Goal: Task Accomplishment & Management: Manage account settings

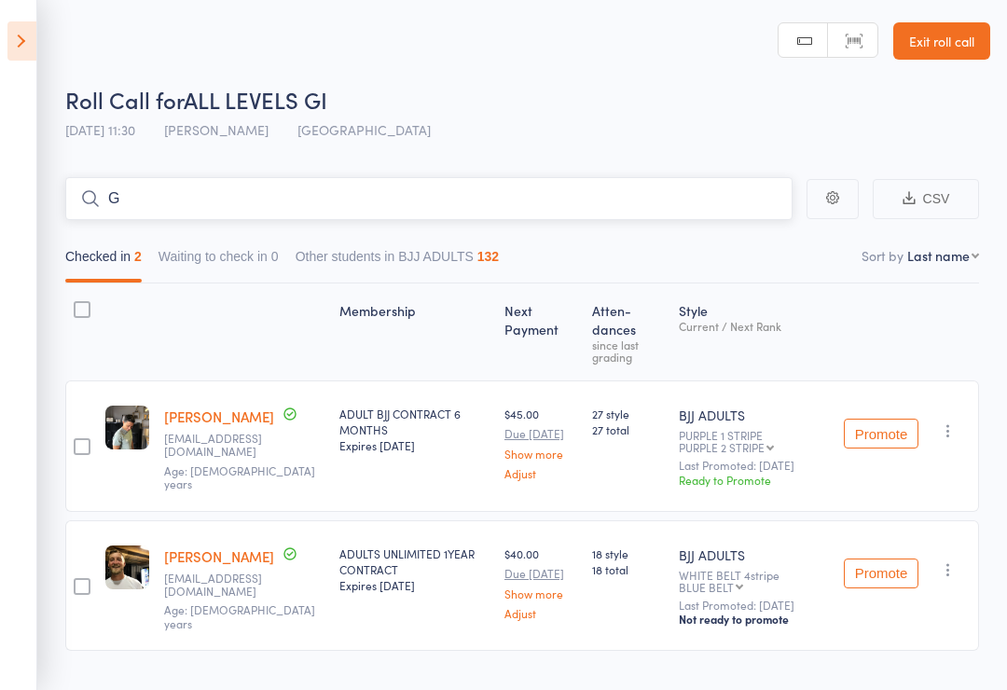
type input "G"
click at [17, 28] on icon at bounding box center [21, 40] width 29 height 39
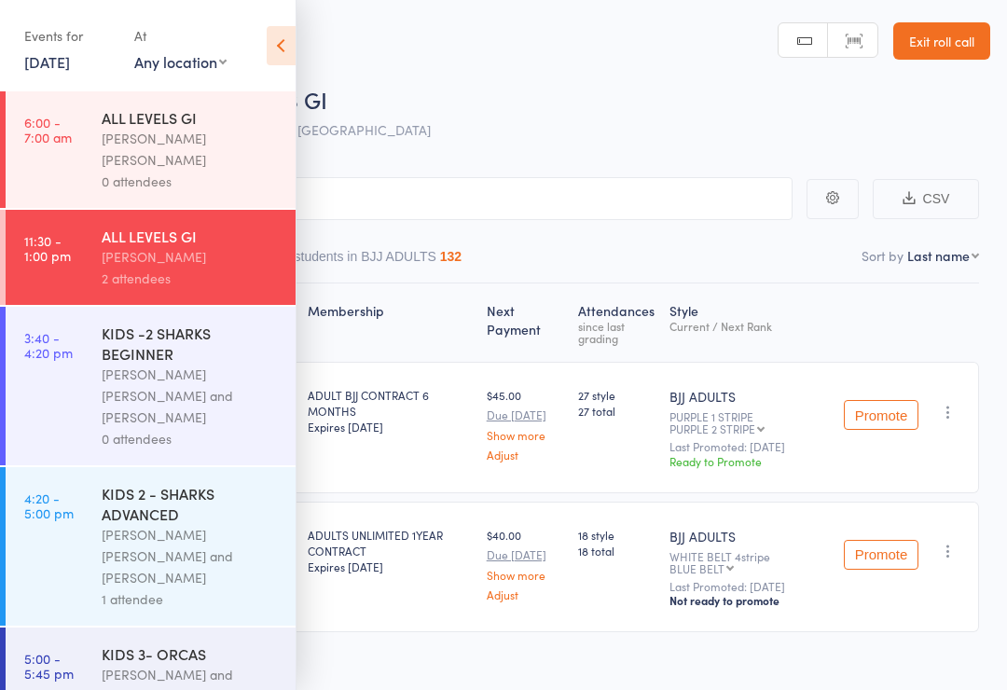
click at [145, 323] on div "KIDS -2 SHARKS BEGINNER" at bounding box center [191, 343] width 178 height 41
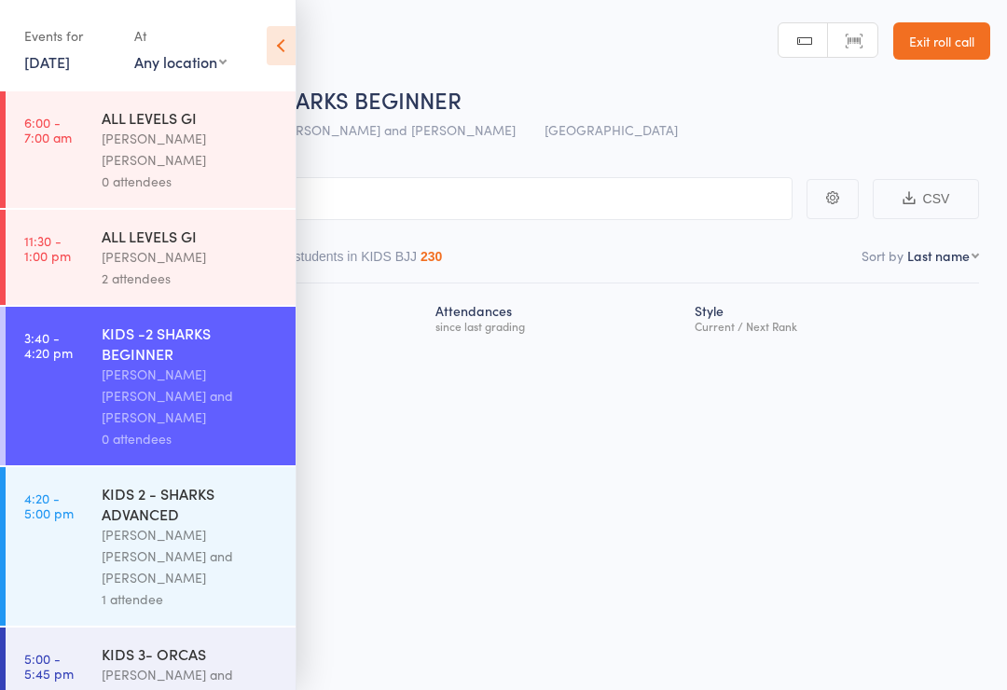
click at [285, 28] on icon at bounding box center [281, 45] width 29 height 39
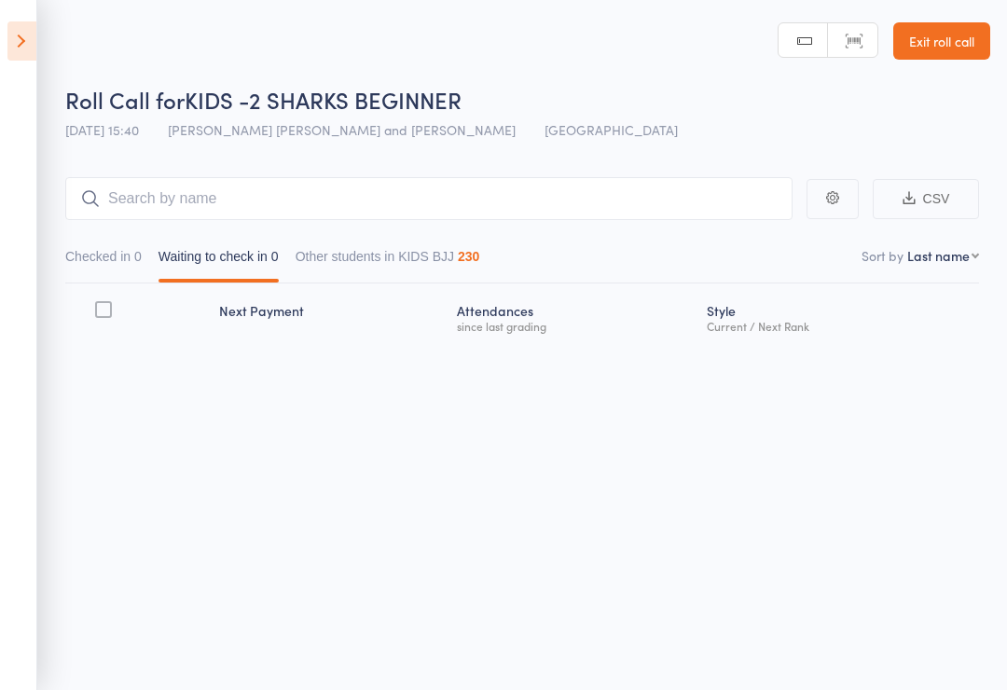
click at [254, 171] on main "CSV Checked in 0 Waiting to check in 0 Other students in KIDS BJJ 230 Sort by L…" at bounding box center [503, 286] width 1007 height 275
click at [92, 213] on input "search" at bounding box center [429, 198] width 728 height 43
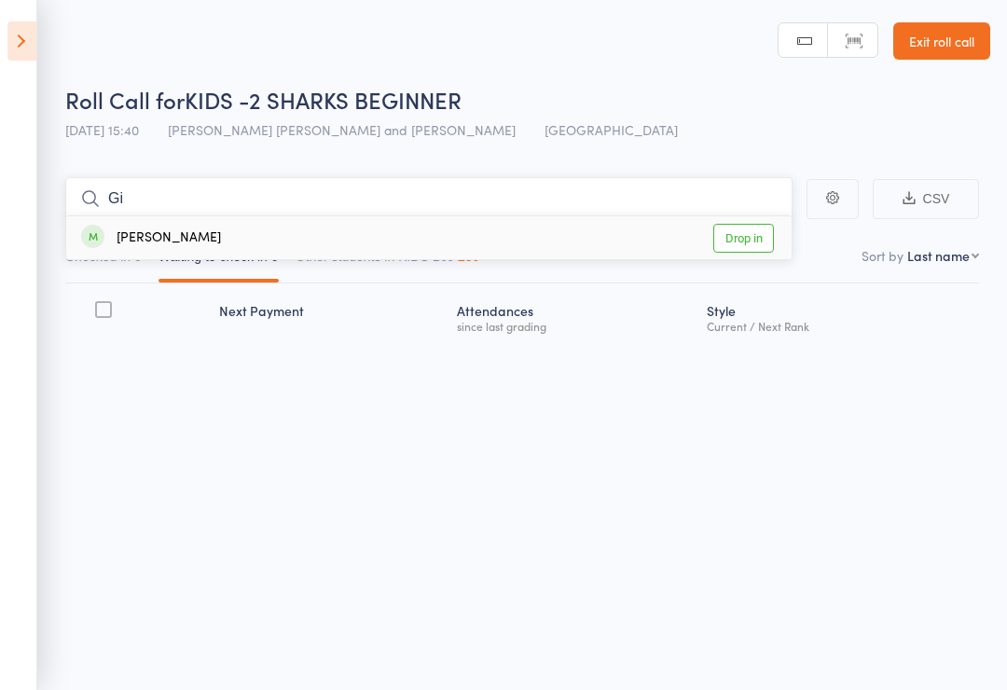
type input "Gi"
click at [742, 243] on link "Drop in" at bounding box center [744, 238] width 61 height 29
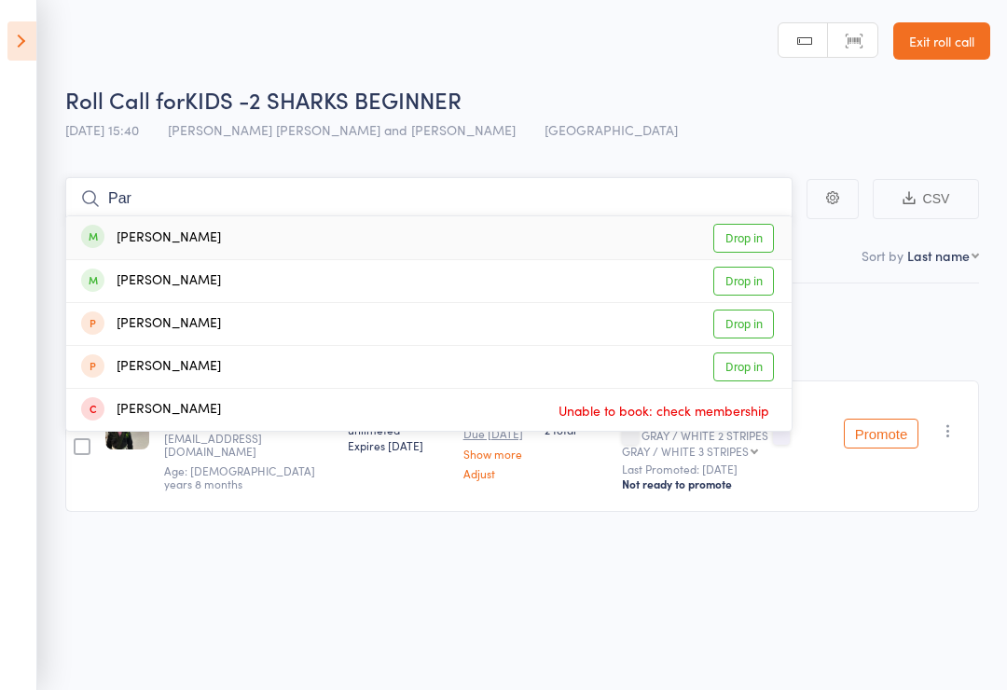
type input "Par"
click at [160, 229] on div "Parker Holmes" at bounding box center [151, 238] width 140 height 21
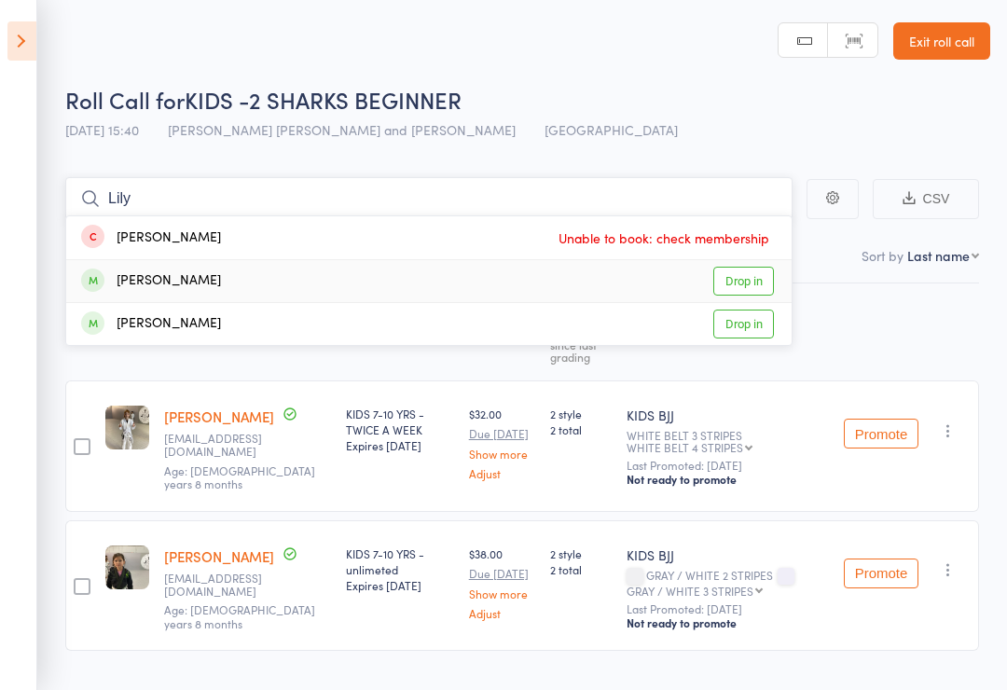
type input "Lily"
click at [740, 280] on link "Drop in" at bounding box center [744, 281] width 61 height 29
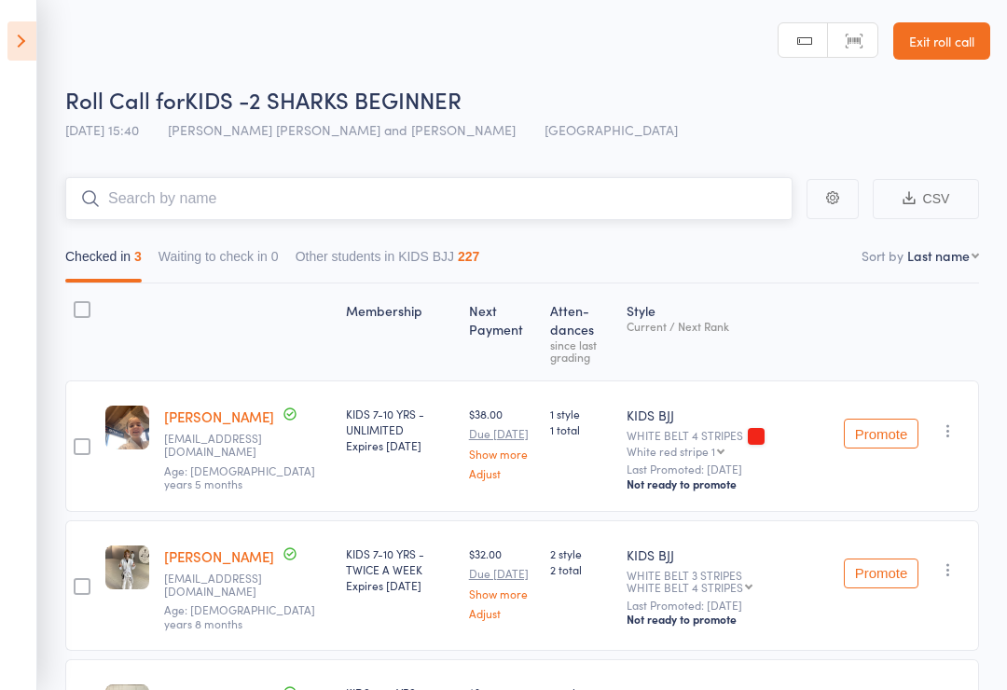
click at [460, 200] on input "search" at bounding box center [429, 198] width 728 height 43
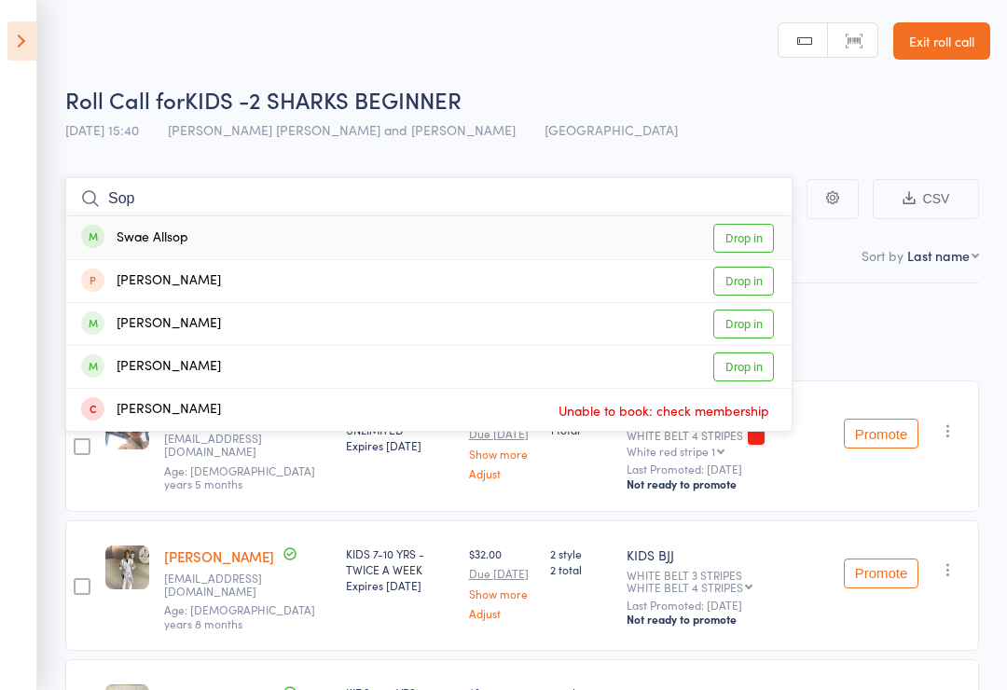
type input "Sop"
click at [743, 368] on link "Drop in" at bounding box center [744, 367] width 61 height 29
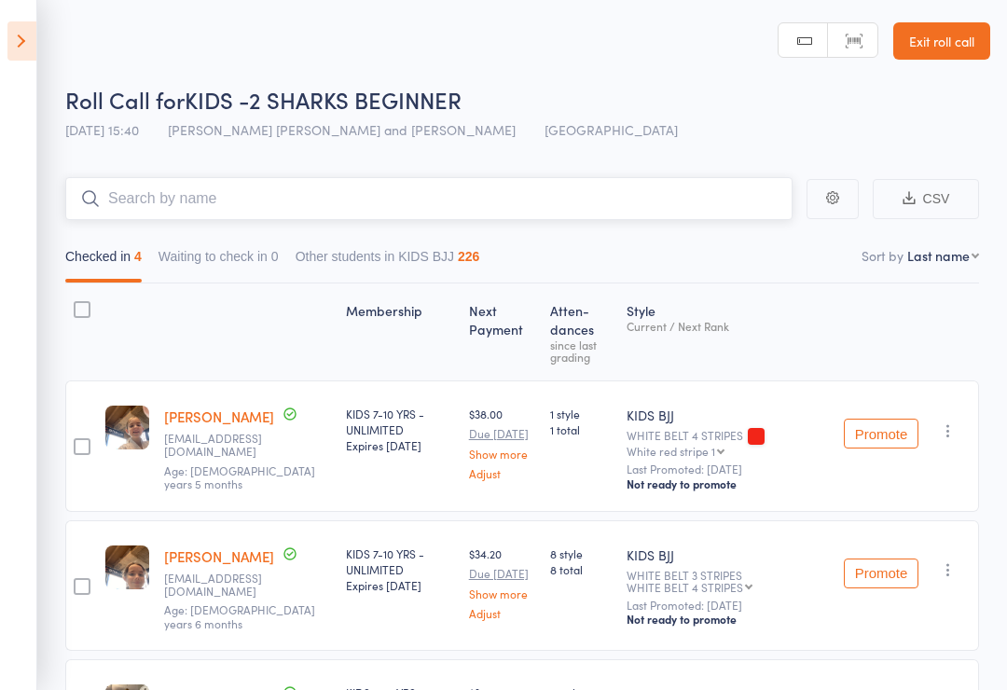
click at [465, 219] on input "search" at bounding box center [429, 198] width 728 height 43
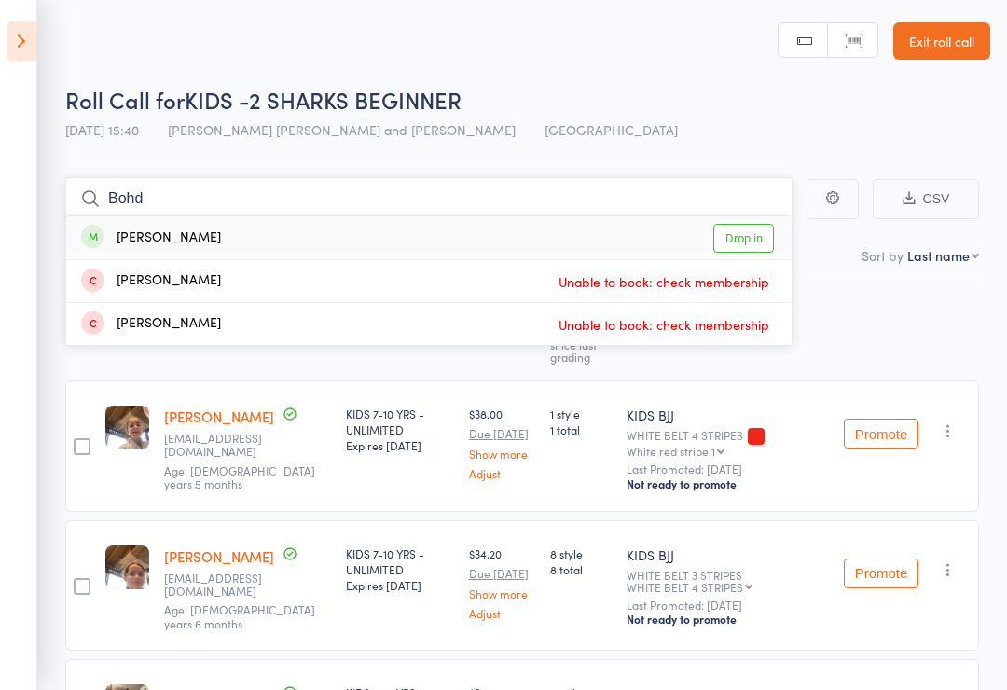
type input "Bohd"
click at [745, 253] on link "Drop in" at bounding box center [744, 238] width 61 height 29
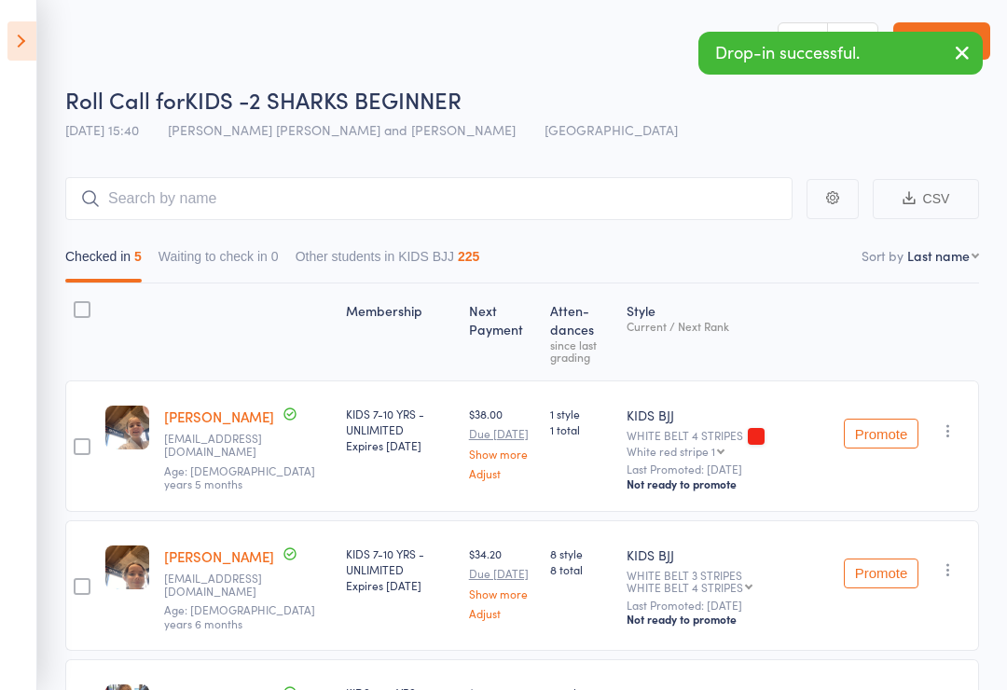
click at [964, 53] on icon "button" at bounding box center [963, 52] width 22 height 23
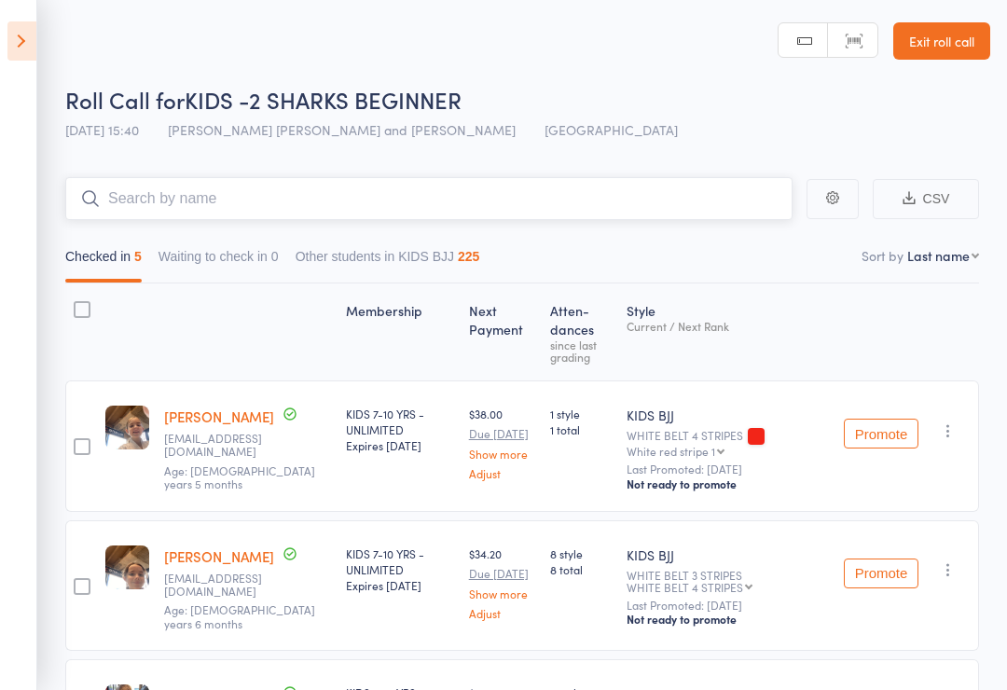
click at [488, 189] on input "search" at bounding box center [429, 198] width 728 height 43
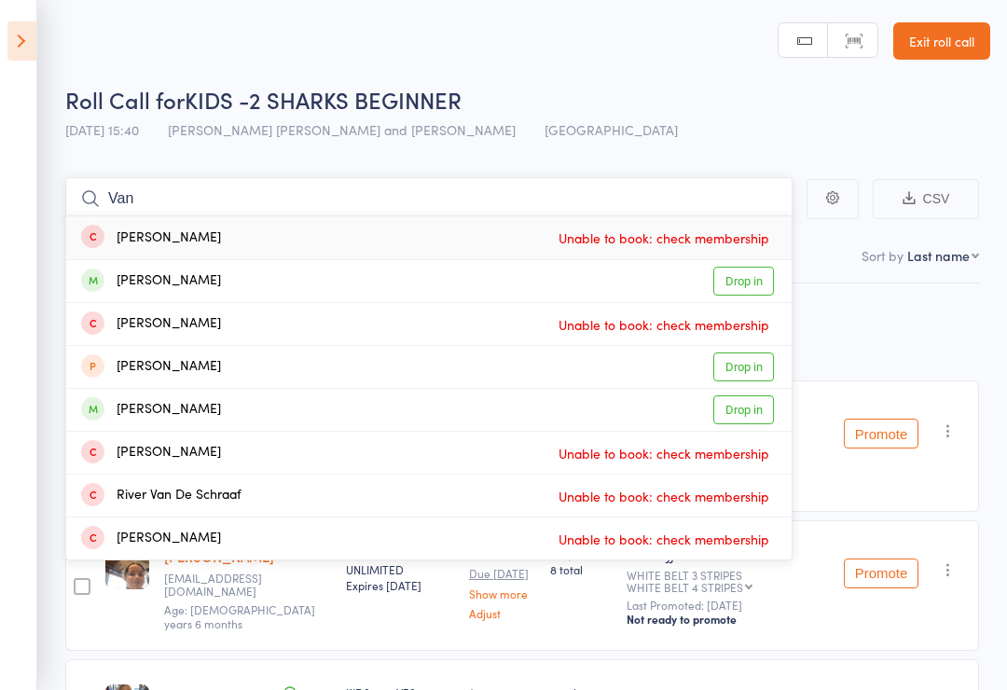
type input "Van"
click at [97, 275] on span at bounding box center [92, 280] width 23 height 23
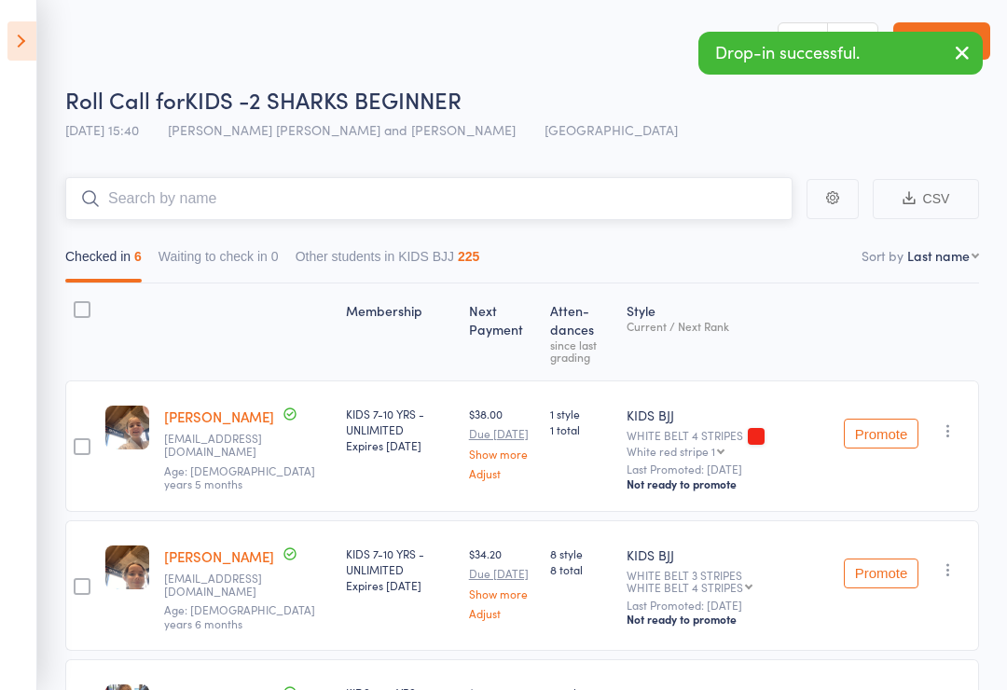
click at [172, 216] on input "search" at bounding box center [429, 198] width 728 height 43
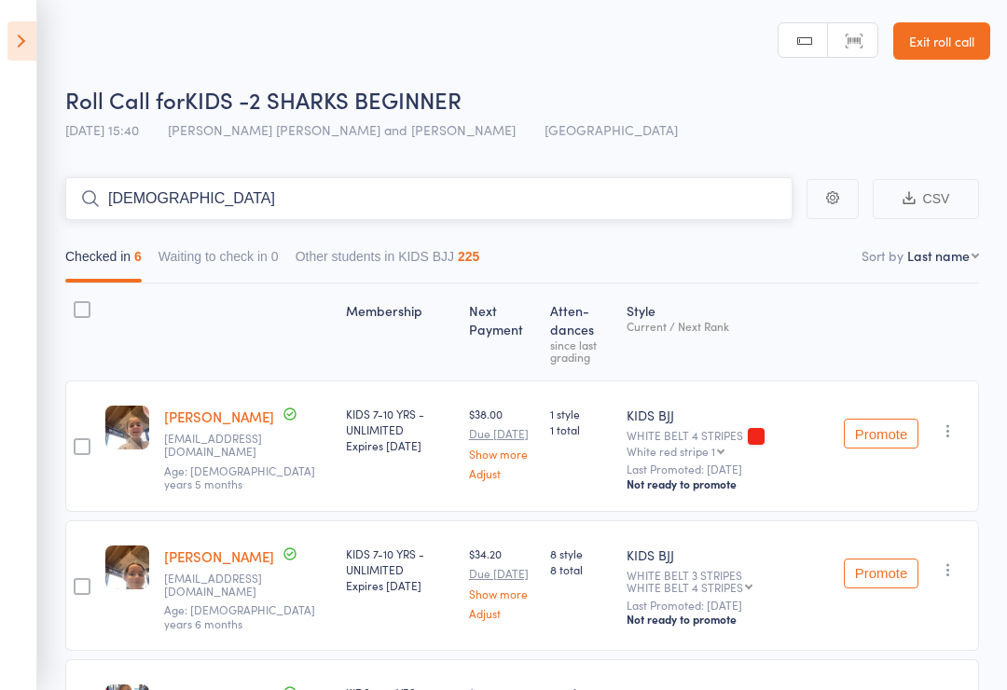
click at [143, 194] on input "Bohdi" at bounding box center [429, 198] width 728 height 43
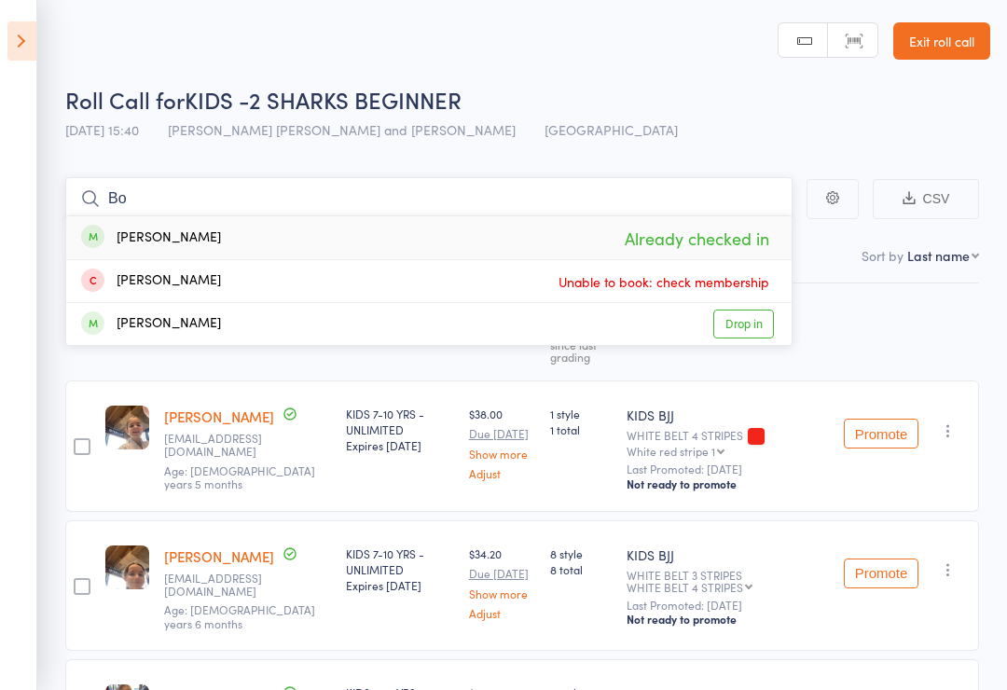
type input "B"
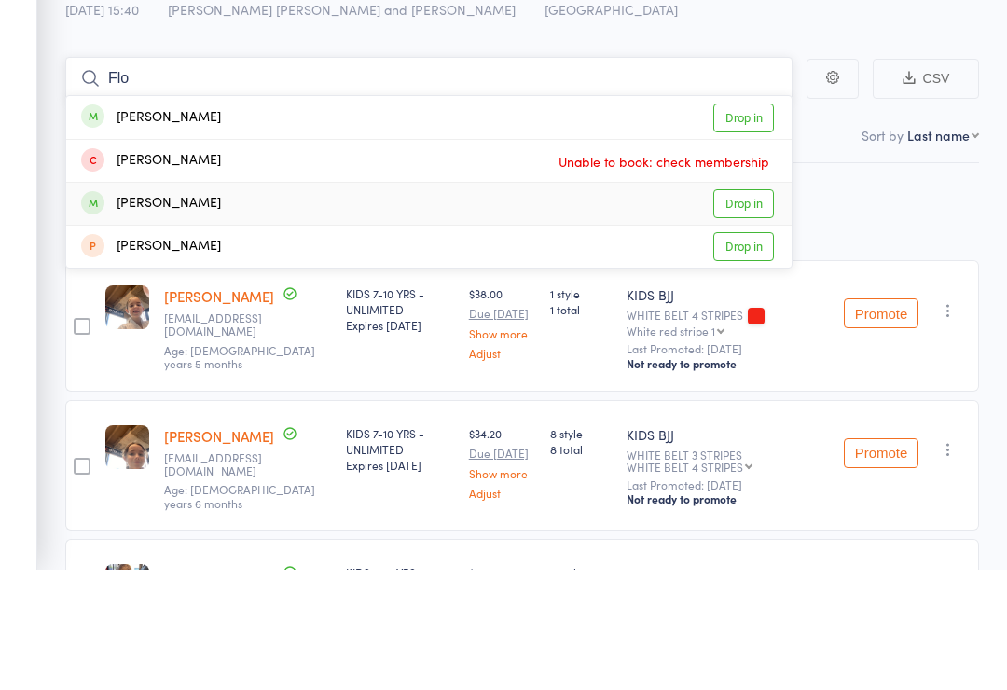
type input "Flo"
click at [738, 310] on link "Drop in" at bounding box center [744, 324] width 61 height 29
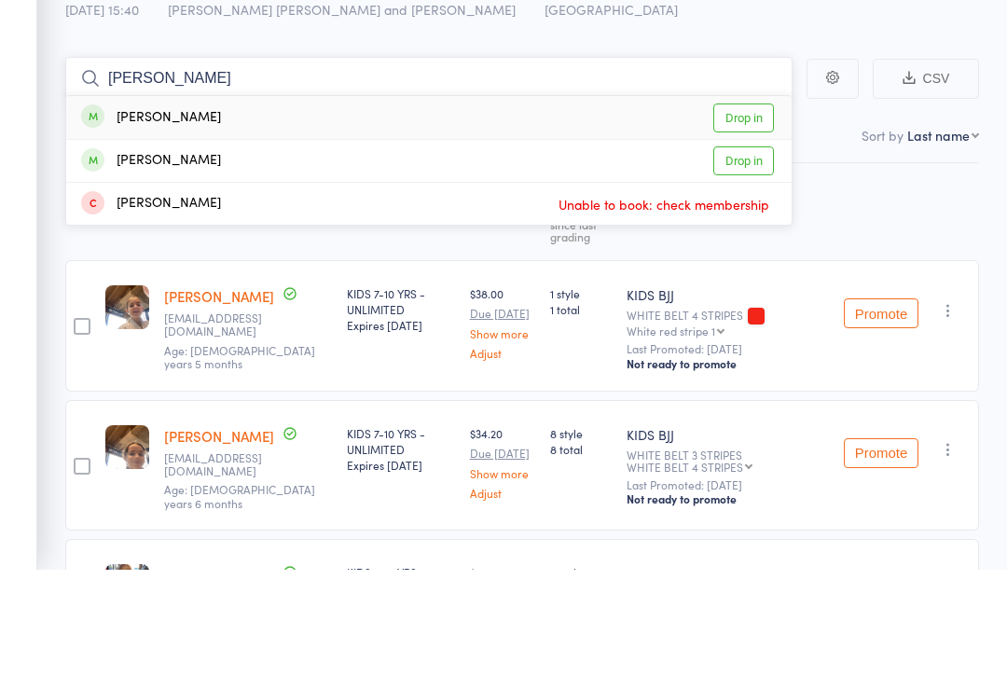
type input "Noah"
click at [281, 260] on div "noah Boswell Drop in" at bounding box center [429, 281] width 726 height 42
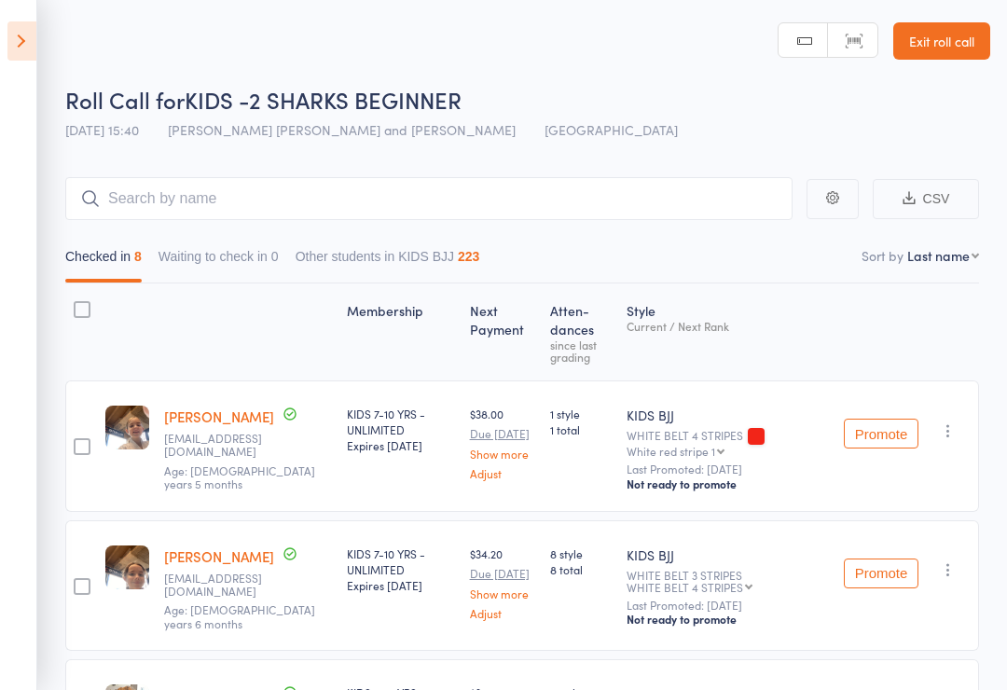
click at [13, 25] on icon at bounding box center [21, 40] width 29 height 39
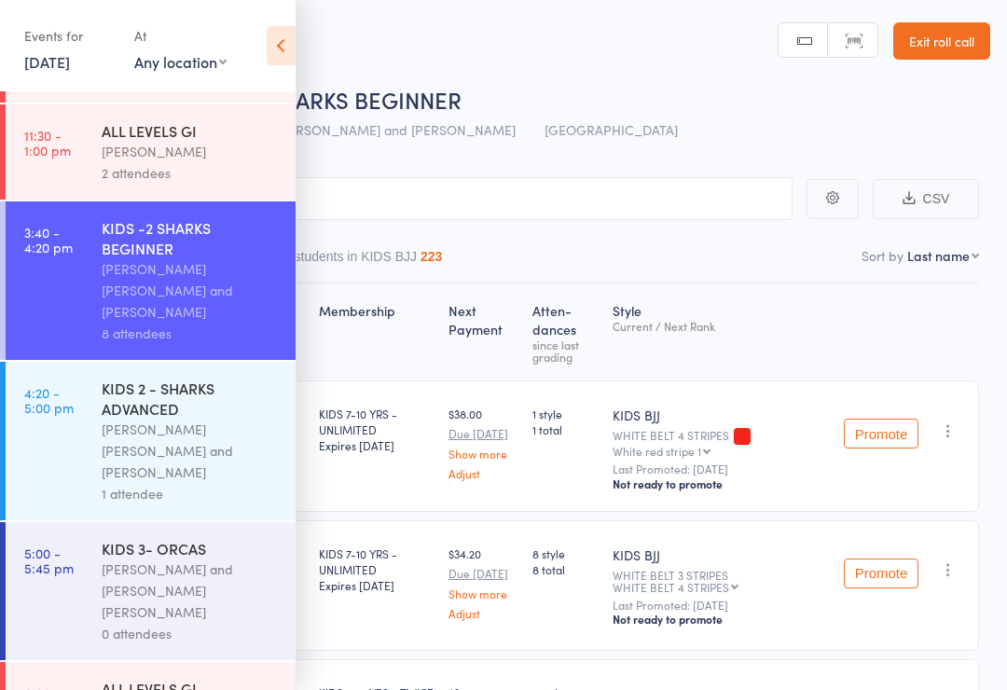
scroll to position [104, 0]
click at [93, 531] on link "5:00 - 5:45 pm KIDS 3- ORCAS Philipe Glazer and Miguel Alencar Flores Junior 0 …" at bounding box center [151, 593] width 290 height 138
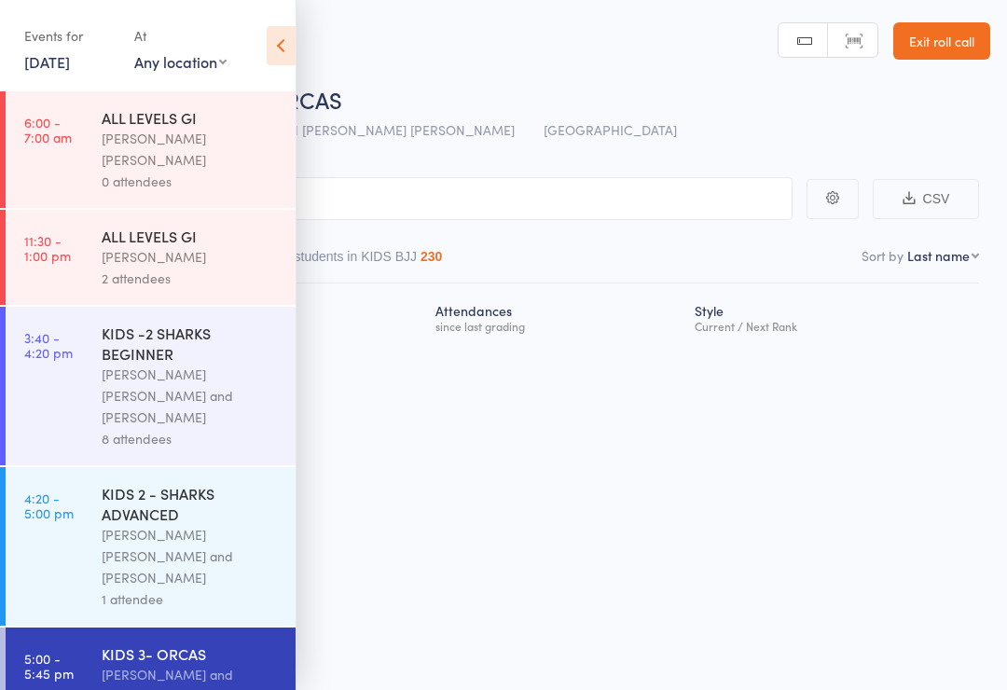
click at [289, 37] on icon at bounding box center [281, 45] width 29 height 39
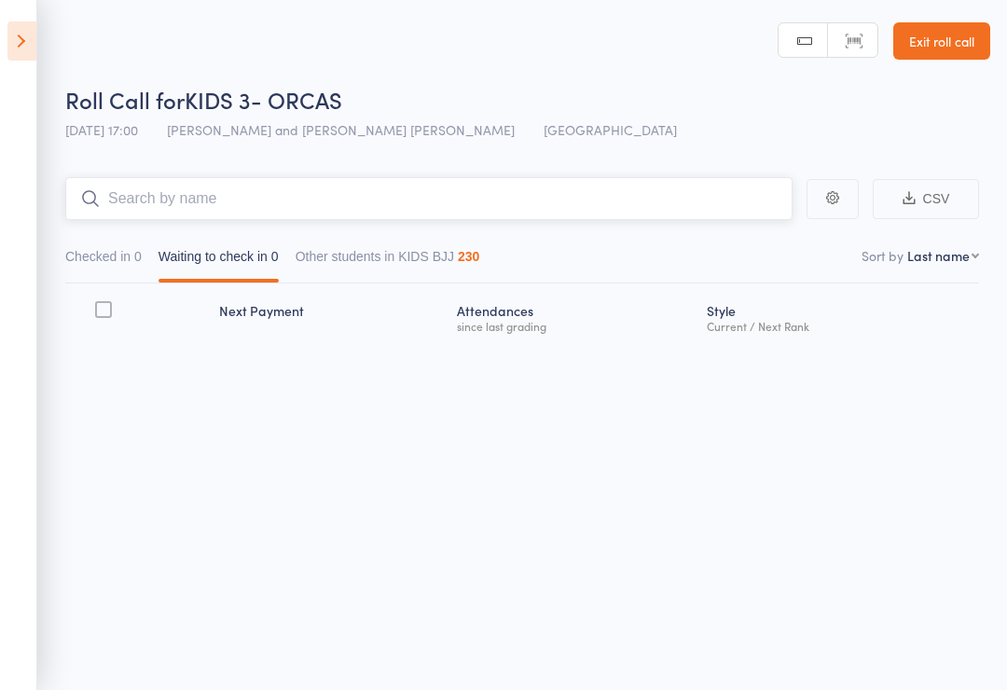
click at [146, 192] on input "search" at bounding box center [429, 198] width 728 height 43
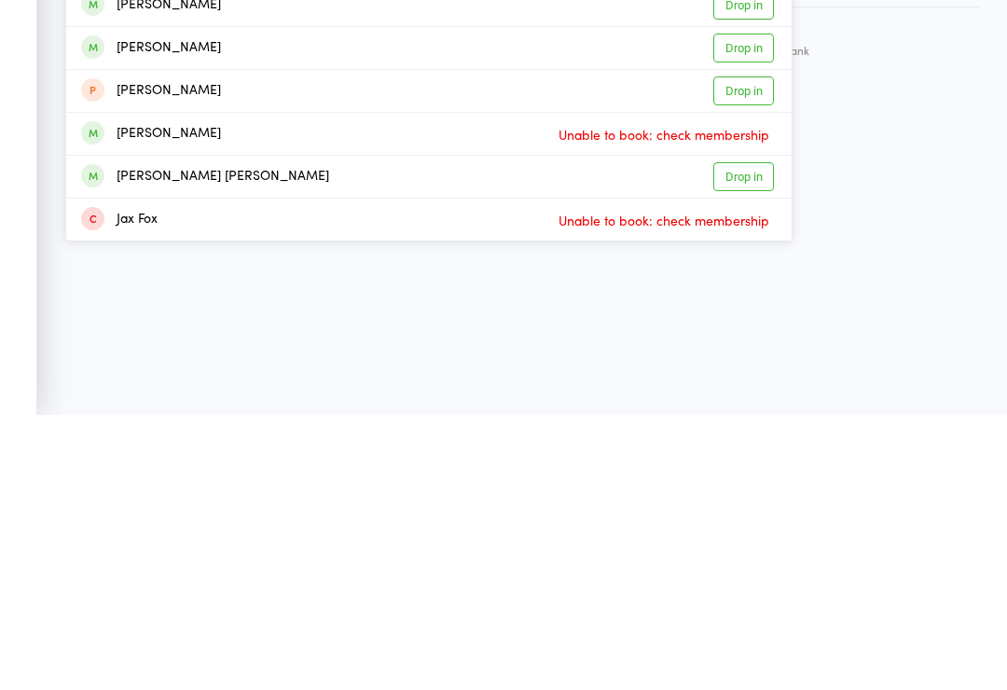
type input "James"
click at [743, 438] on link "Drop in" at bounding box center [744, 452] width 61 height 29
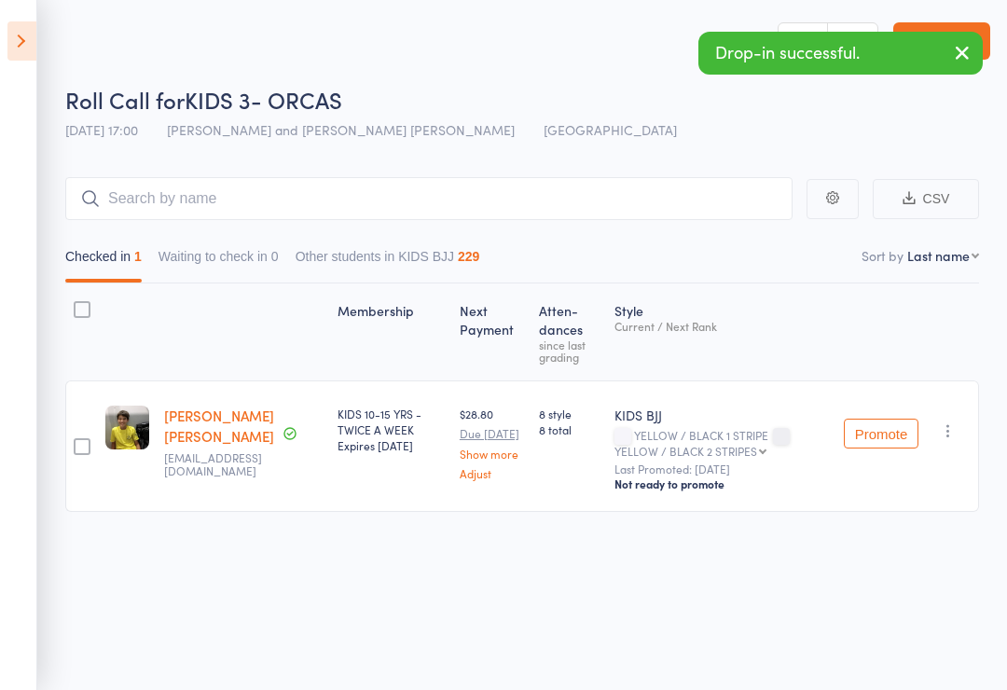
click at [14, 49] on icon at bounding box center [21, 40] width 29 height 39
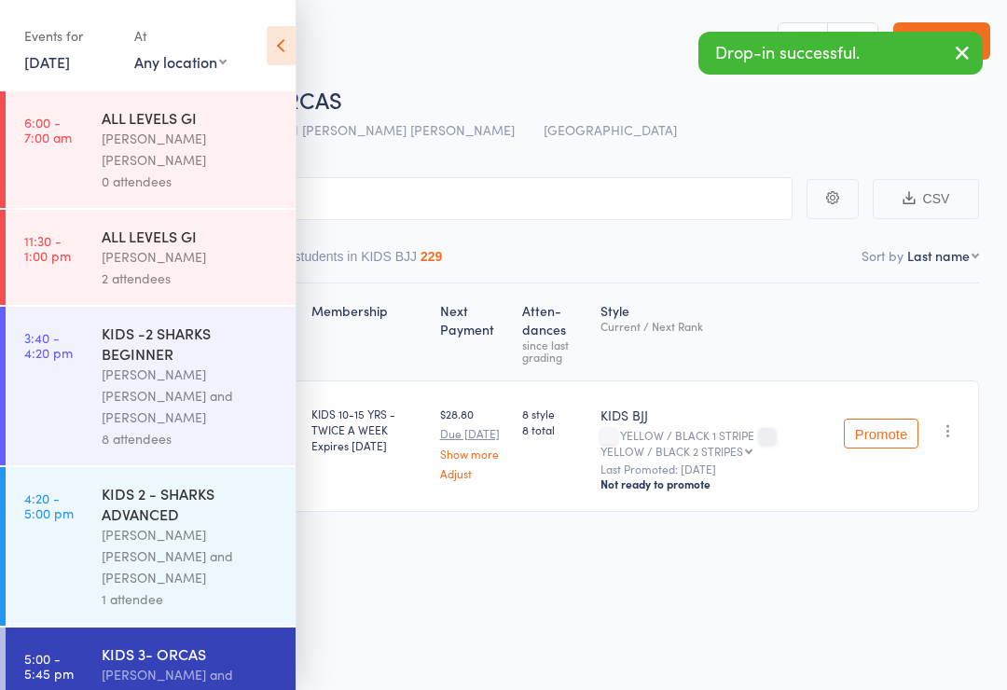
click at [53, 366] on link "3:40 - 4:20 pm KIDS -2 SHARKS BEGINNER Miguel Alencar Flores Junior and Philipe…" at bounding box center [151, 386] width 290 height 159
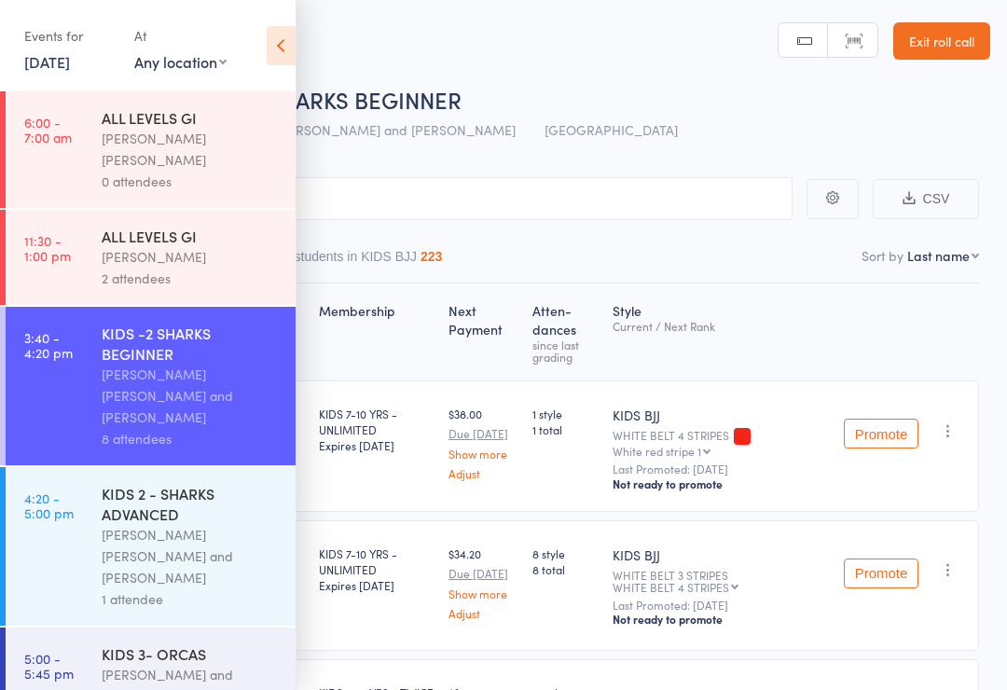
click at [274, 34] on icon at bounding box center [281, 45] width 29 height 39
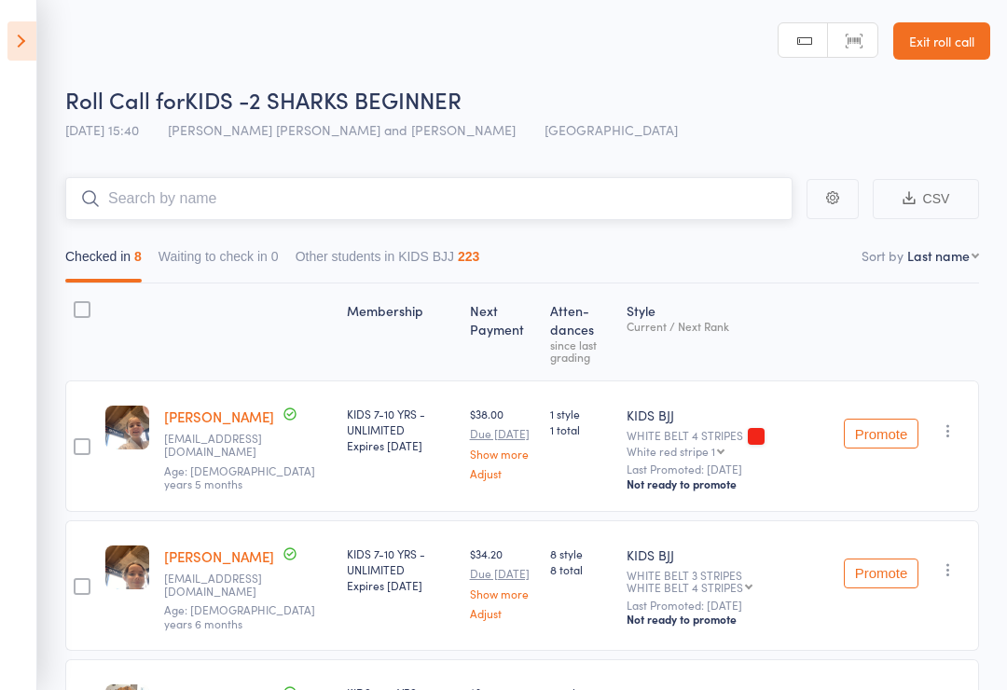
click at [287, 198] on input "search" at bounding box center [429, 198] width 728 height 43
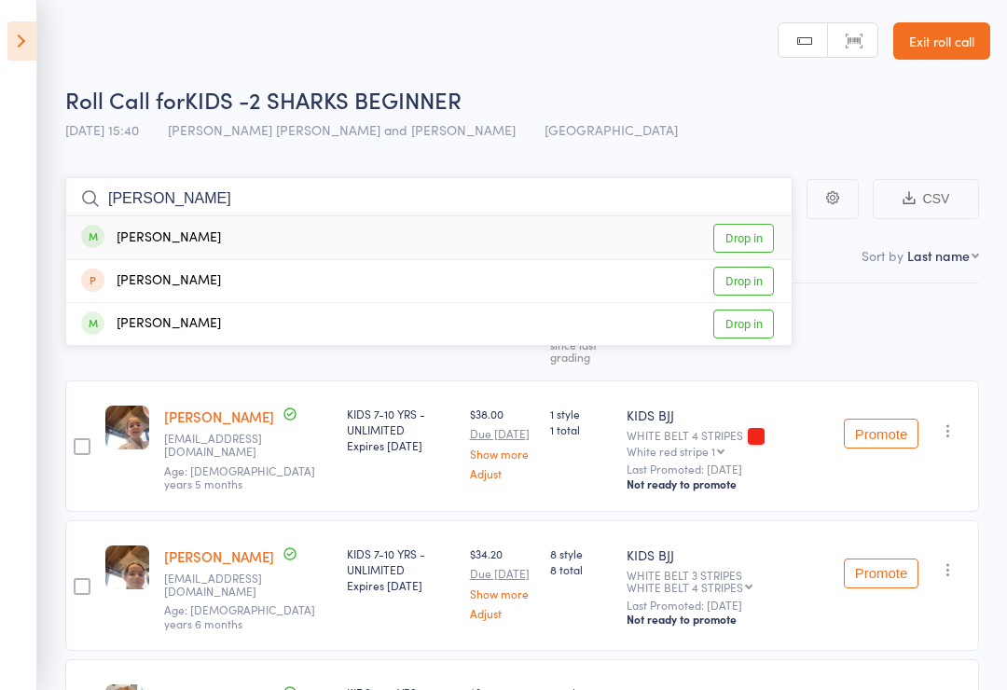
type input "Eli"
click at [739, 230] on link "Drop in" at bounding box center [744, 238] width 61 height 29
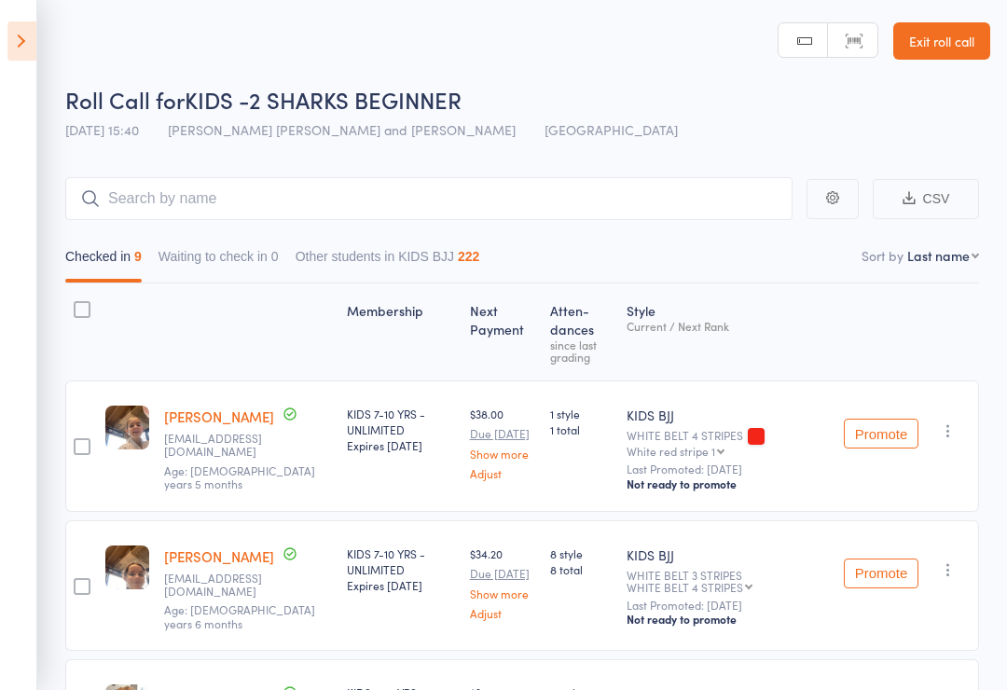
click at [200, 689] on html "Drop-in successful. Roll Call for KIDS -2 SHARKS BEGINNER 13 Oct 15:40 Miguel A…" at bounding box center [503, 345] width 1007 height 690
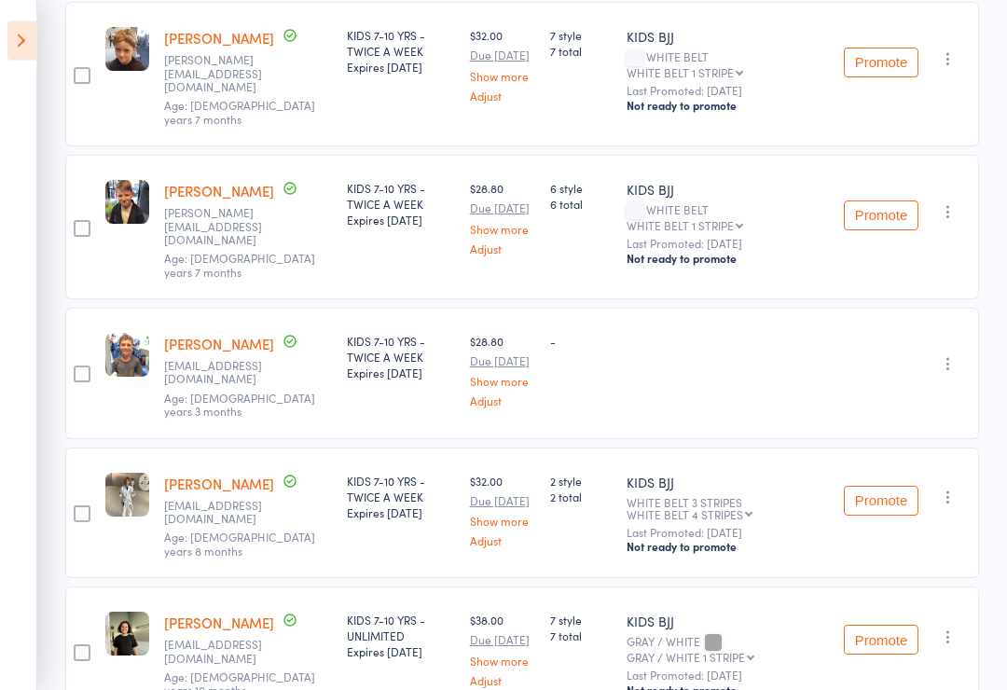
scroll to position [735, 0]
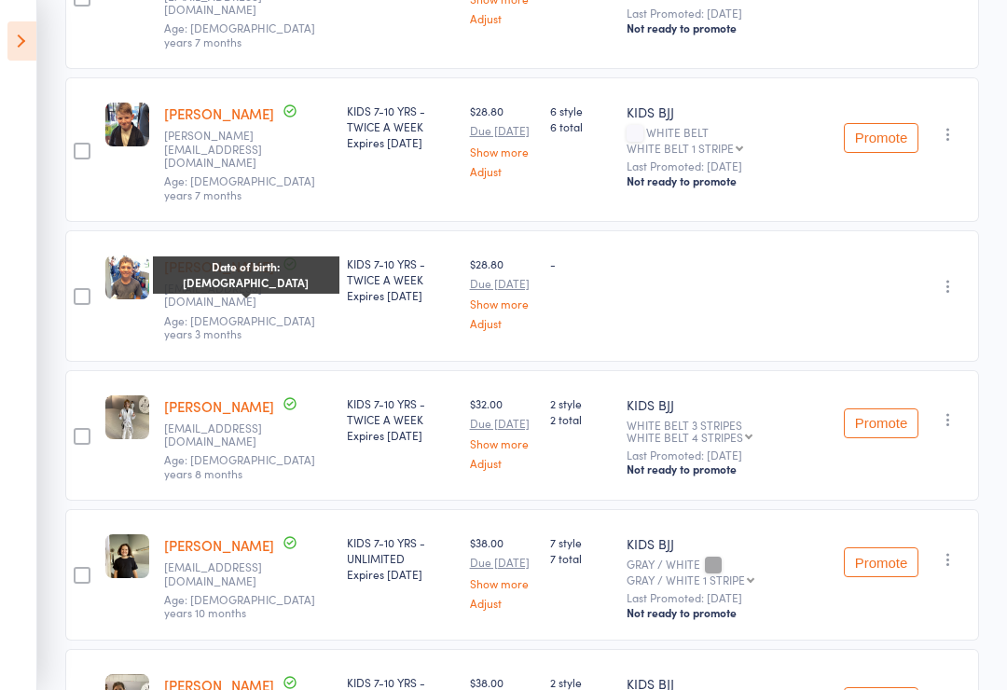
click at [198, 313] on span "Age: 10 years 3 months" at bounding box center [239, 327] width 151 height 29
click at [105, 256] on img at bounding box center [127, 278] width 44 height 44
click at [265, 313] on span "Age: 10 years 3 months" at bounding box center [239, 327] width 151 height 29
click at [347, 256] on div "KIDS 7-10 YRS - TWICE A WEEK Expires Sep 14, 2028" at bounding box center [401, 280] width 108 height 48
click at [216, 257] on link "Van Fickling" at bounding box center [219, 267] width 110 height 20
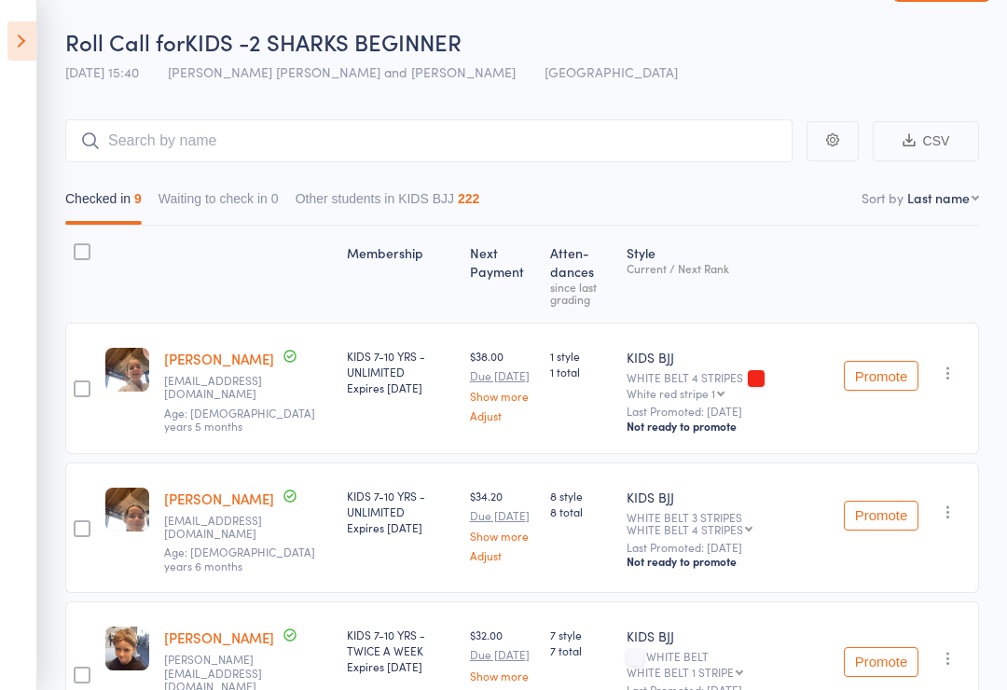
scroll to position [0, 0]
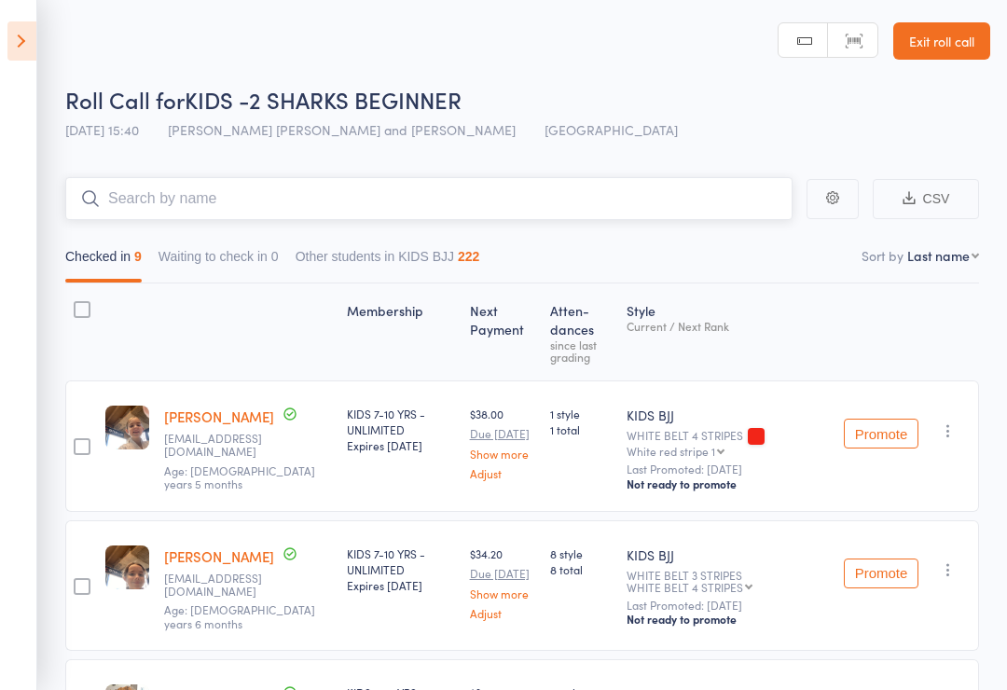
click at [528, 189] on input "search" at bounding box center [429, 198] width 728 height 43
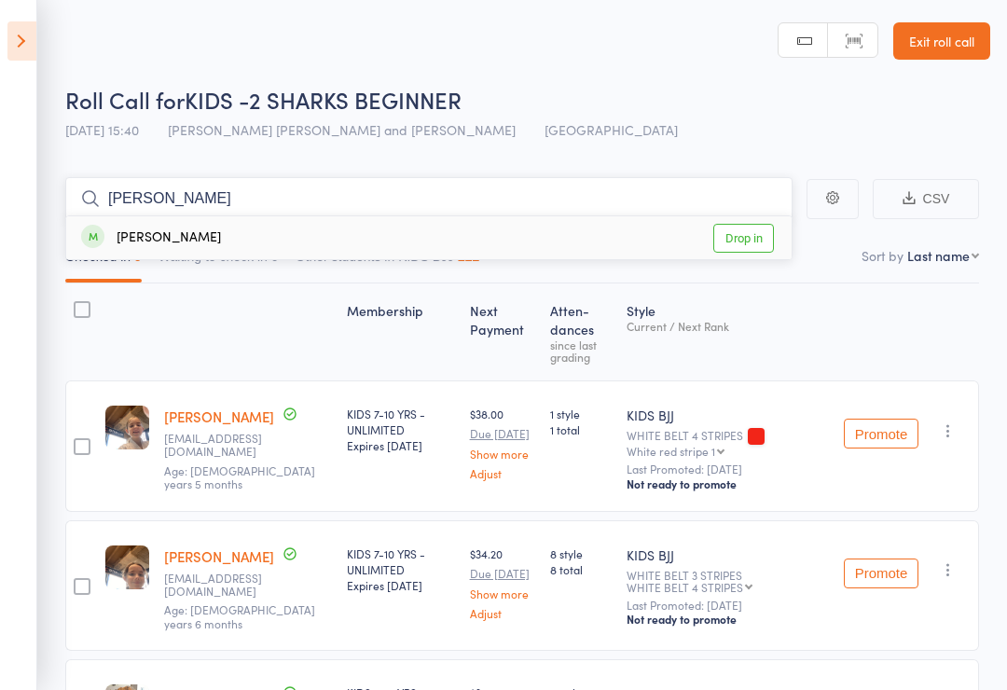
type input "Aphra"
click at [755, 237] on link "Drop in" at bounding box center [744, 238] width 61 height 29
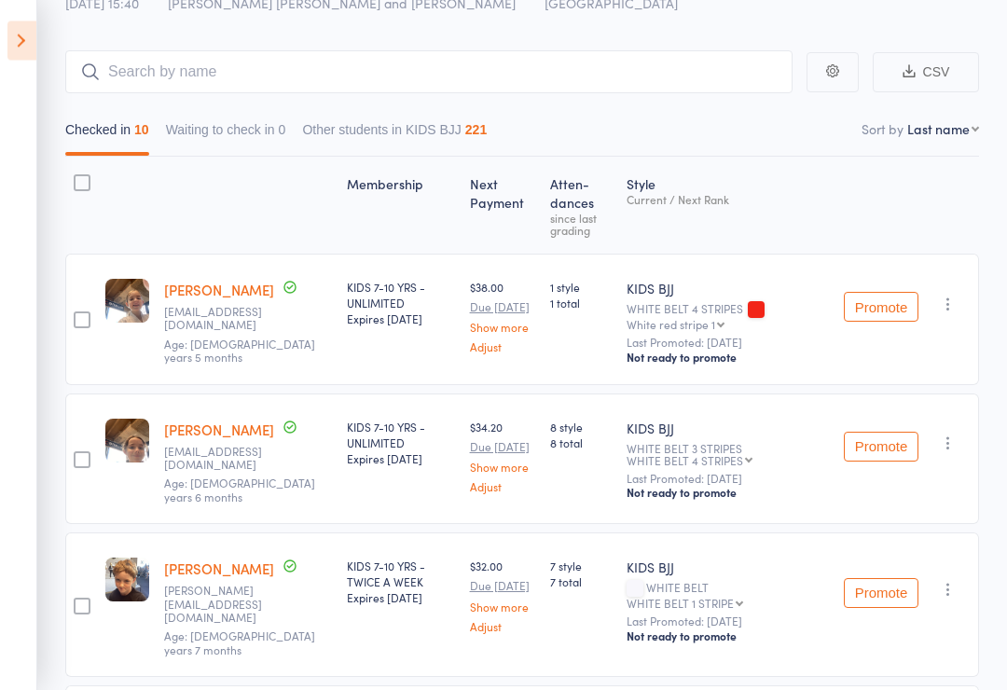
scroll to position [127, 0]
click at [878, 453] on button "Promote" at bounding box center [881, 447] width 75 height 30
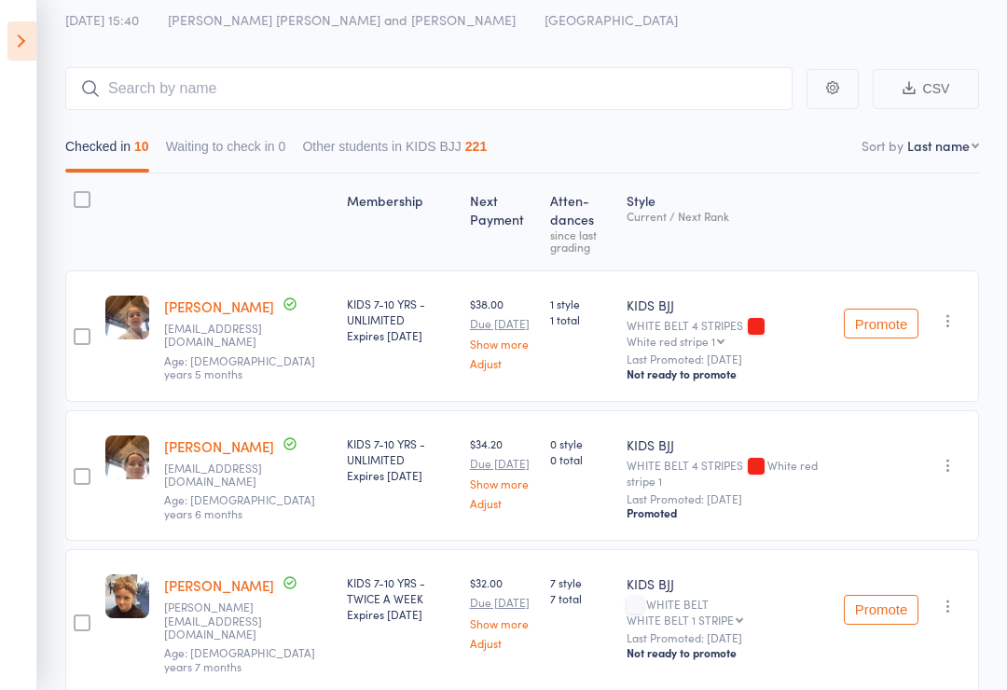
scroll to position [107, 0]
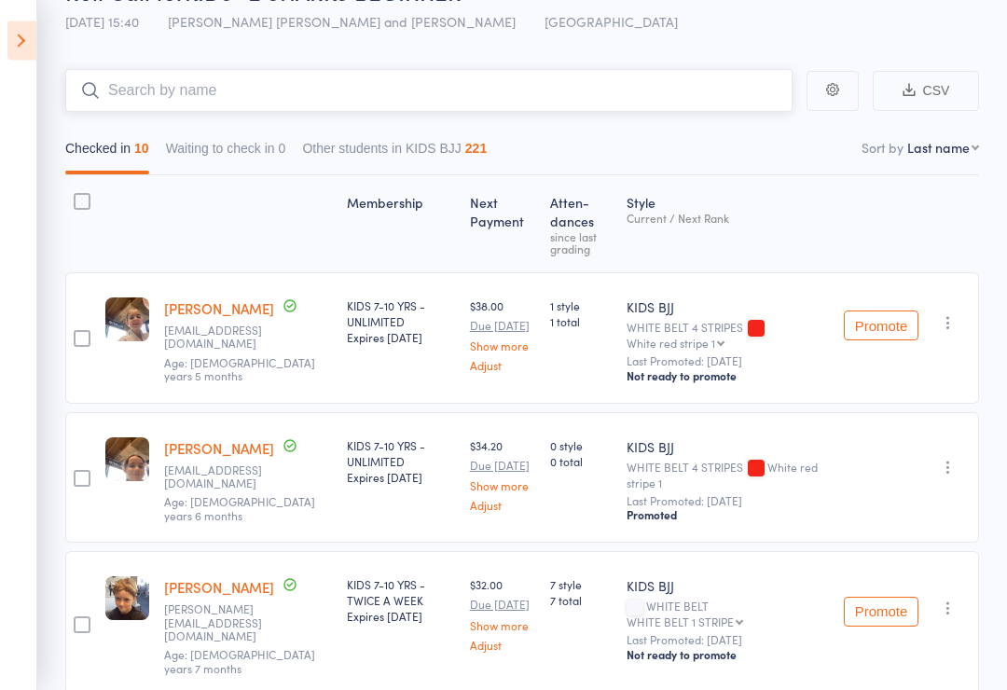
click at [166, 93] on input "search" at bounding box center [429, 91] width 728 height 43
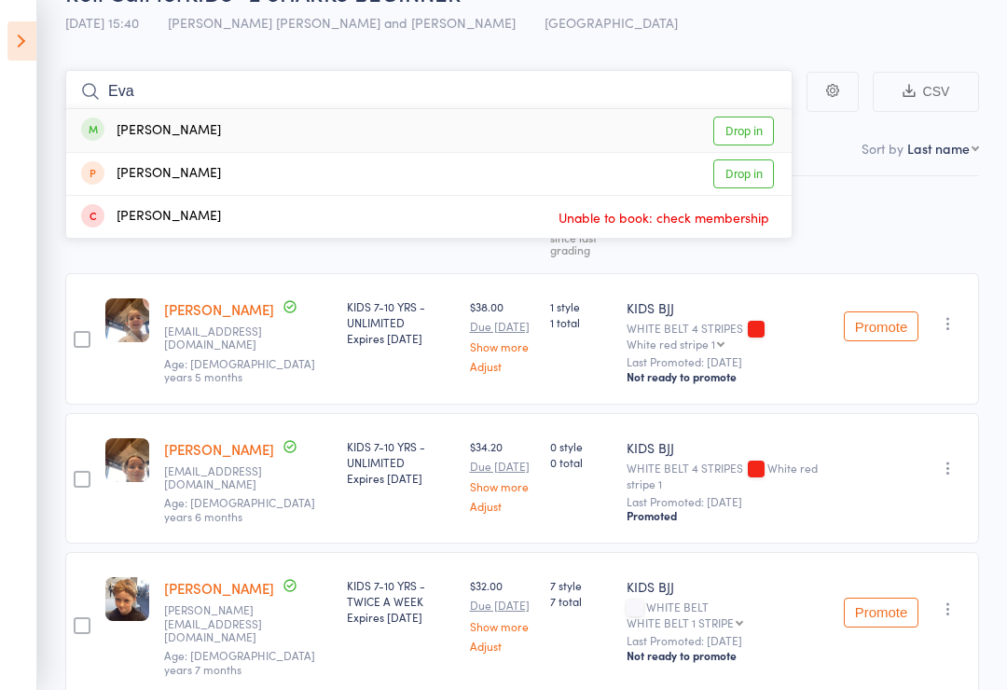
type input "Eva"
click at [741, 121] on link "Drop in" at bounding box center [744, 131] width 61 height 29
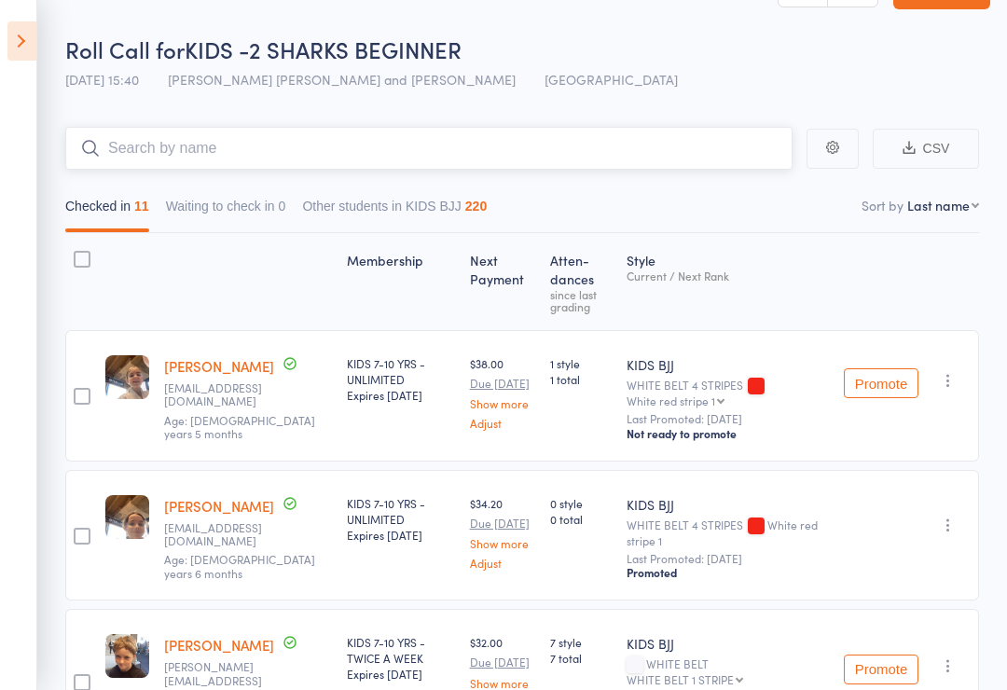
scroll to position [0, 0]
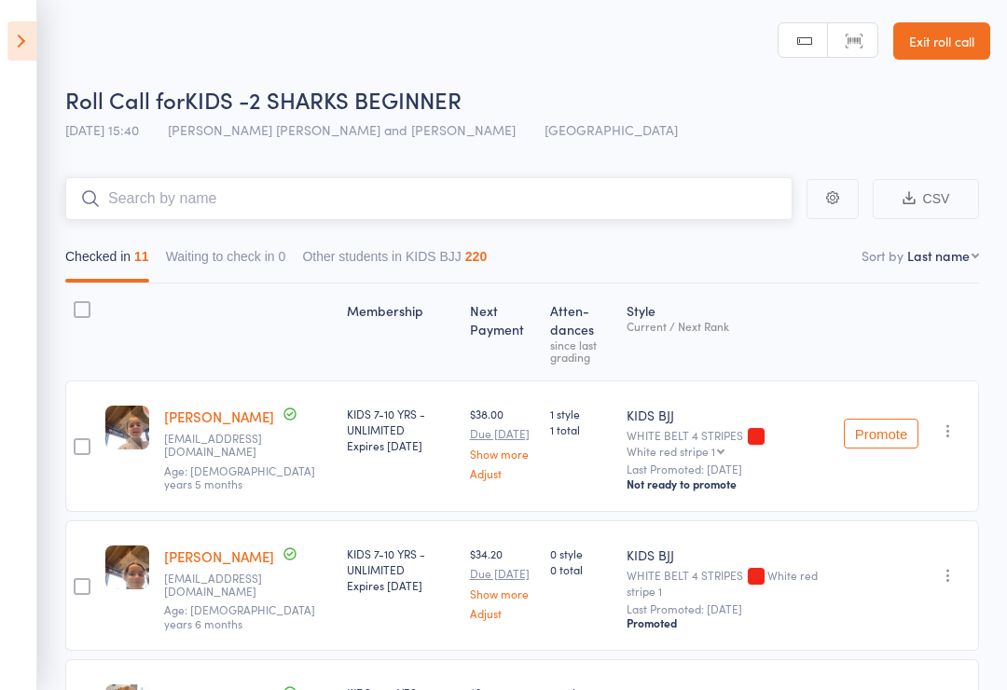
click at [281, 195] on input "search" at bounding box center [429, 198] width 728 height 43
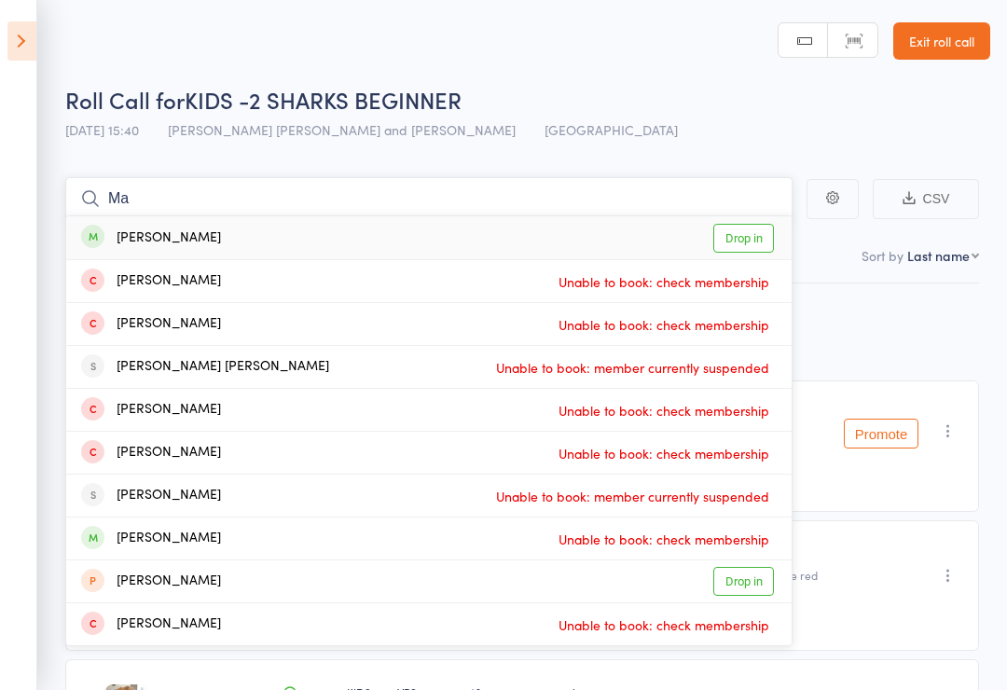
type input "M"
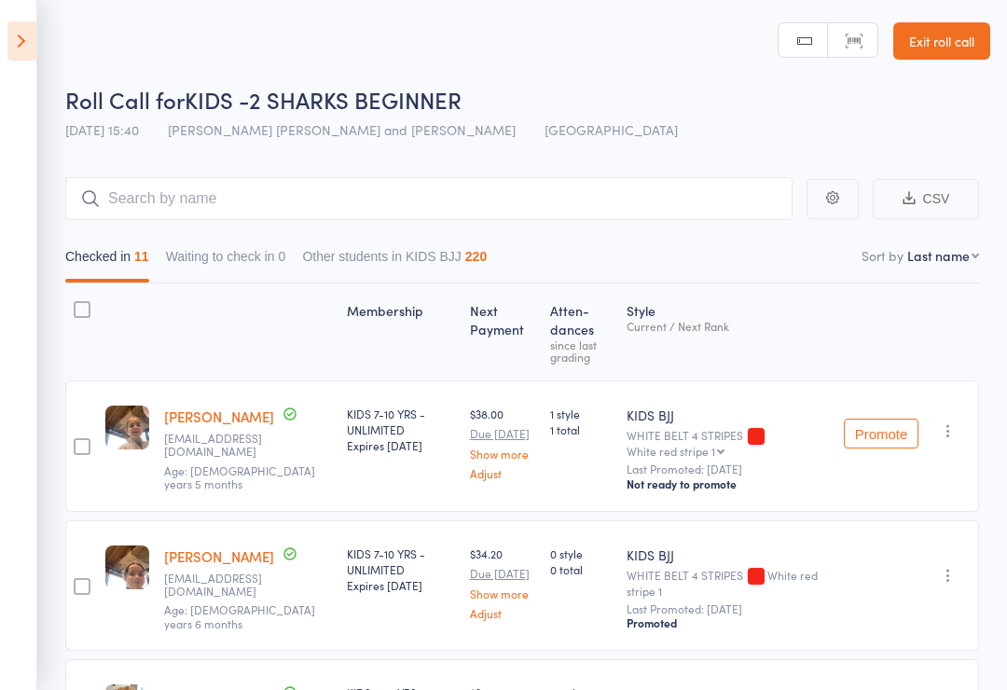
click at [14, 42] on icon at bounding box center [21, 40] width 29 height 39
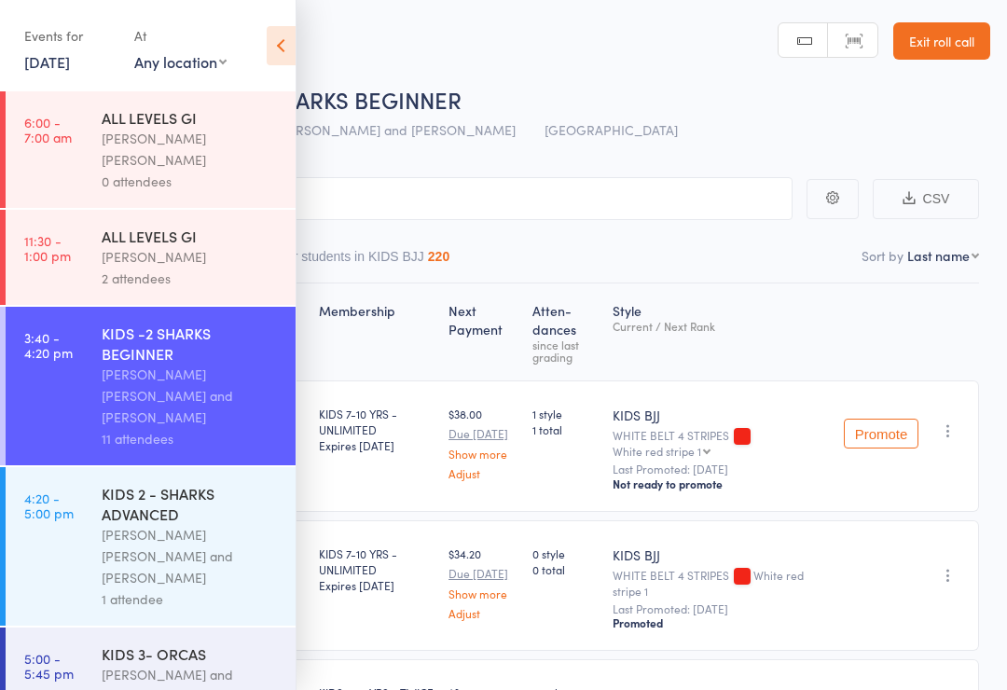
click at [205, 524] on div "Miguel Alencar Flores Junior and Philipe Glazer" at bounding box center [191, 556] width 178 height 64
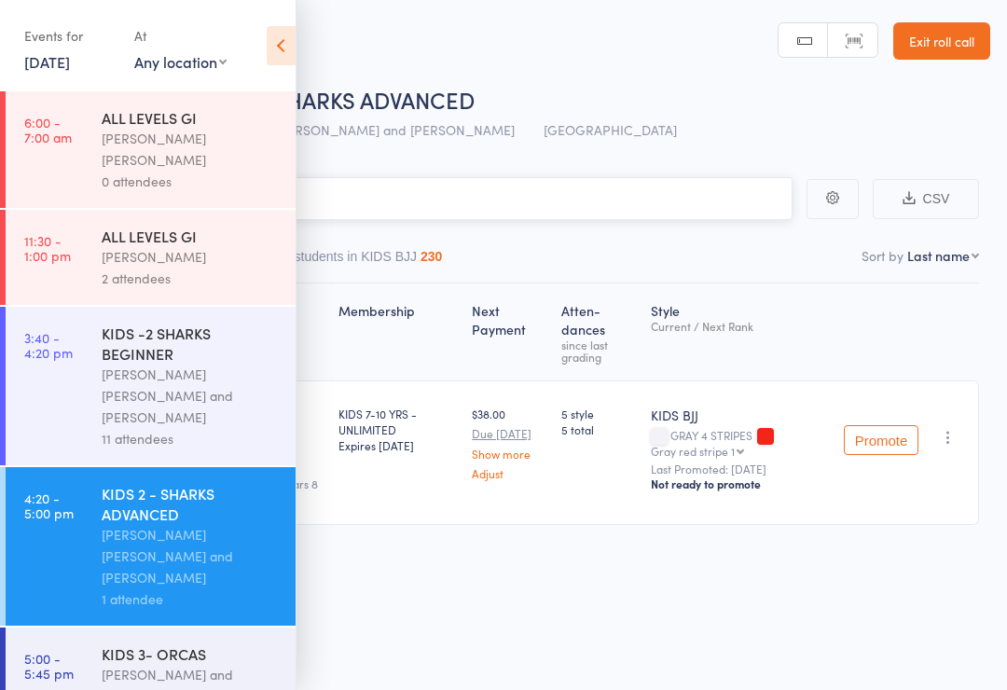
click at [496, 189] on input "search" at bounding box center [410, 198] width 765 height 43
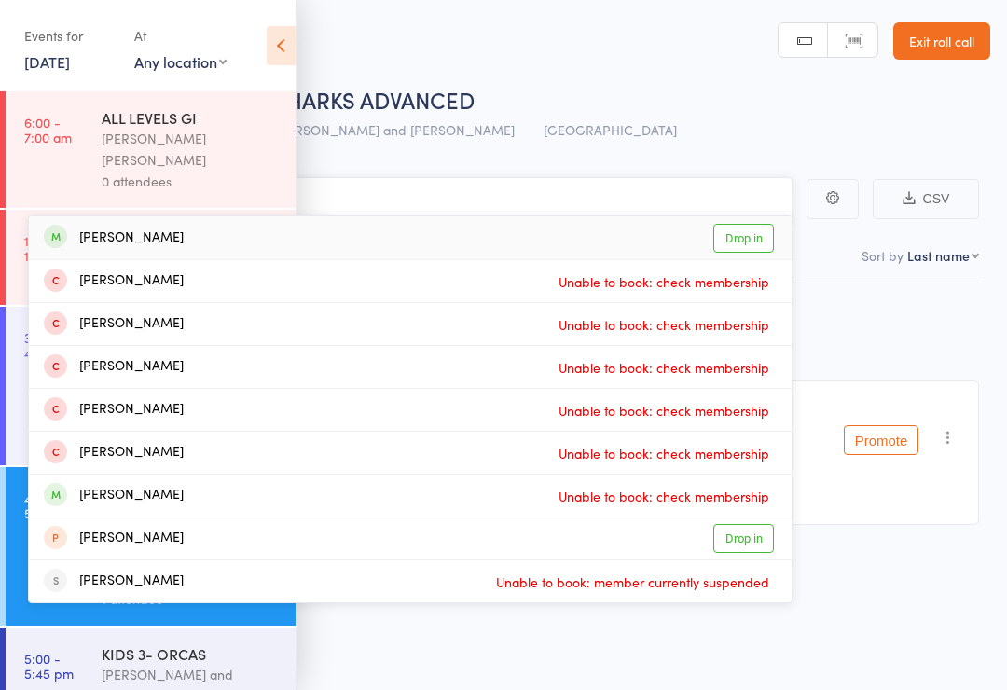
type input "Mathias"
click at [190, 237] on div "Mathias Souto Drop in" at bounding box center [410, 237] width 763 height 43
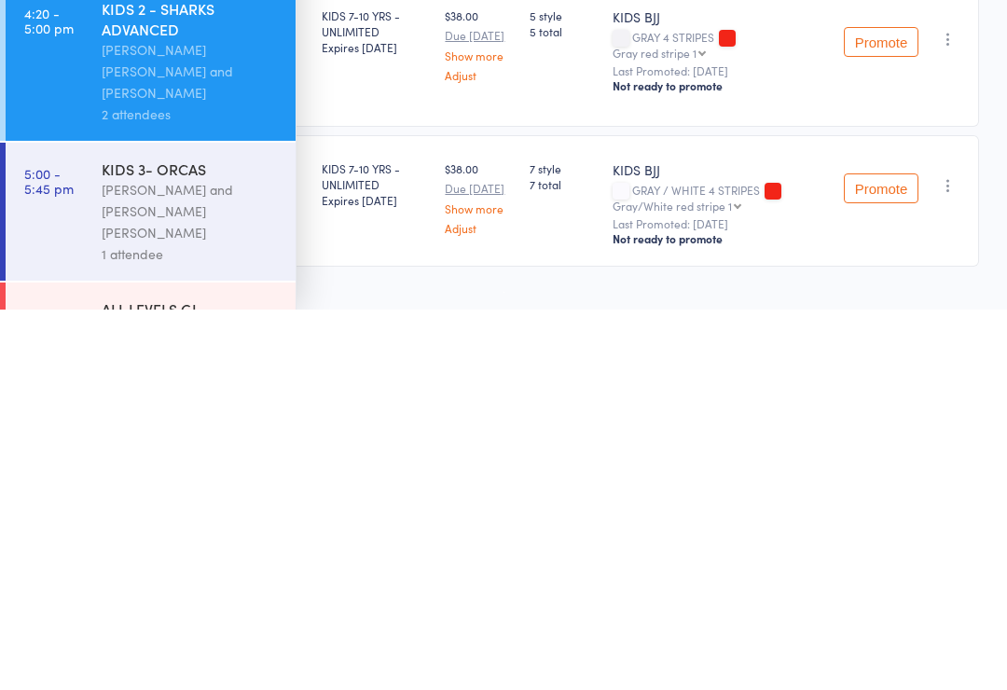
scroll to position [104, 0]
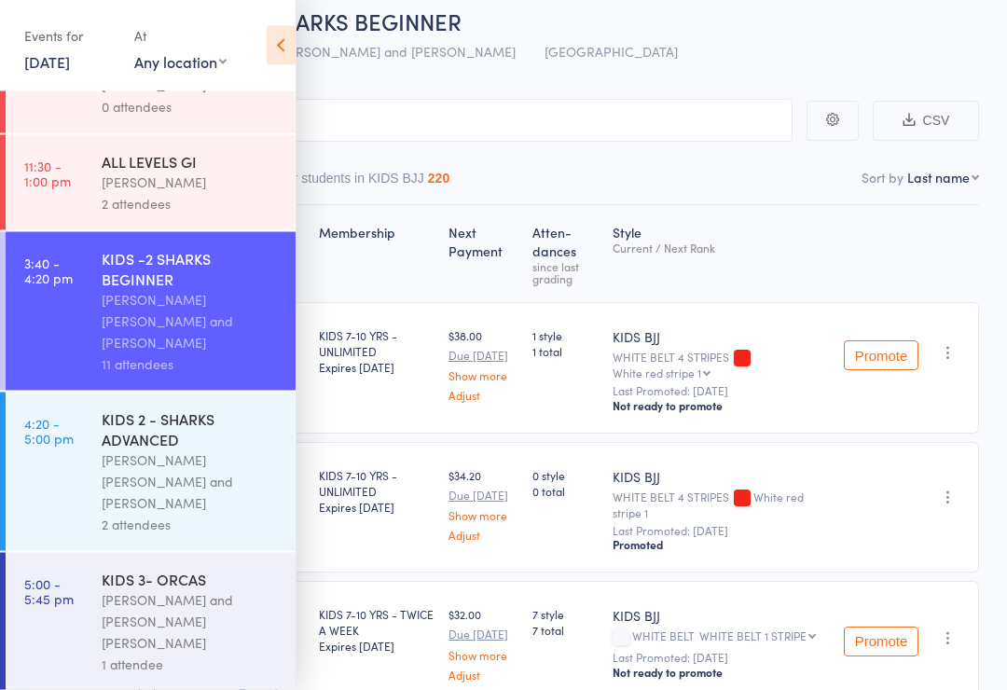
scroll to position [88, 0]
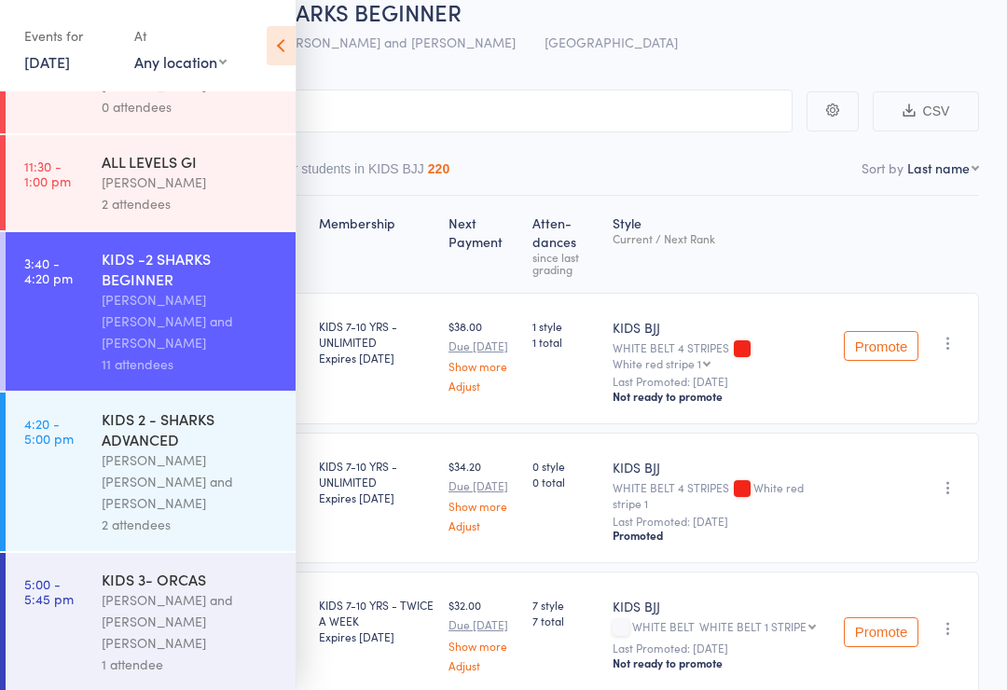
click at [817, 259] on div "Style Current / Next Rank" at bounding box center [720, 244] width 231 height 80
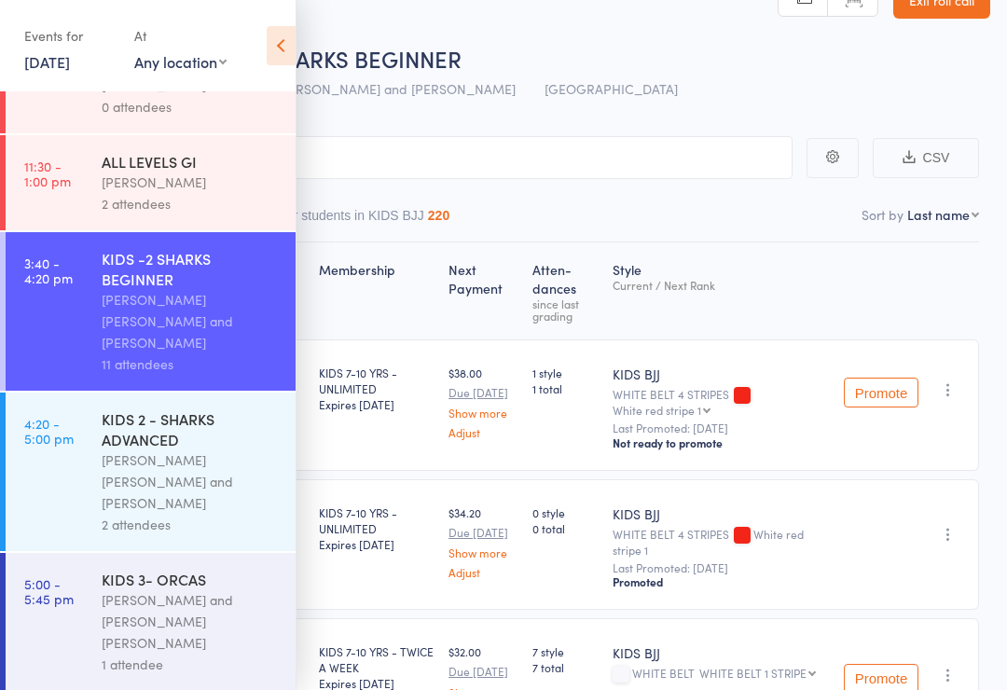
scroll to position [39, 0]
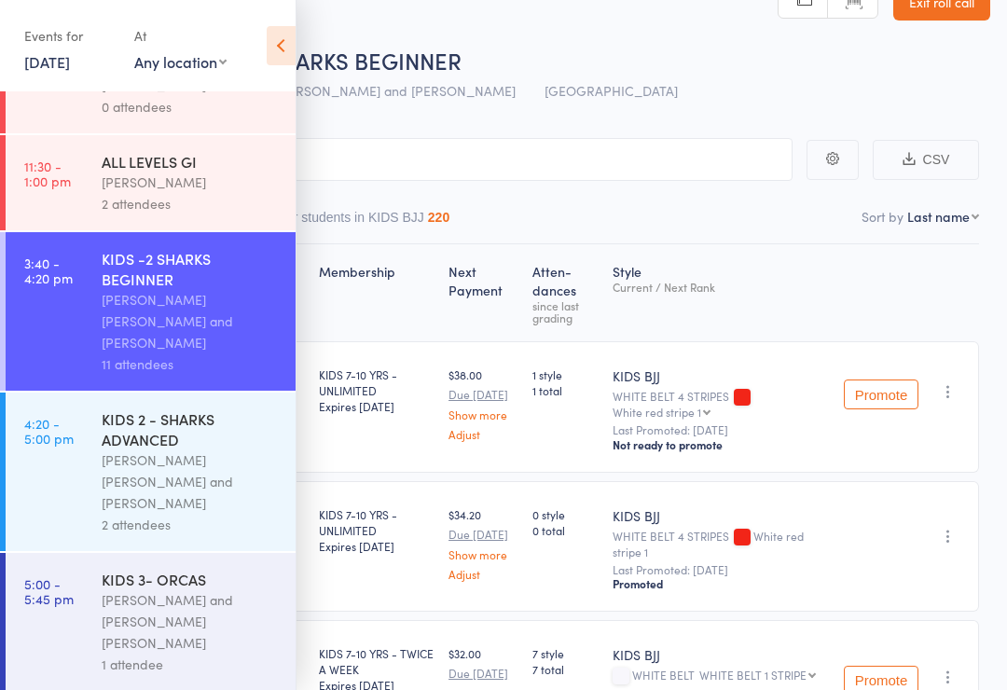
click at [183, 450] on div "Miguel Alencar Flores Junior and Philipe Glazer" at bounding box center [191, 482] width 178 height 64
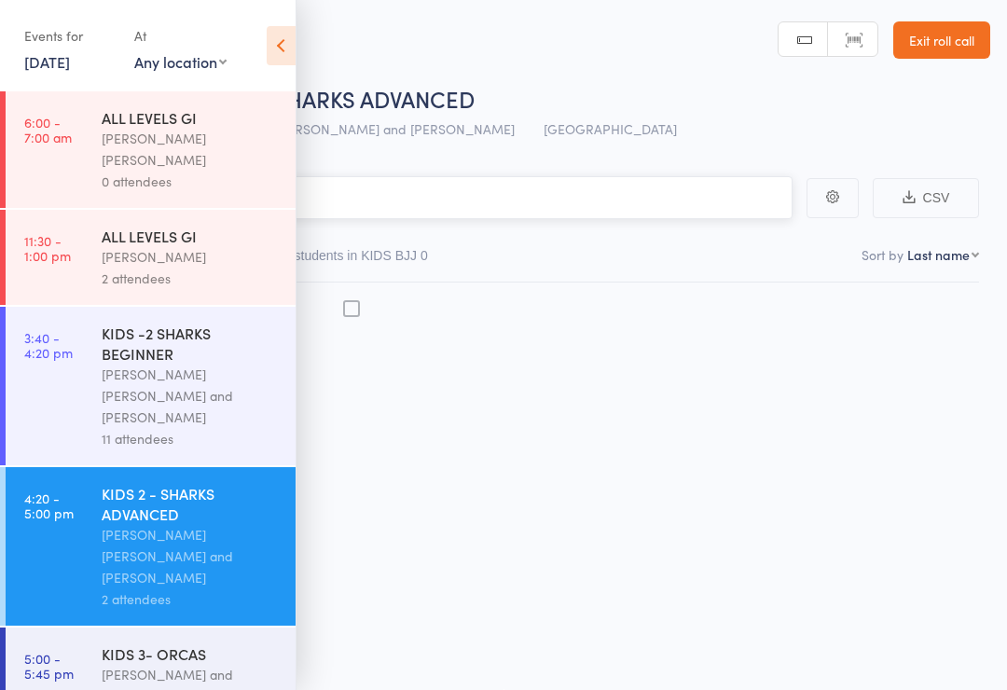
scroll to position [13, 0]
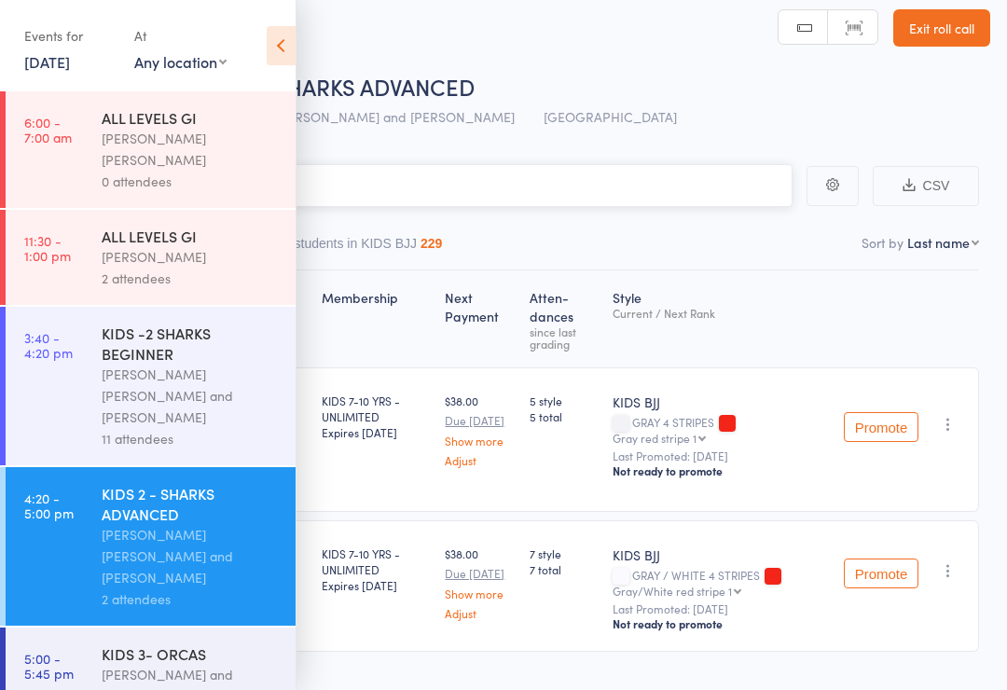
click at [572, 182] on input "search" at bounding box center [410, 185] width 765 height 43
type input "M"
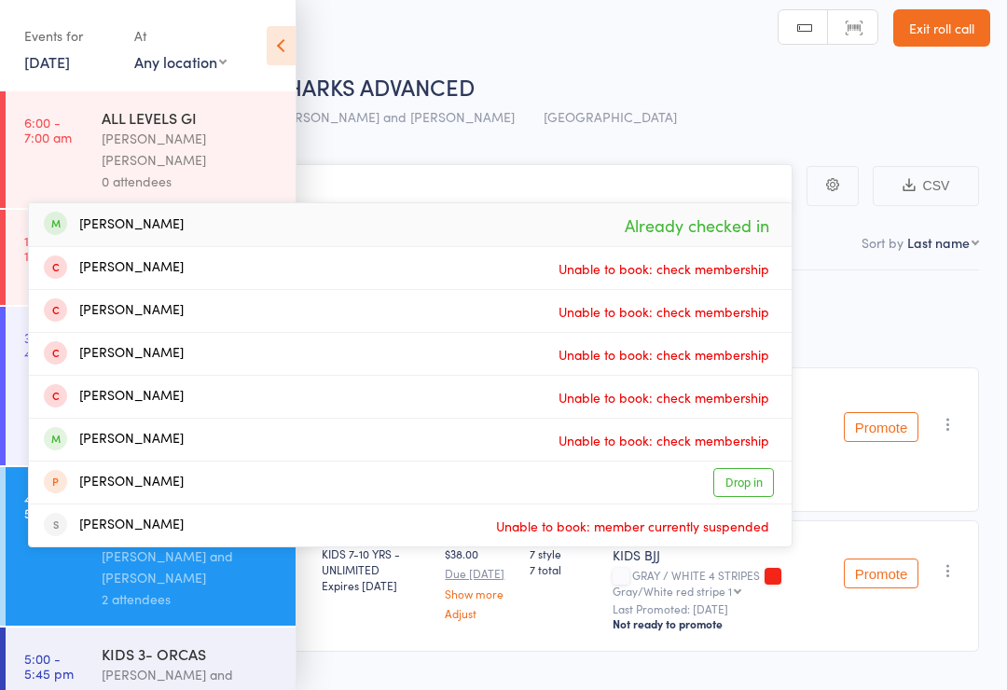
type input "Mathi"
click at [265, 221] on div "Mathias Souto Already checked in" at bounding box center [410, 224] width 763 height 43
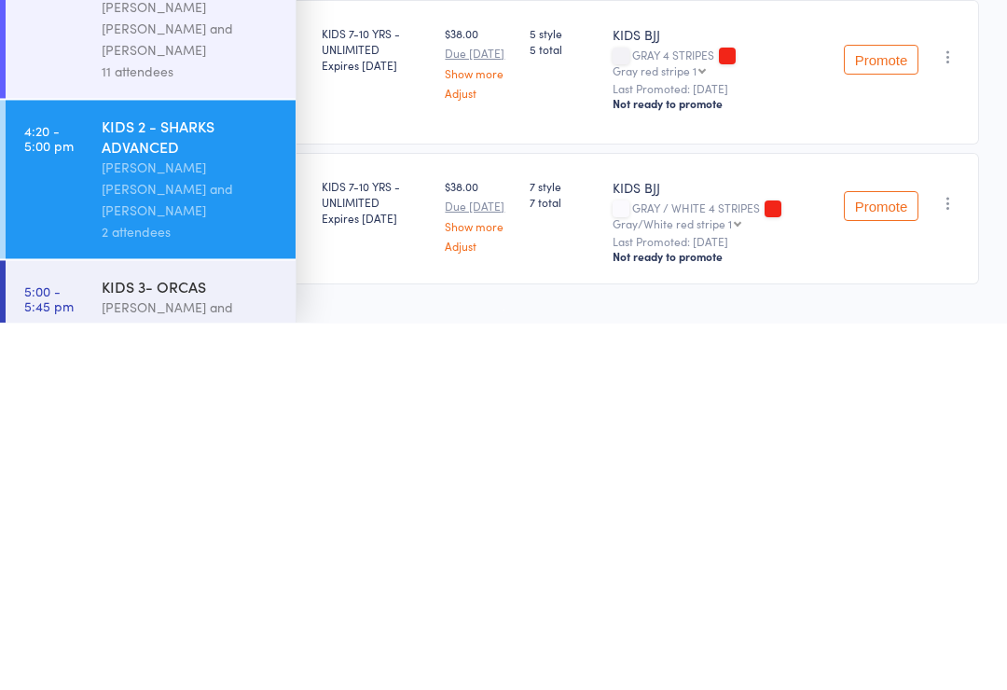
scroll to position [18, 0]
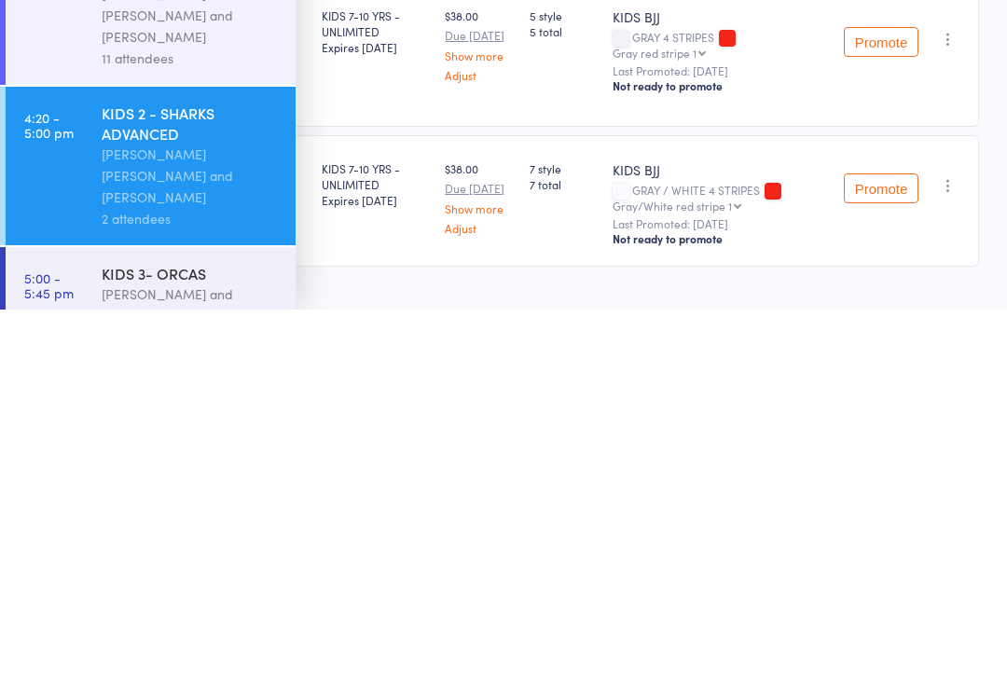
type input "L"
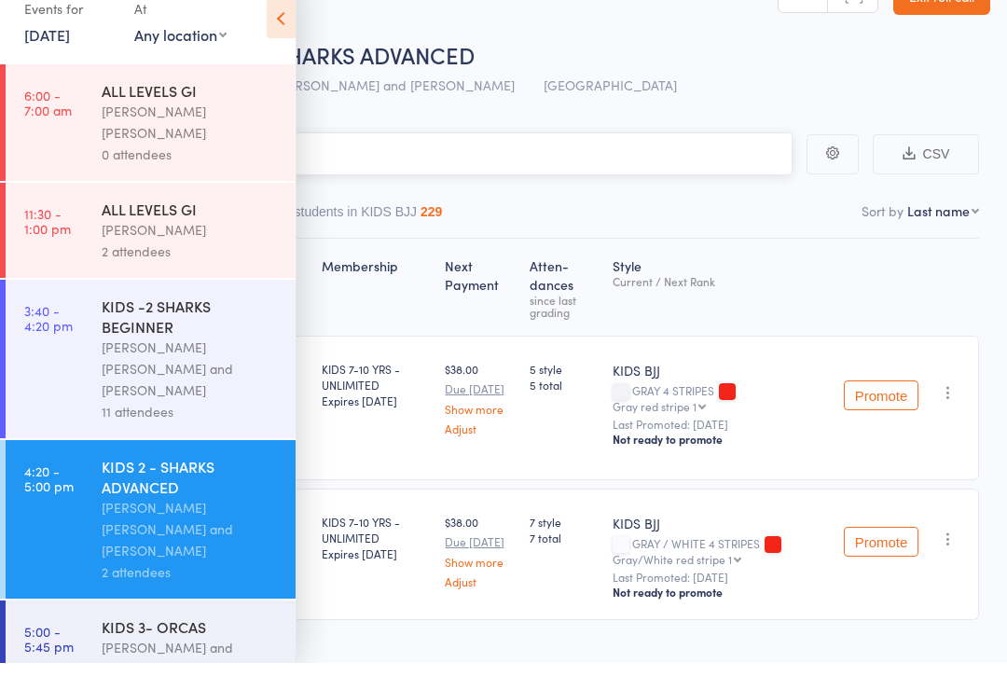
type input "L"
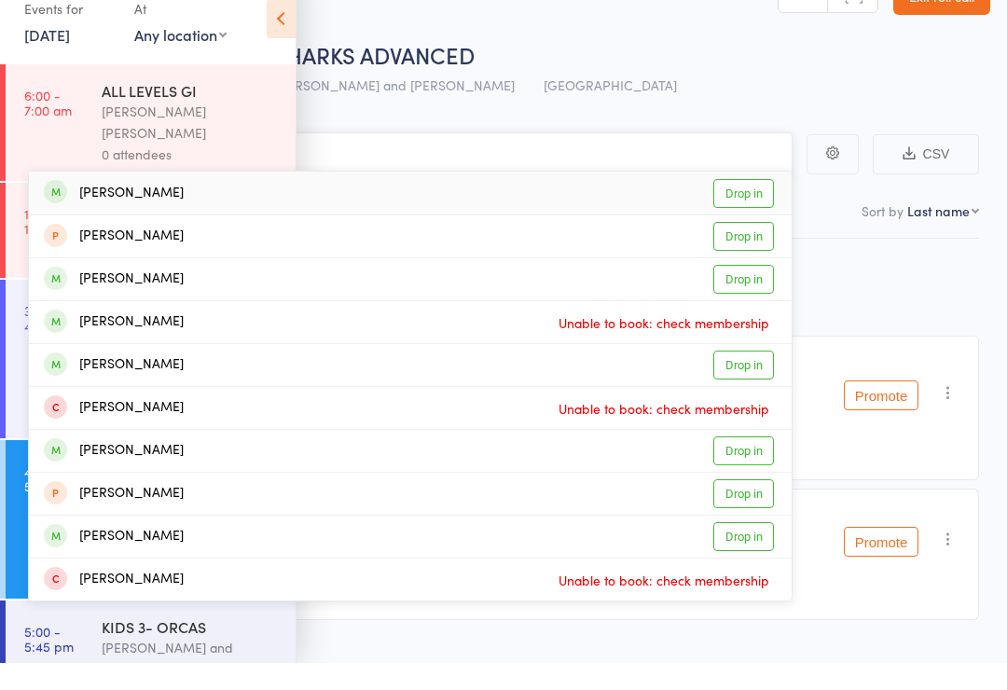
type input "Lucc"
click at [742, 206] on link "Drop in" at bounding box center [744, 220] width 61 height 29
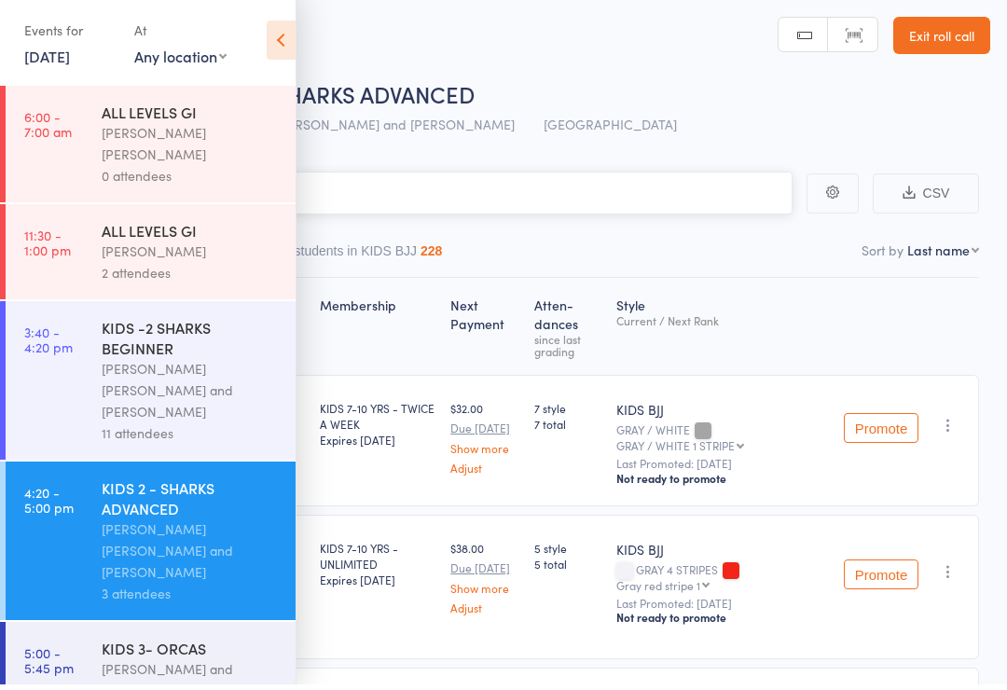
scroll to position [1, 0]
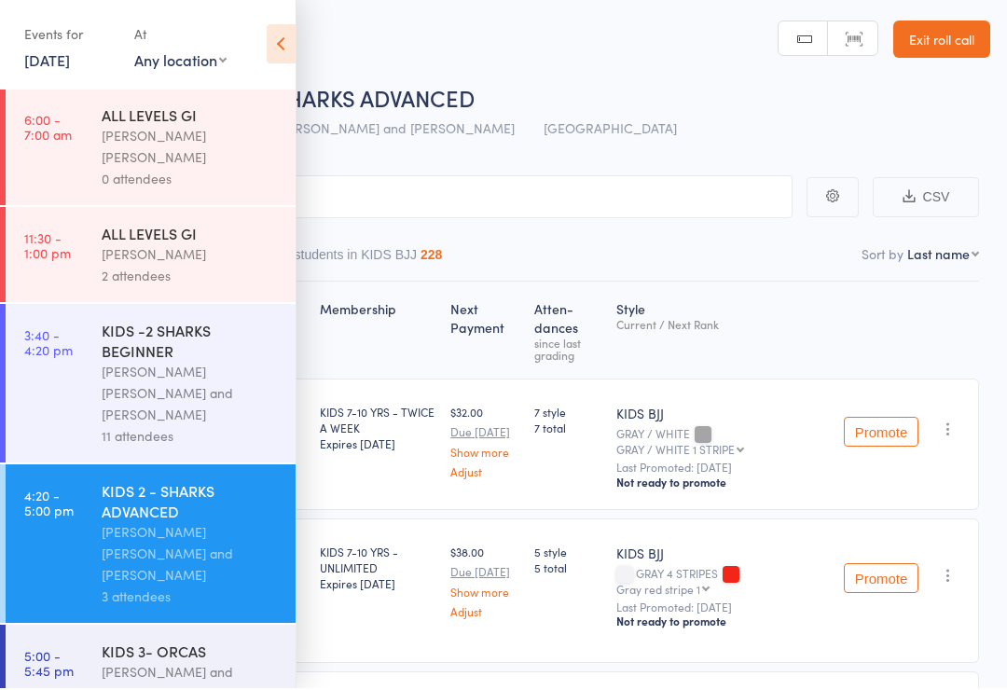
click at [287, 44] on icon at bounding box center [281, 45] width 29 height 39
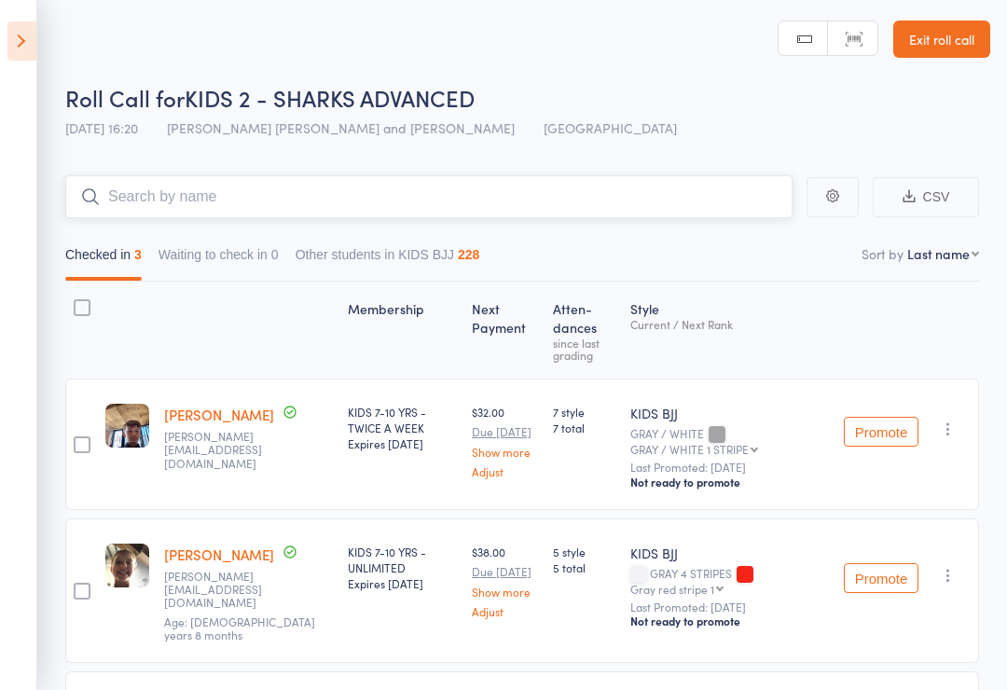
click at [520, 184] on input "search" at bounding box center [429, 196] width 728 height 43
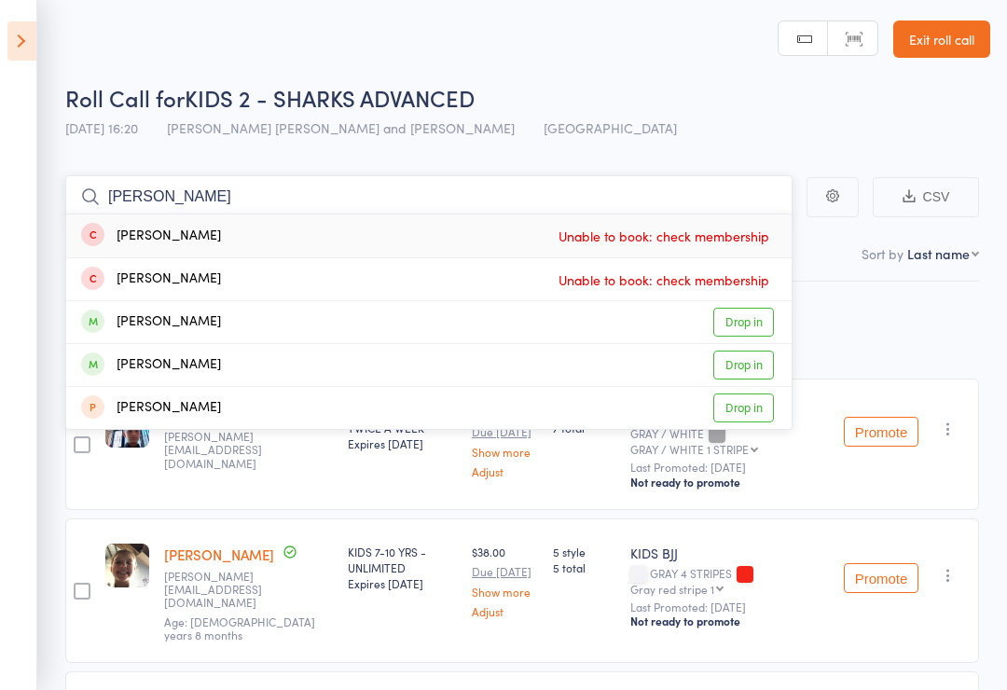
type input "Louis"
click at [743, 309] on link "Drop in" at bounding box center [744, 322] width 61 height 29
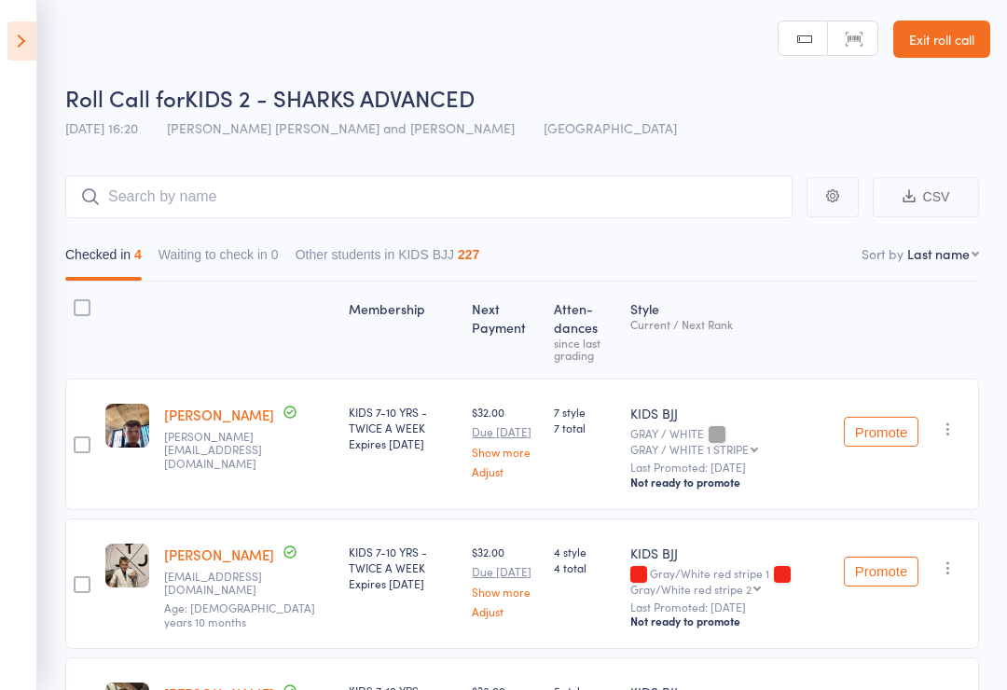
click at [31, 38] on icon at bounding box center [21, 40] width 29 height 39
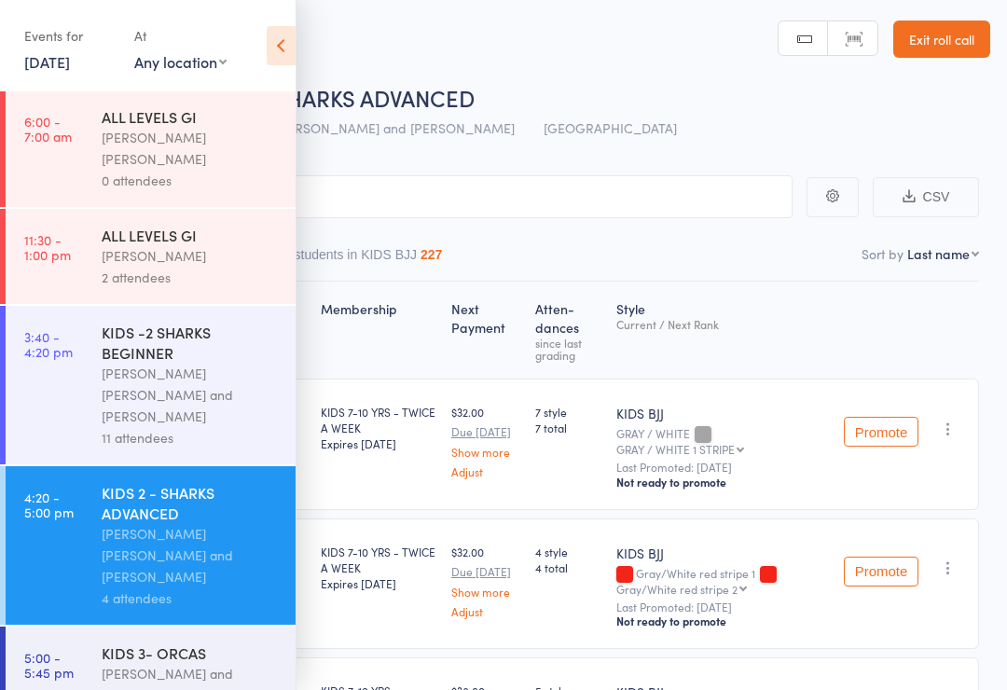
click at [165, 363] on div "Miguel Alencar Flores Junior and Philipe Glazer" at bounding box center [191, 395] width 178 height 64
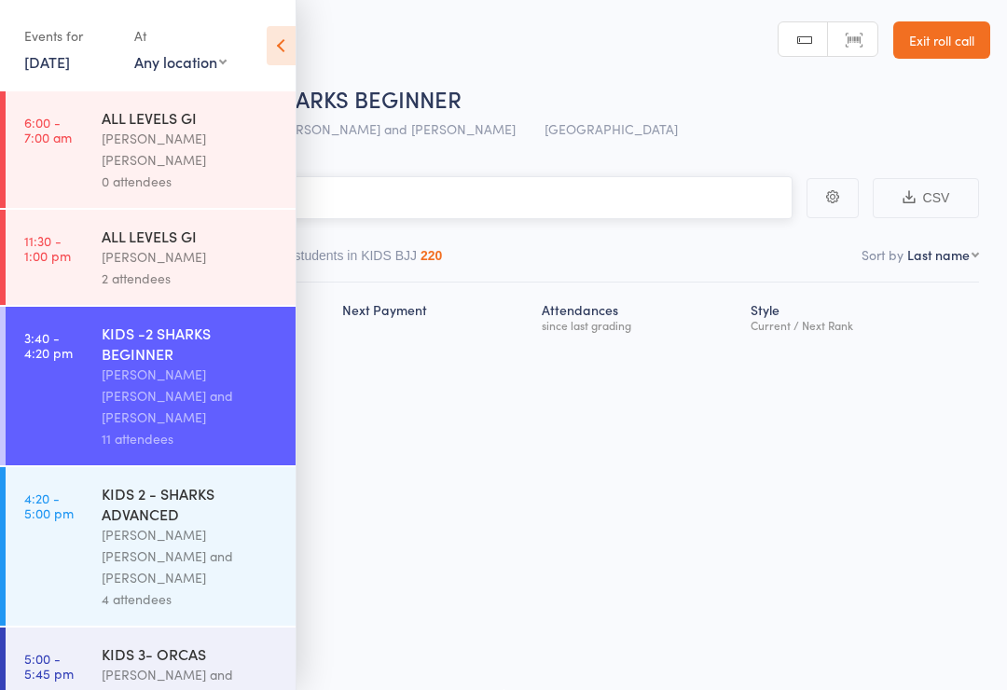
scroll to position [13, 0]
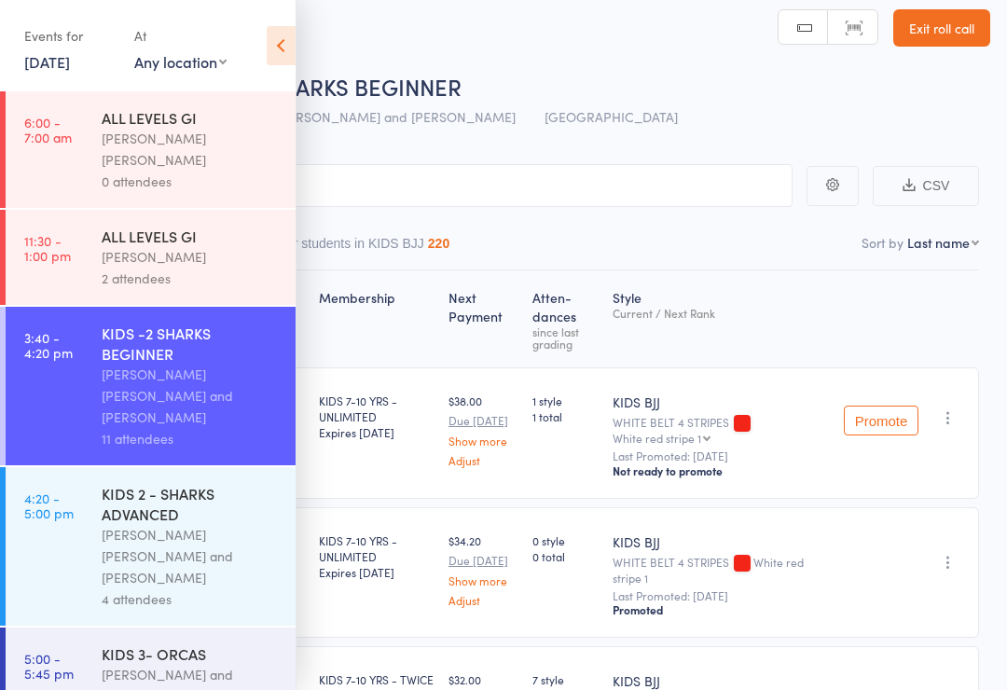
click at [286, 46] on icon at bounding box center [281, 45] width 29 height 39
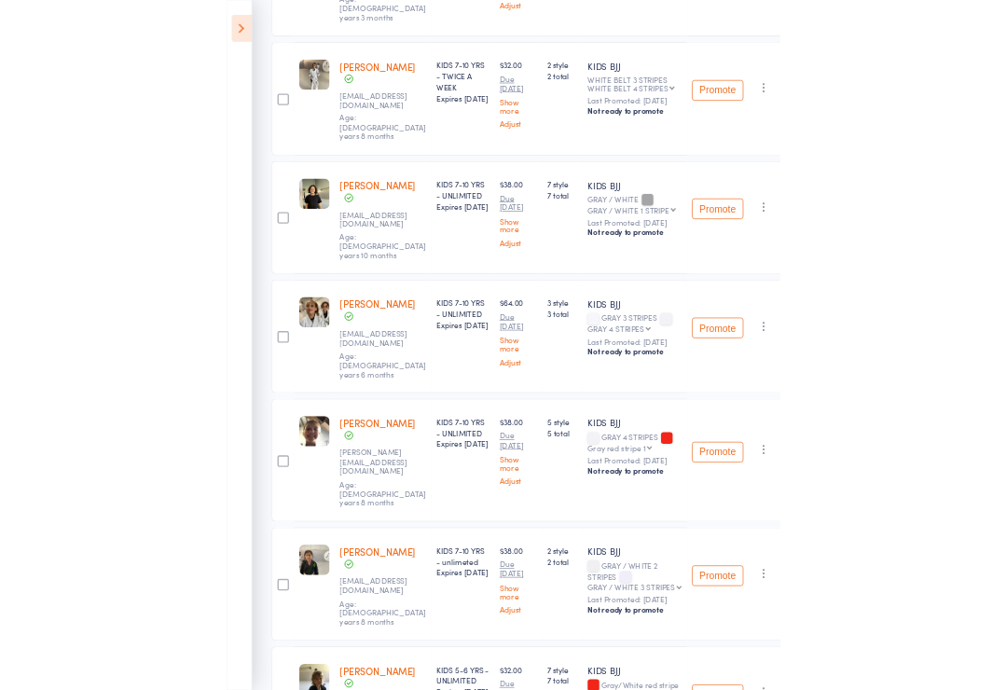
scroll to position [1016, 0]
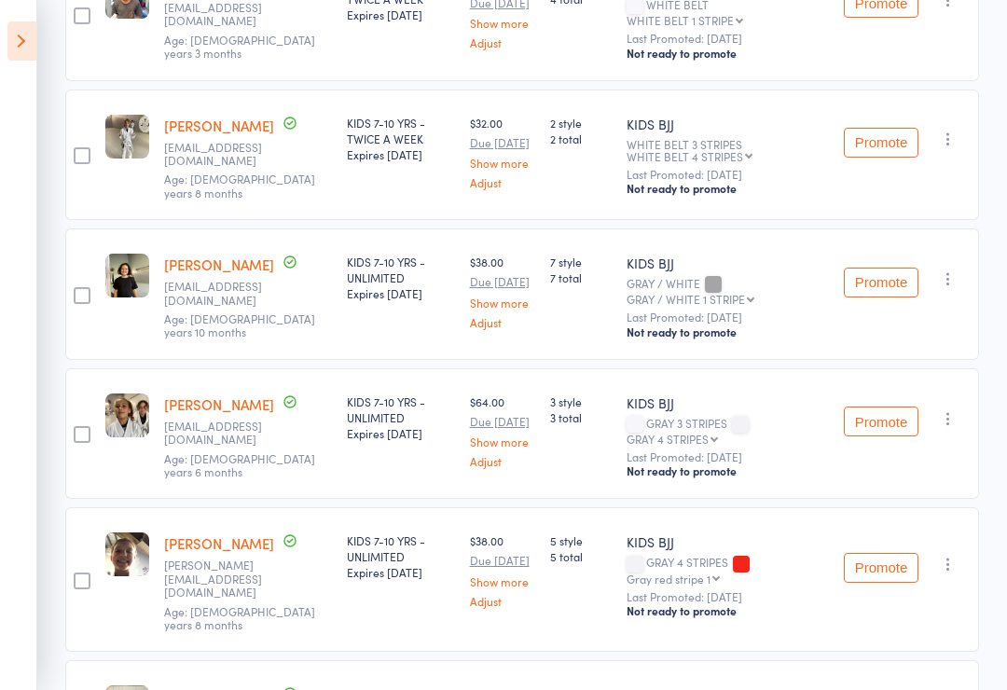
click at [943, 410] on icon "button" at bounding box center [948, 419] width 19 height 19
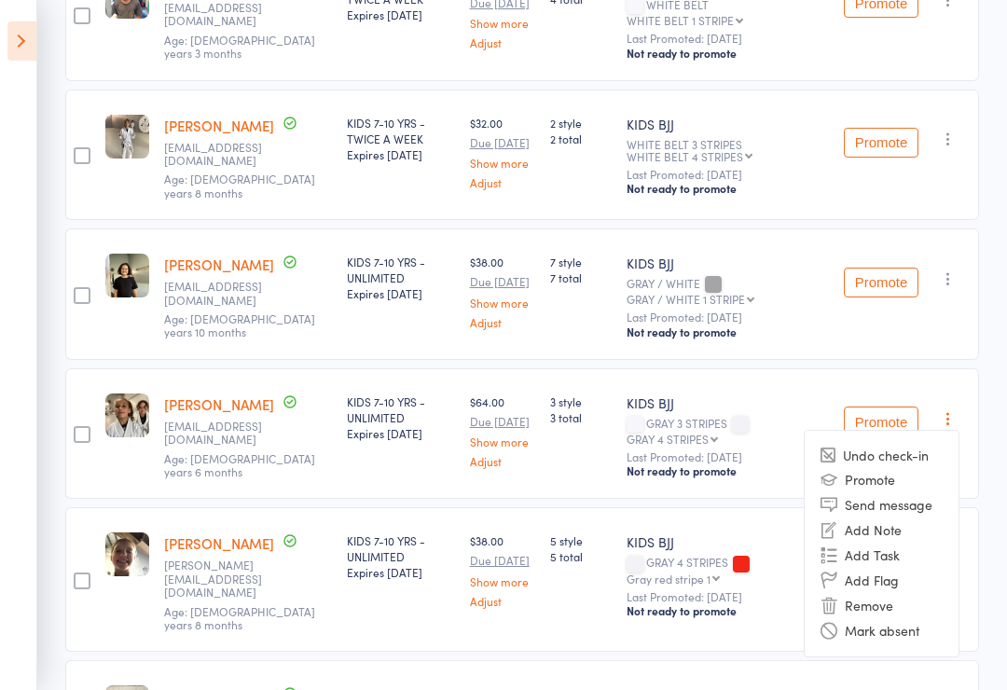
click at [880, 593] on li "Remove" at bounding box center [882, 605] width 154 height 25
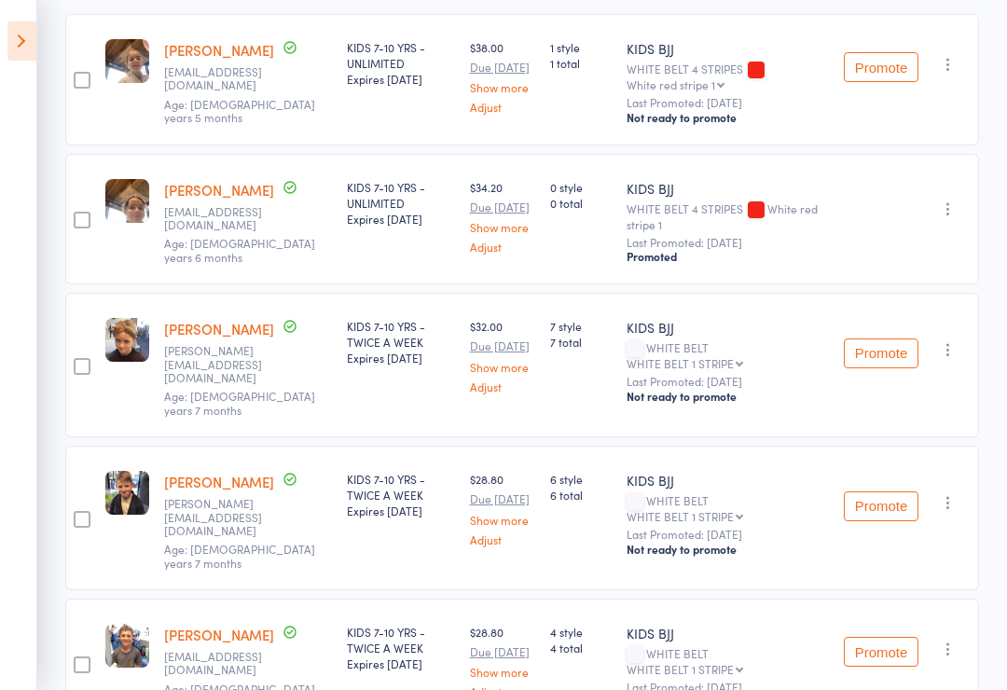
scroll to position [0, 0]
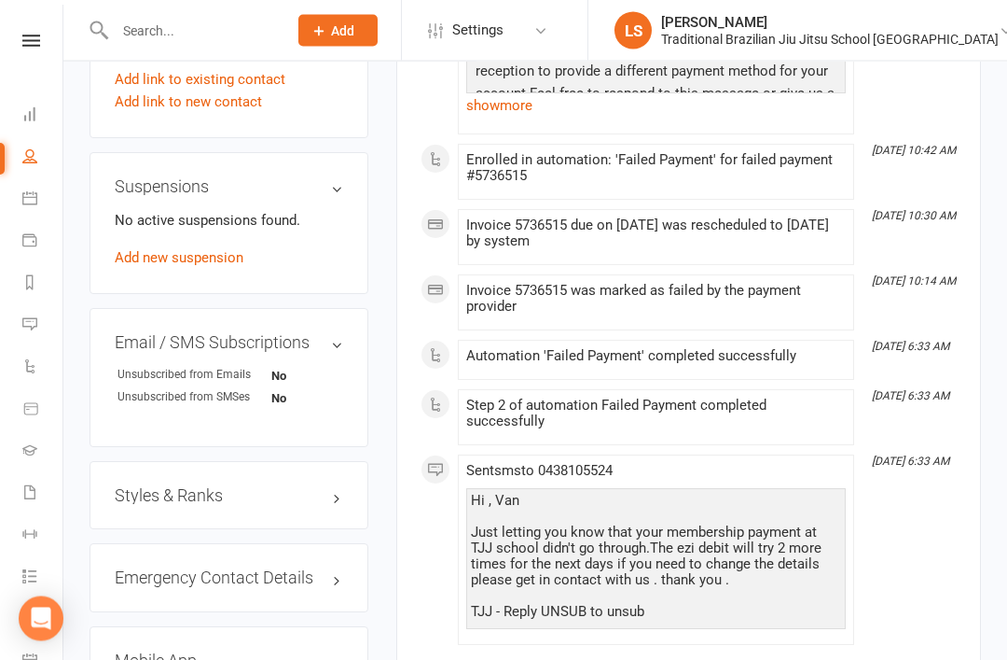
scroll to position [1241, 0]
click at [279, 486] on h3 "Styles & Ranks" at bounding box center [229, 495] width 229 height 19
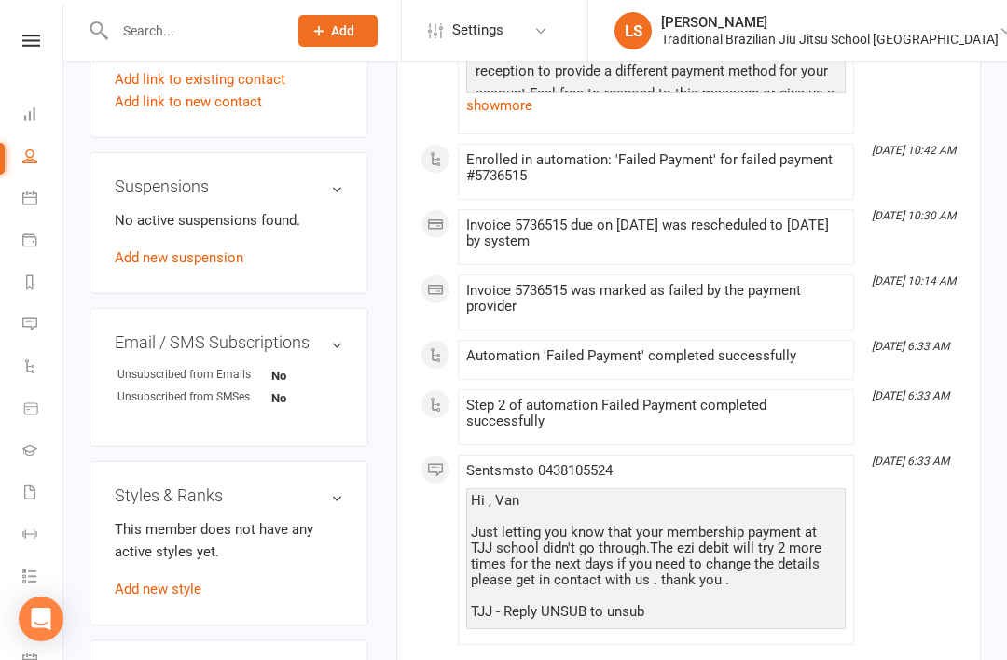
click at [158, 580] on link "Add new style" at bounding box center [158, 588] width 87 height 17
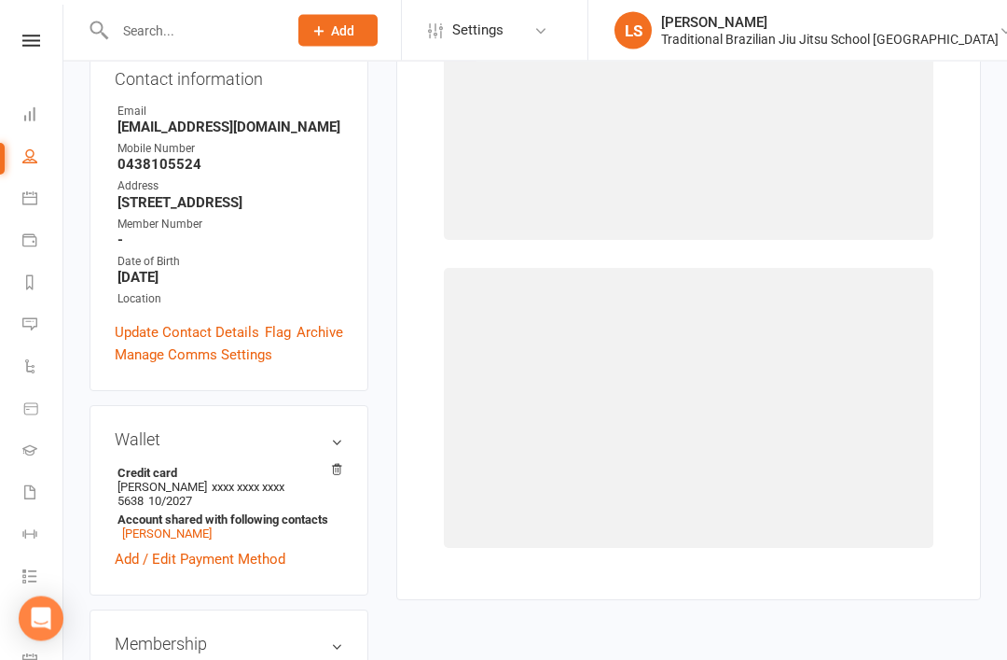
scroll to position [159, 0]
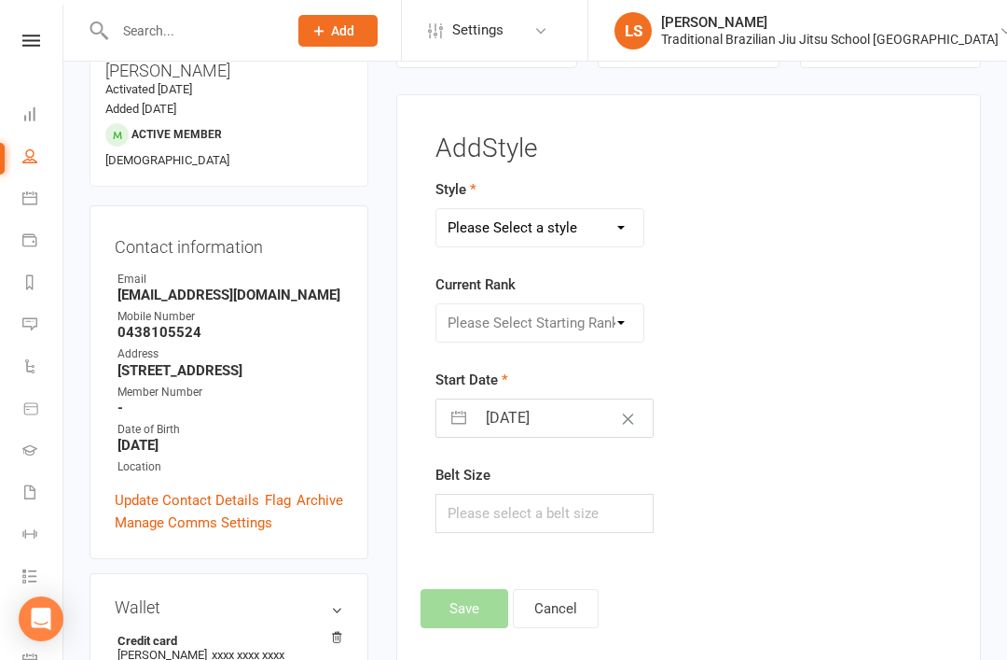
click at [589, 223] on select "Please Select a style BJJ ADULTS HOLLIDAYS KIDS BJJ" at bounding box center [541, 227] width 208 height 37
select select "2859"
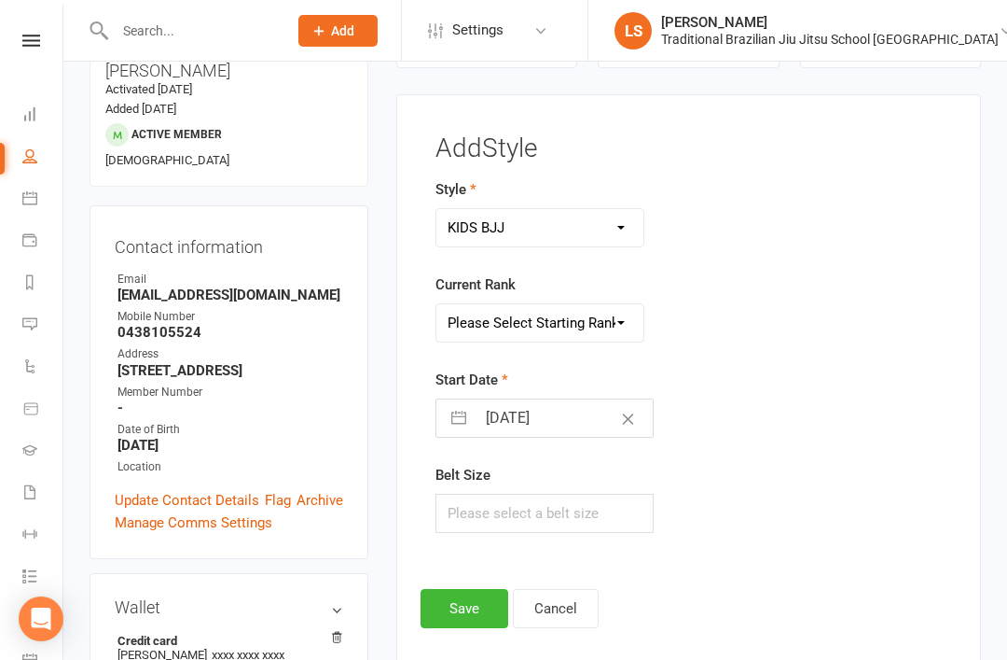
click at [584, 323] on select "Please Select Starting Rank WHITE BELT WHITE BELT 1 STRIPE WHITE BELT 2 STRIPES…" at bounding box center [541, 322] width 208 height 37
select select "30415"
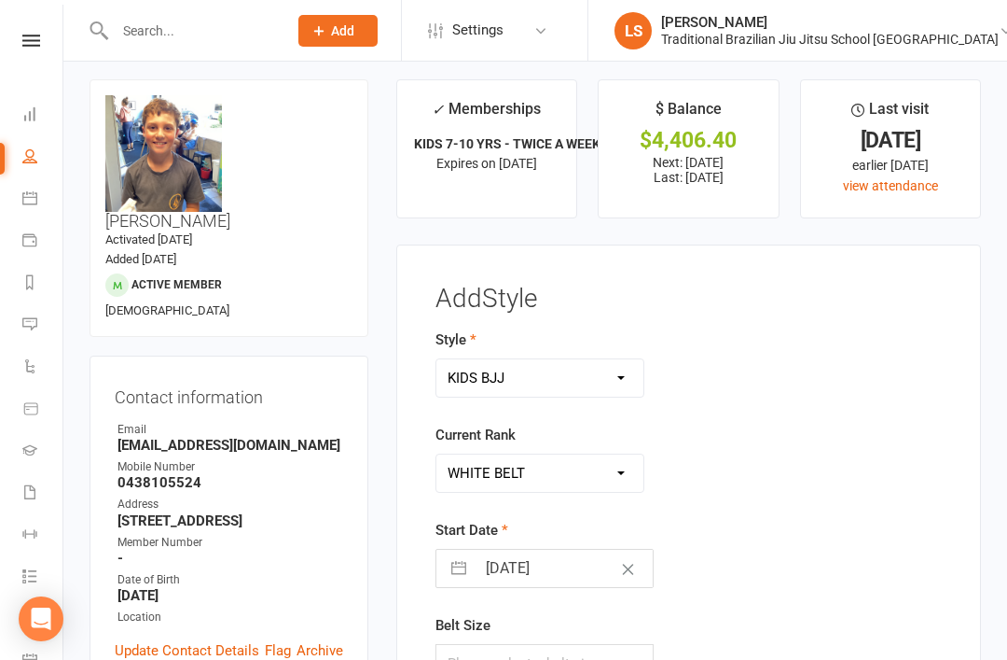
scroll to position [0, 0]
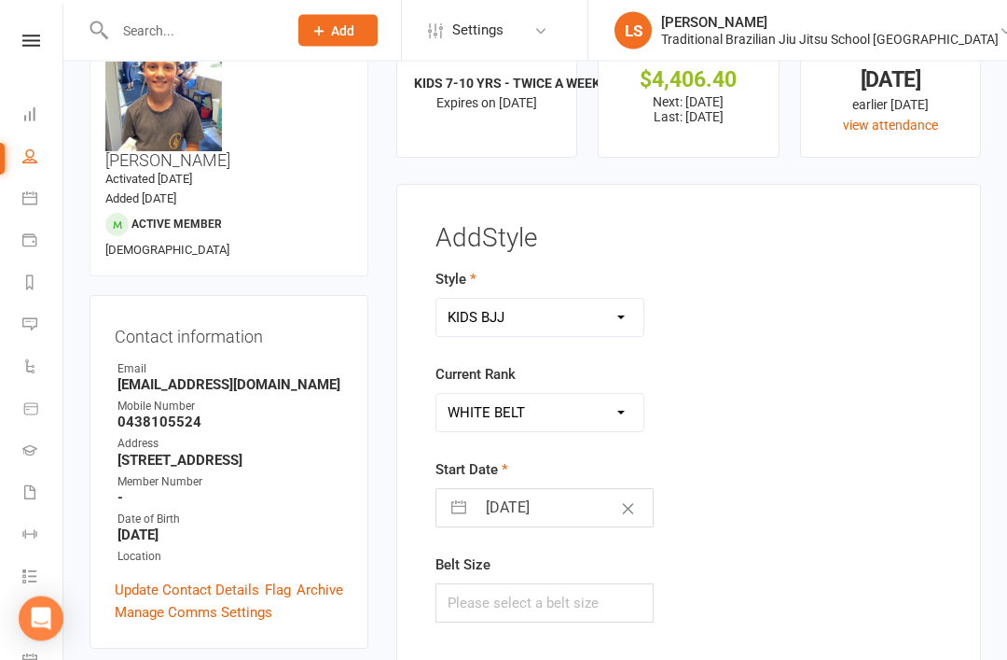
click at [470, 506] on button "button" at bounding box center [459, 508] width 34 height 37
select select "8"
select select "2025"
select select "9"
select select "2025"
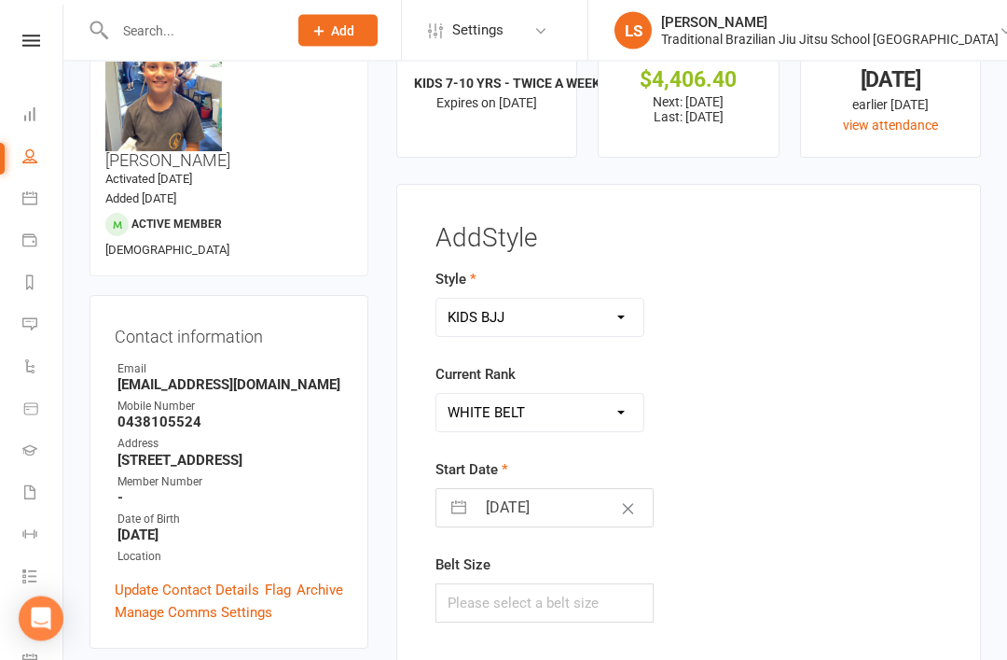
select select "10"
select select "2025"
click at [479, 584] on icon "Move backward to switch to the previous month." at bounding box center [474, 582] width 18 height 18
select select "7"
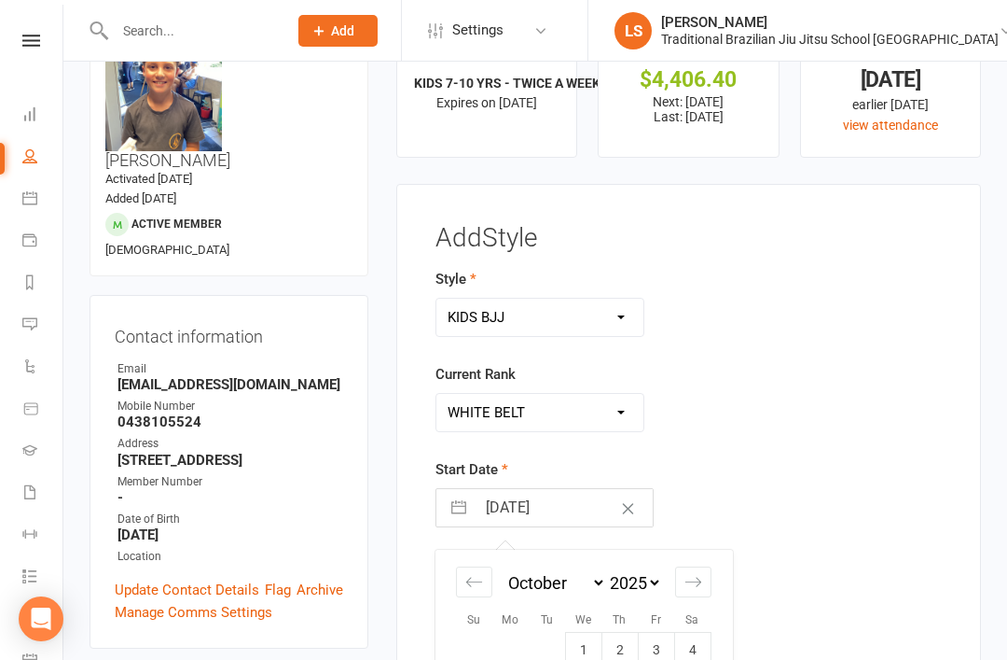
select select "2025"
click at [471, 577] on icon "Move backward to switch to the previous month." at bounding box center [474, 582] width 18 height 18
select select "6"
select select "2025"
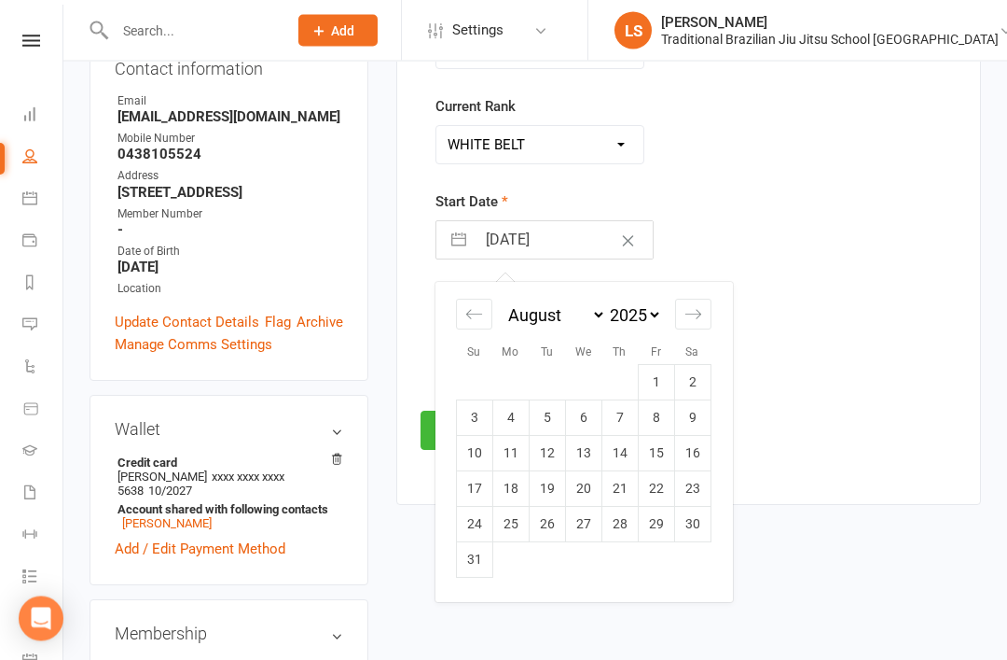
click at [582, 493] on td "20" at bounding box center [583, 488] width 36 height 35
type input "20 Aug 2025"
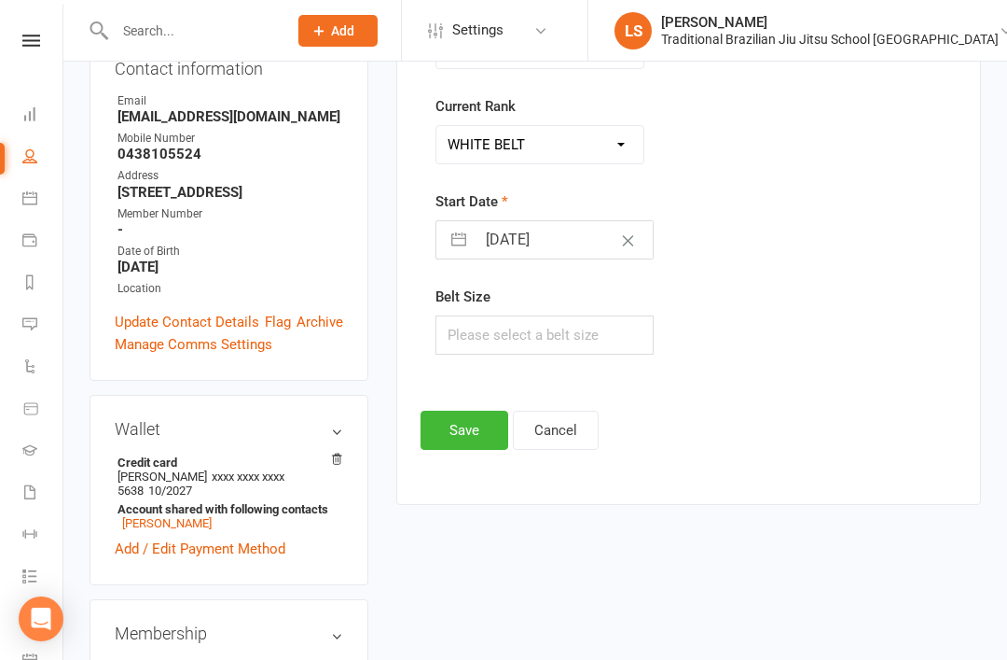
click at [458, 430] on button "Save" at bounding box center [465, 429] width 88 height 39
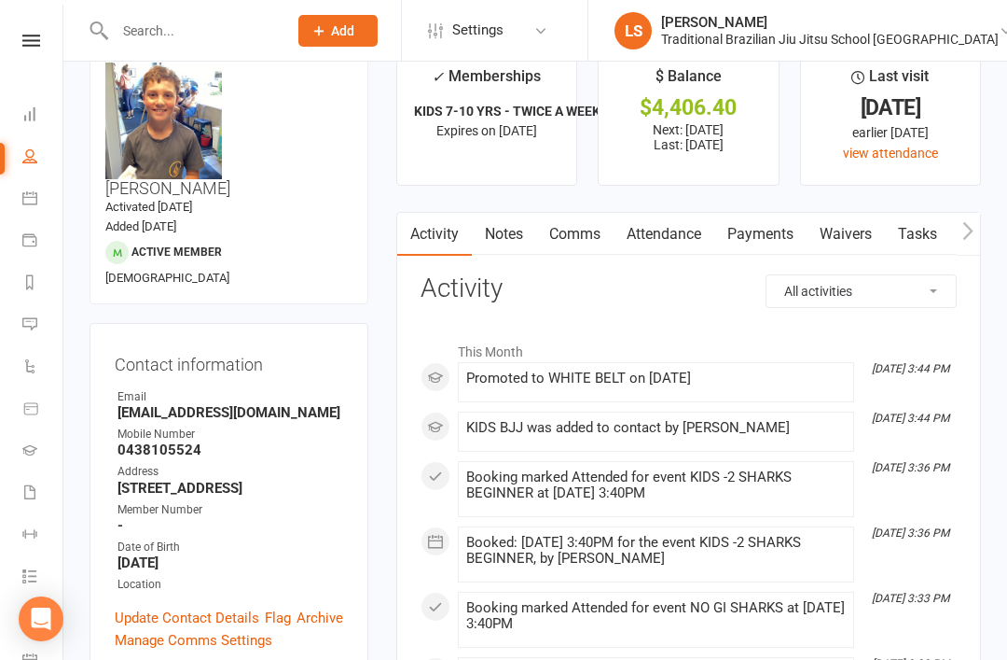
scroll to position [0, 0]
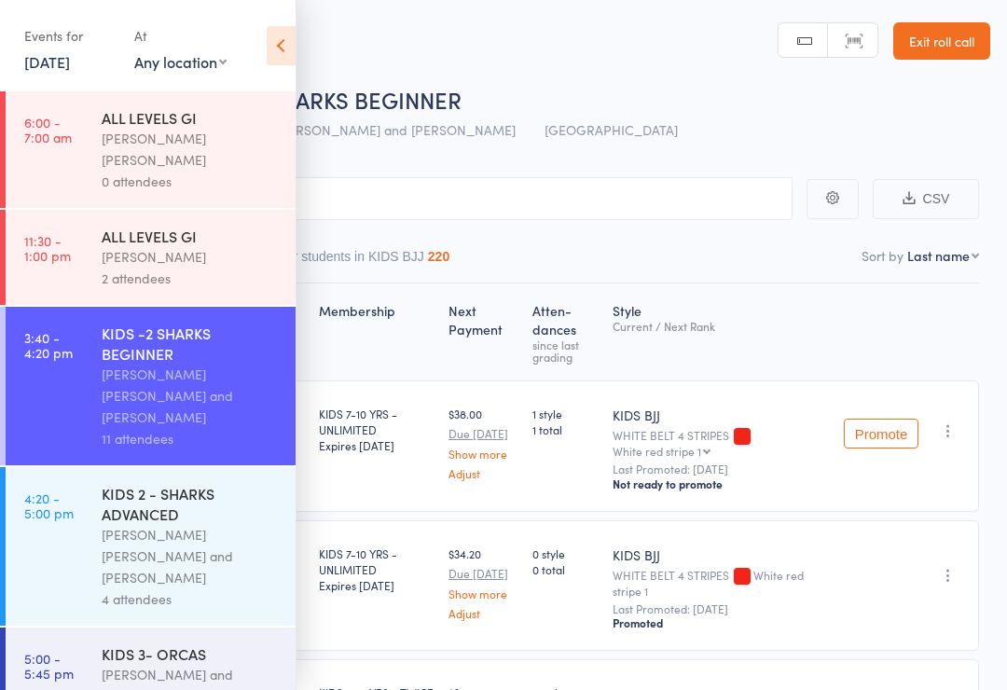
click at [280, 51] on icon at bounding box center [281, 45] width 29 height 39
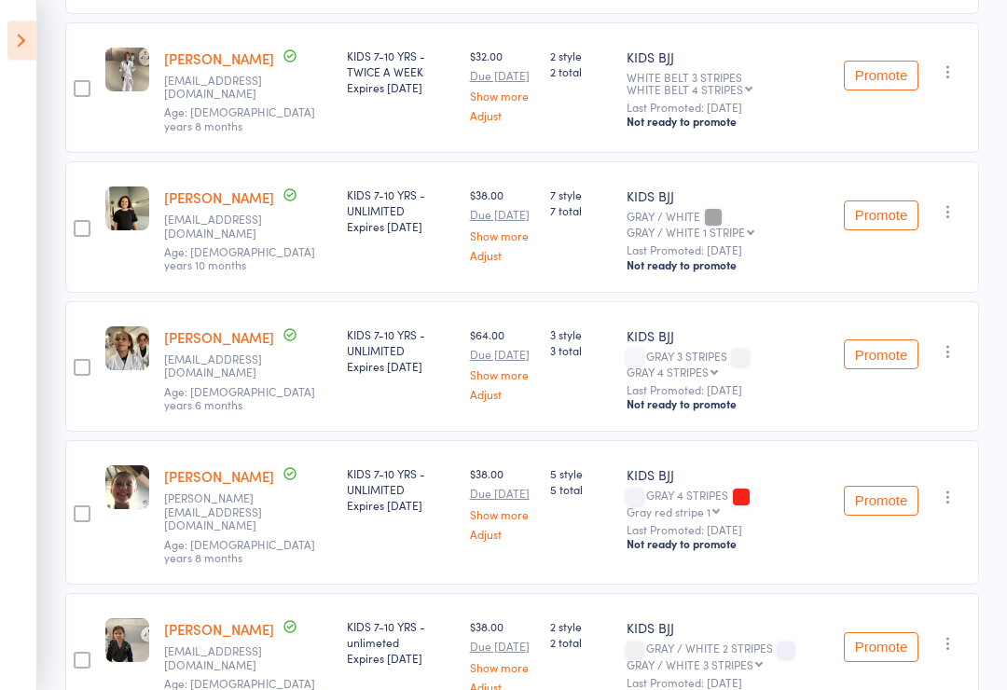
click at [951, 343] on icon "button" at bounding box center [948, 352] width 19 height 19
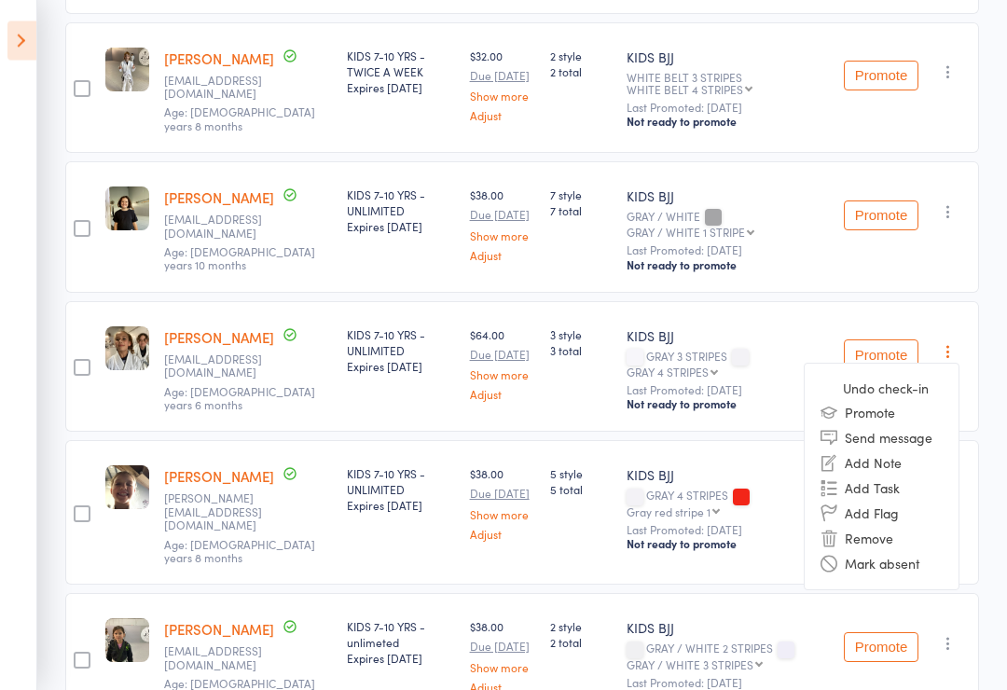
scroll to position [1083, 0]
click at [865, 526] on li "Remove" at bounding box center [882, 538] width 154 height 25
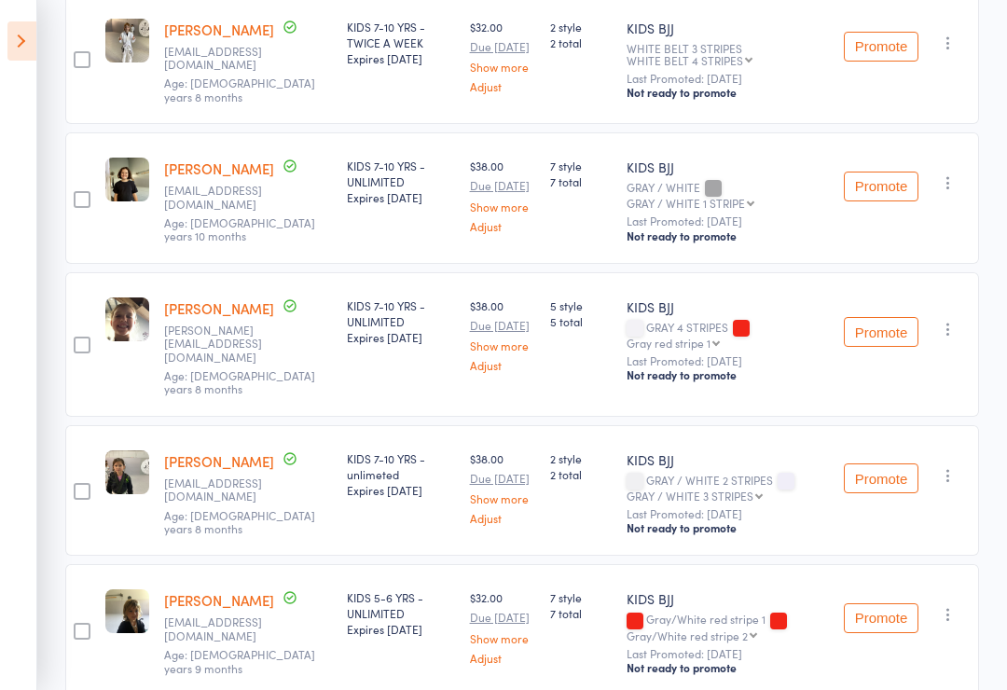
scroll to position [1098, 0]
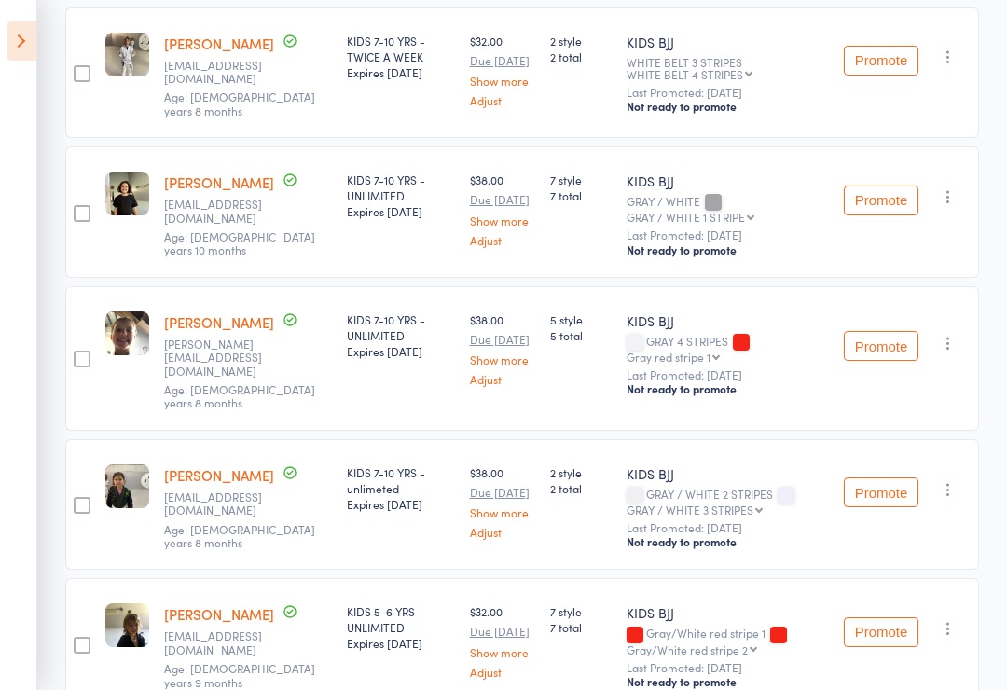
click at [12, 46] on icon at bounding box center [21, 40] width 29 height 39
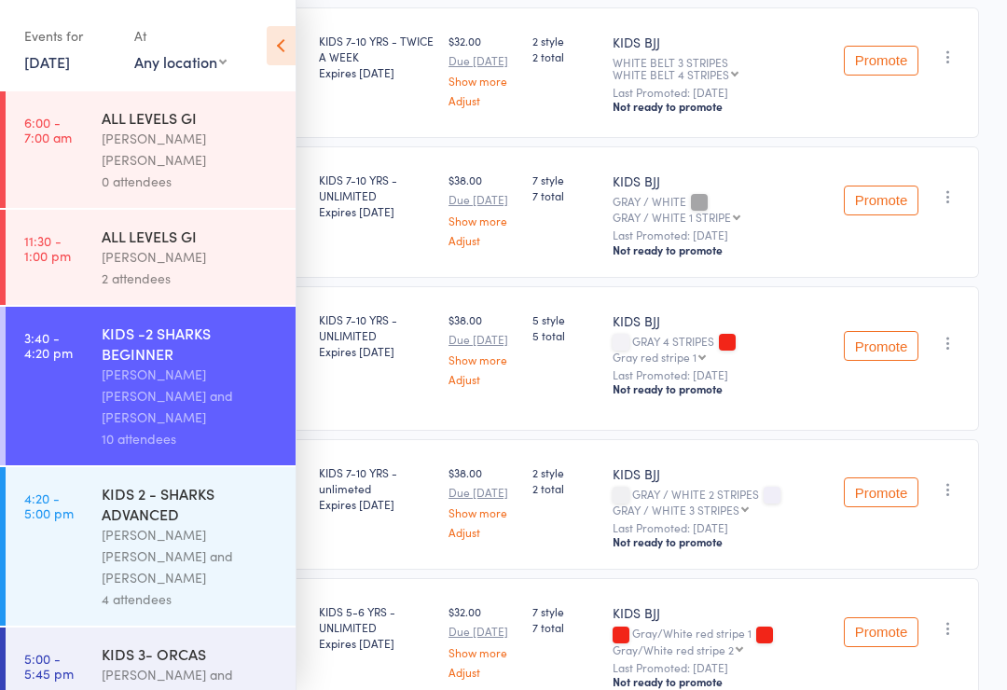
scroll to position [1077, 0]
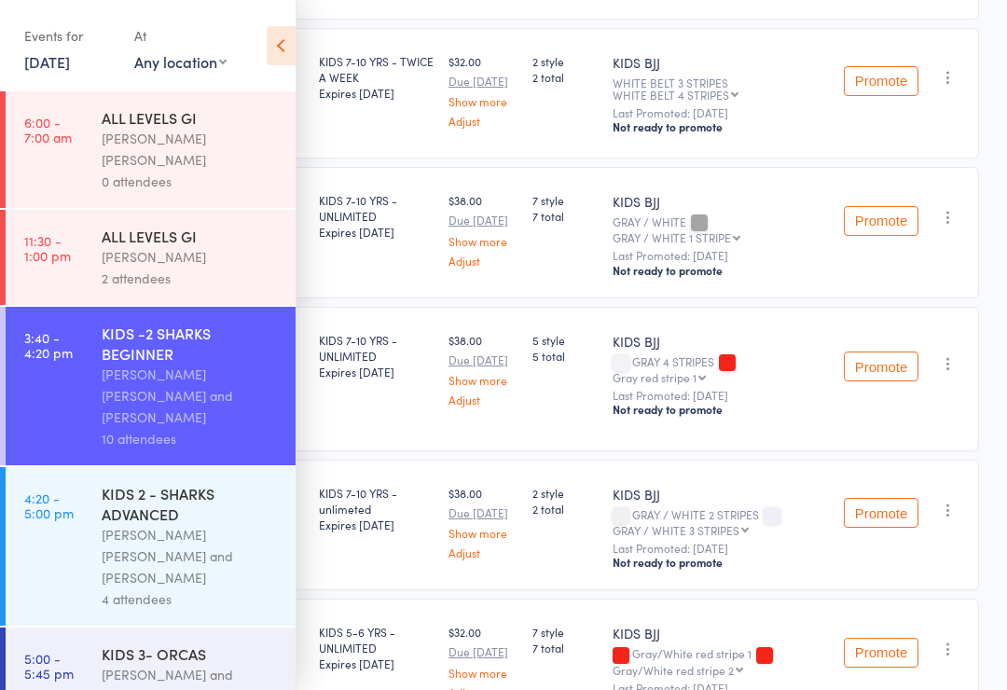
click at [161, 483] on div "KIDS 2 - SHARKS ADVANCED" at bounding box center [191, 503] width 178 height 41
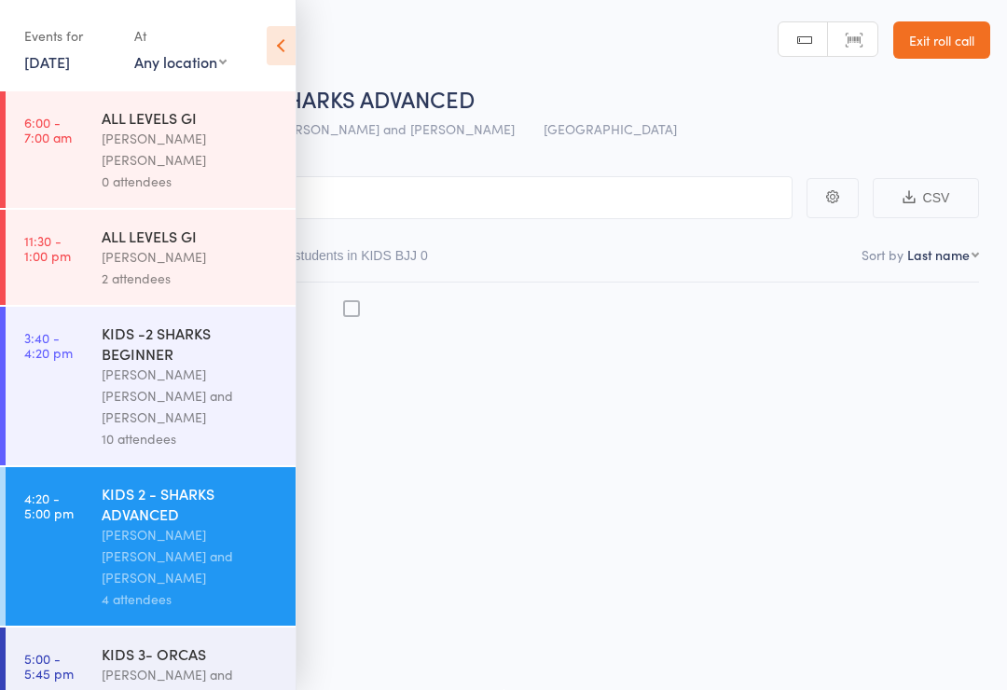
scroll to position [13, 0]
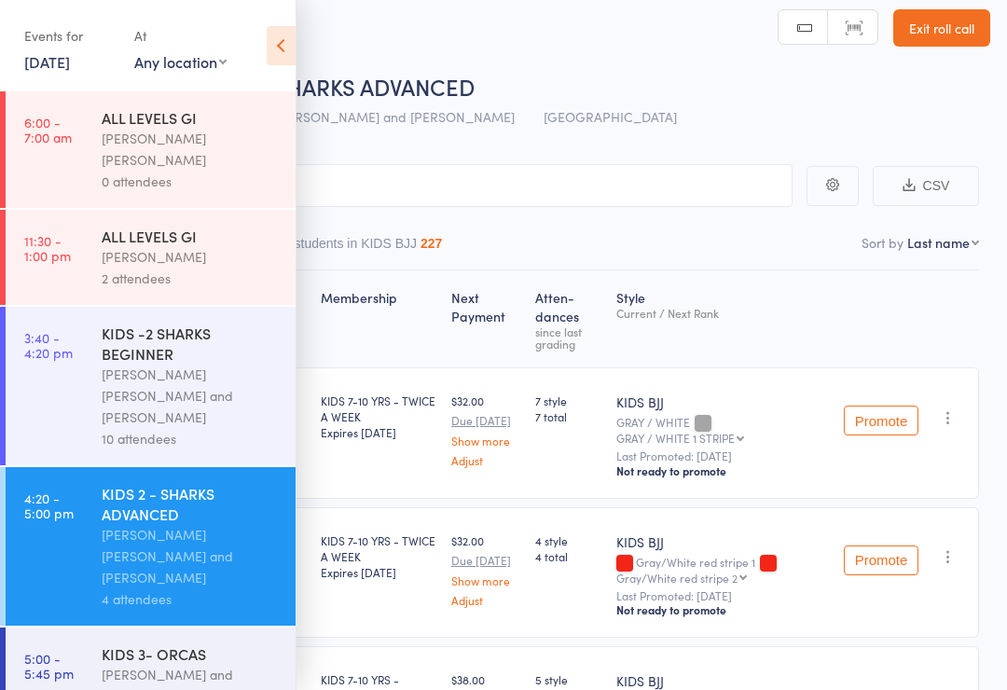
click at [285, 49] on icon at bounding box center [281, 45] width 29 height 39
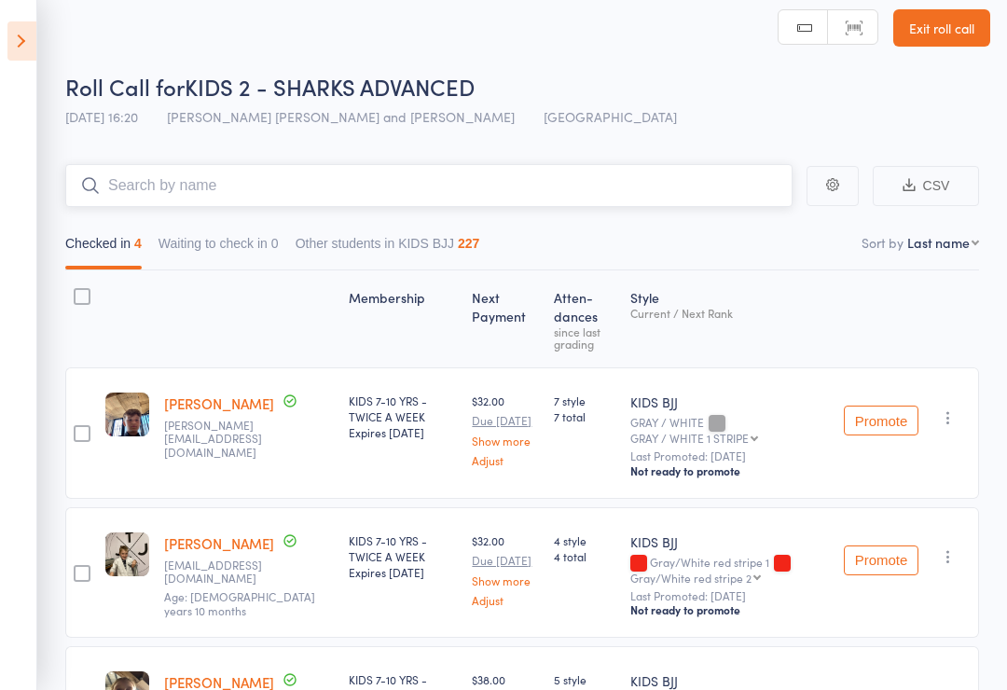
click at [359, 196] on input "search" at bounding box center [429, 185] width 728 height 43
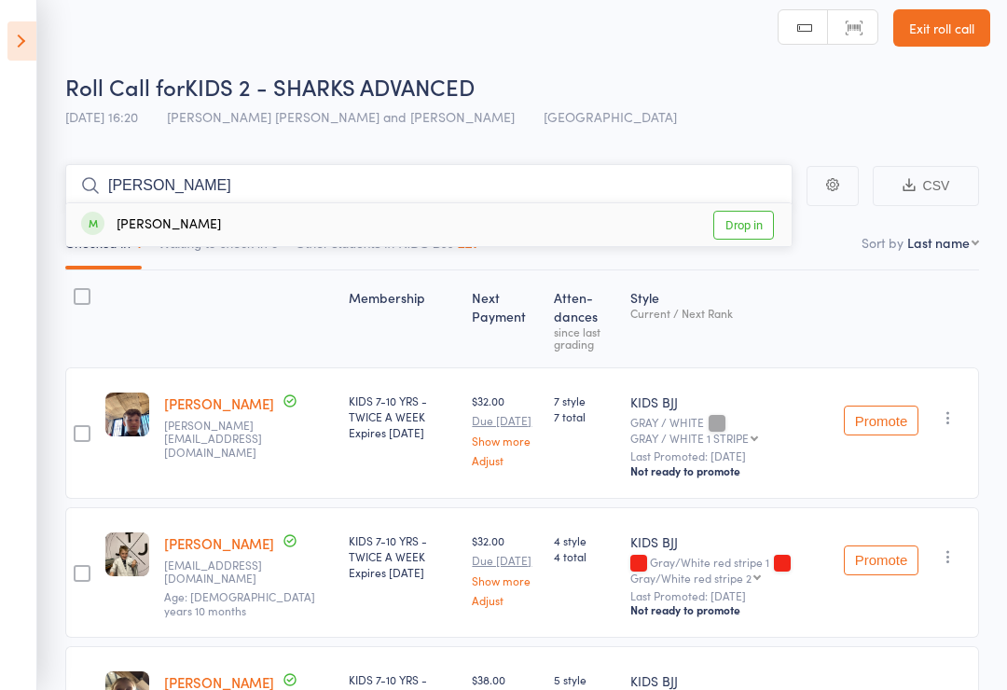
type input "Aphra"
click at [753, 230] on link "Drop in" at bounding box center [744, 225] width 61 height 29
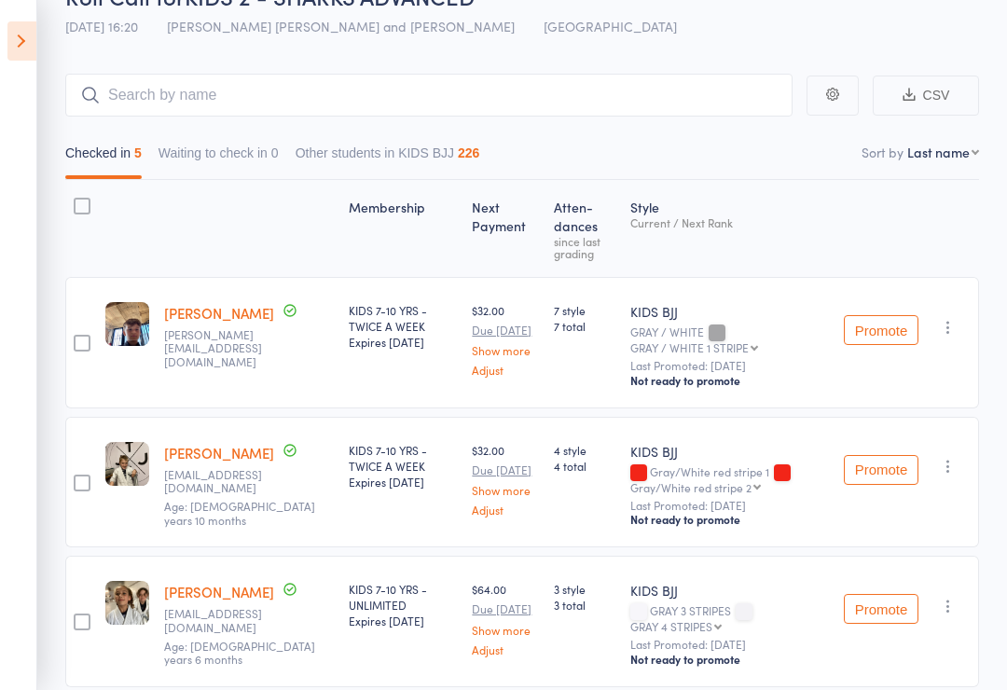
scroll to position [0, 0]
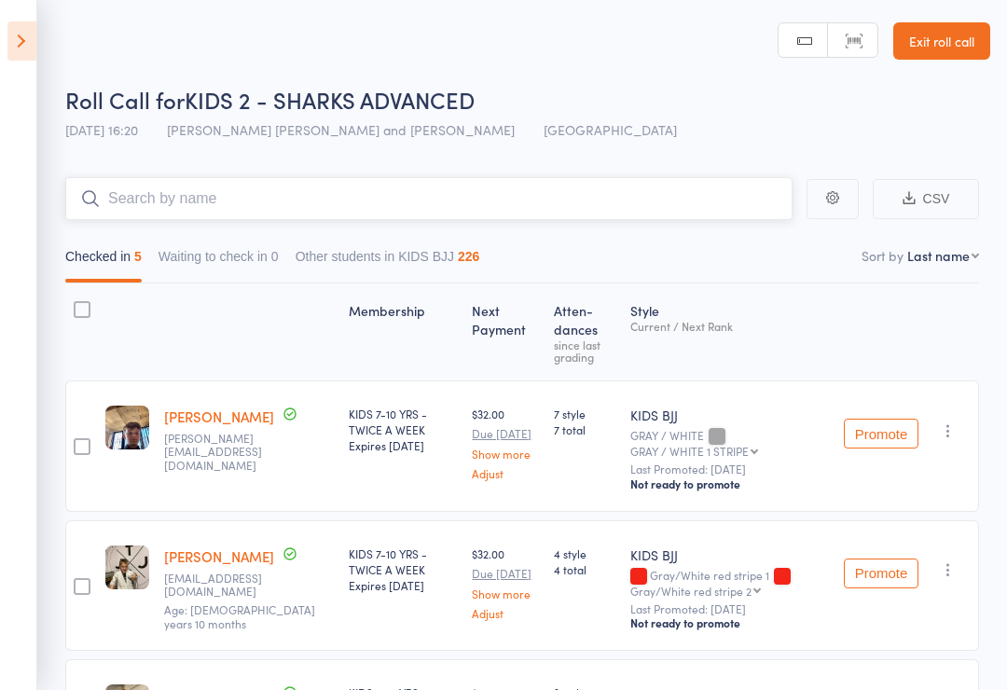
click at [541, 216] on input "search" at bounding box center [429, 198] width 728 height 43
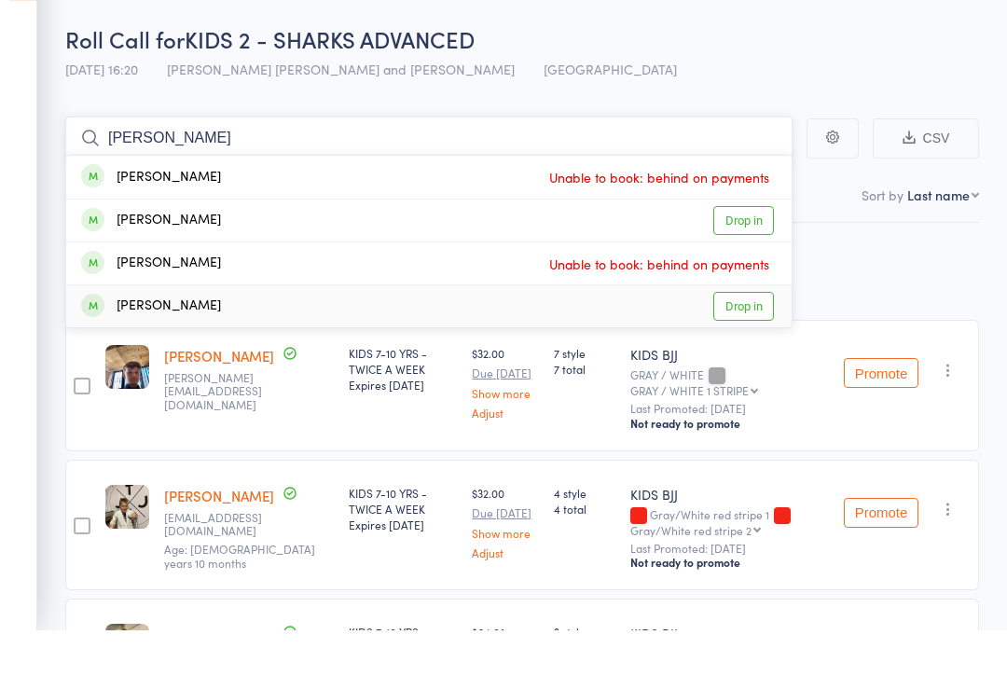
type input "Gabriel"
click at [745, 353] on link "Drop in" at bounding box center [744, 367] width 61 height 29
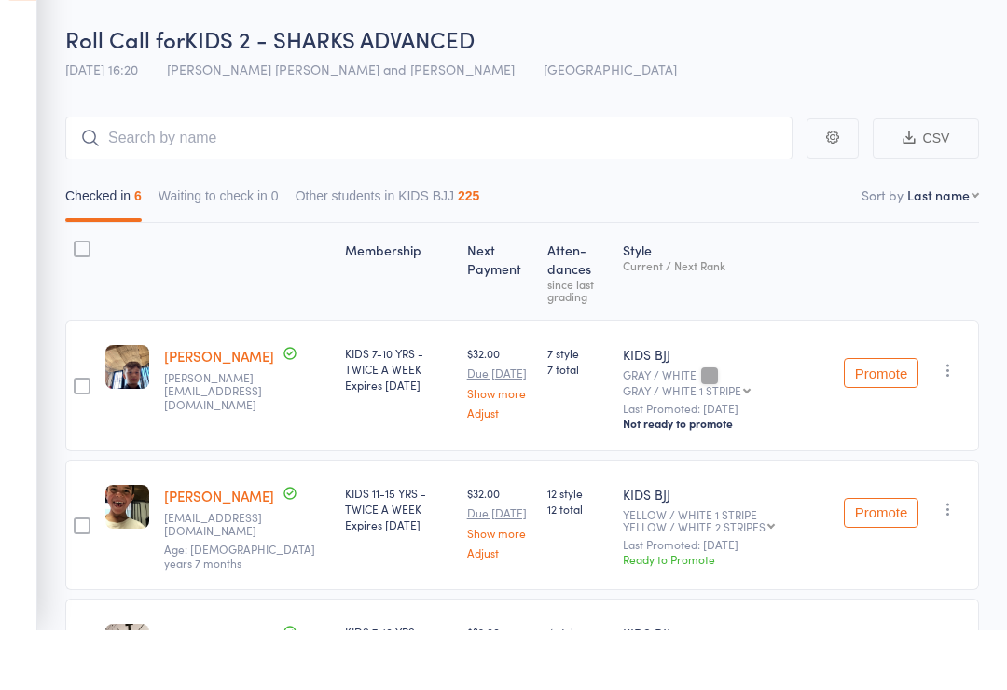
scroll to position [61, 0]
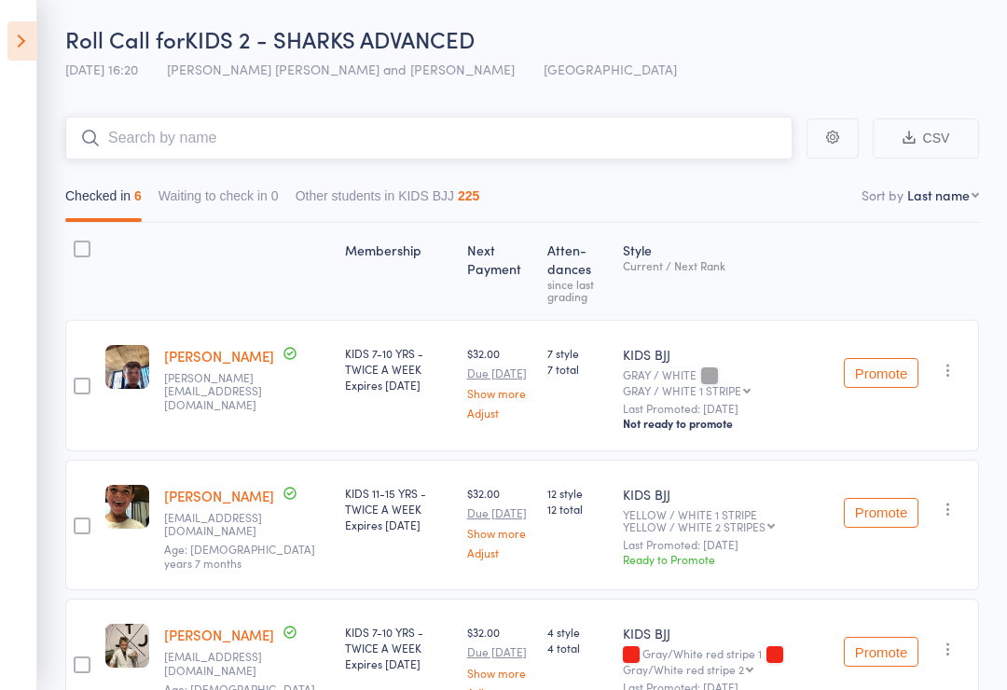
click at [318, 132] on input "search" at bounding box center [429, 138] width 728 height 43
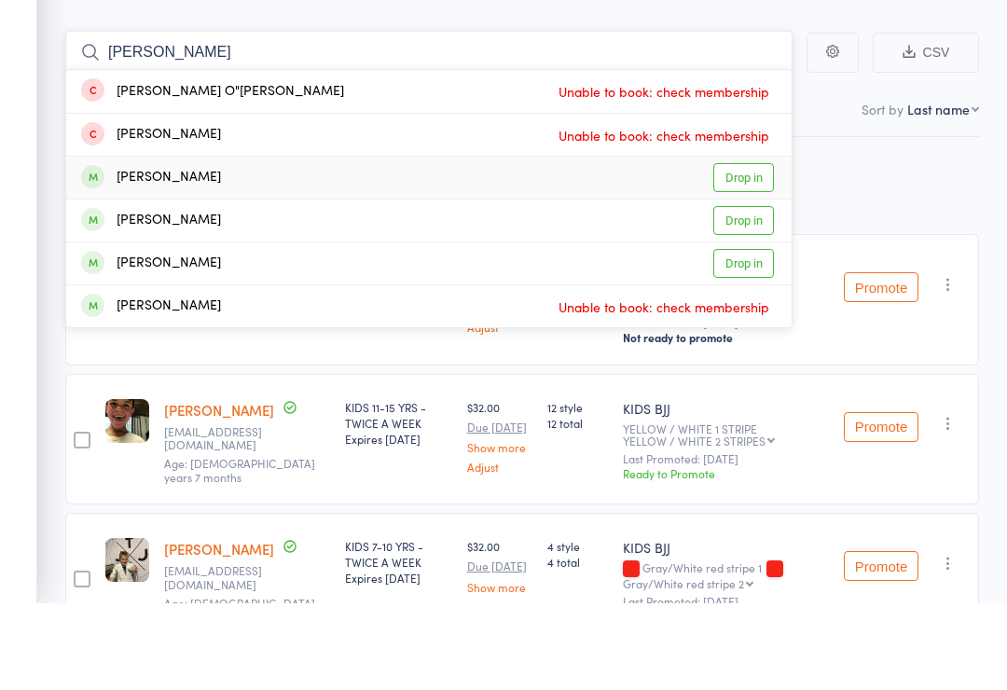
type input "Connor"
click at [745, 250] on link "Drop in" at bounding box center [744, 264] width 61 height 29
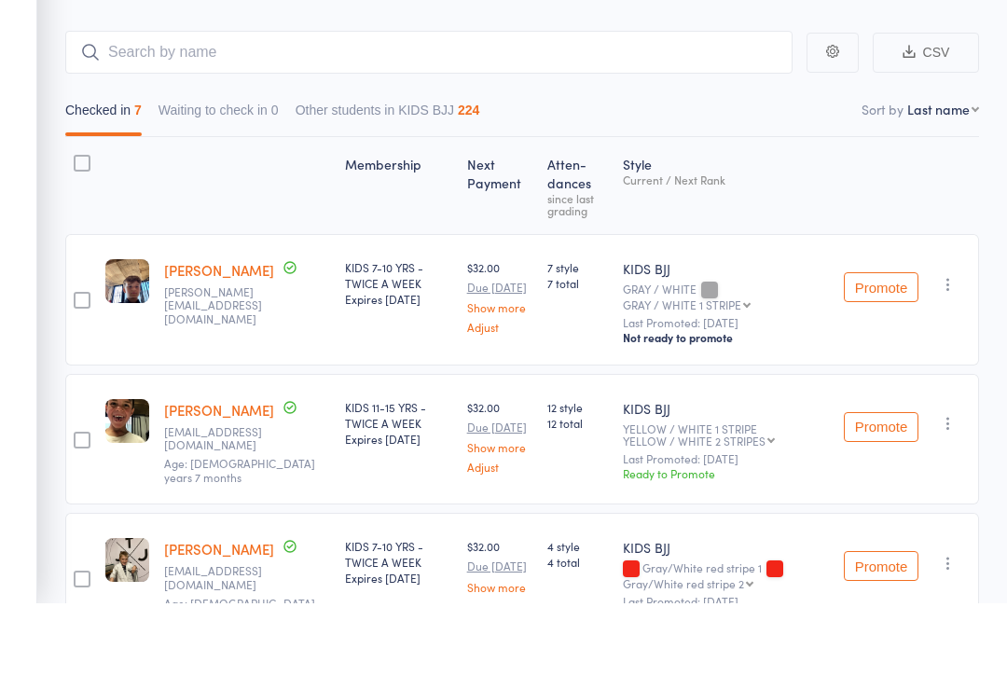
scroll to position [147, 0]
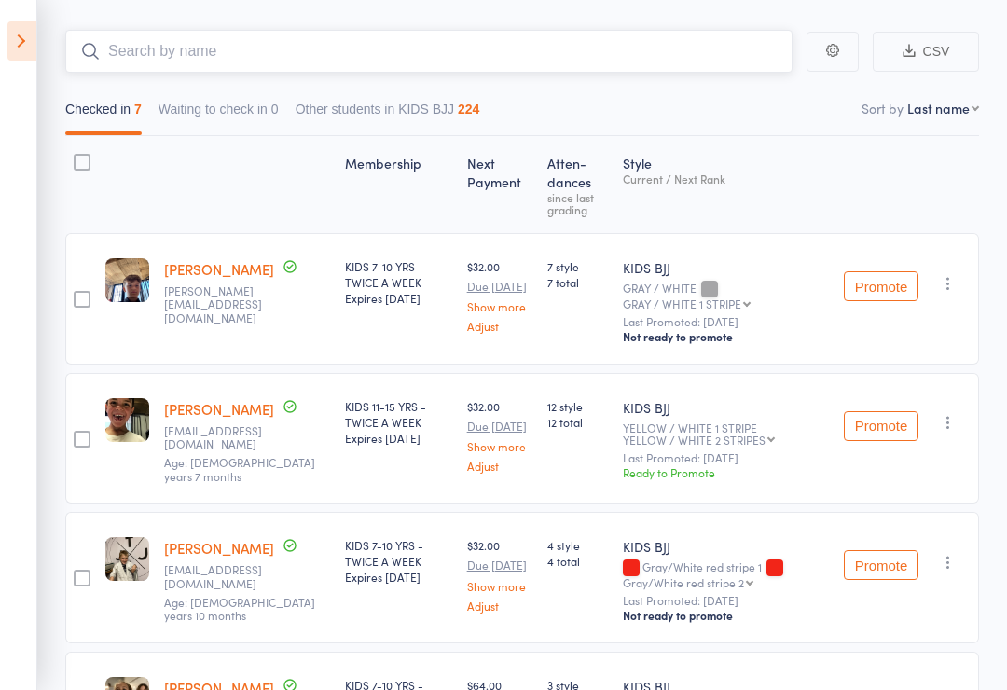
click at [182, 63] on input "search" at bounding box center [429, 51] width 728 height 43
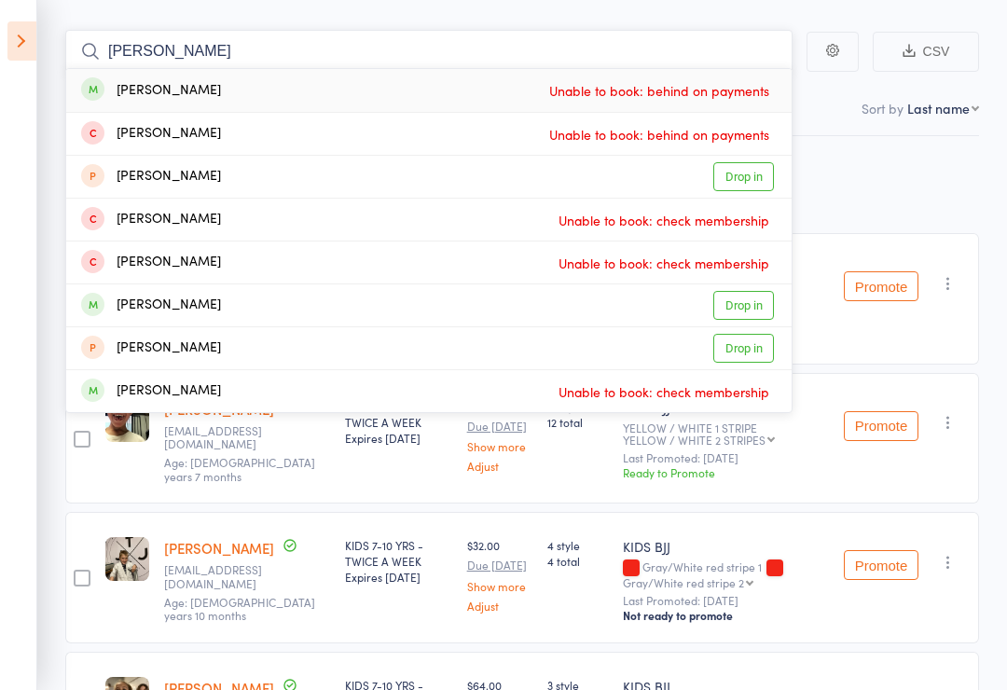
type input "Schmitz"
click at [160, 84] on div "Gabriel Schmitz" at bounding box center [151, 90] width 140 height 21
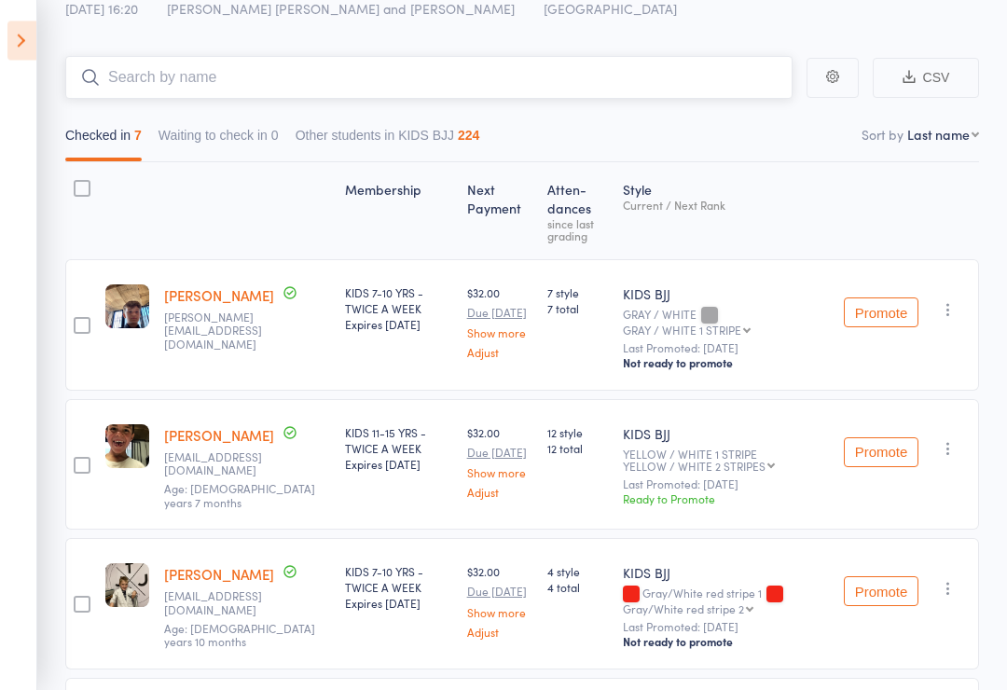
scroll to position [0, 0]
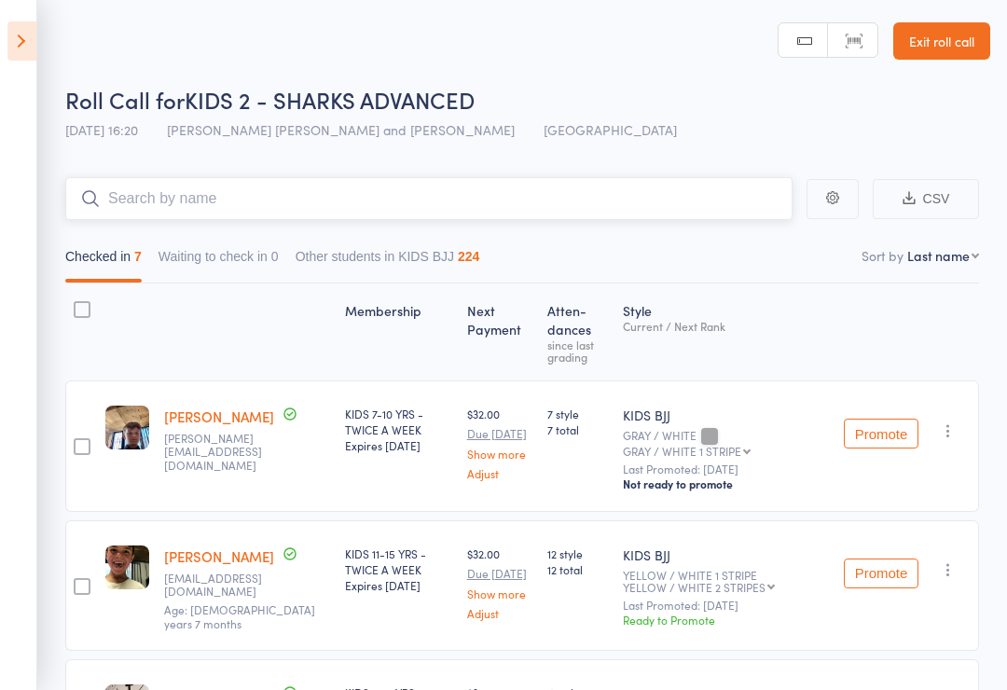
click at [230, 191] on input "search" at bounding box center [429, 198] width 728 height 43
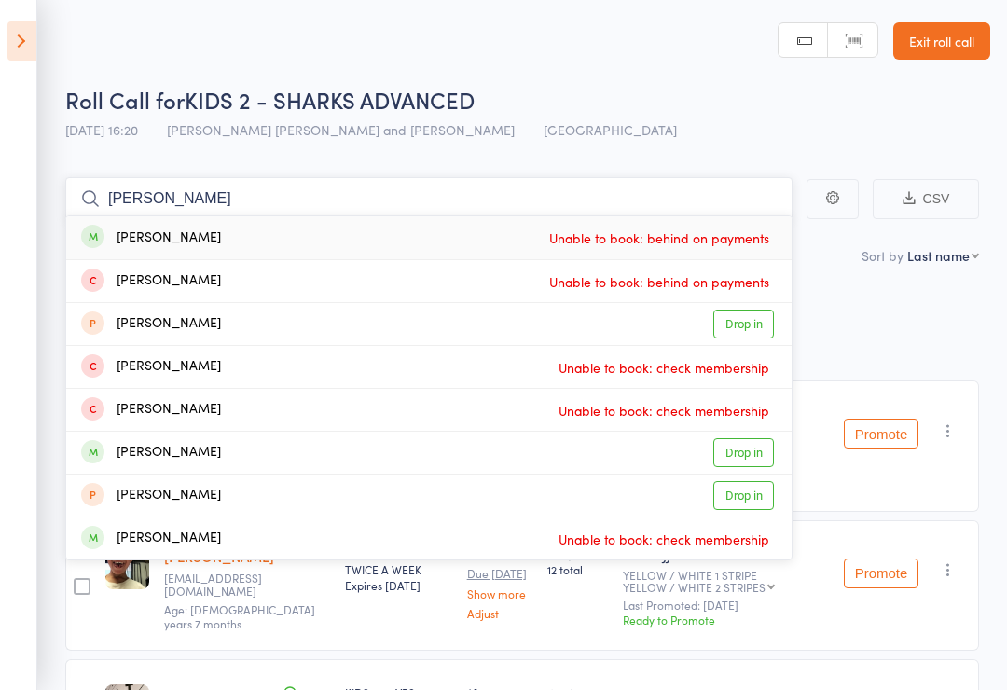
type input "Schmitz"
click at [160, 244] on div "Gabriel Schmitz" at bounding box center [151, 238] width 140 height 21
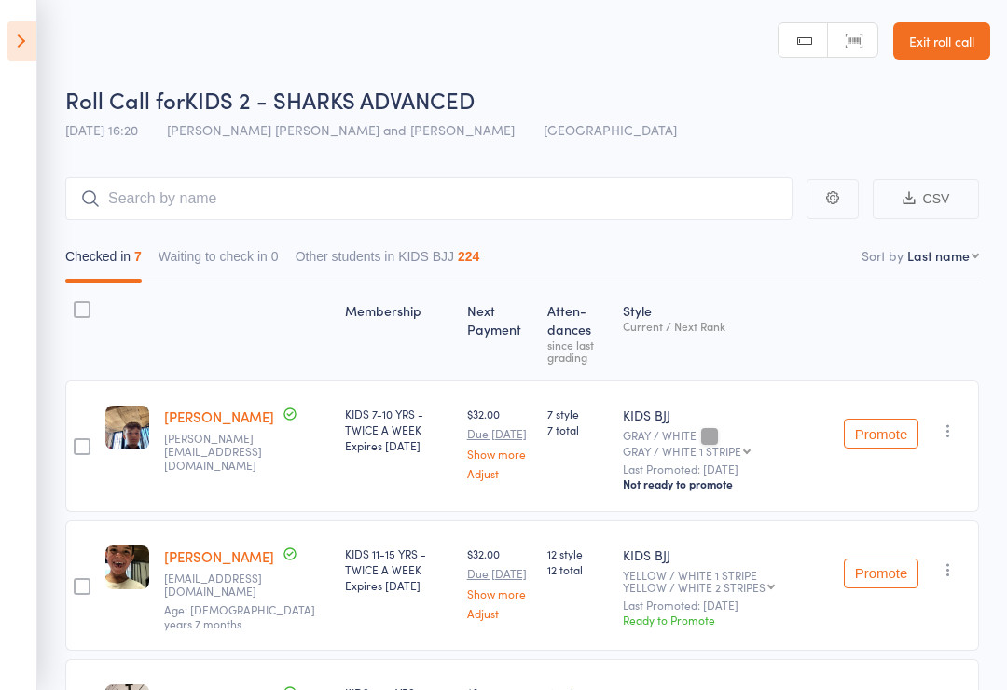
click at [945, 49] on link "Exit roll call" at bounding box center [942, 40] width 97 height 37
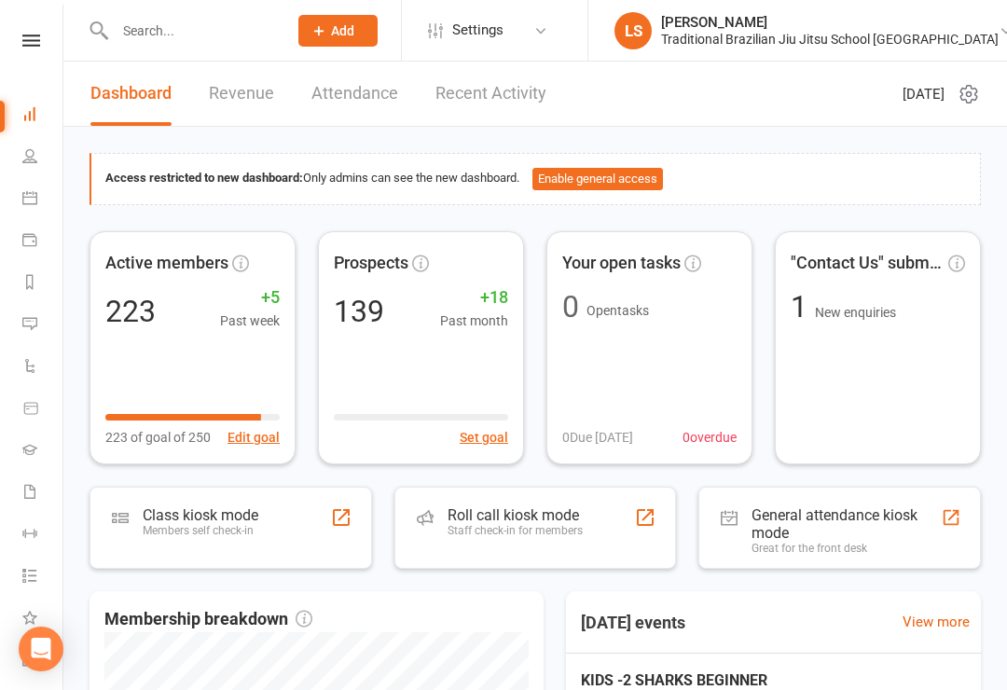
click at [181, 35] on input "text" at bounding box center [191, 31] width 165 height 26
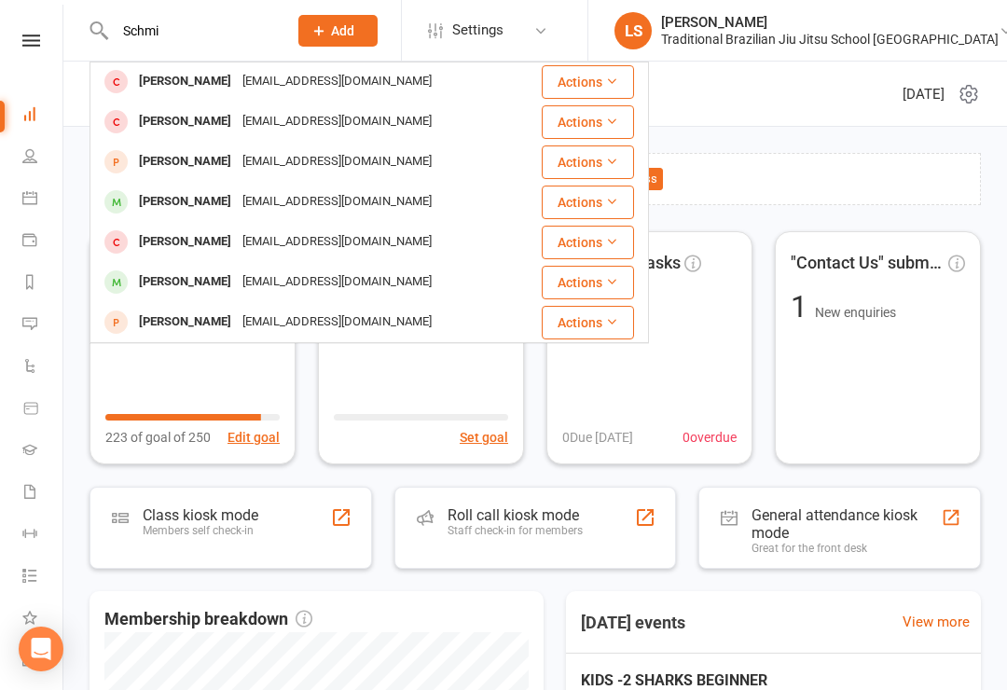
scroll to position [1, 0]
type input "Schmi"
click at [206, 283] on div "Gabriel Schmitz" at bounding box center [185, 282] width 104 height 27
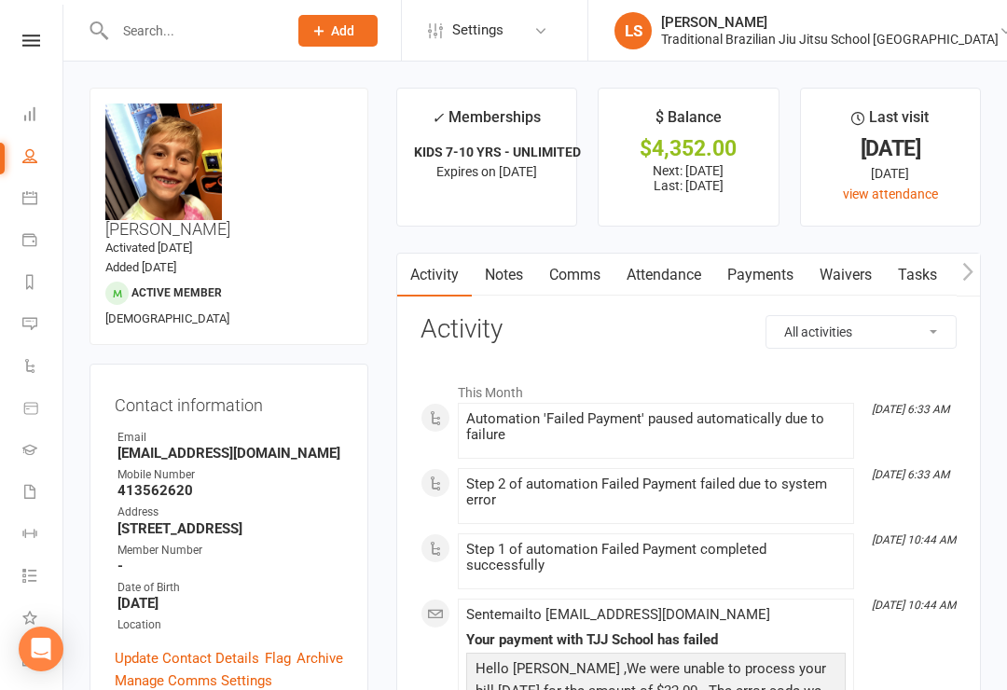
click at [764, 278] on link "Payments" at bounding box center [761, 275] width 92 height 43
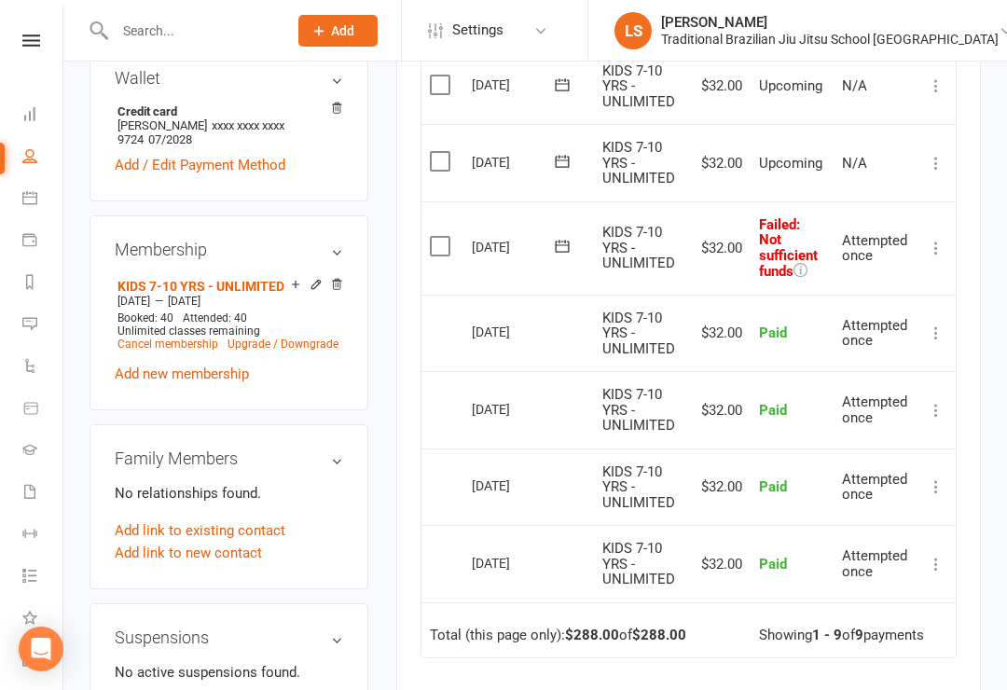
scroll to position [743, 0]
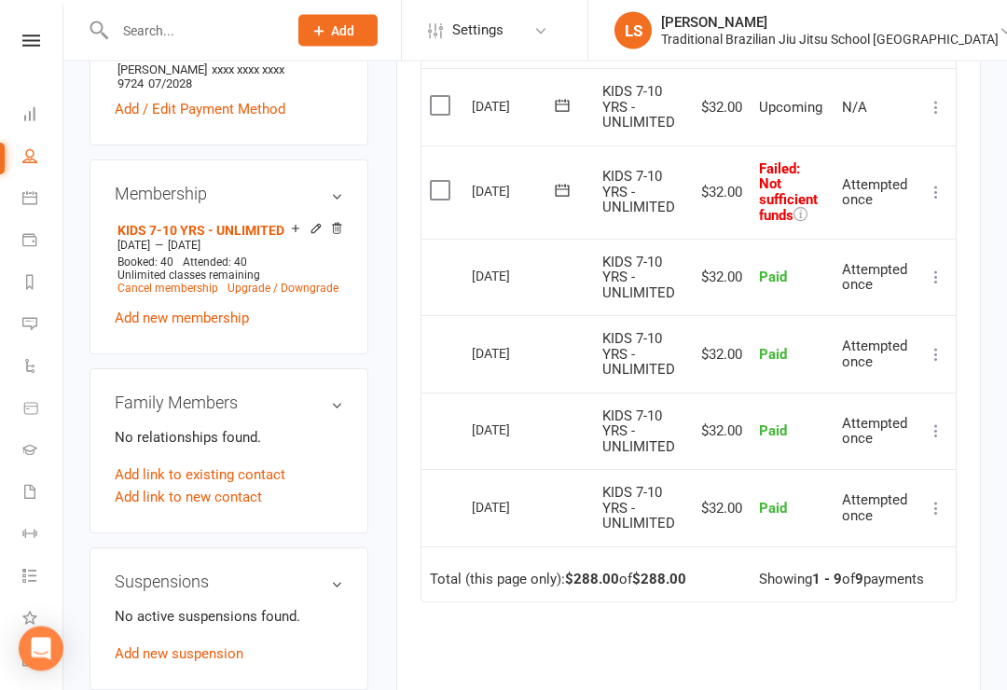
click at [929, 319] on td "Refund More Info Send message" at bounding box center [936, 354] width 39 height 77
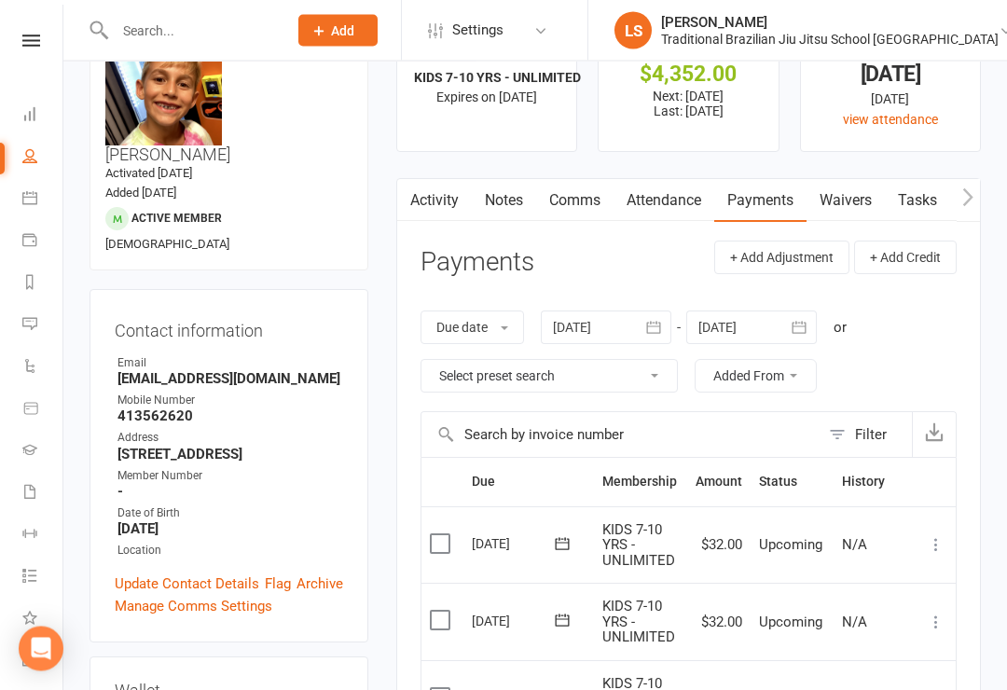
scroll to position [0, 0]
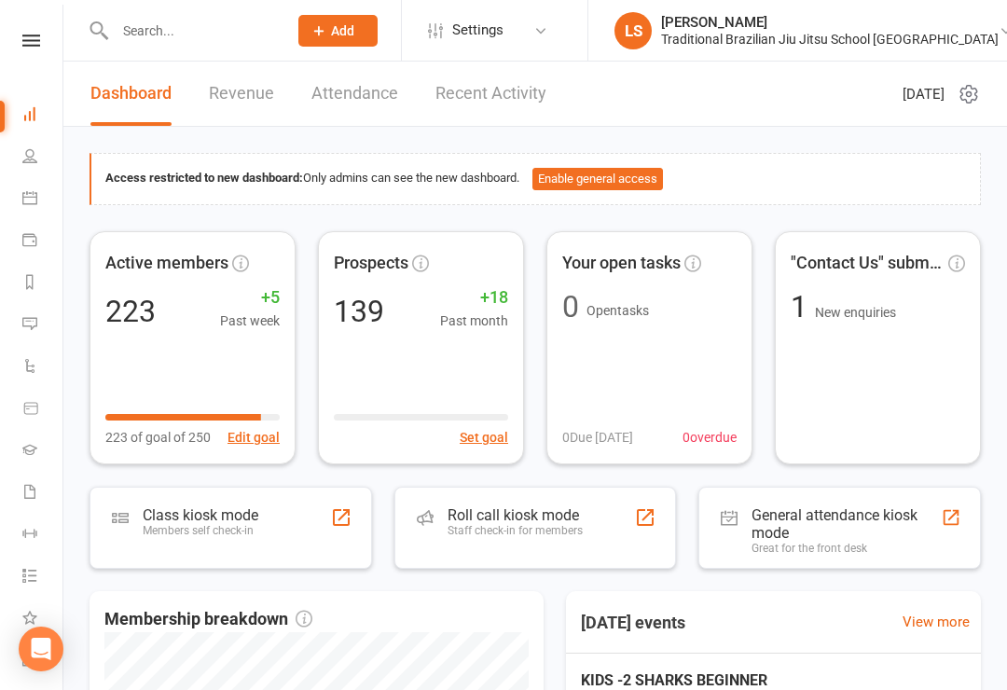
click at [27, 155] on icon at bounding box center [29, 155] width 15 height 15
select select "100"
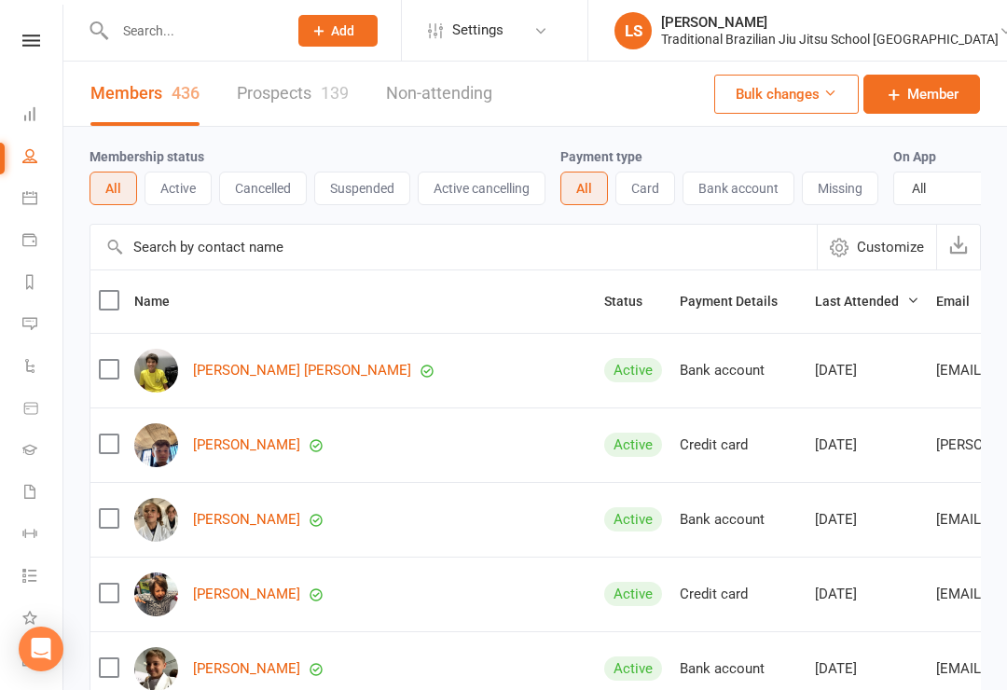
click at [284, 93] on link "Prospects 139" at bounding box center [293, 94] width 112 height 64
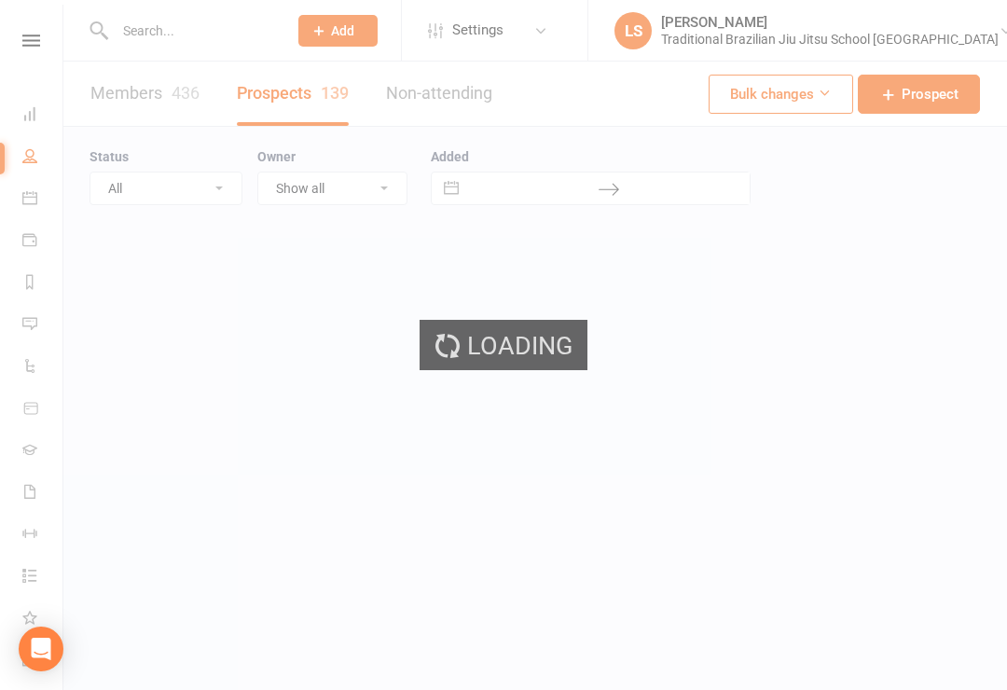
select select "100"
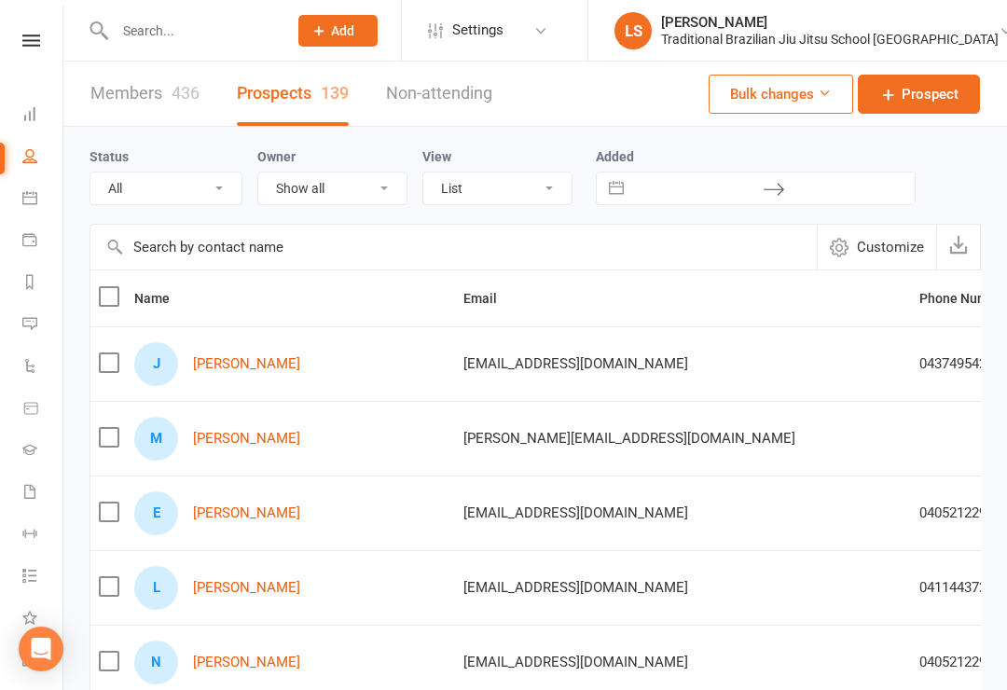
click at [242, 438] on link "Marcel Maujean" at bounding box center [246, 439] width 107 height 16
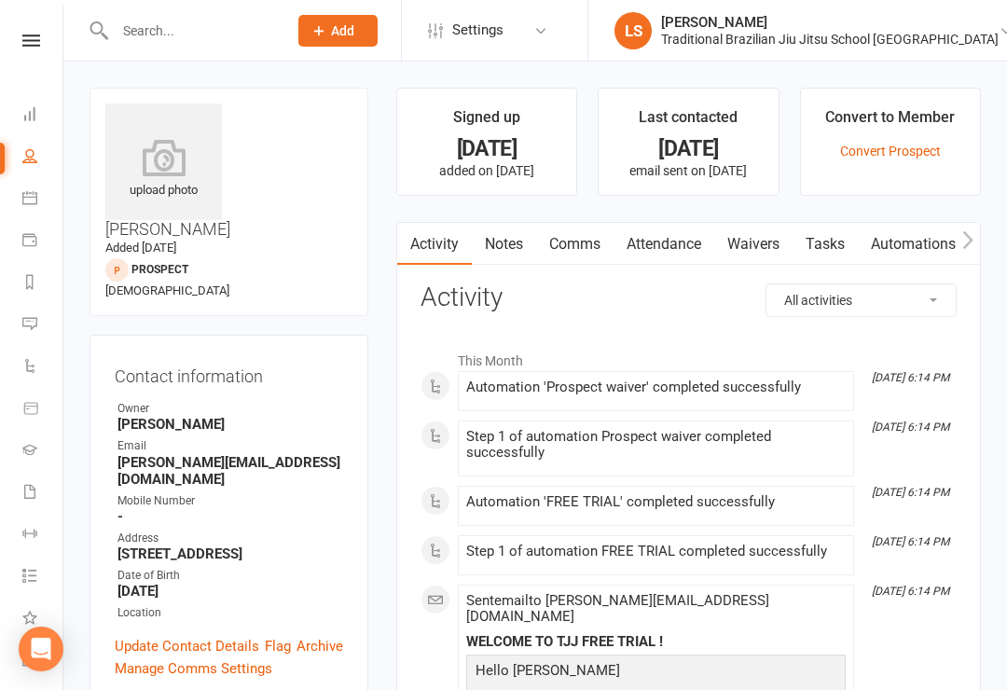
click at [31, 151] on icon at bounding box center [29, 155] width 15 height 15
select select "100"
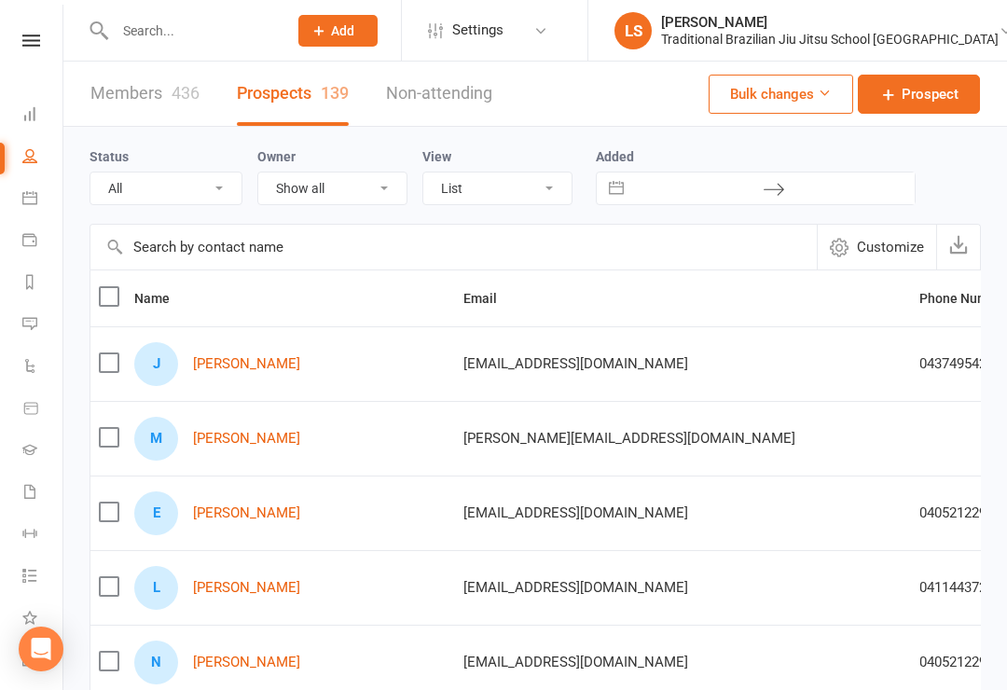
click at [35, 109] on icon at bounding box center [29, 113] width 15 height 15
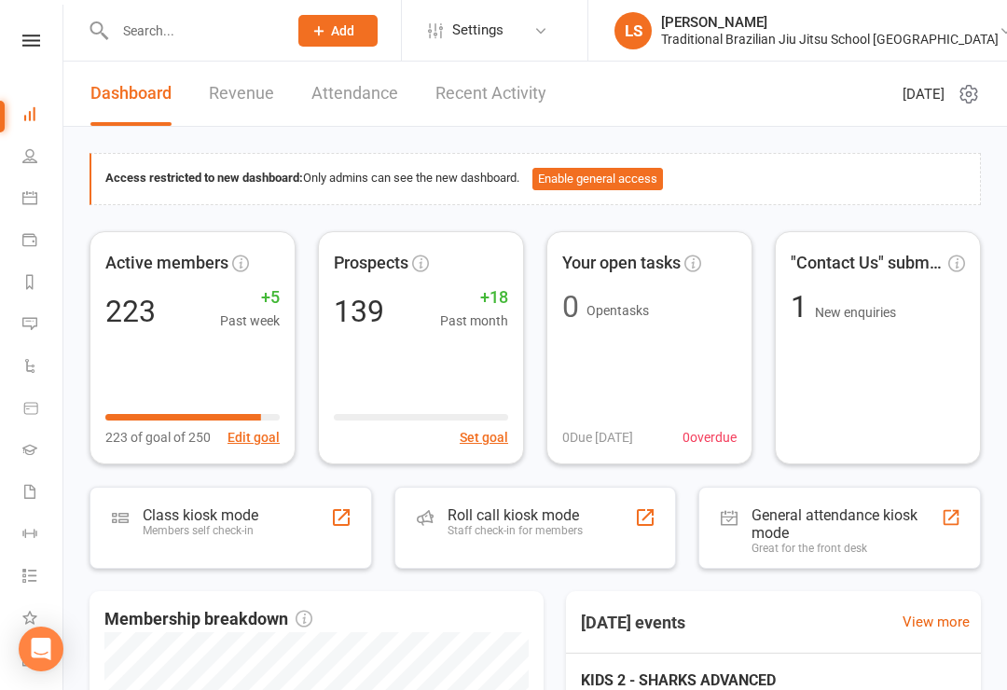
click at [524, 532] on div "Staff check-in for members" at bounding box center [515, 530] width 135 height 13
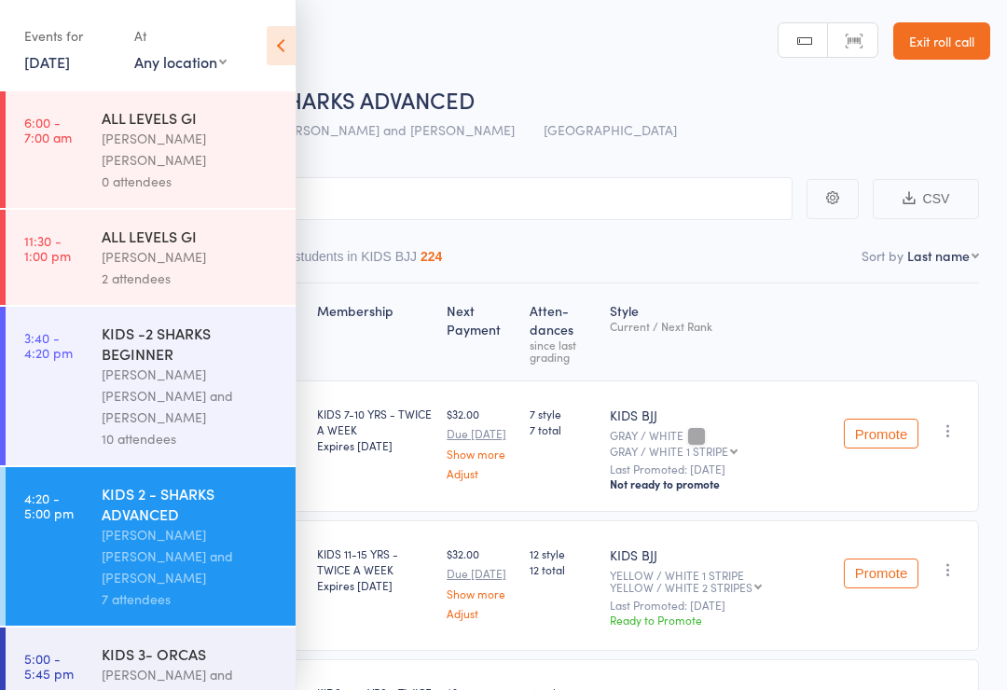
click at [285, 28] on icon at bounding box center [281, 45] width 29 height 39
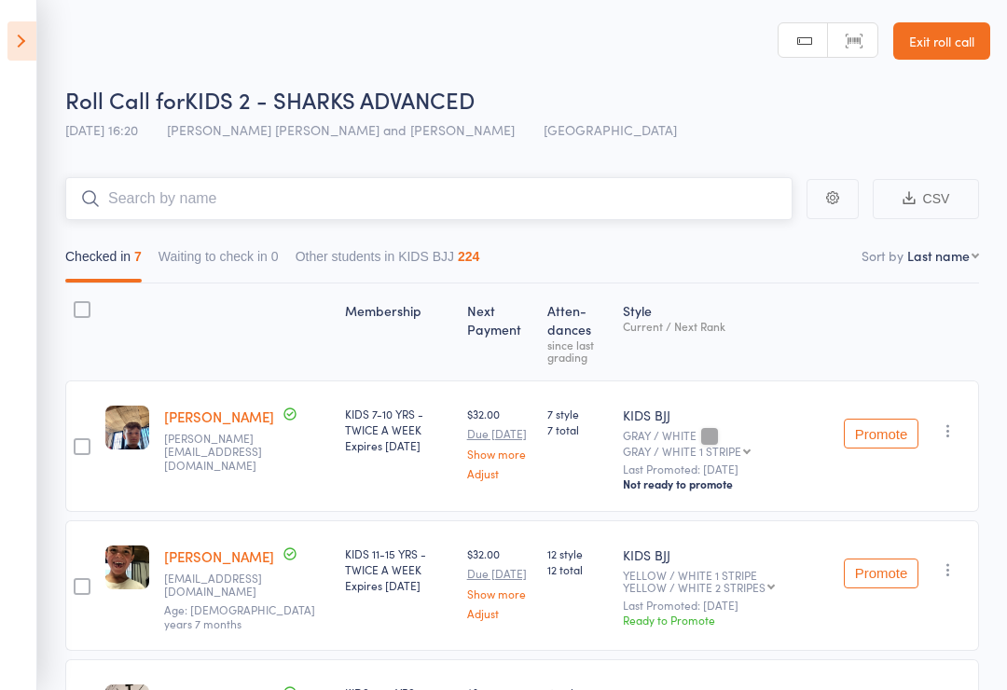
click at [214, 192] on input "search" at bounding box center [429, 198] width 728 height 43
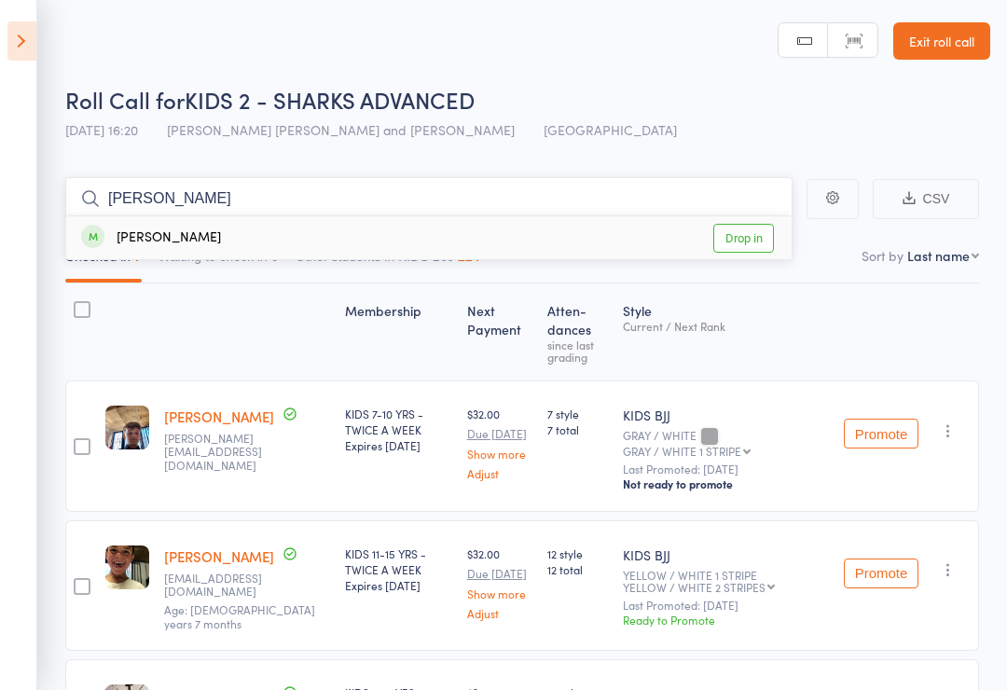
type input "[PERSON_NAME]"
click at [761, 243] on link "Drop in" at bounding box center [744, 238] width 61 height 29
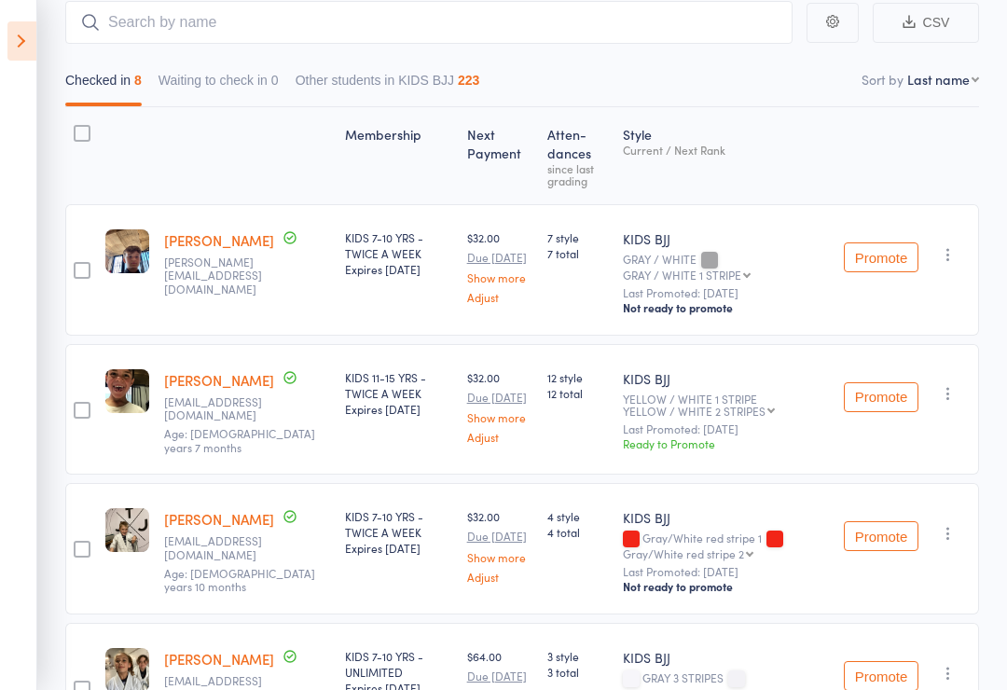
scroll to position [173, 0]
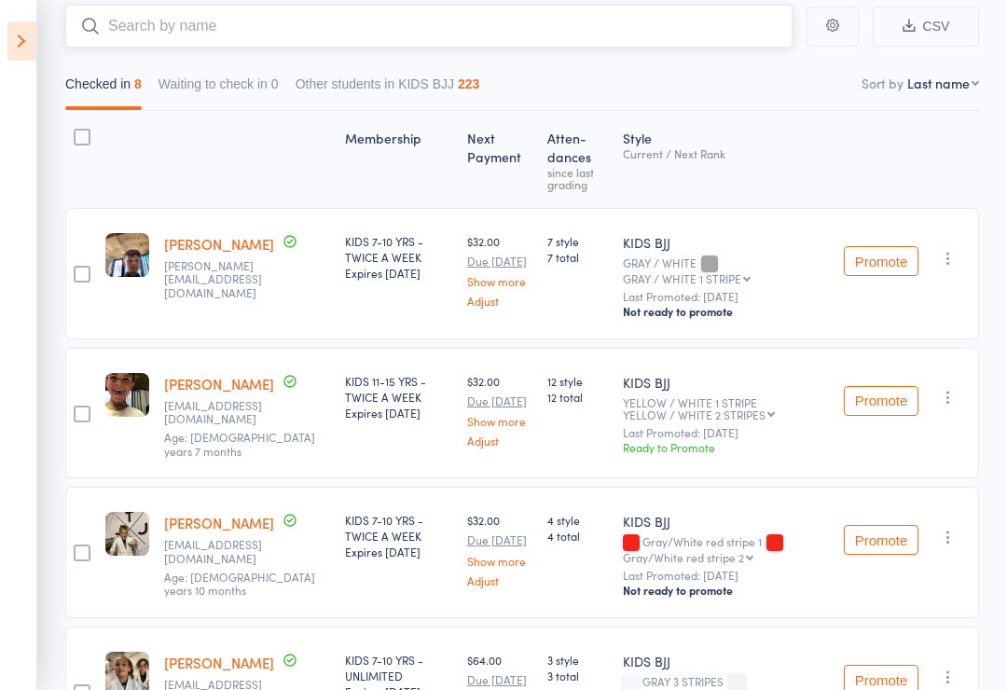
click at [328, 34] on input "search" at bounding box center [429, 26] width 728 height 43
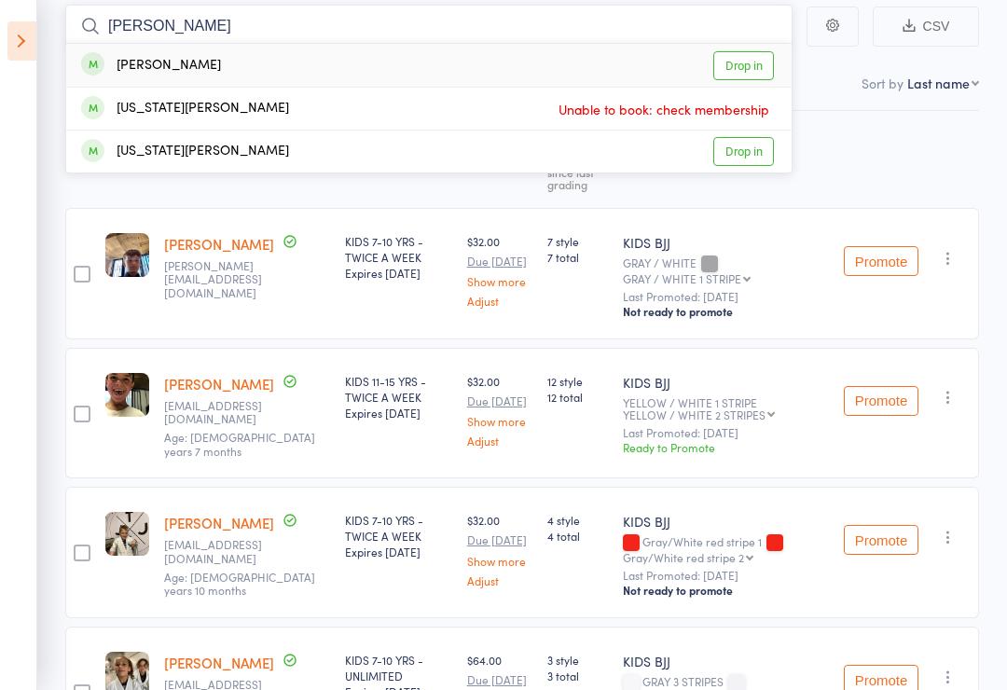
type input "[PERSON_NAME]"
click at [732, 72] on link "Drop in" at bounding box center [744, 65] width 61 height 29
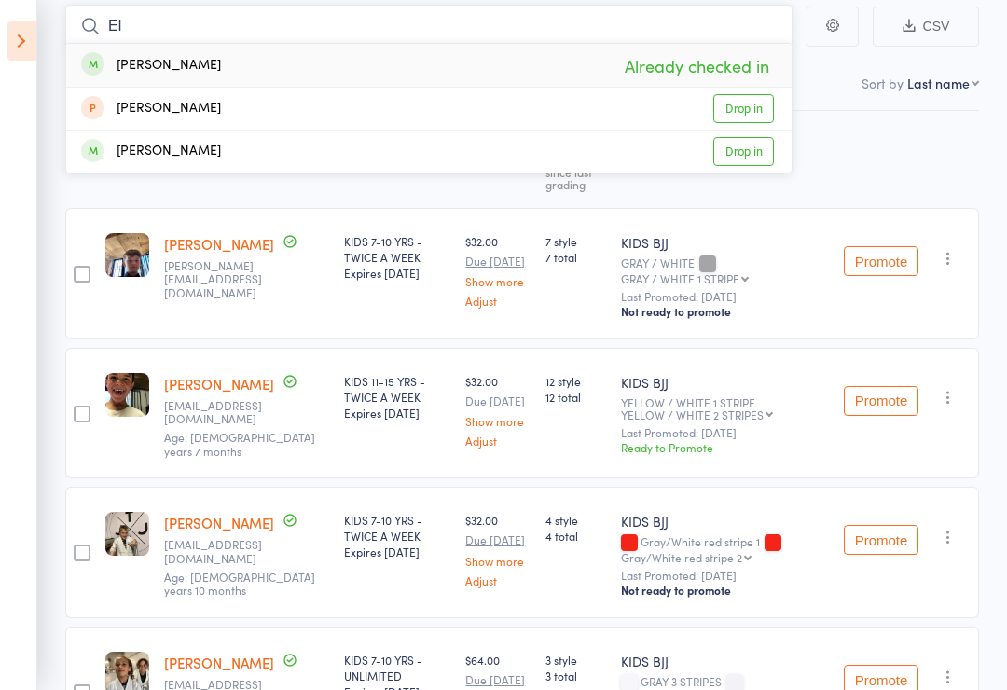
type input "E"
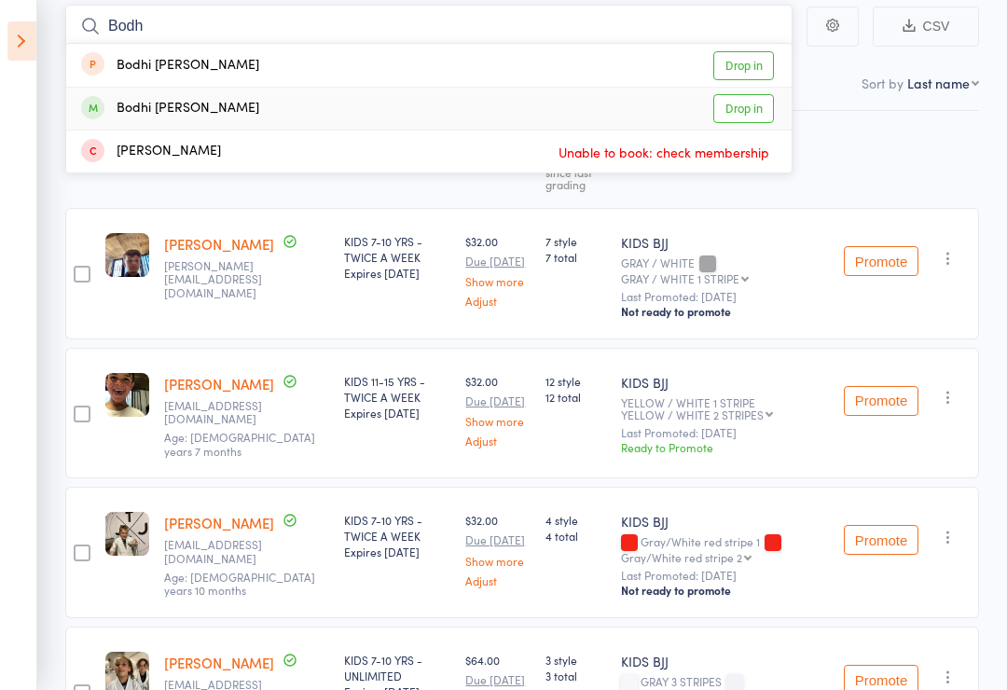
type input "Bodh"
click at [749, 119] on link "Drop in" at bounding box center [744, 108] width 61 height 29
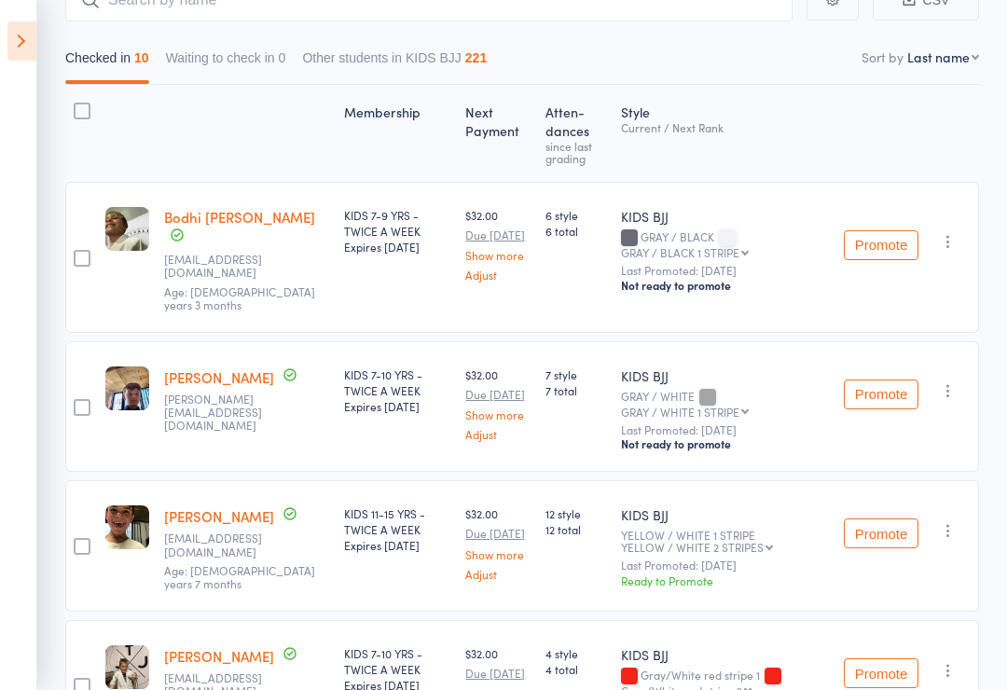
scroll to position [157, 0]
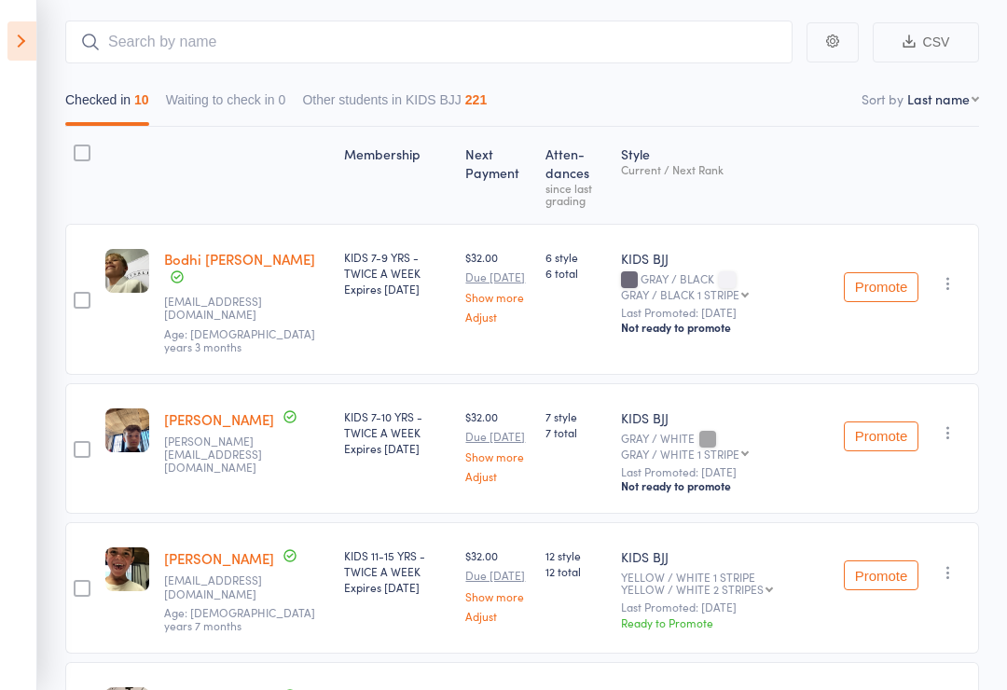
click at [9, 39] on icon at bounding box center [21, 40] width 29 height 39
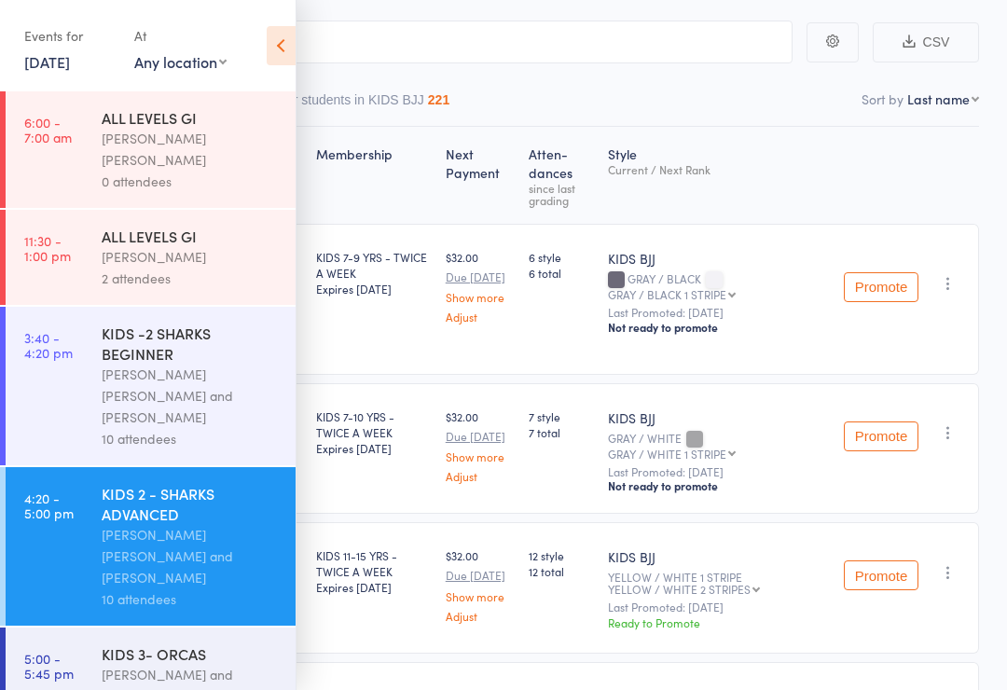
click at [156, 364] on div "Miguel Alencar Flores Junior and Philipe Glazer" at bounding box center [191, 396] width 178 height 64
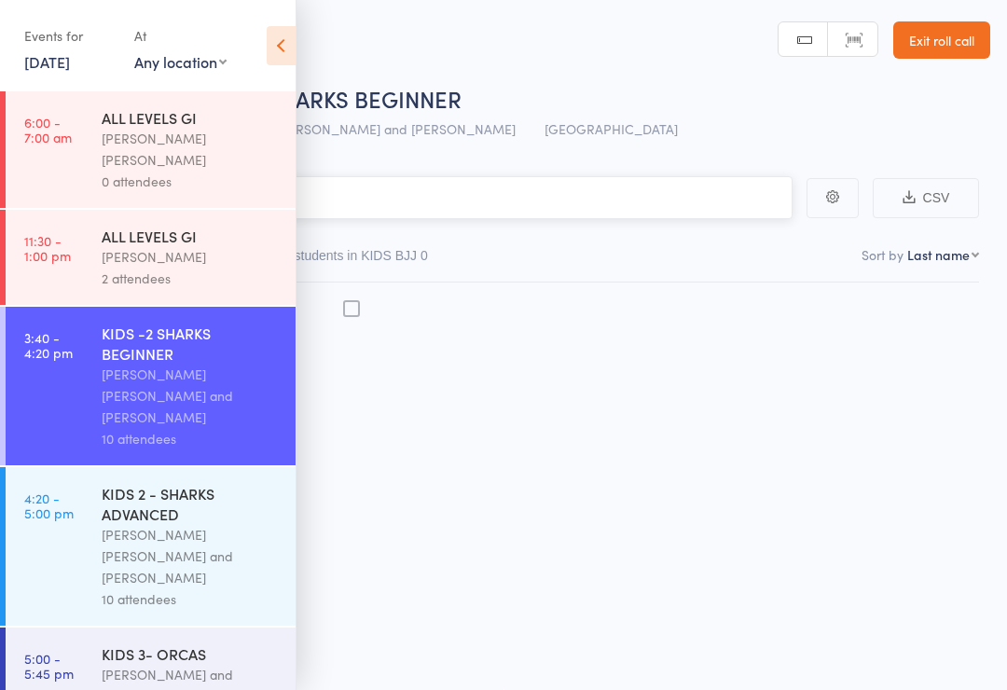
scroll to position [13, 0]
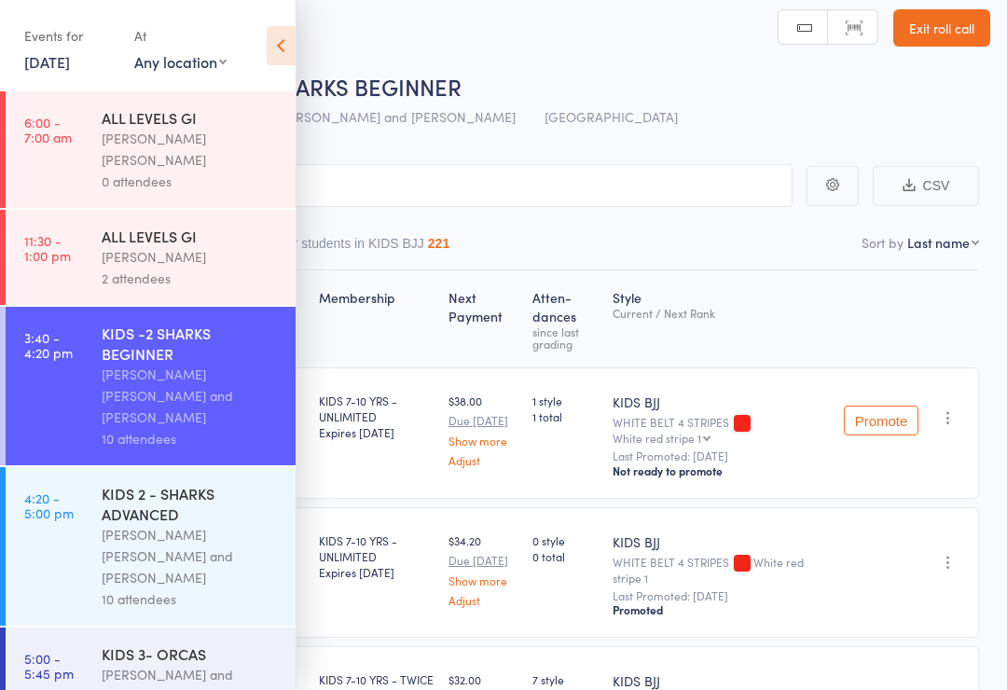
click at [278, 56] on icon at bounding box center [281, 45] width 29 height 39
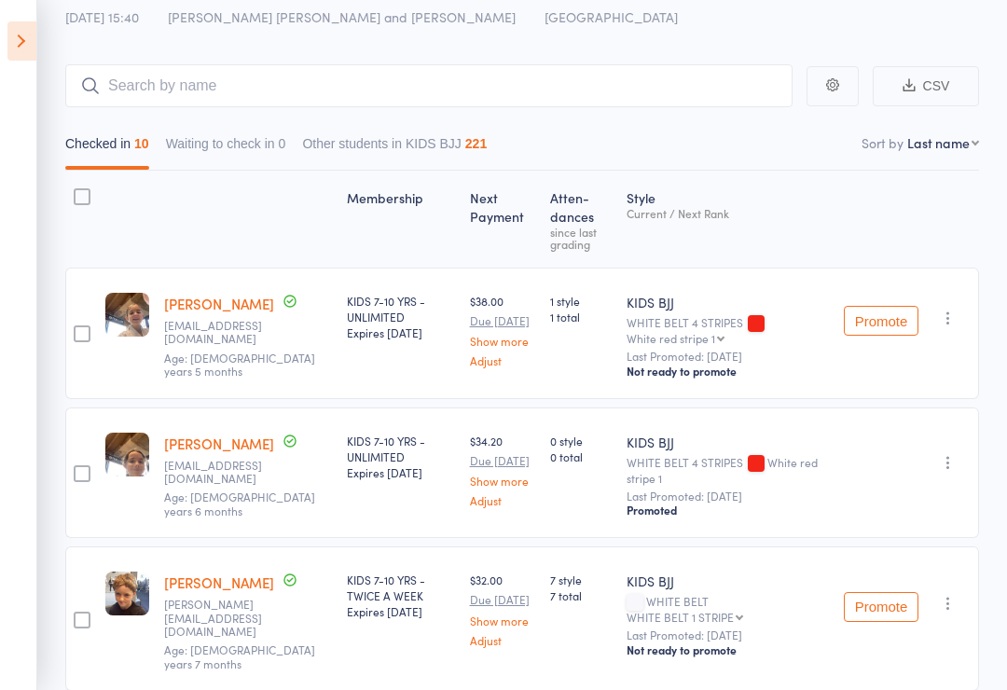
scroll to position [0, 0]
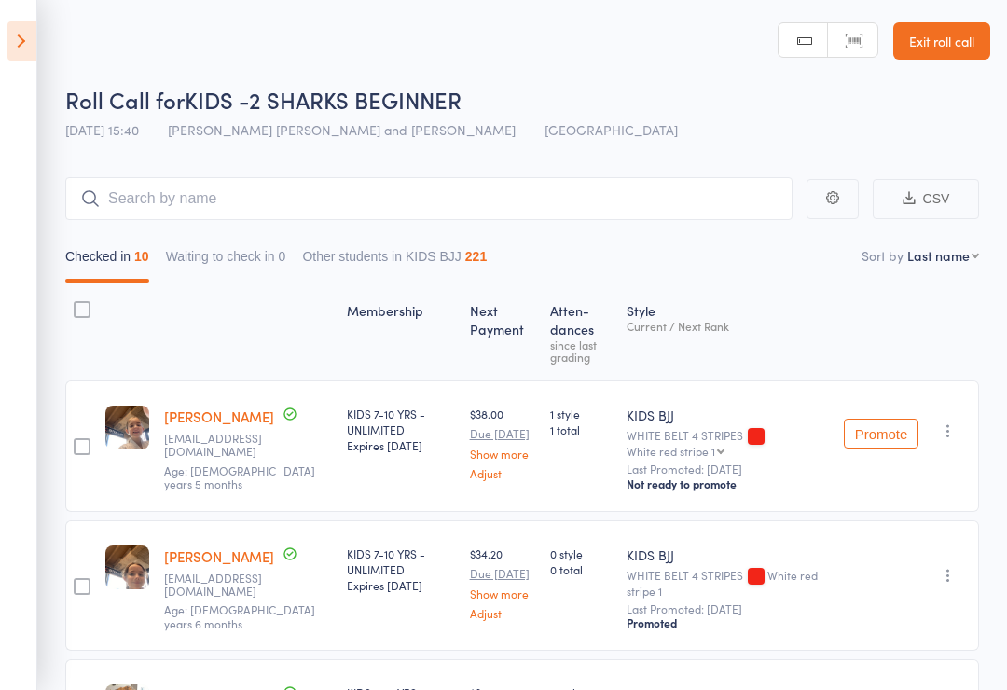
click at [12, 37] on icon at bounding box center [21, 40] width 29 height 39
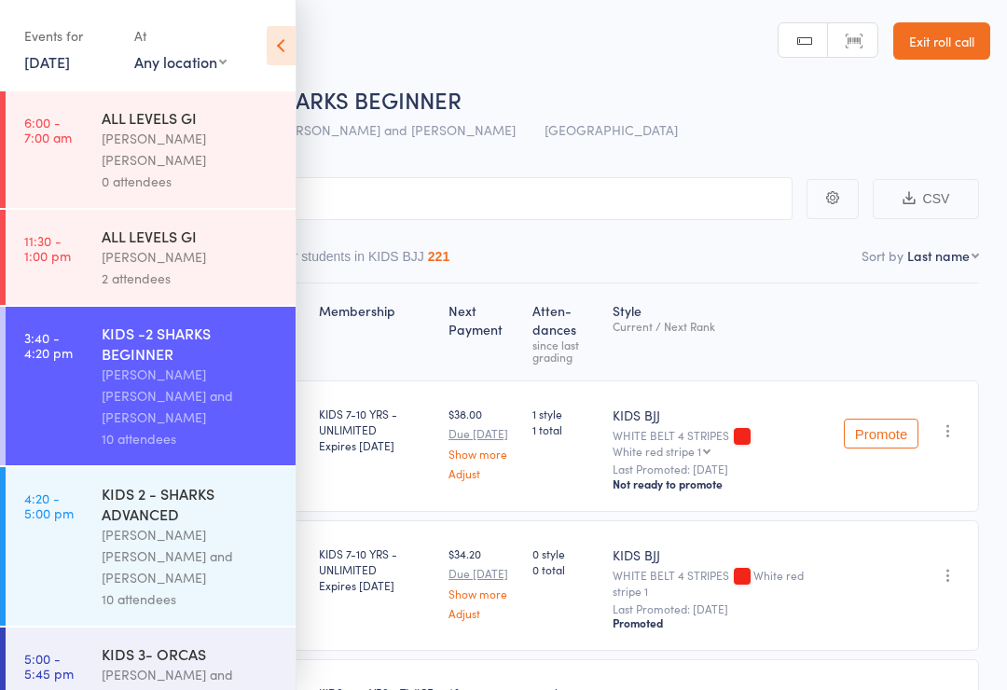
click at [130, 485] on div "KIDS 2 - SHARKS ADVANCED" at bounding box center [191, 503] width 178 height 41
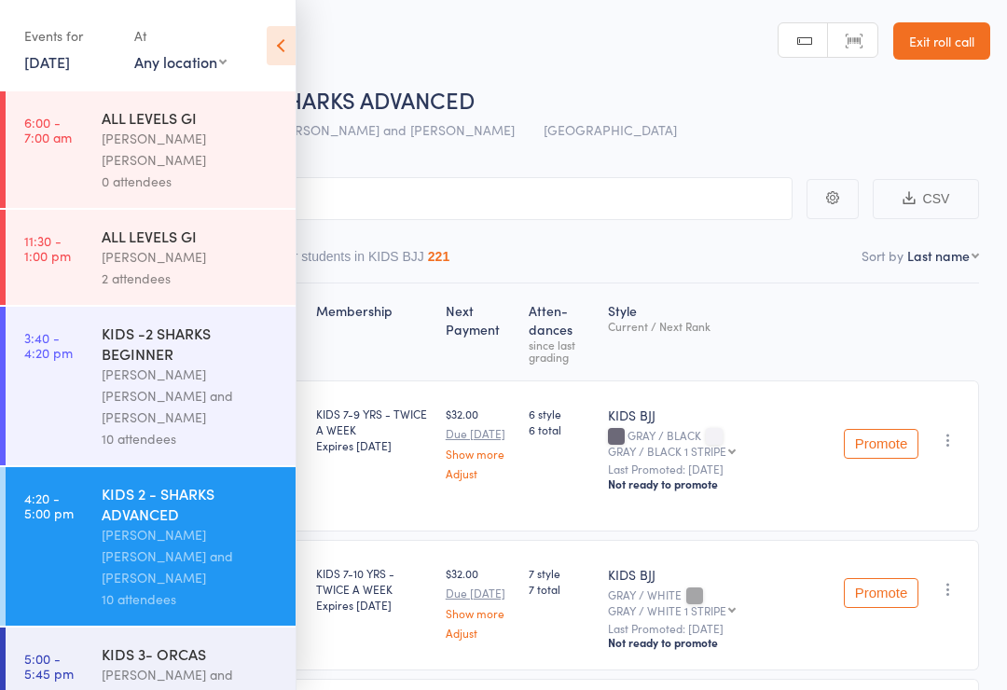
click at [271, 49] on icon at bounding box center [281, 45] width 29 height 39
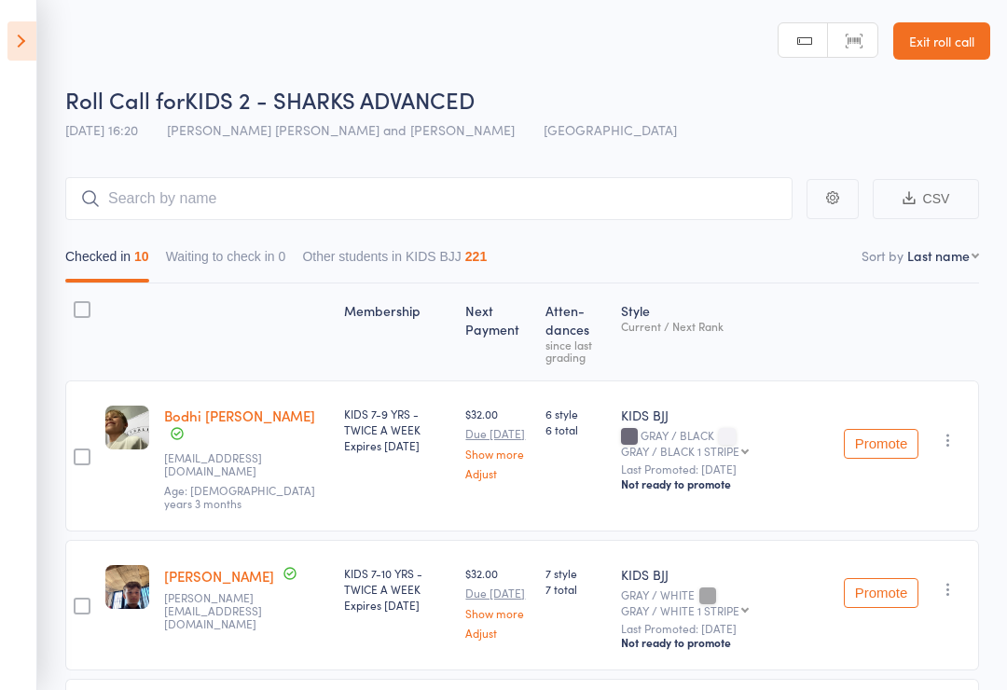
click at [31, 50] on icon at bounding box center [21, 40] width 29 height 39
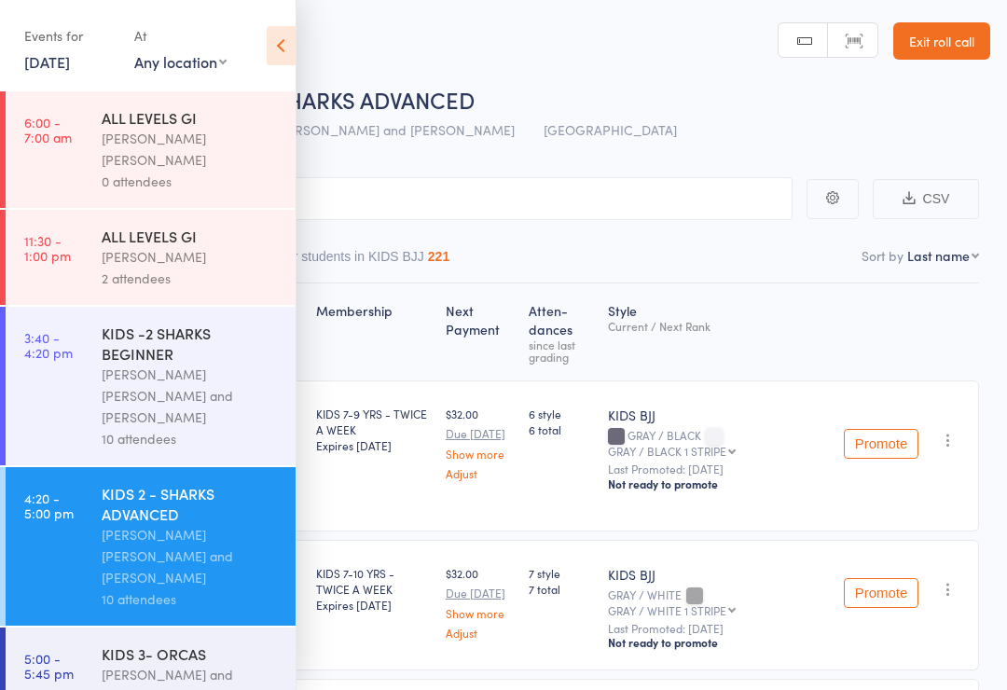
click at [958, 41] on link "Exit roll call" at bounding box center [942, 40] width 97 height 37
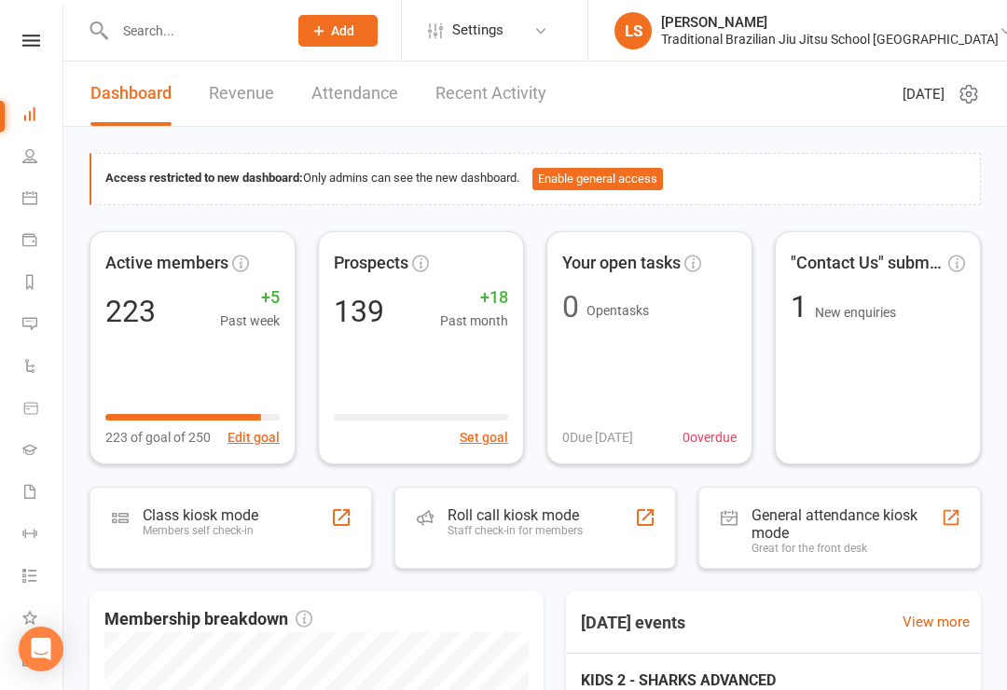
click at [43, 156] on link "People" at bounding box center [43, 158] width 42 height 42
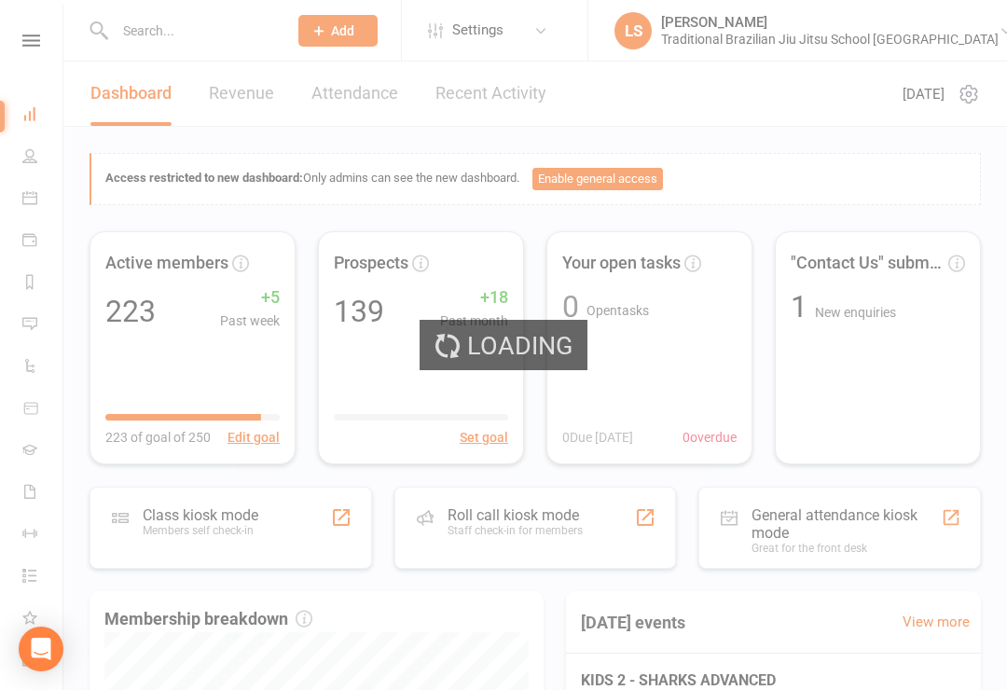
select select "100"
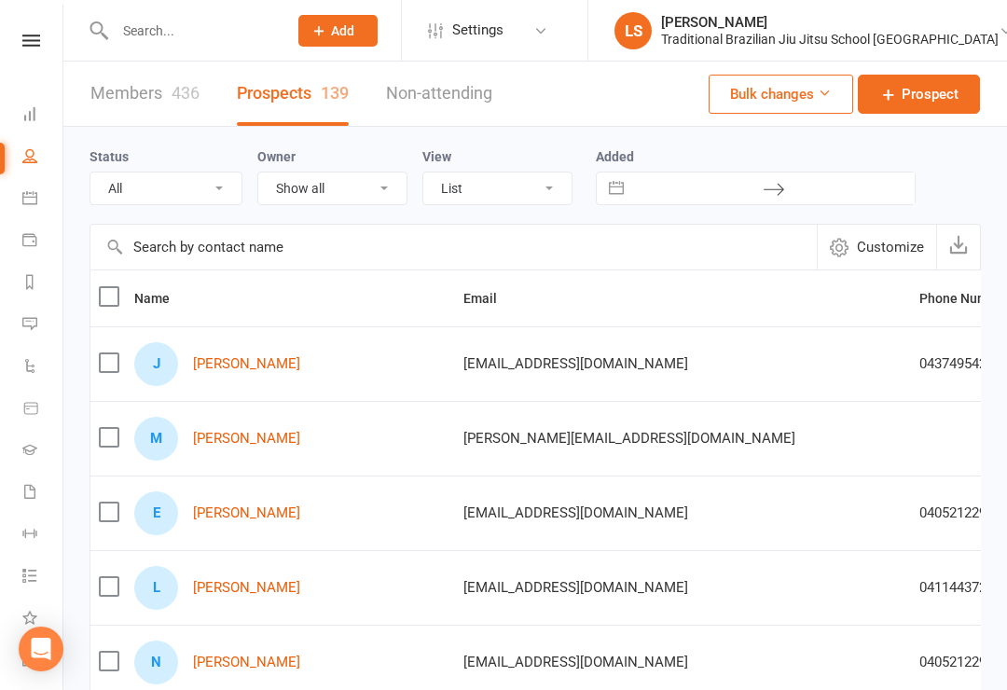
click at [149, 99] on link "Members 436" at bounding box center [144, 94] width 109 height 64
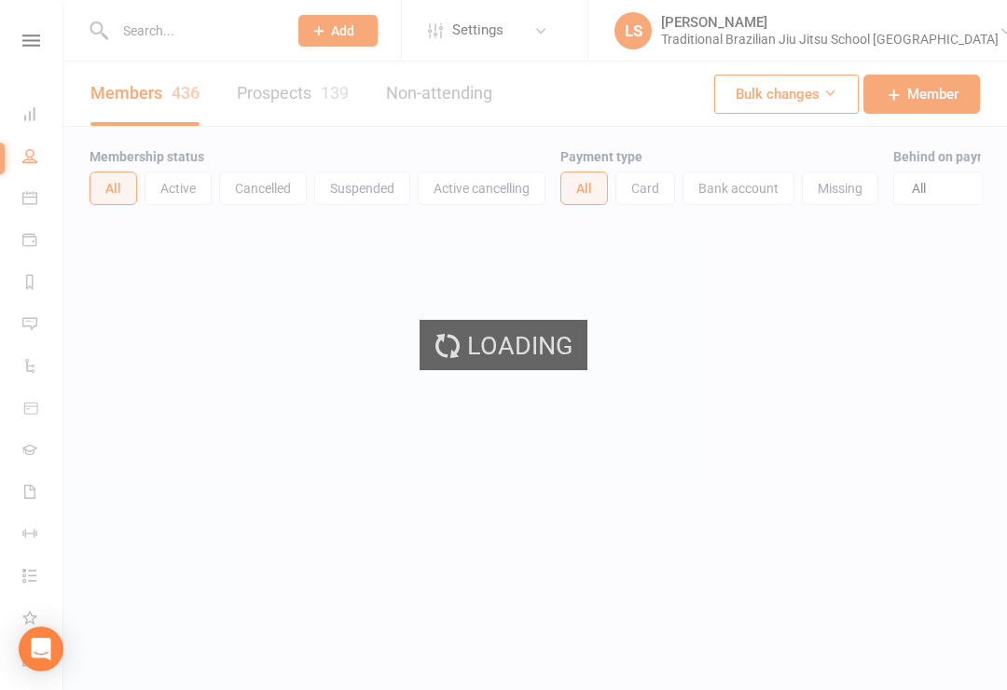
select select "100"
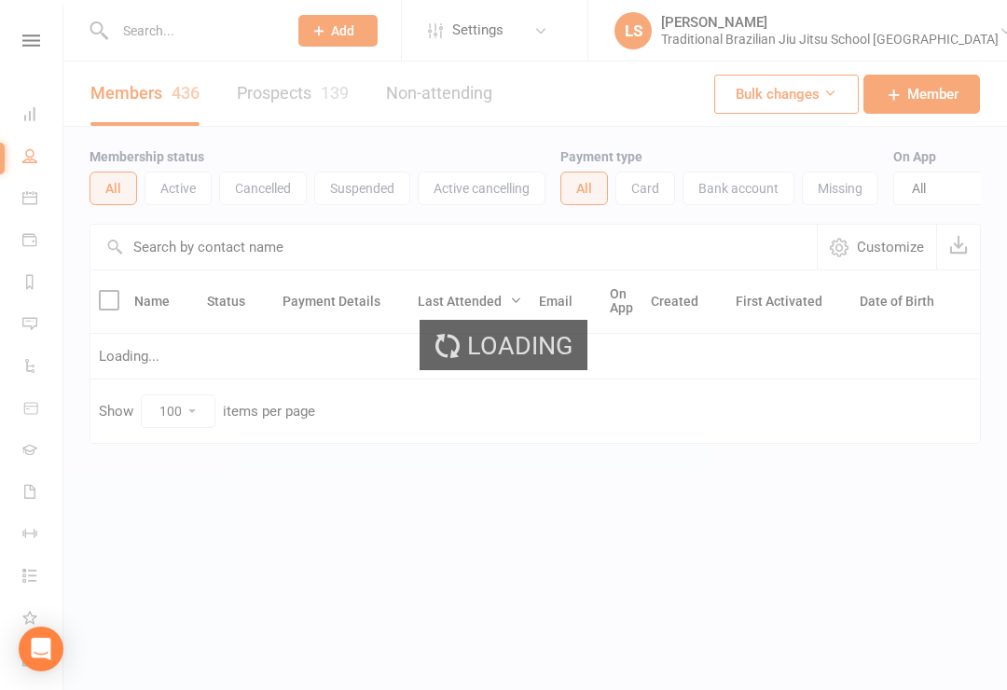
click at [207, 29] on div "Loading" at bounding box center [503, 345] width 1007 height 690
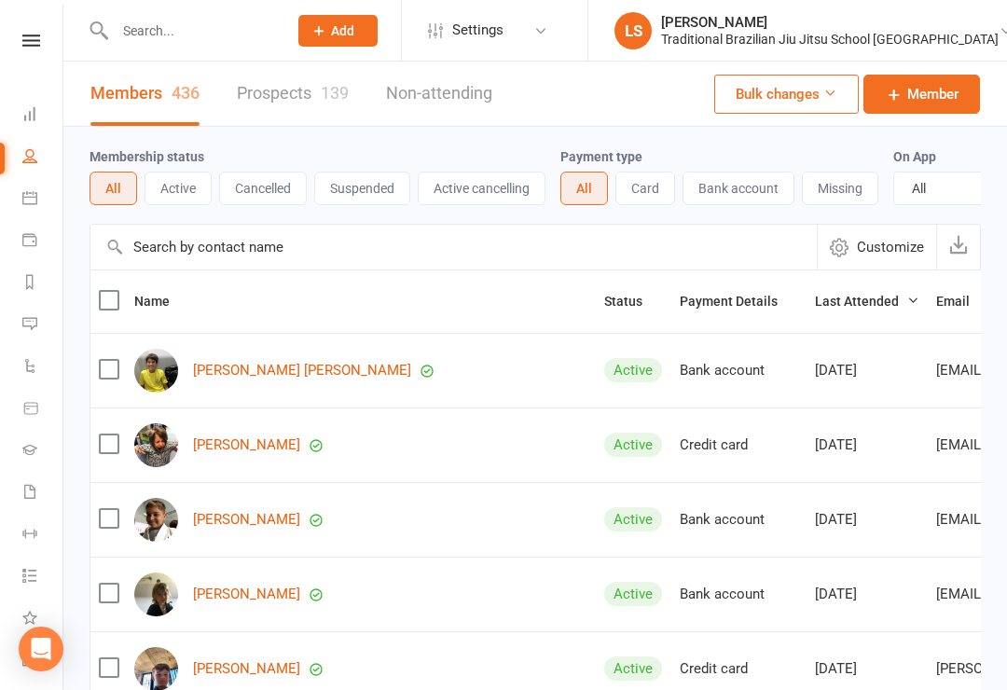
click at [184, 21] on input "text" at bounding box center [191, 31] width 165 height 26
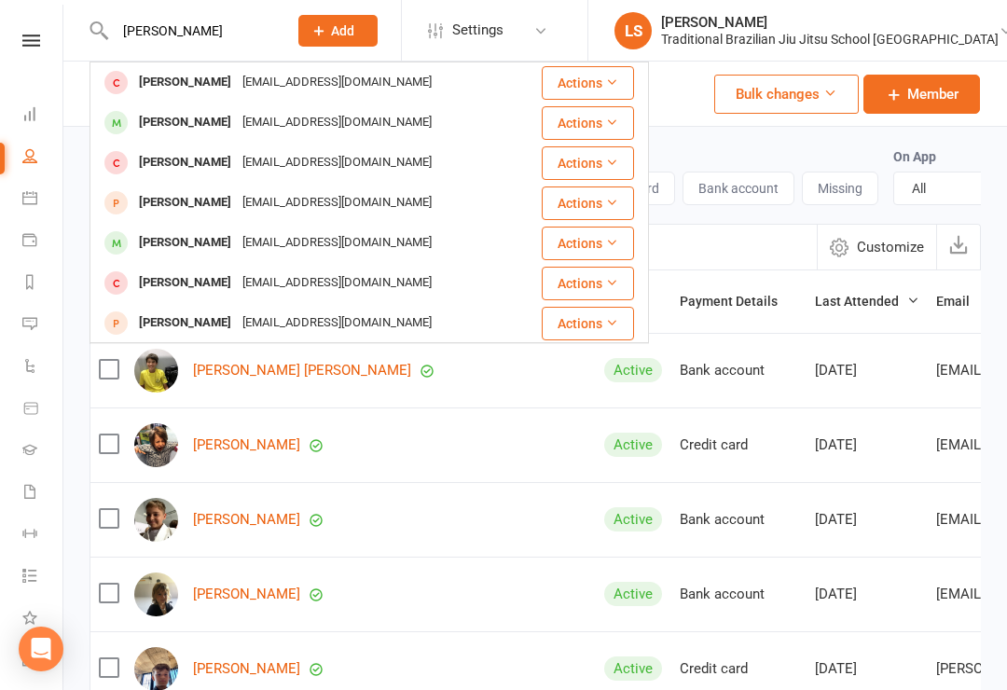
type input "[PERSON_NAME]"
click at [274, 143] on td "Gabriel Schmitz morfloripa@hotmail.com" at bounding box center [304, 123] width 428 height 40
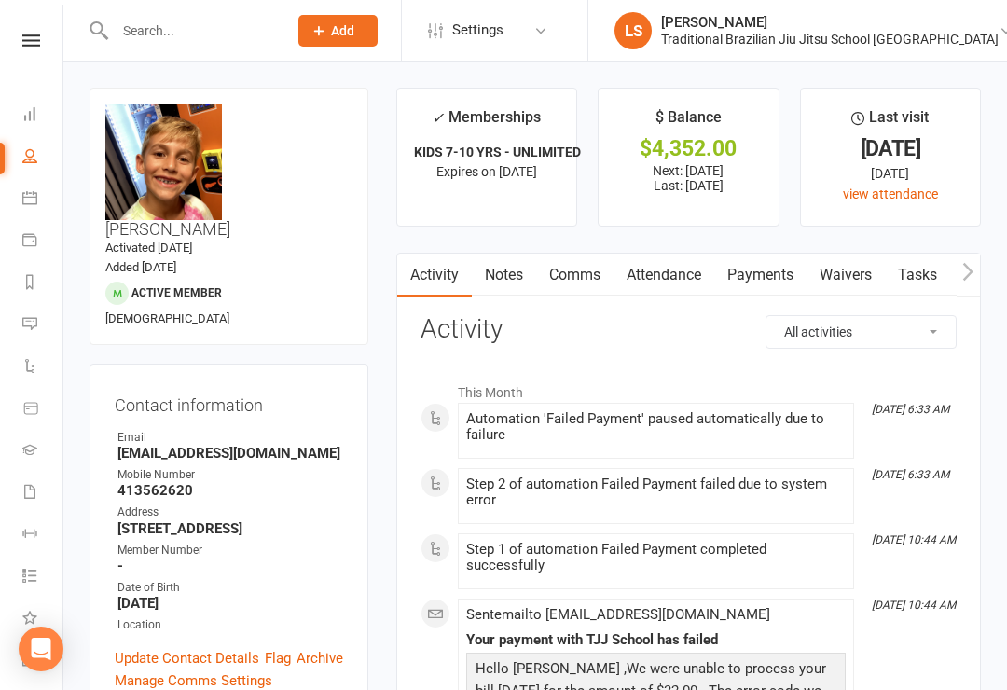
click at [757, 289] on link "Payments" at bounding box center [761, 275] width 92 height 43
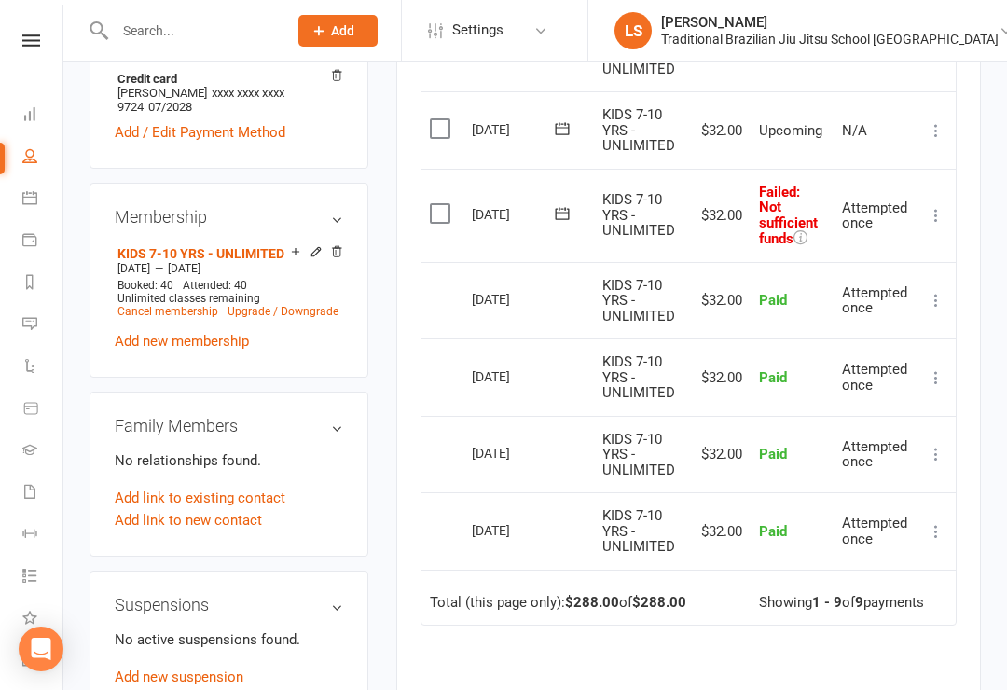
scroll to position [648, 0]
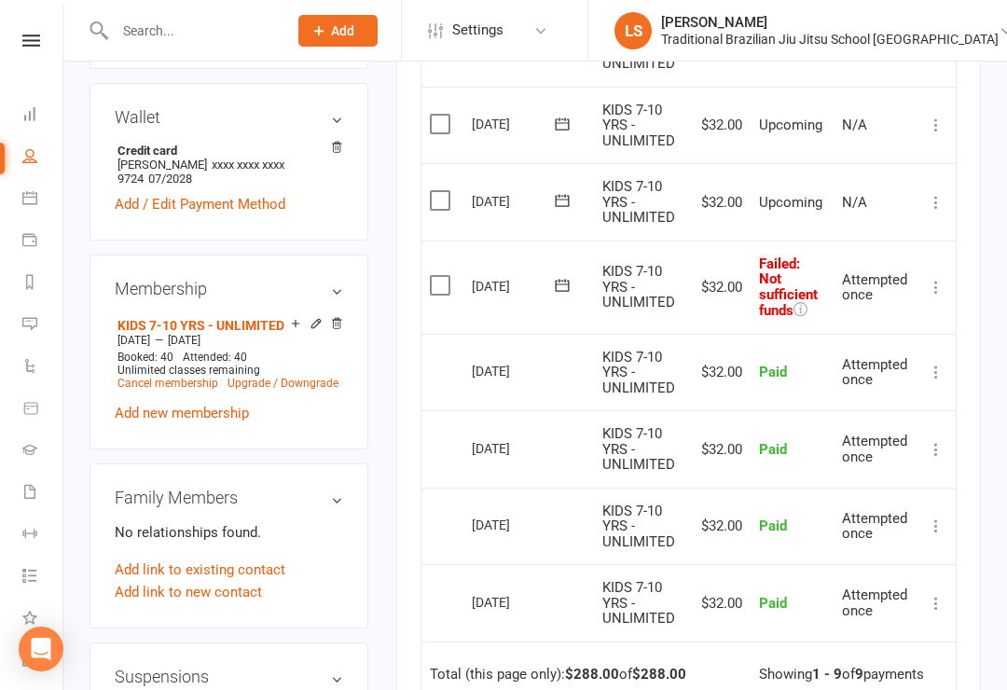
click at [799, 306] on button at bounding box center [801, 310] width 14 height 17
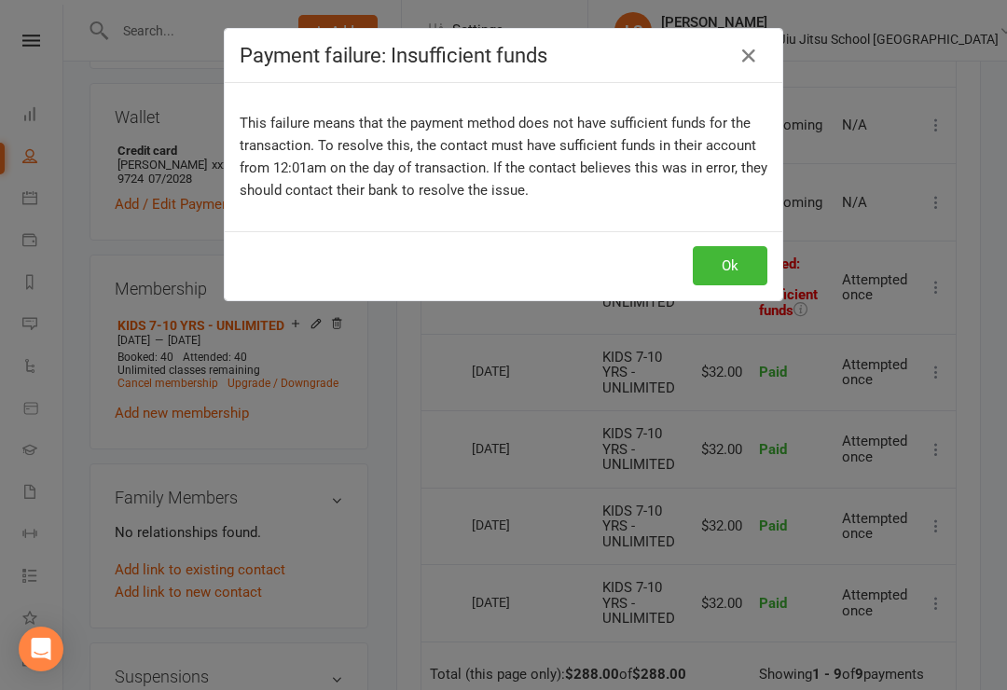
click at [730, 263] on button "Ok" at bounding box center [730, 265] width 75 height 39
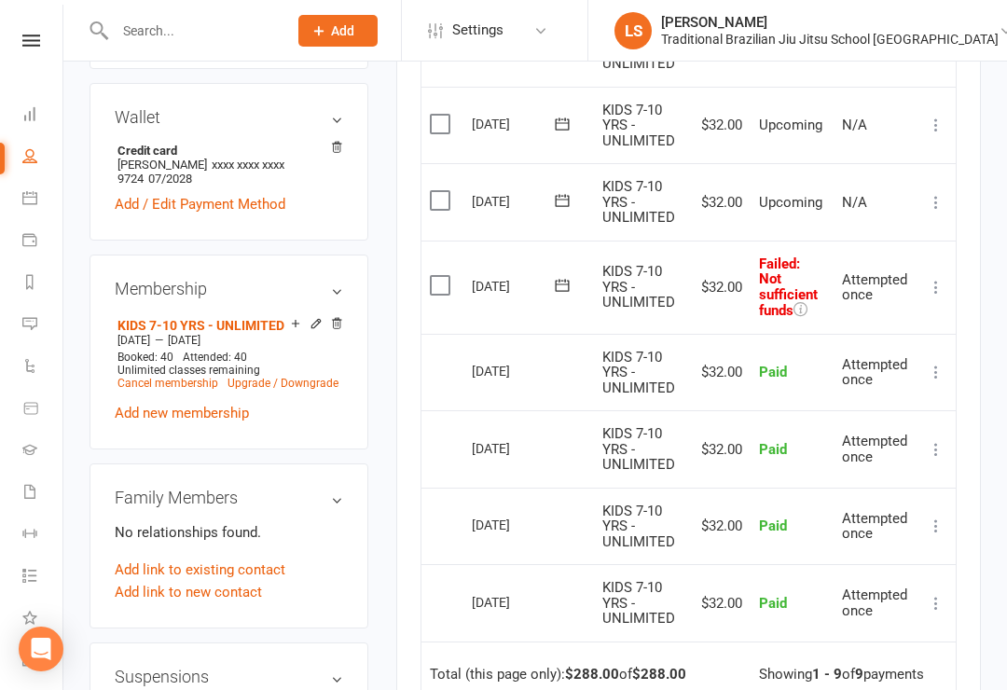
click at [940, 278] on icon at bounding box center [936, 287] width 19 height 19
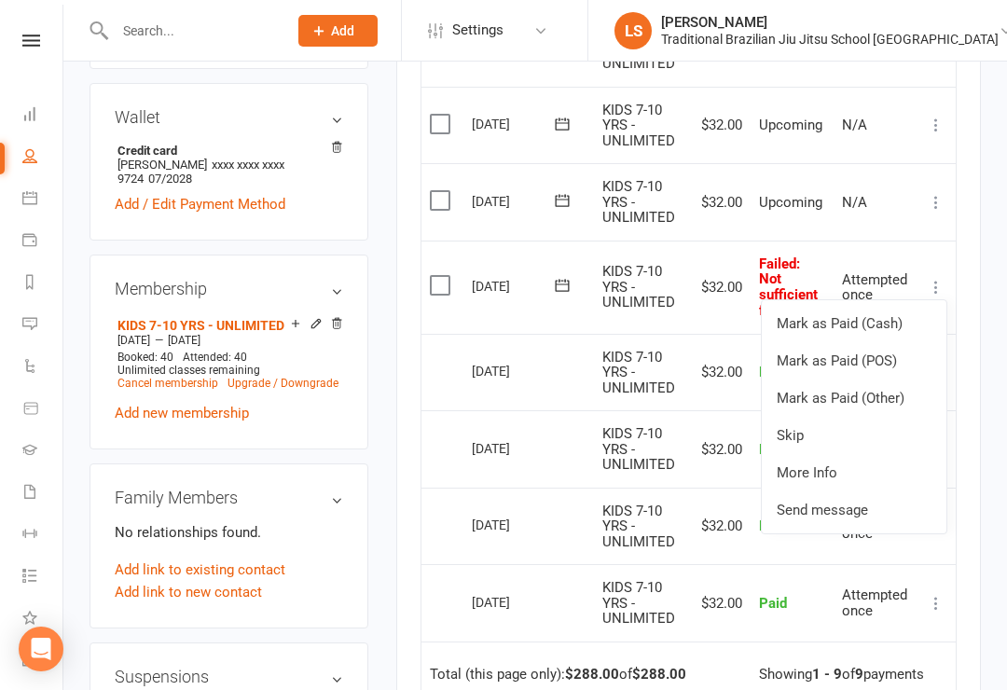
click at [525, 315] on td "10 Oct 2025" at bounding box center [529, 287] width 131 height 93
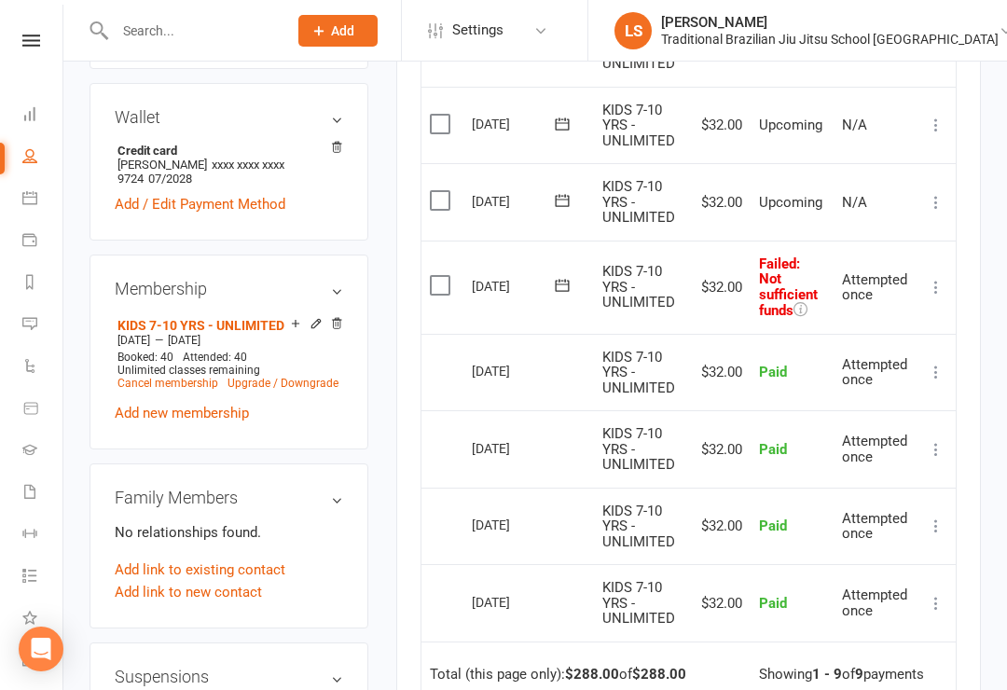
click at [563, 280] on icon at bounding box center [562, 285] width 19 height 19
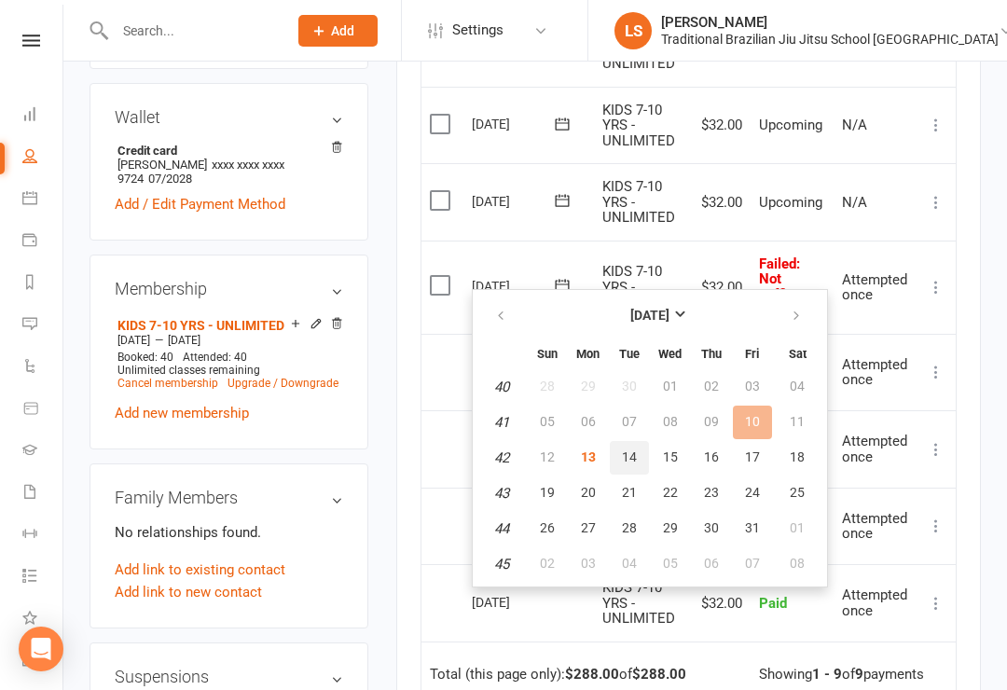
click at [624, 459] on span "14" at bounding box center [629, 457] width 15 height 15
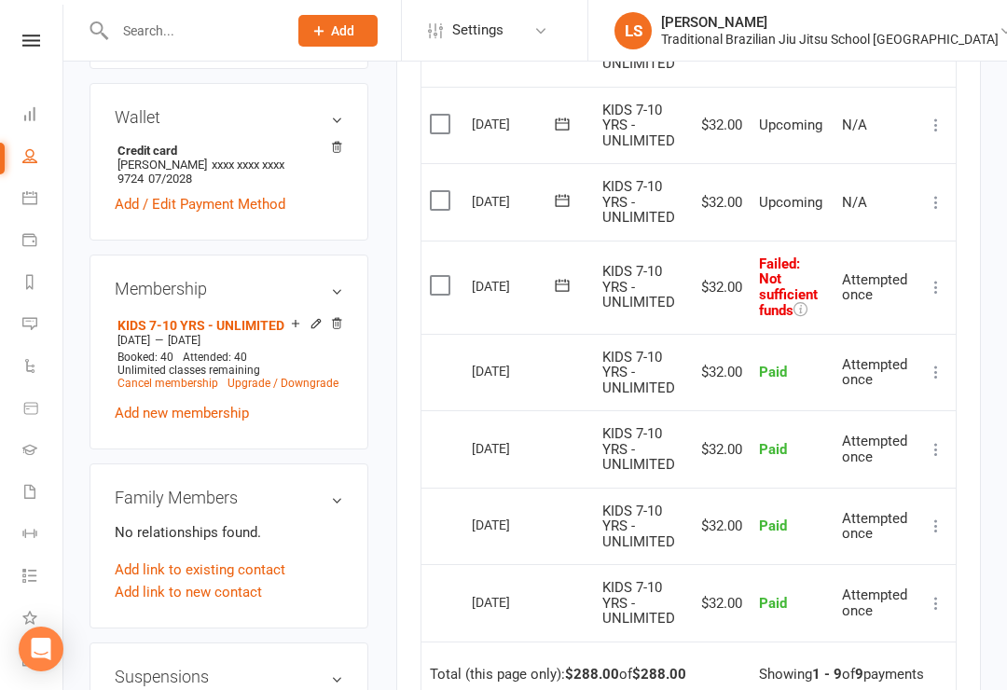
scroll to position [677, 0]
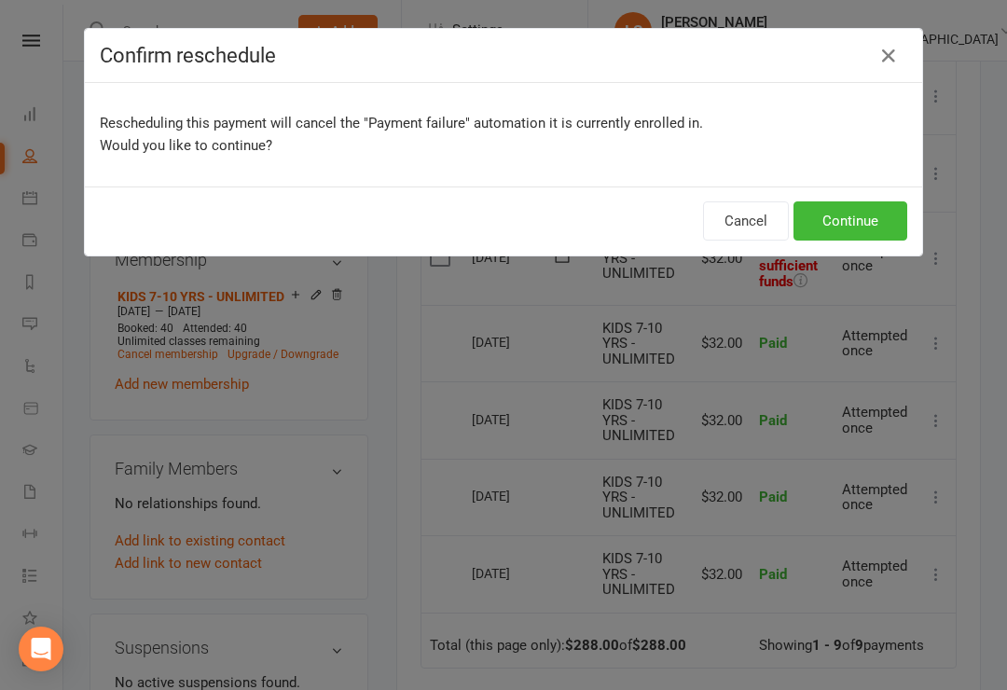
click at [920, 243] on div "Cancel Continue" at bounding box center [504, 221] width 838 height 69
click at [854, 217] on button "Continue" at bounding box center [851, 220] width 114 height 39
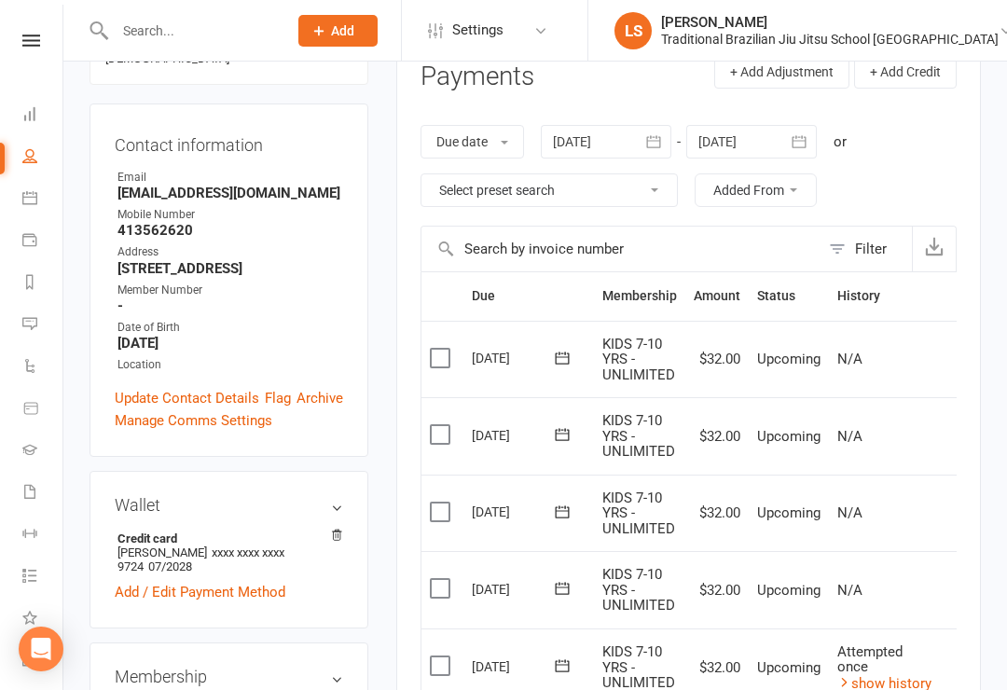
scroll to position [0, 0]
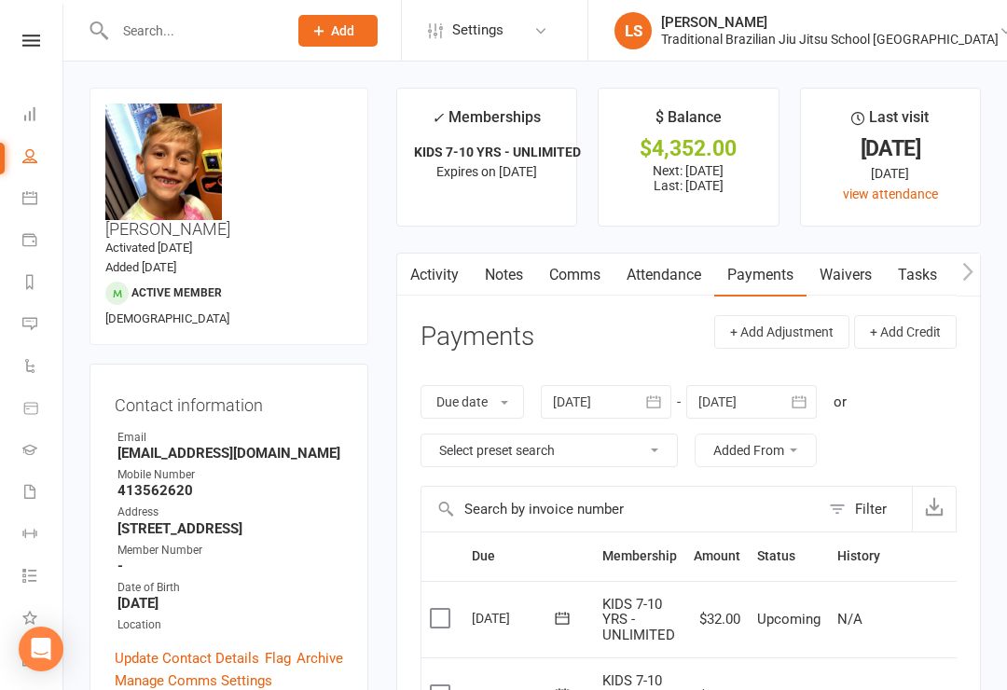
click at [35, 98] on link "Dashboard" at bounding box center [43, 116] width 42 height 42
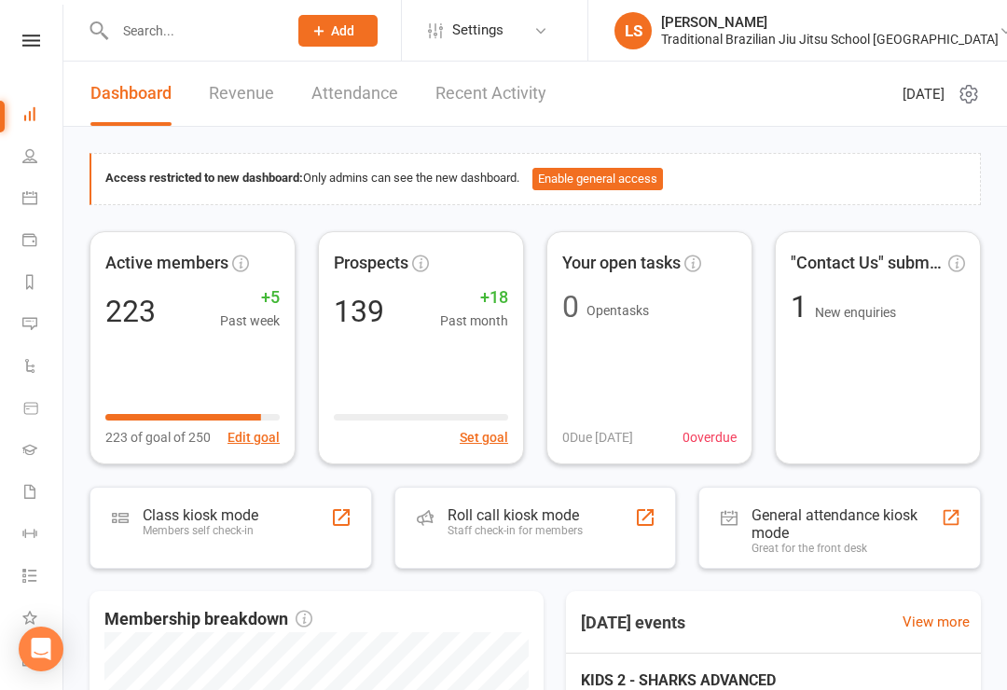
click at [544, 524] on div "Staff check-in for members" at bounding box center [515, 530] width 135 height 13
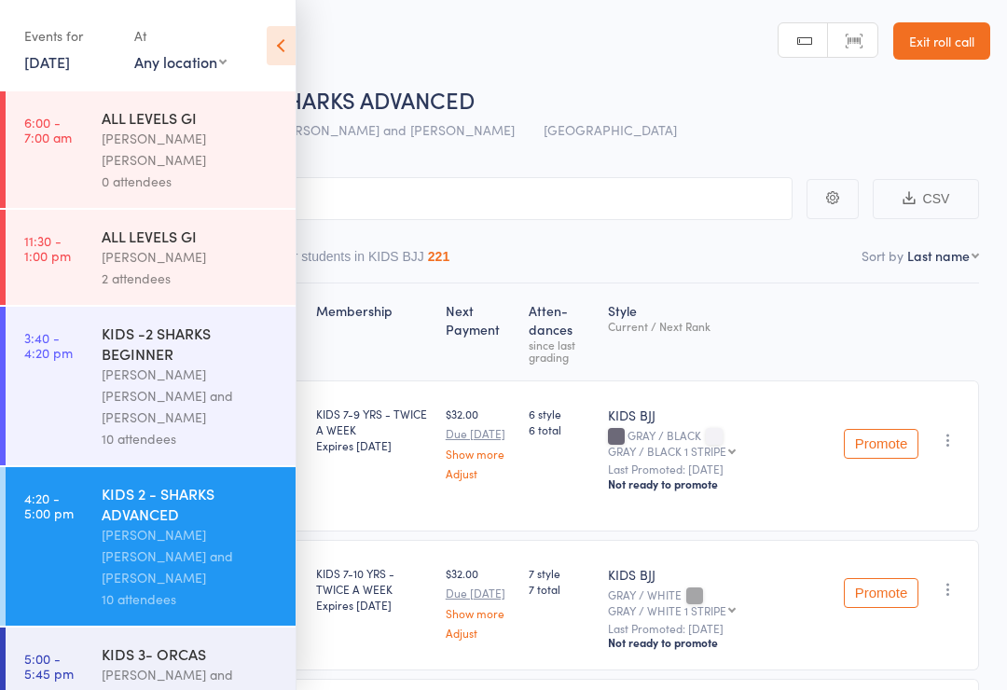
click at [276, 53] on icon at bounding box center [281, 45] width 29 height 39
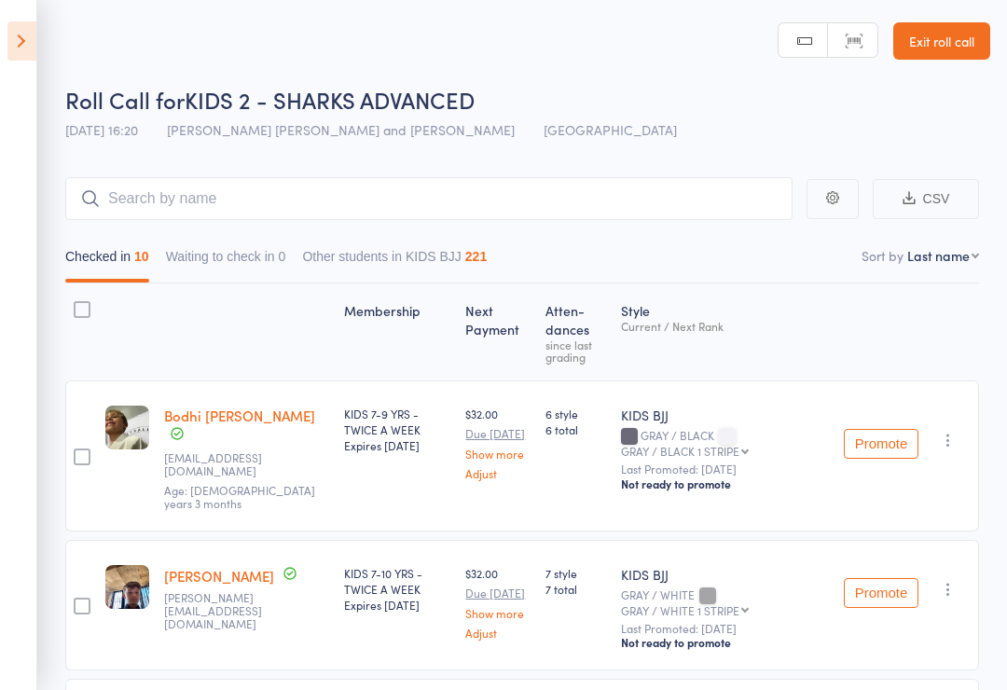
click at [10, 35] on icon at bounding box center [21, 40] width 29 height 39
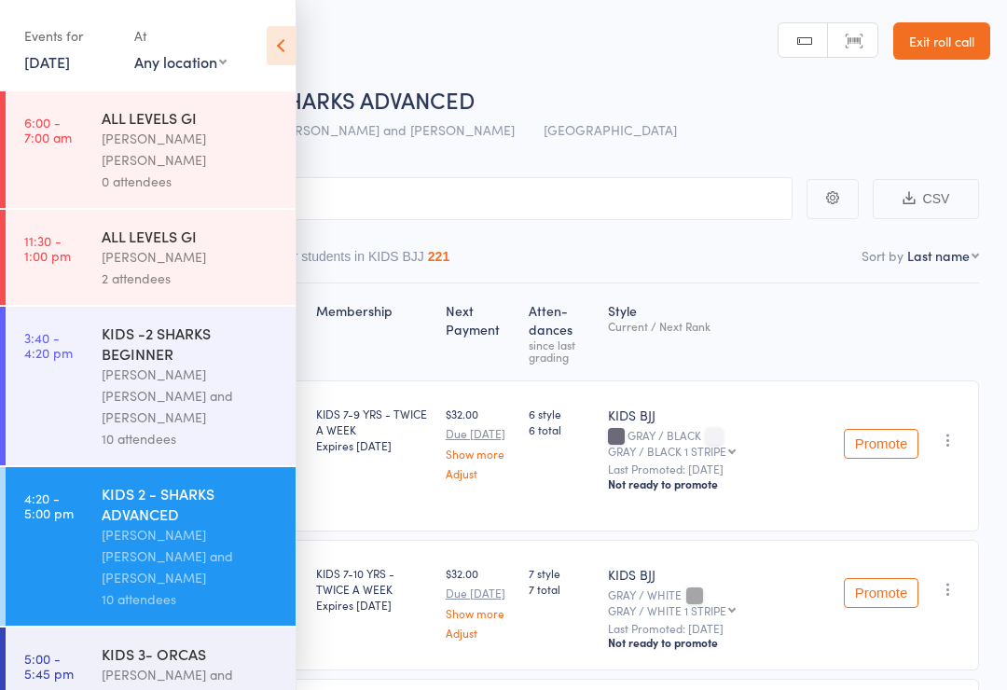
click at [152, 664] on div "Philipe Glazer and Miguel Alencar Flores Junior" at bounding box center [191, 696] width 178 height 64
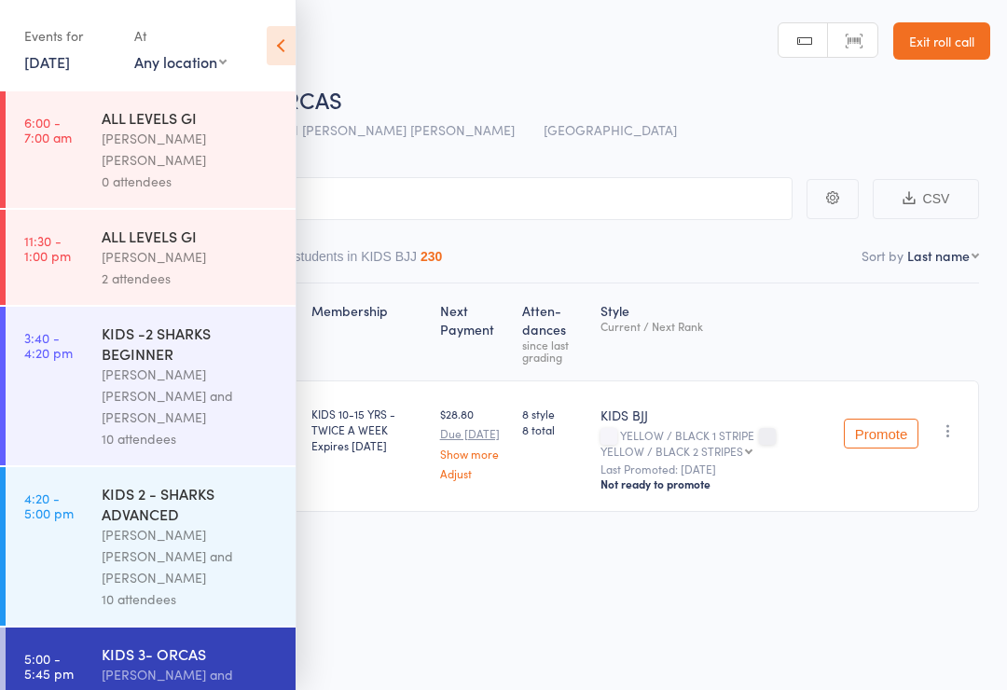
click at [281, 36] on icon at bounding box center [281, 45] width 29 height 39
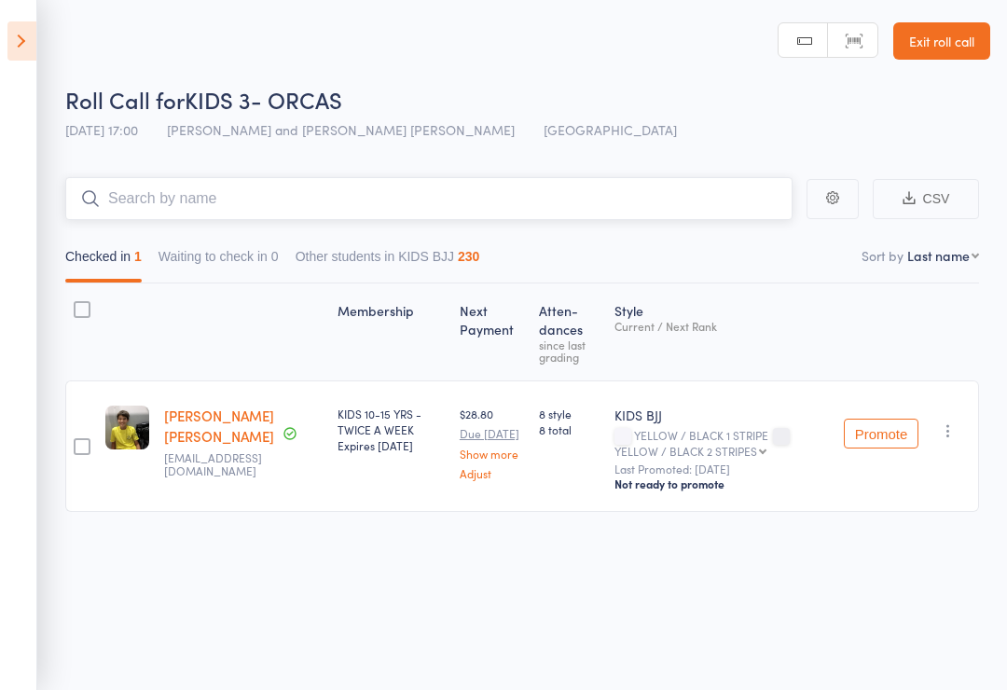
click at [172, 219] on input "search" at bounding box center [429, 198] width 728 height 43
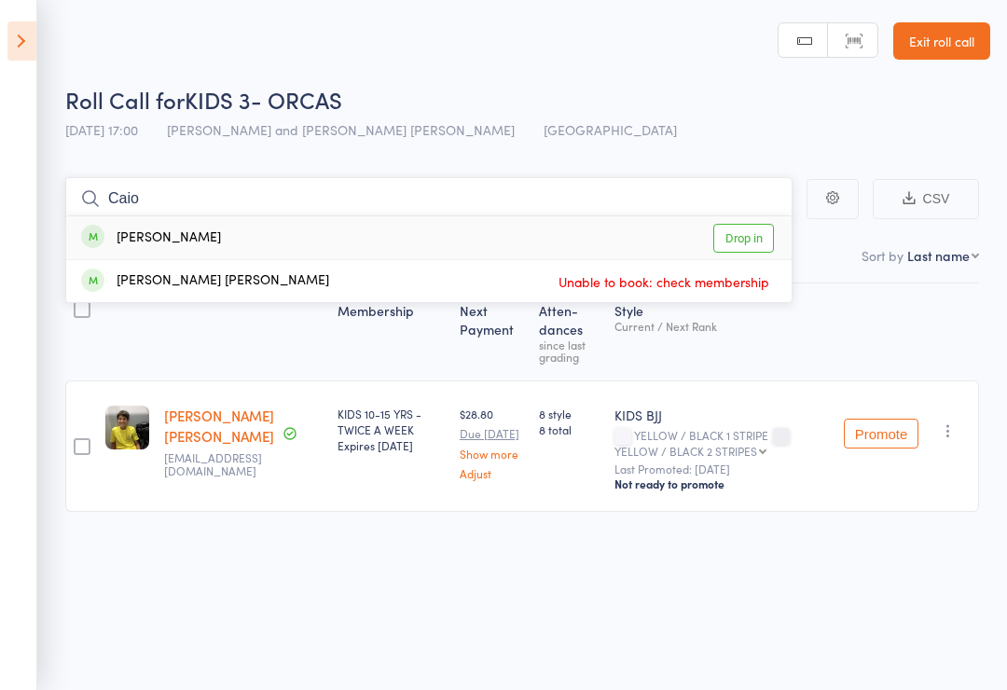
type input "Caio"
click at [741, 240] on link "Drop in" at bounding box center [744, 238] width 61 height 29
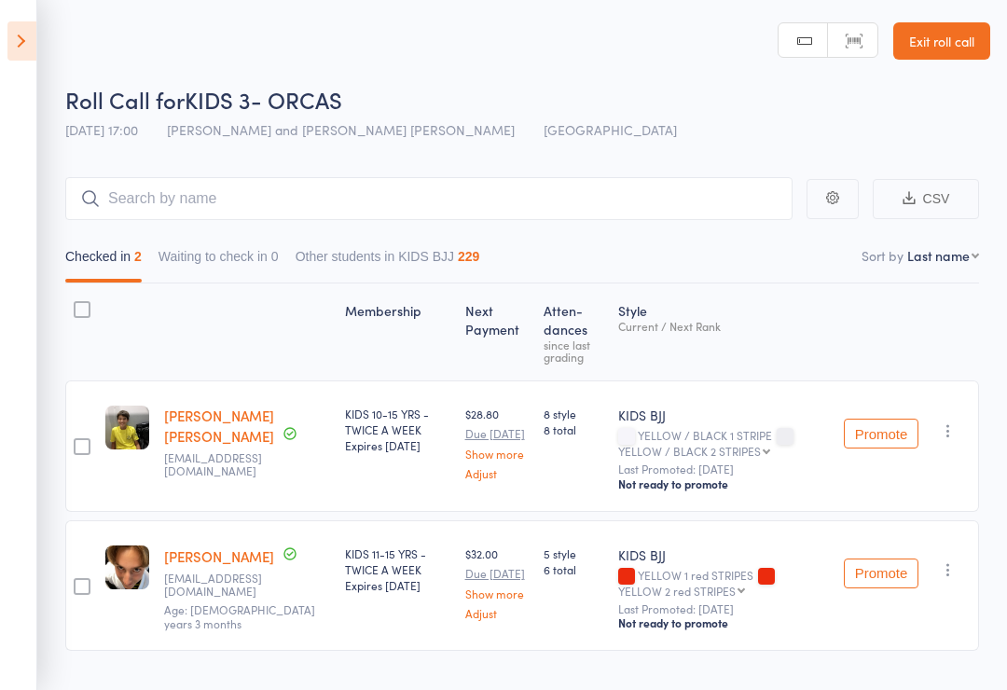
scroll to position [48, 0]
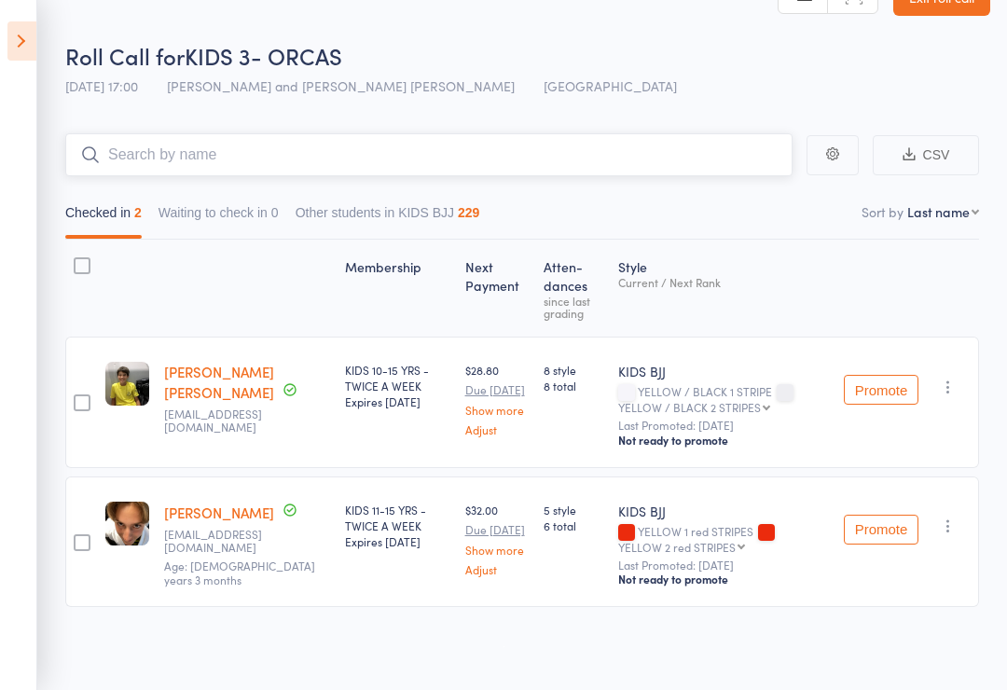
click at [320, 140] on input "search" at bounding box center [429, 154] width 728 height 43
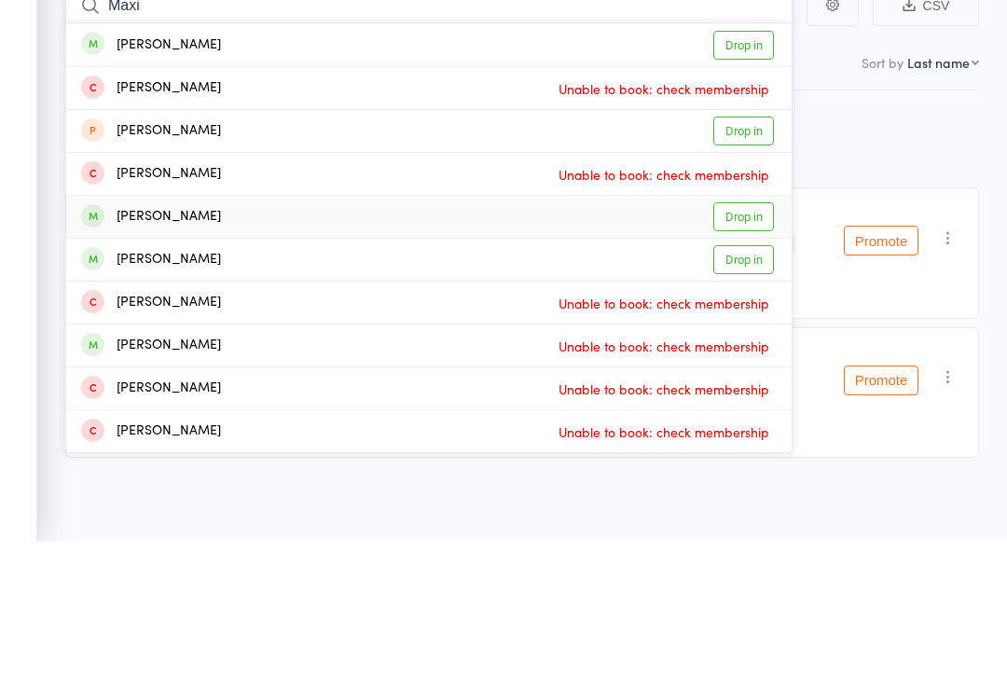
type input "Maxi"
click at [743, 352] on link "Drop in" at bounding box center [744, 366] width 61 height 29
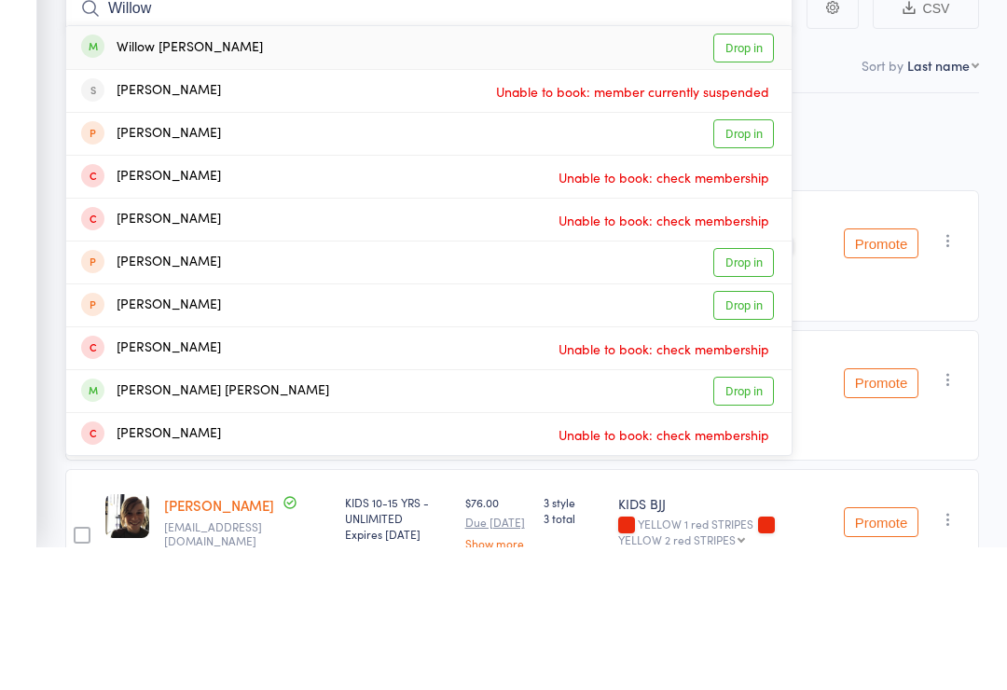
type input "Willow"
click at [752, 176] on link "Drop in" at bounding box center [744, 190] width 61 height 29
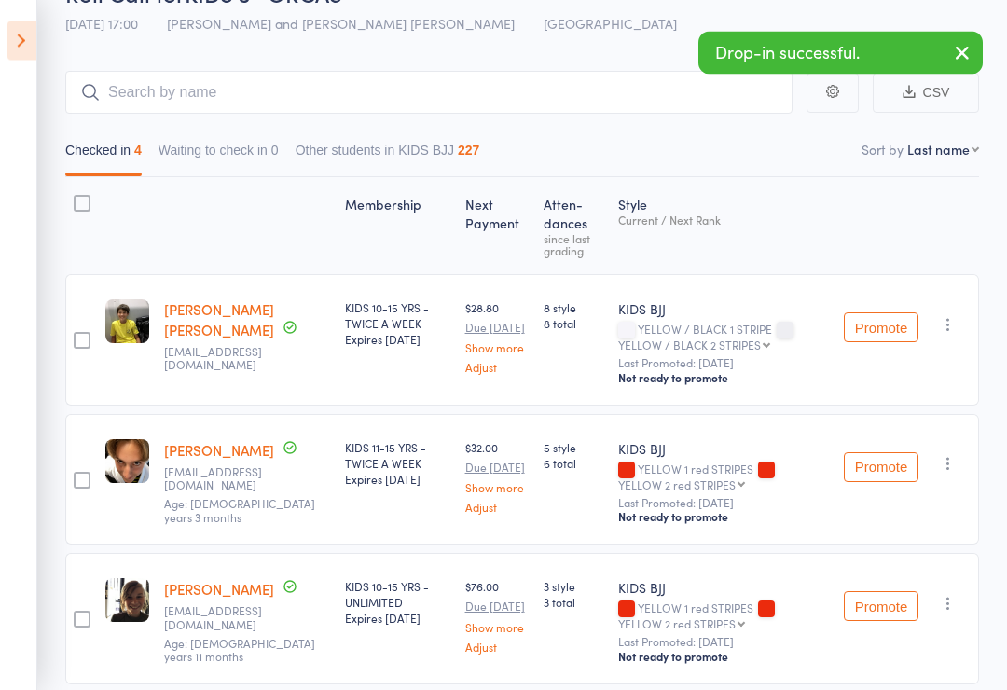
scroll to position [0, 0]
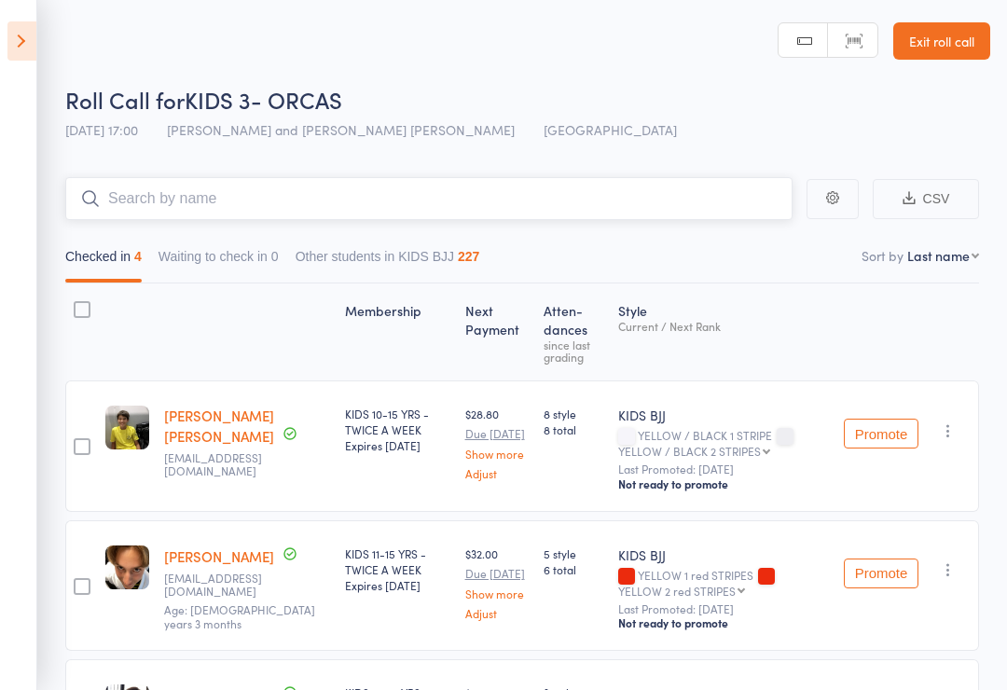
click at [313, 200] on input "search" at bounding box center [429, 198] width 728 height 43
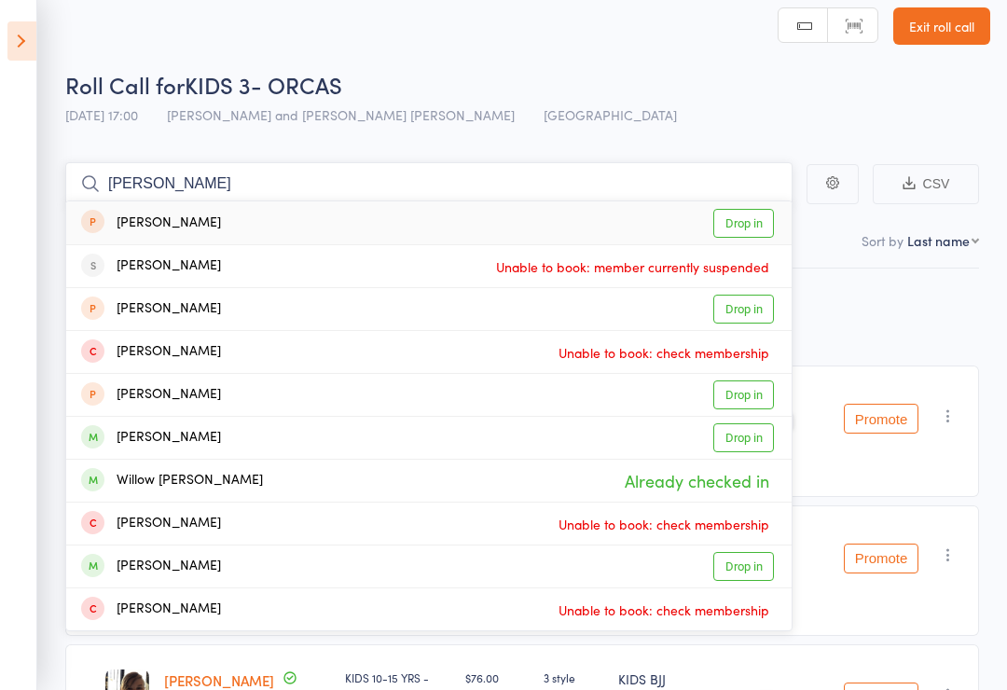
scroll to position [13, 0]
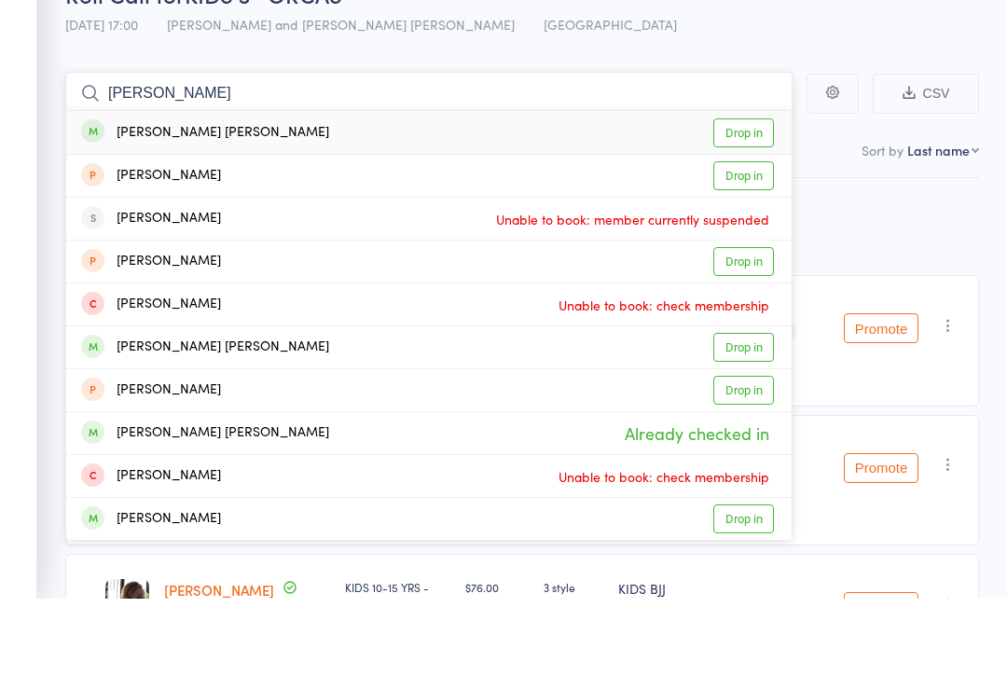
type input "William barton"
click at [743, 211] on link "Drop in" at bounding box center [744, 225] width 61 height 29
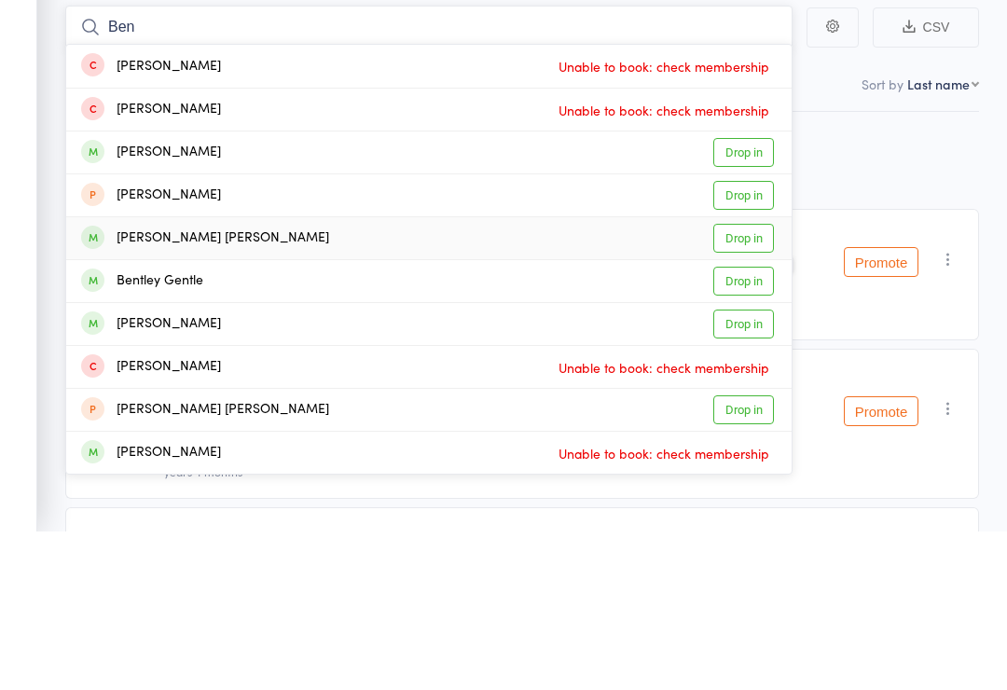
type input "Ben"
click at [753, 382] on link "Drop in" at bounding box center [744, 396] width 61 height 29
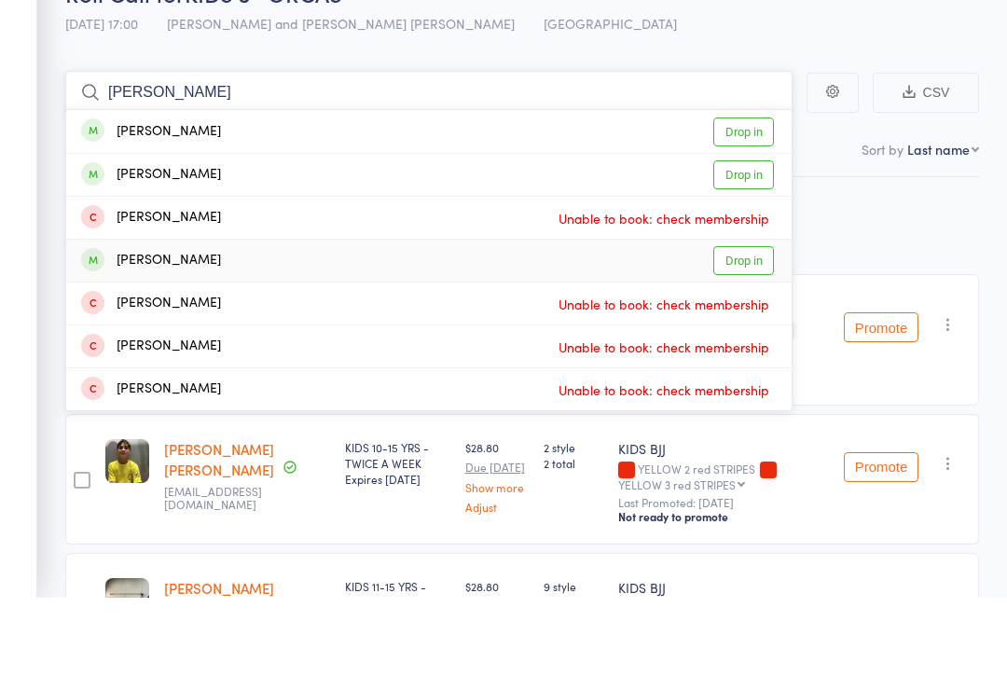
type input "Sonny"
click at [753, 340] on link "Drop in" at bounding box center [744, 354] width 61 height 29
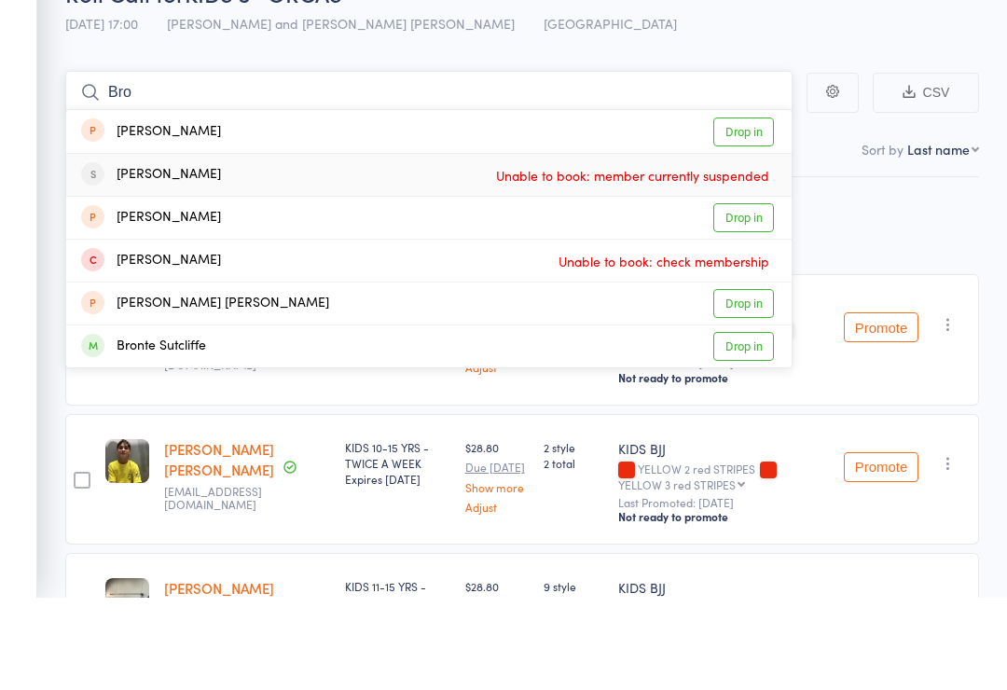
type input "Bro"
click at [139, 257] on div "brock Harvey" at bounding box center [151, 267] width 140 height 21
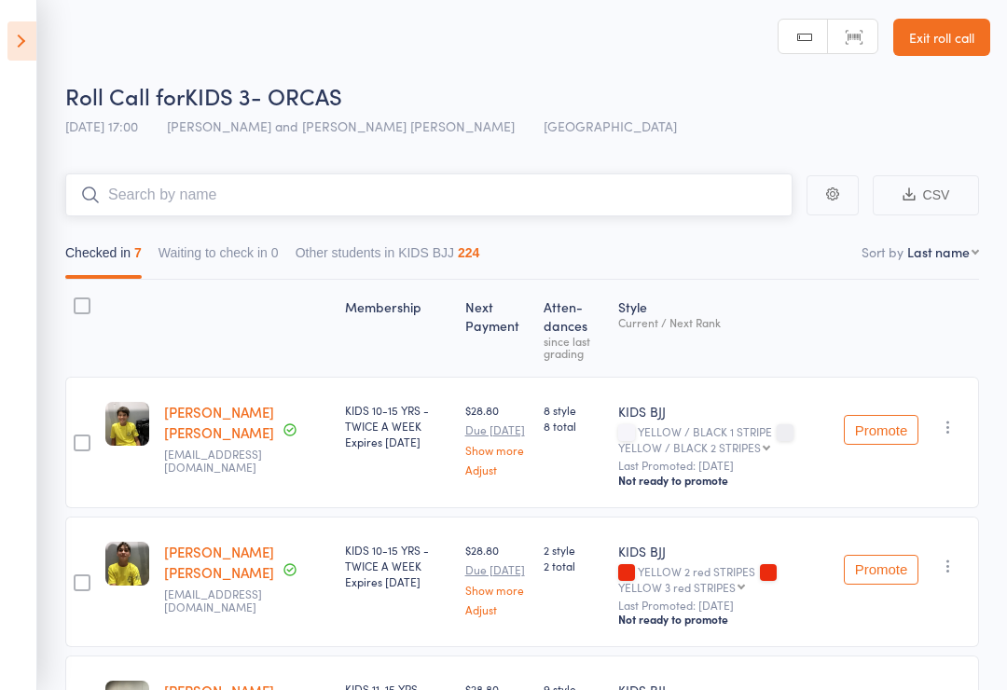
scroll to position [0, 0]
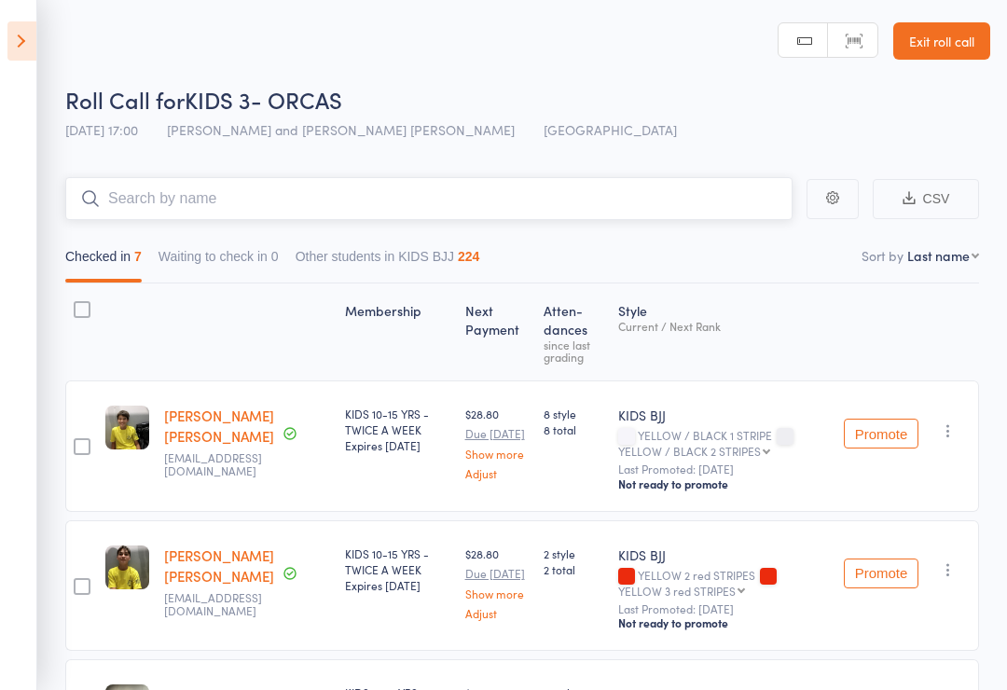
click at [620, 207] on input "search" at bounding box center [429, 198] width 728 height 43
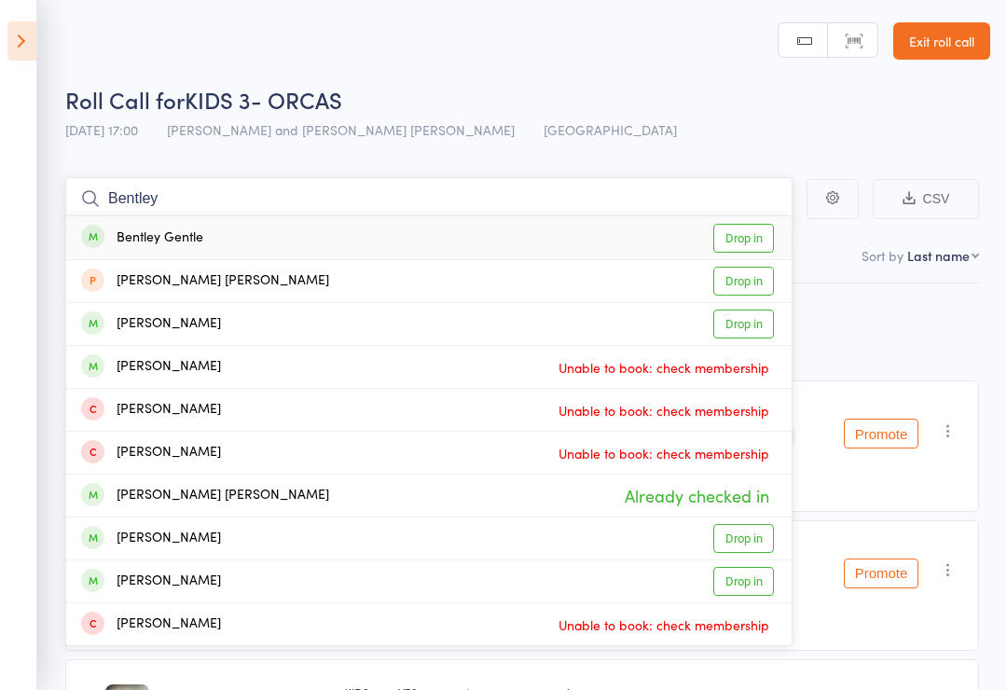
type input "Bentley"
click at [749, 245] on link "Drop in" at bounding box center [744, 238] width 61 height 29
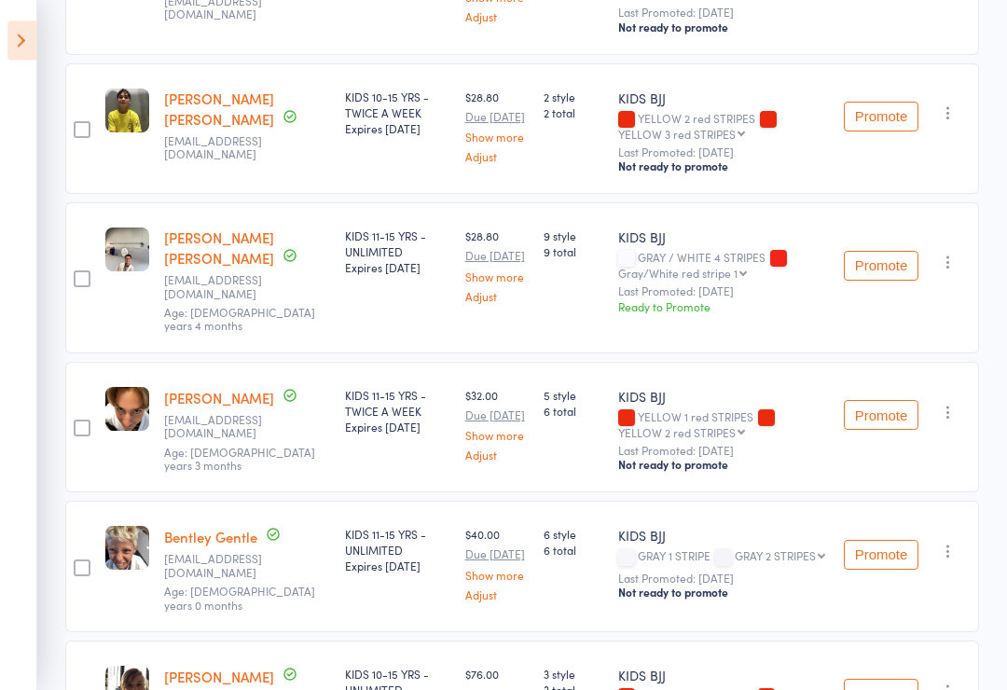
scroll to position [458, 0]
click at [879, 258] on button "Promote" at bounding box center [881, 265] width 75 height 30
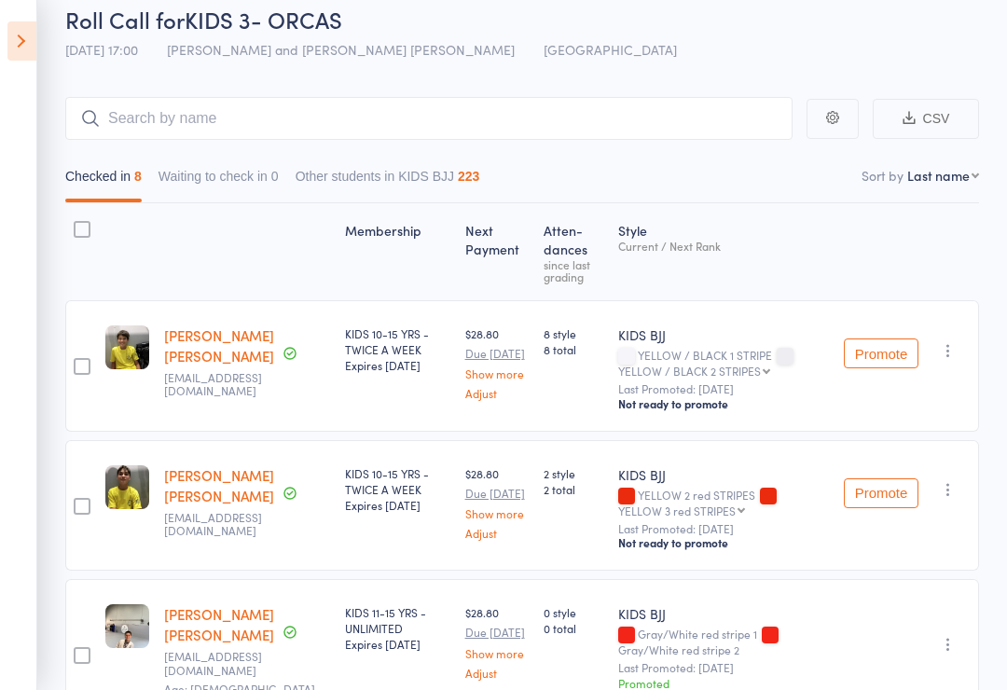
click at [887, 356] on button "Promote" at bounding box center [881, 354] width 75 height 30
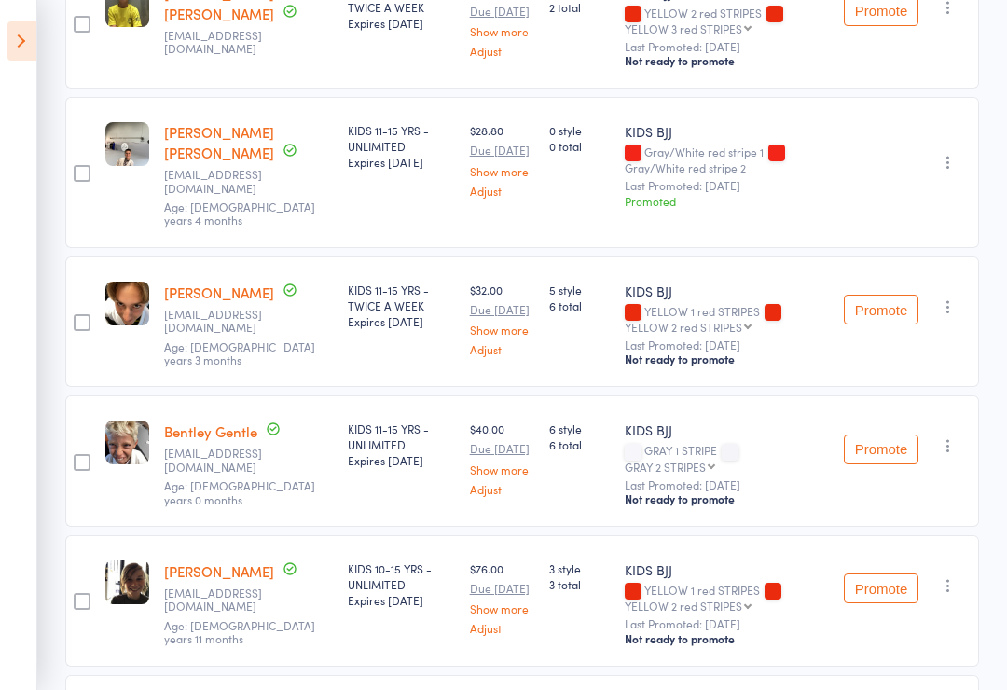
scroll to position [560, 0]
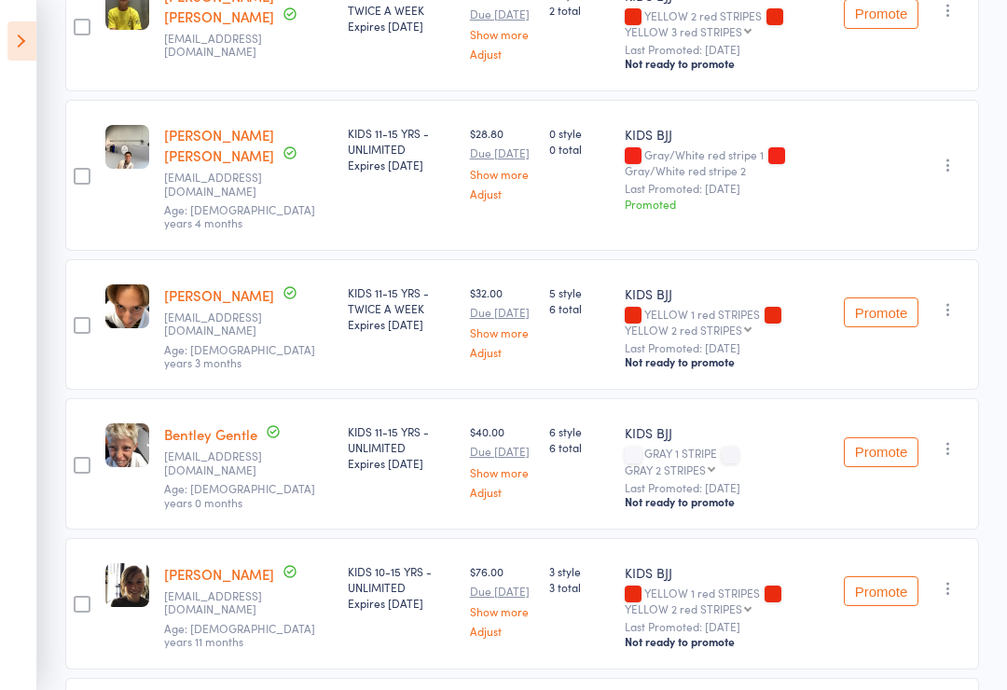
click at [126, 166] on img at bounding box center [127, 147] width 44 height 44
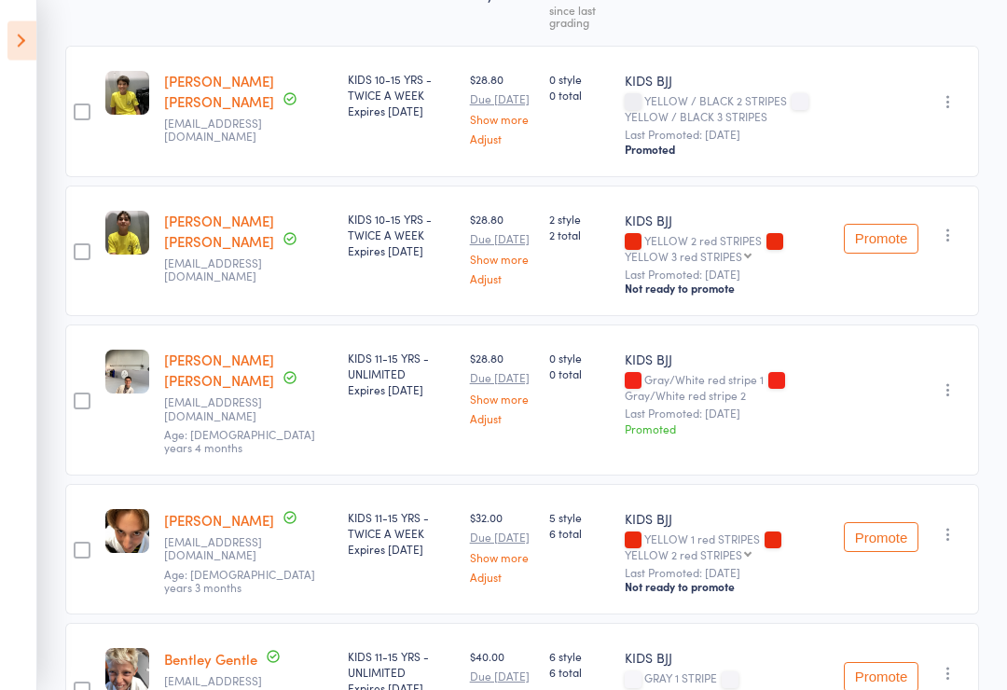
scroll to position [335, 0]
click at [943, 387] on icon "button" at bounding box center [948, 390] width 19 height 19
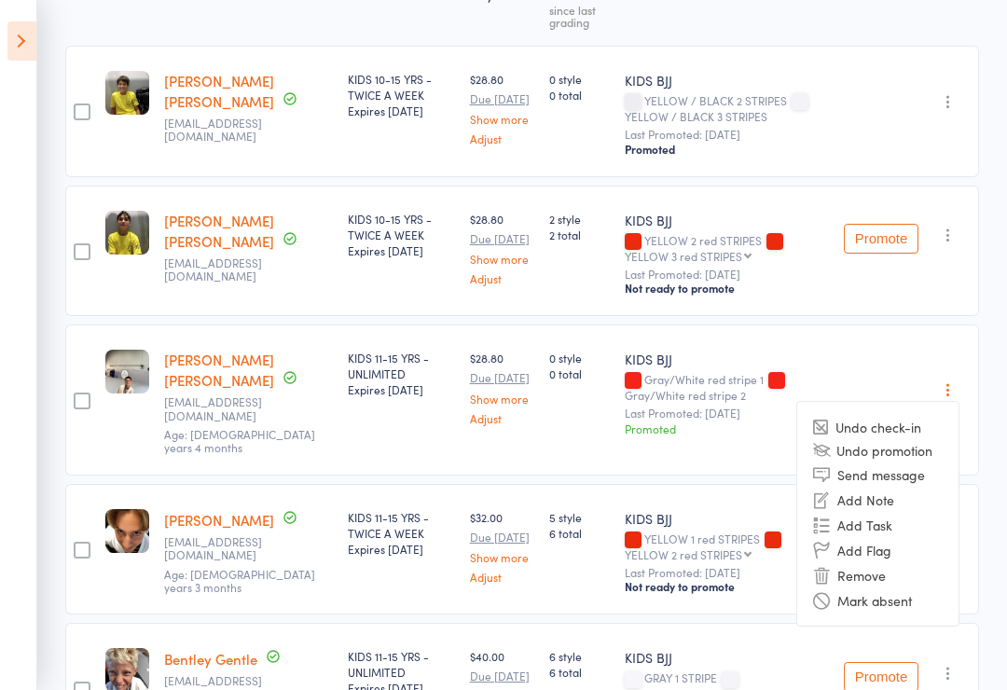
click at [909, 336] on div "Undo check-in Undo promotion Send message Add Note Add Task Add Flag Remove Mar…" at bounding box center [908, 400] width 143 height 151
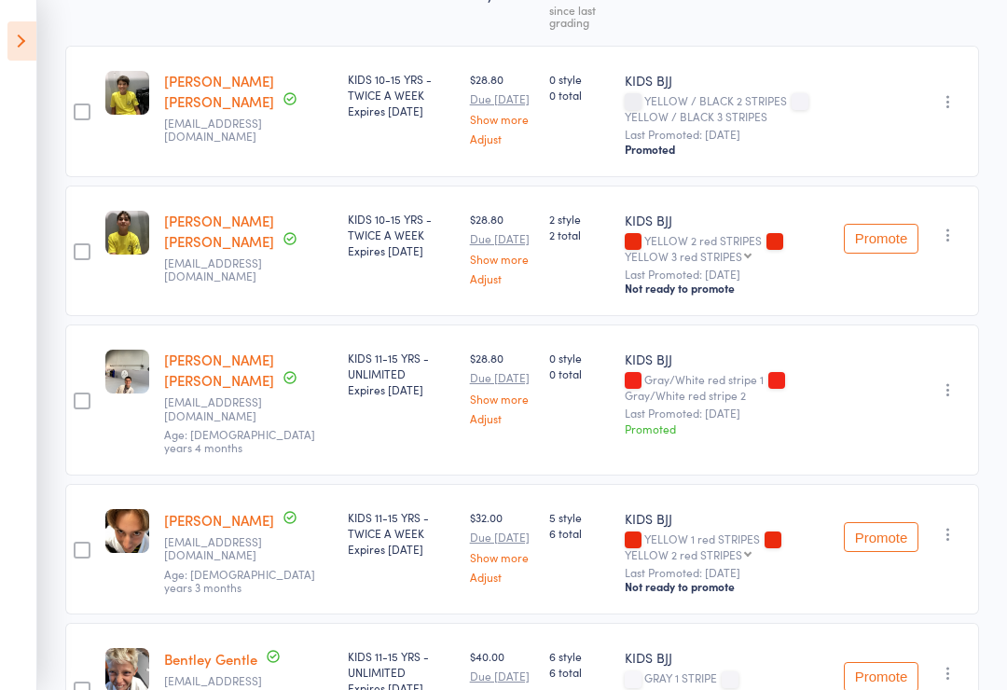
click at [222, 350] on div "will Barton Harvey jonathanbartonharvey@yahoo.co.uk Age: 11 years 4 months" at bounding box center [249, 400] width 184 height 151
click at [200, 372] on link "[PERSON_NAME] [PERSON_NAME]" at bounding box center [219, 370] width 110 height 40
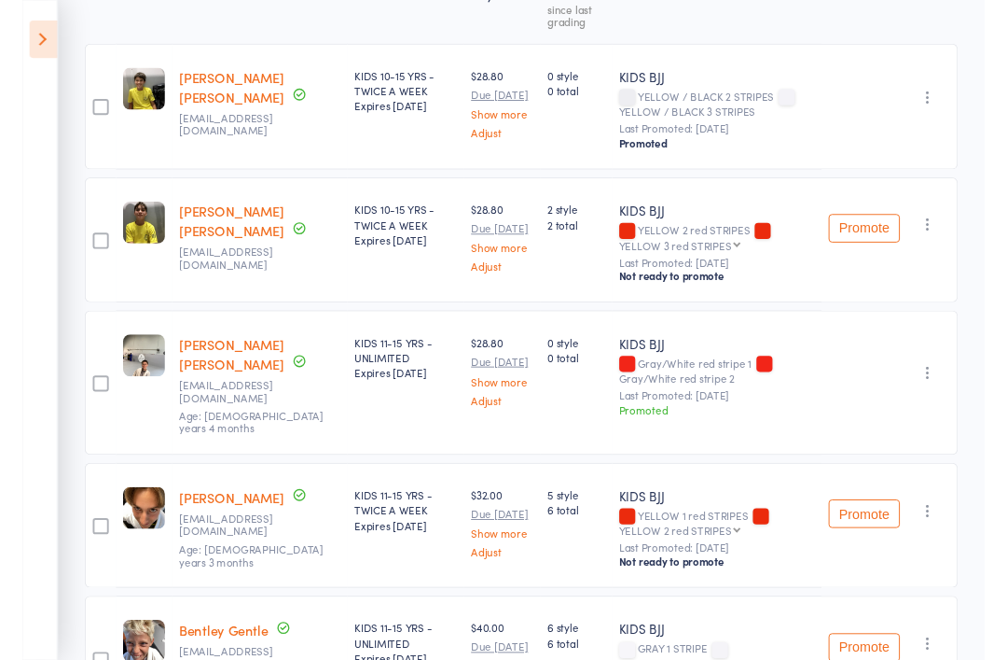
scroll to position [334, 0]
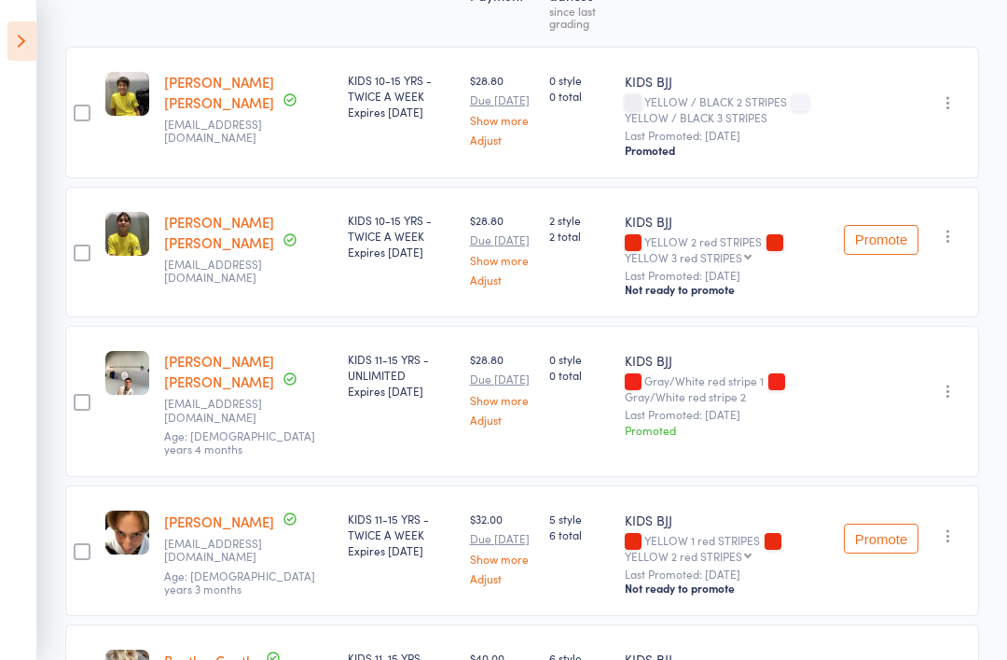
click at [638, 428] on div "Promoted" at bounding box center [727, 430] width 204 height 16
click at [944, 380] on button "button" at bounding box center [949, 391] width 22 height 22
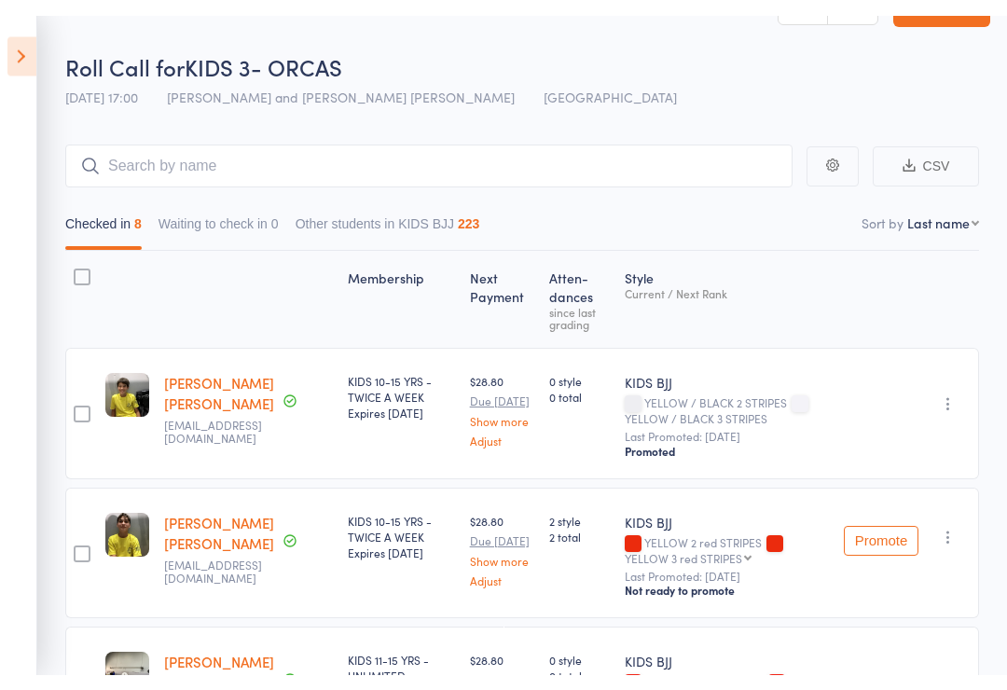
scroll to position [0, 0]
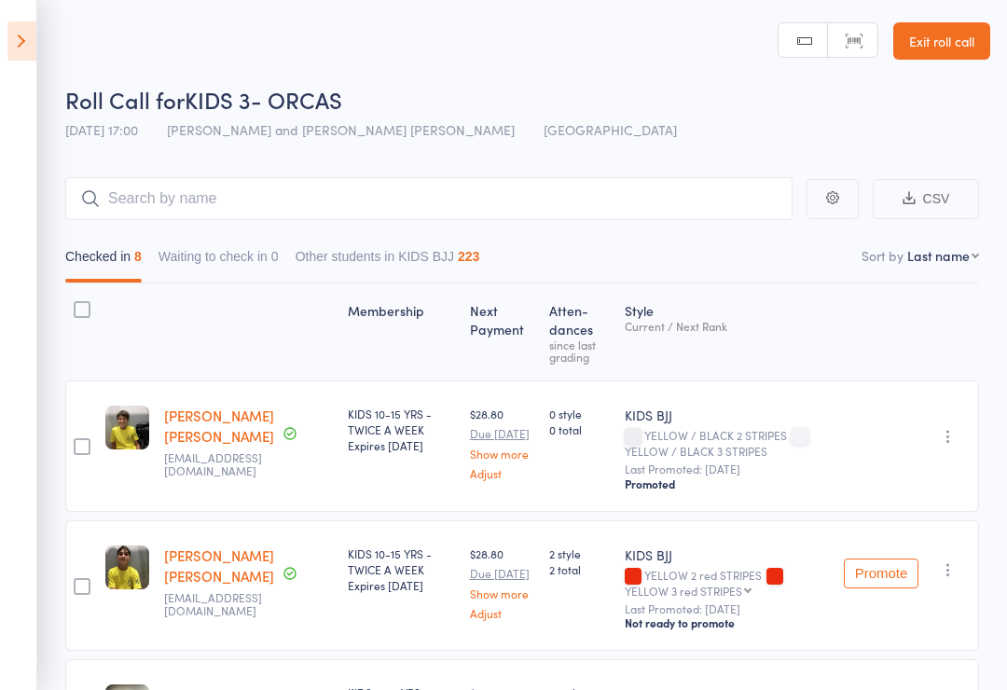
click at [23, 35] on icon at bounding box center [21, 40] width 29 height 39
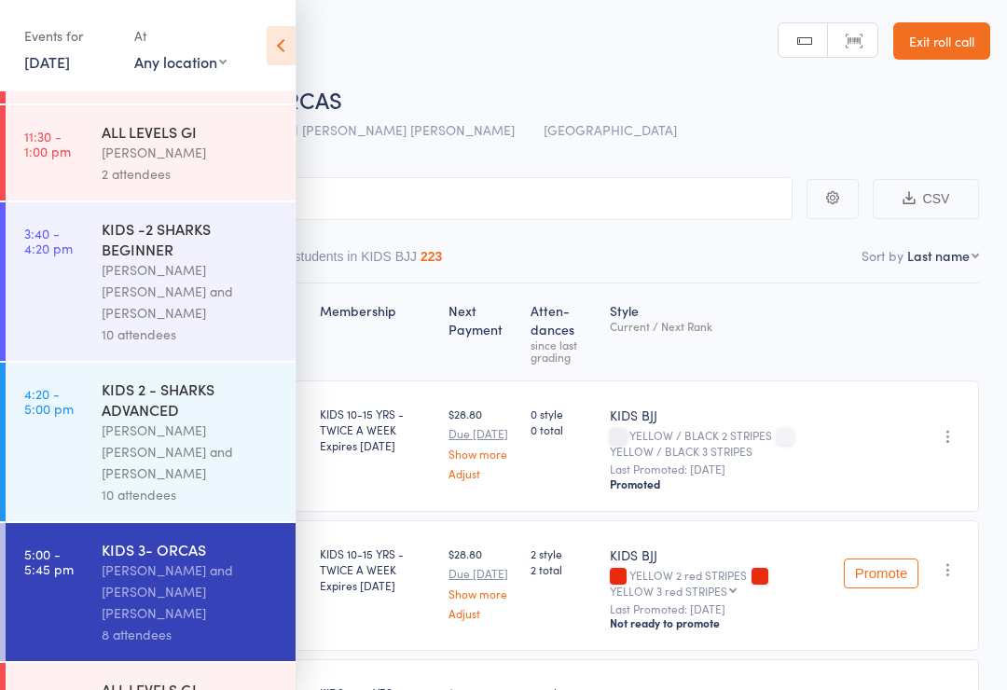
scroll to position [104, 0]
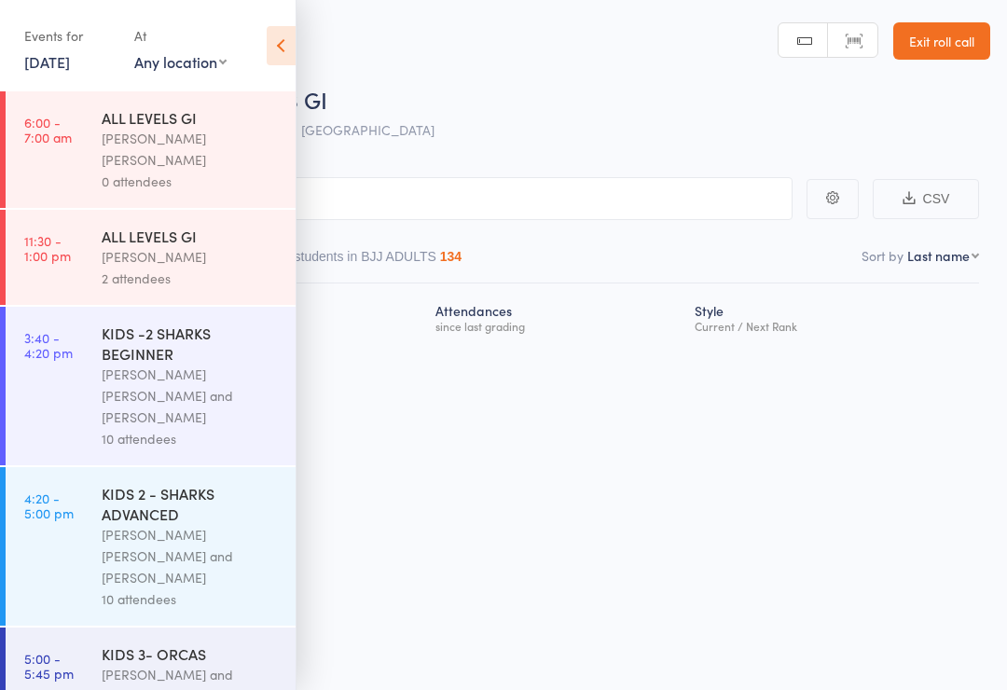
click at [281, 40] on icon at bounding box center [281, 45] width 29 height 39
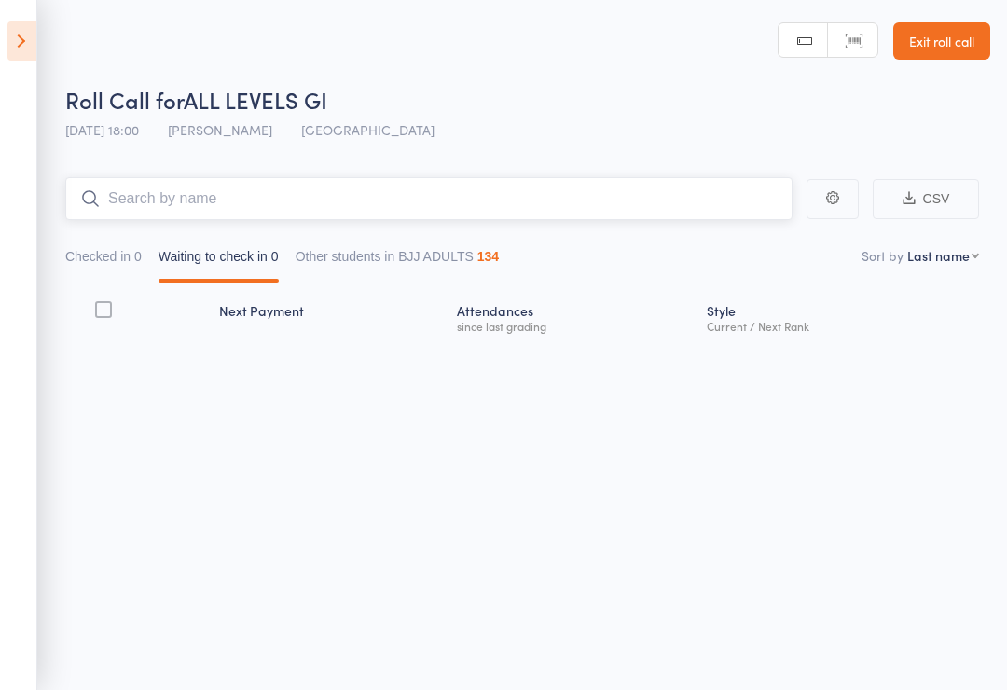
click at [565, 217] on input "search" at bounding box center [429, 198] width 728 height 43
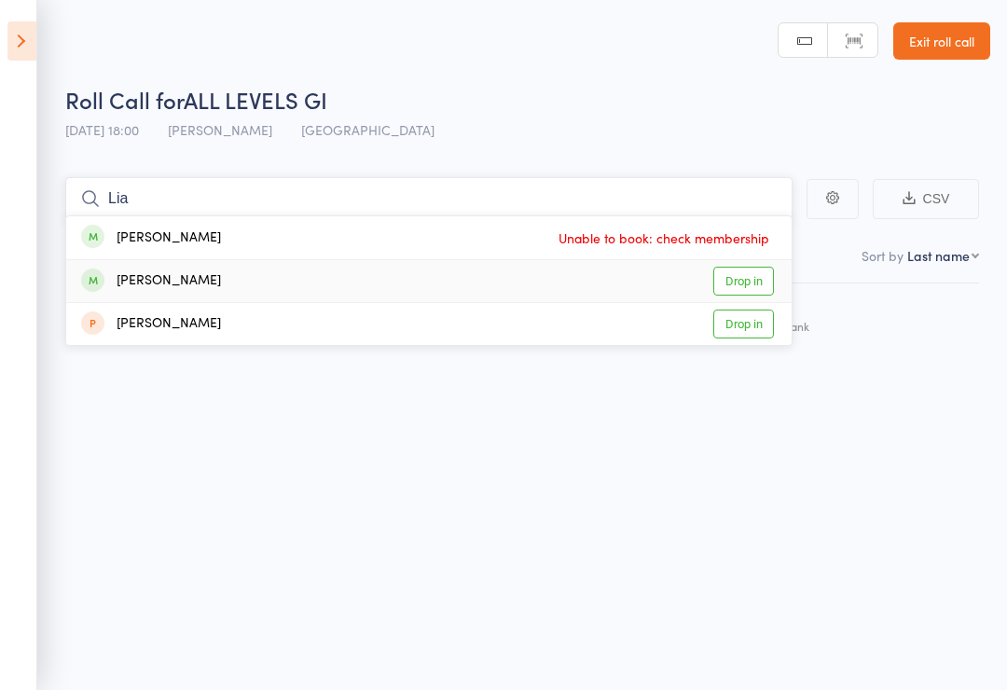
type input "Lia"
click at [739, 285] on link "Drop in" at bounding box center [744, 281] width 61 height 29
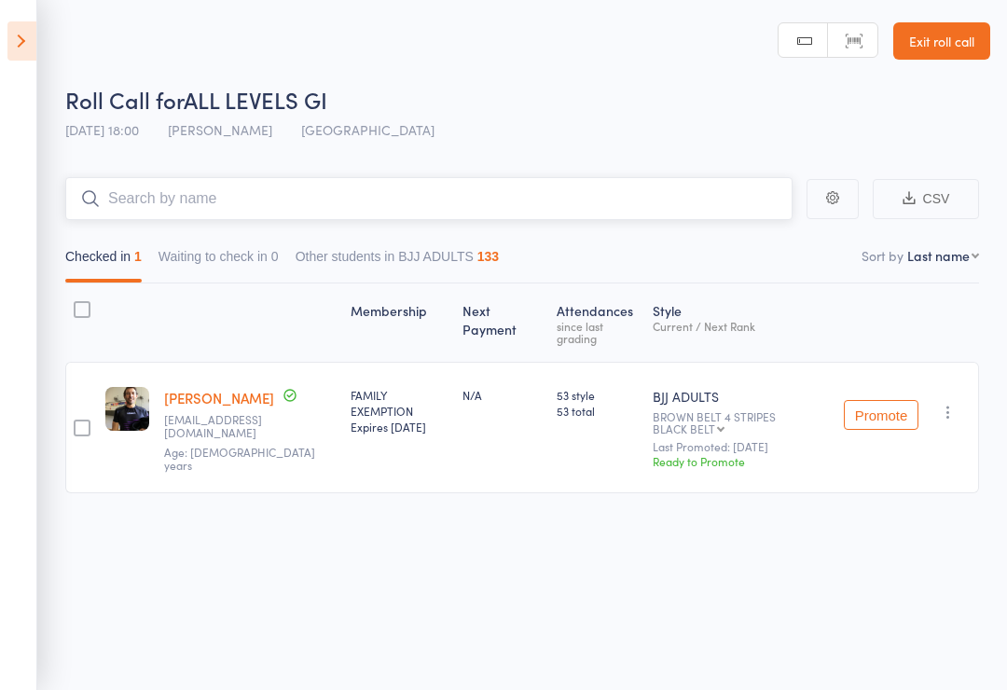
click at [281, 209] on input "search" at bounding box center [429, 198] width 728 height 43
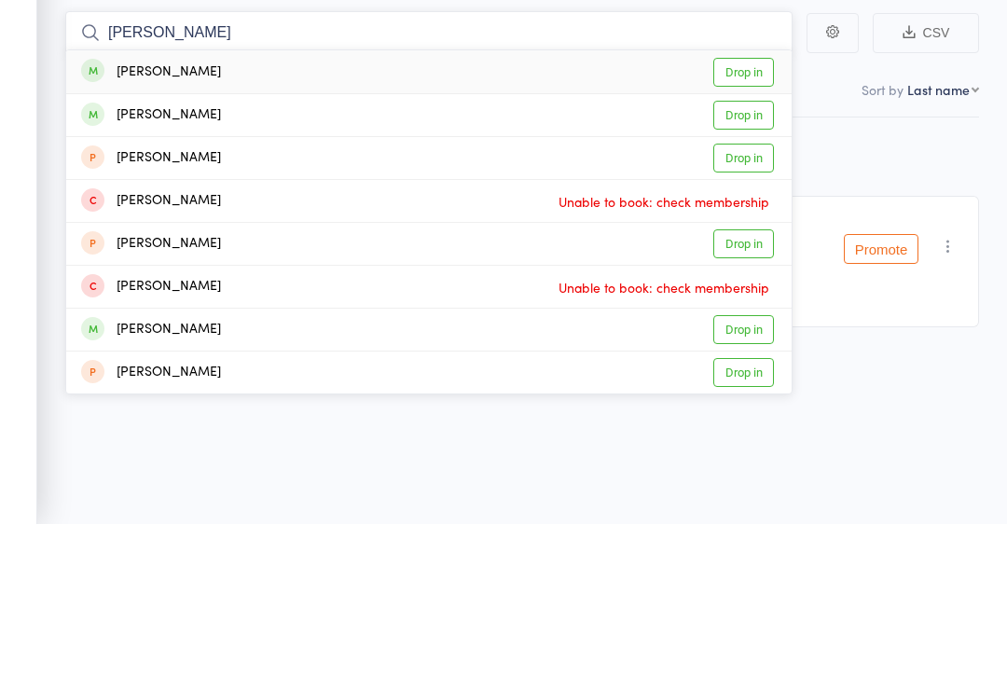
type input "Daniel"
click at [726, 267] on link "Drop in" at bounding box center [744, 281] width 61 height 29
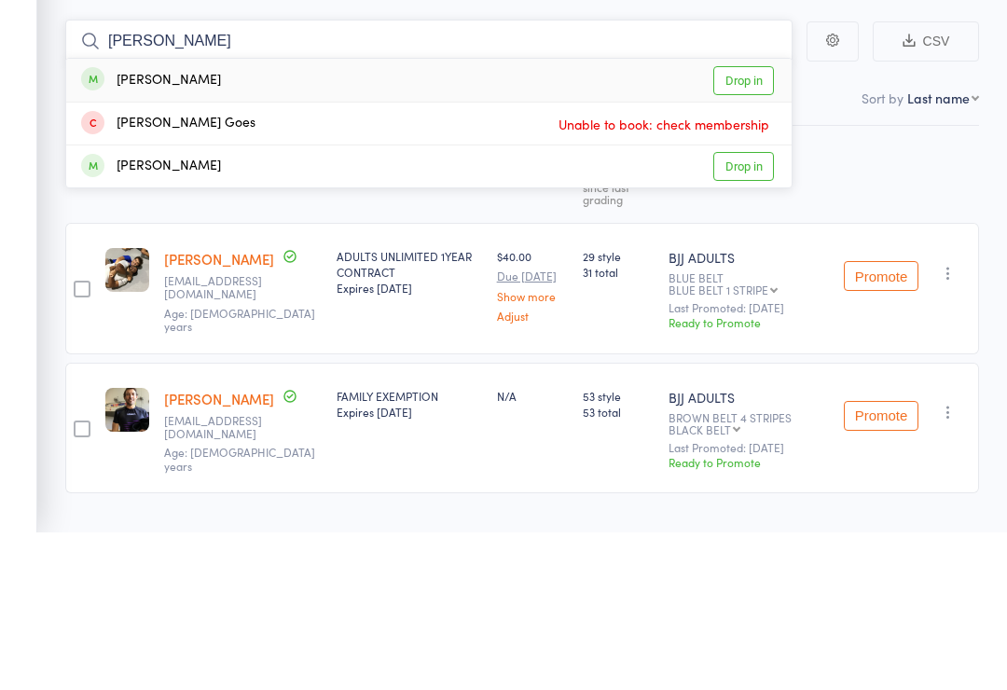
type input "Joao"
click at [535, 216] on div "Joao Da Cunha Drop in" at bounding box center [429, 237] width 726 height 43
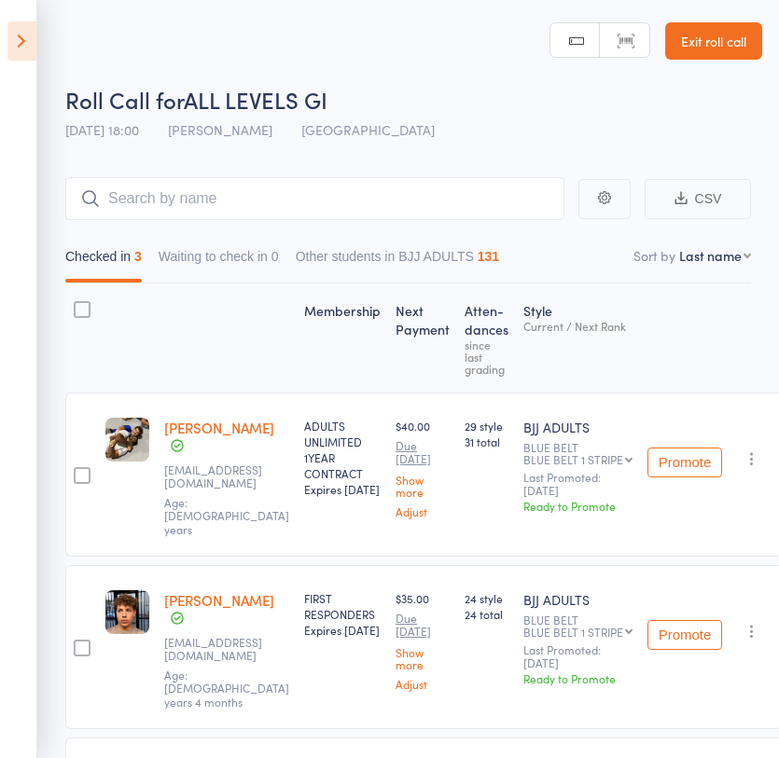
click at [18, 35] on icon at bounding box center [21, 40] width 29 height 39
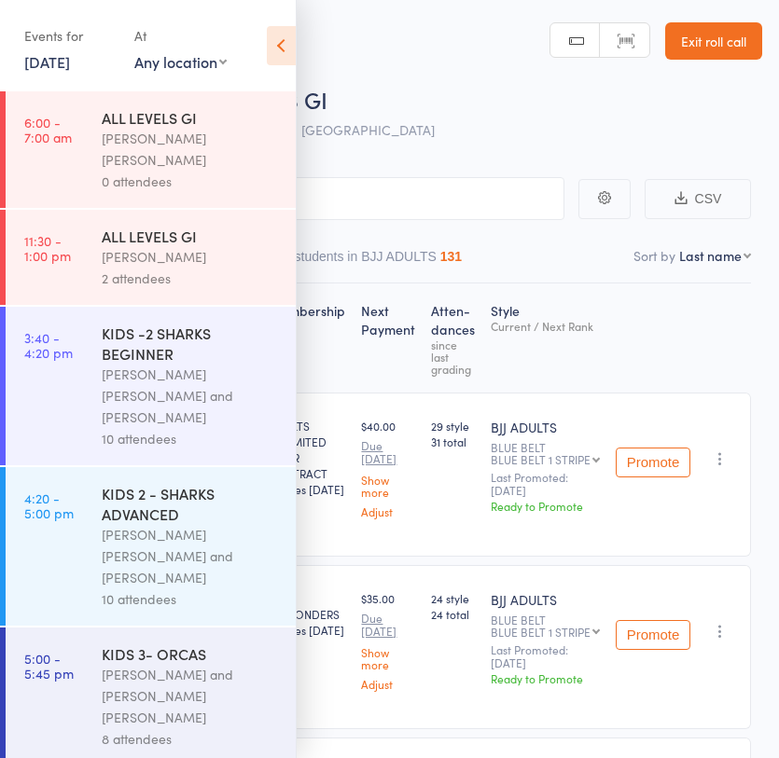
click at [189, 664] on div "Philipe Glazer and Miguel Alencar Flores Junior" at bounding box center [191, 696] width 178 height 64
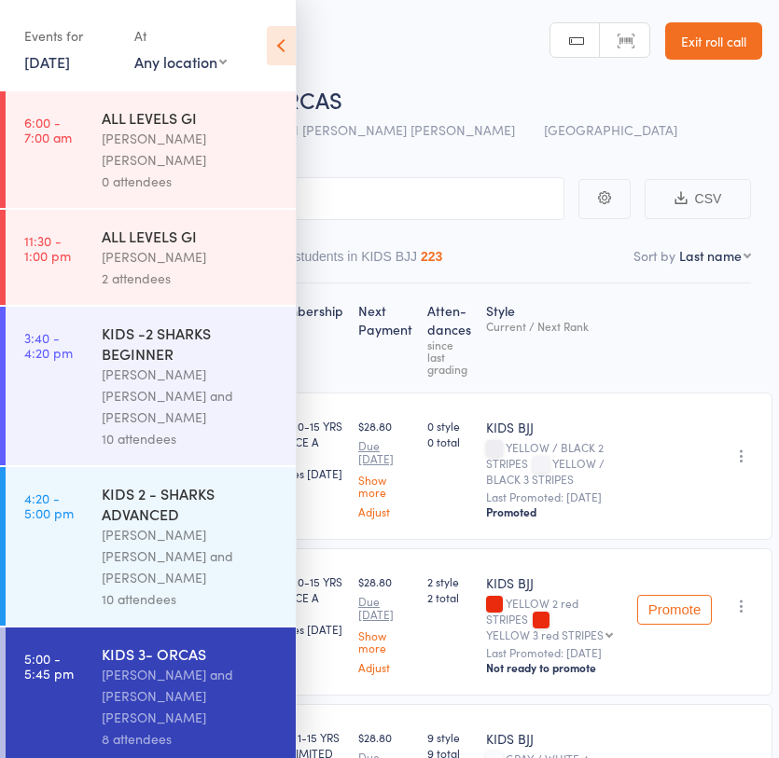
click at [268, 48] on icon at bounding box center [281, 45] width 29 height 39
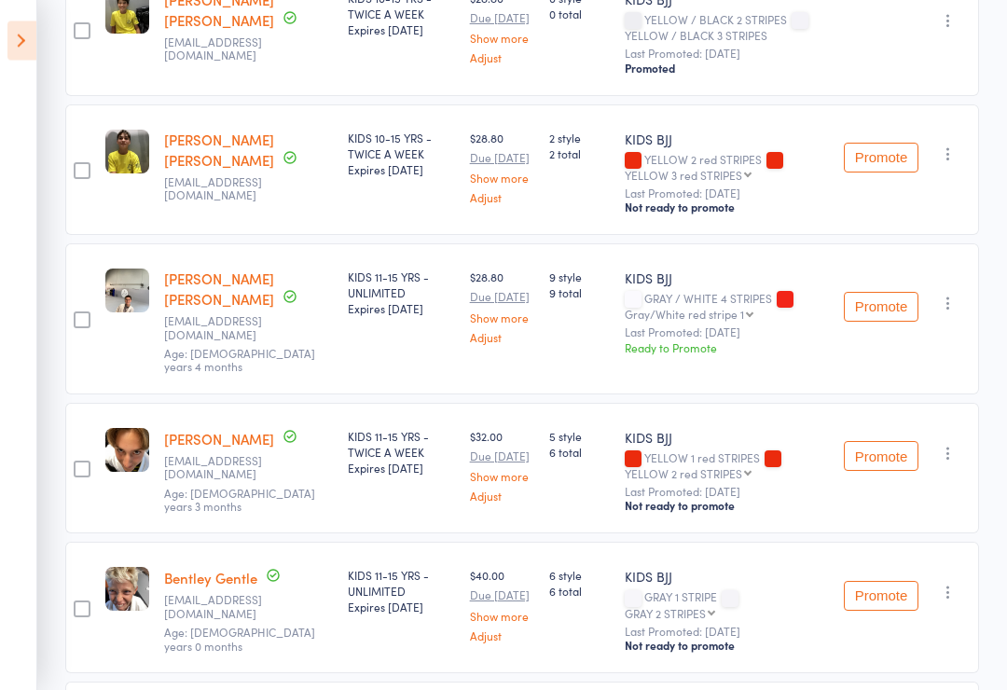
scroll to position [416, 0]
click at [881, 300] on button "Promote" at bounding box center [881, 307] width 75 height 30
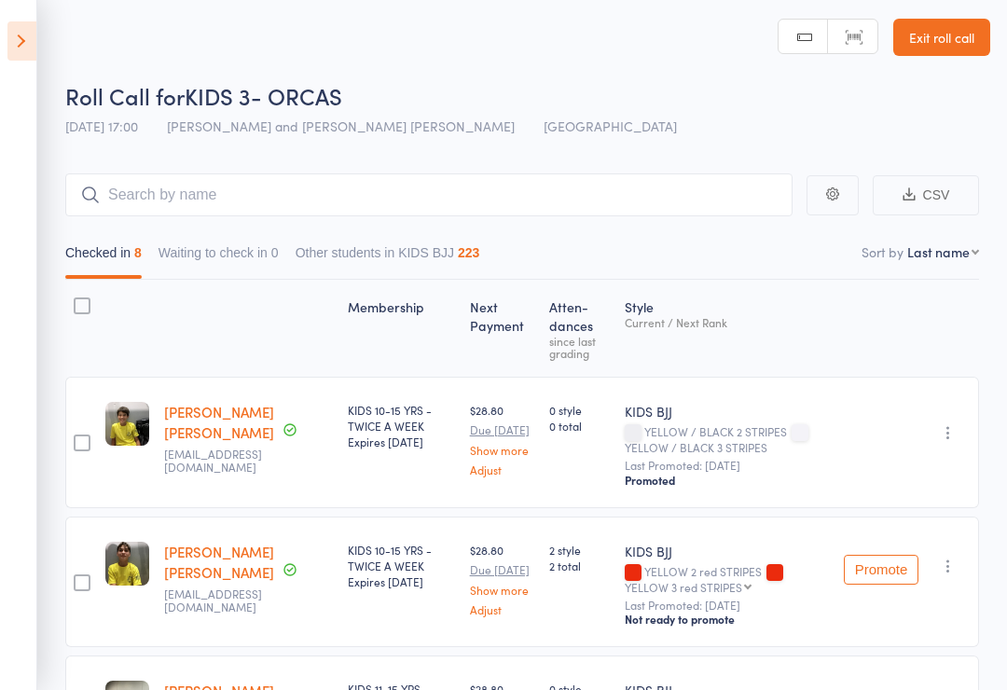
scroll to position [0, 0]
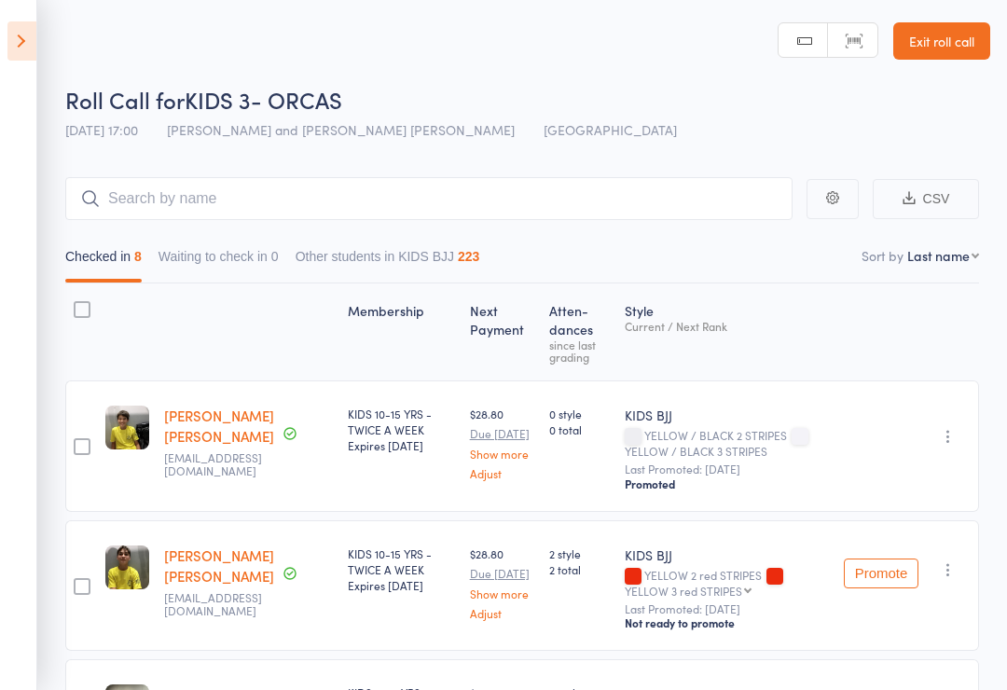
click at [10, 26] on icon at bounding box center [21, 40] width 29 height 39
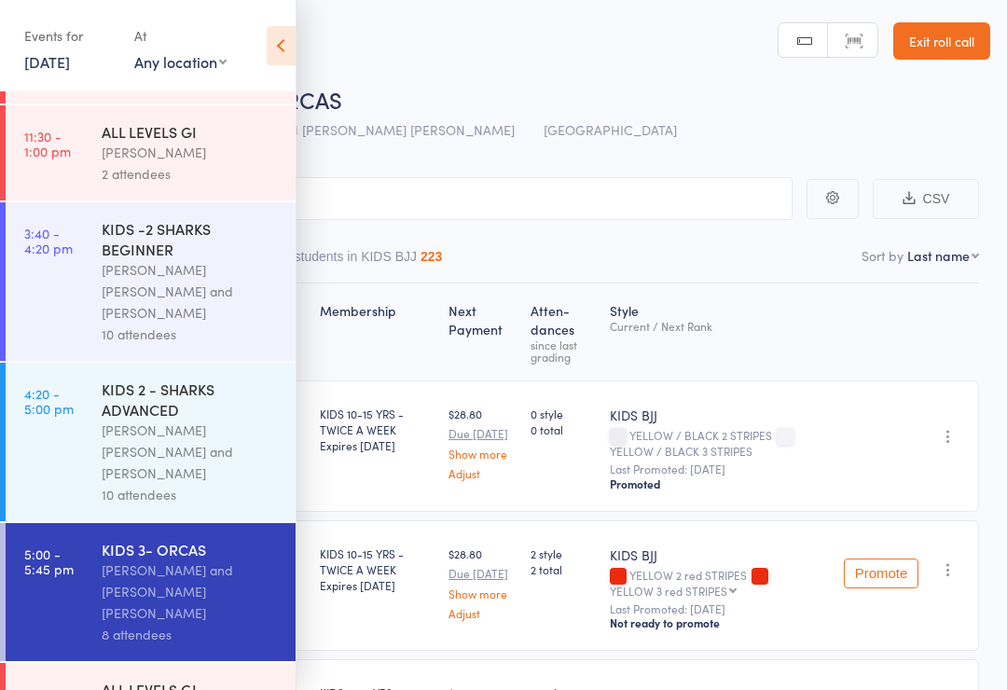
scroll to position [104, 0]
click at [123, 680] on div "ALL LEVELS GI" at bounding box center [191, 690] width 178 height 21
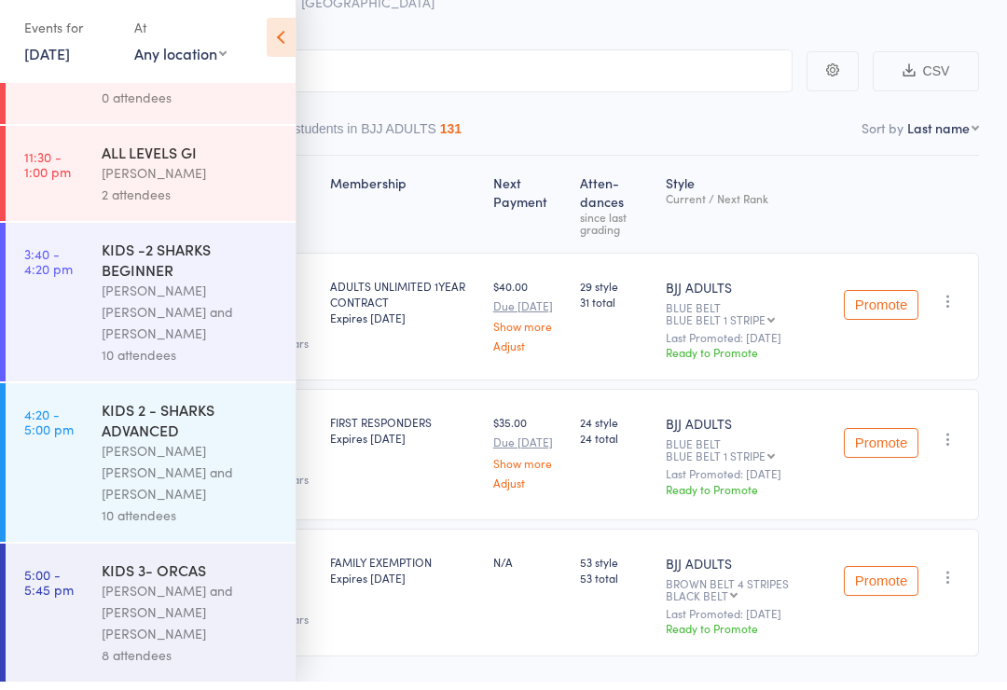
scroll to position [75, 0]
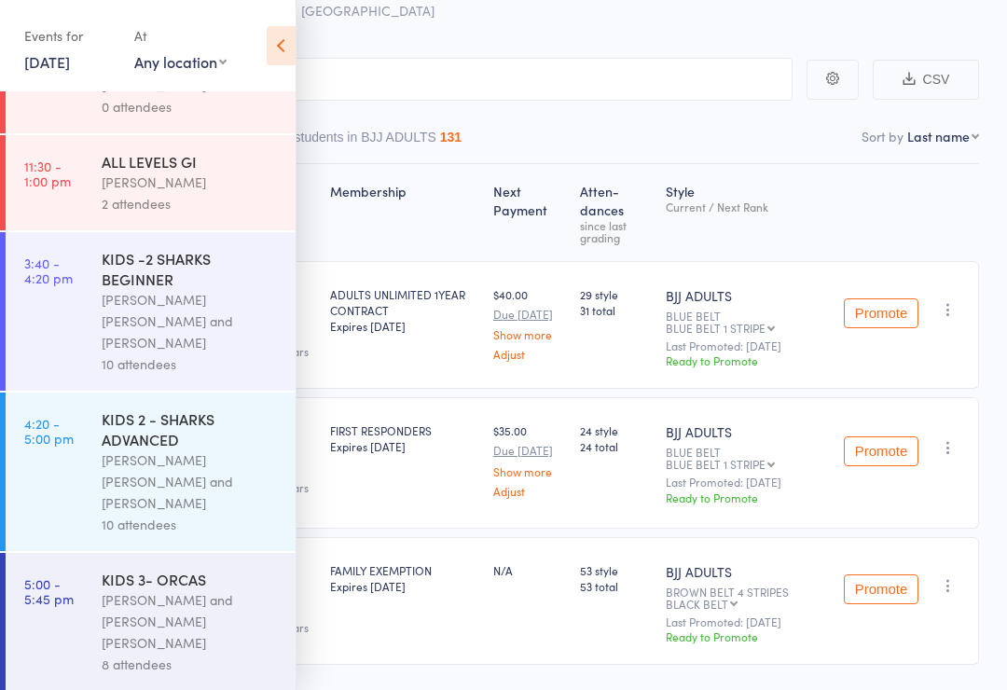
click at [284, 58] on icon at bounding box center [281, 45] width 29 height 39
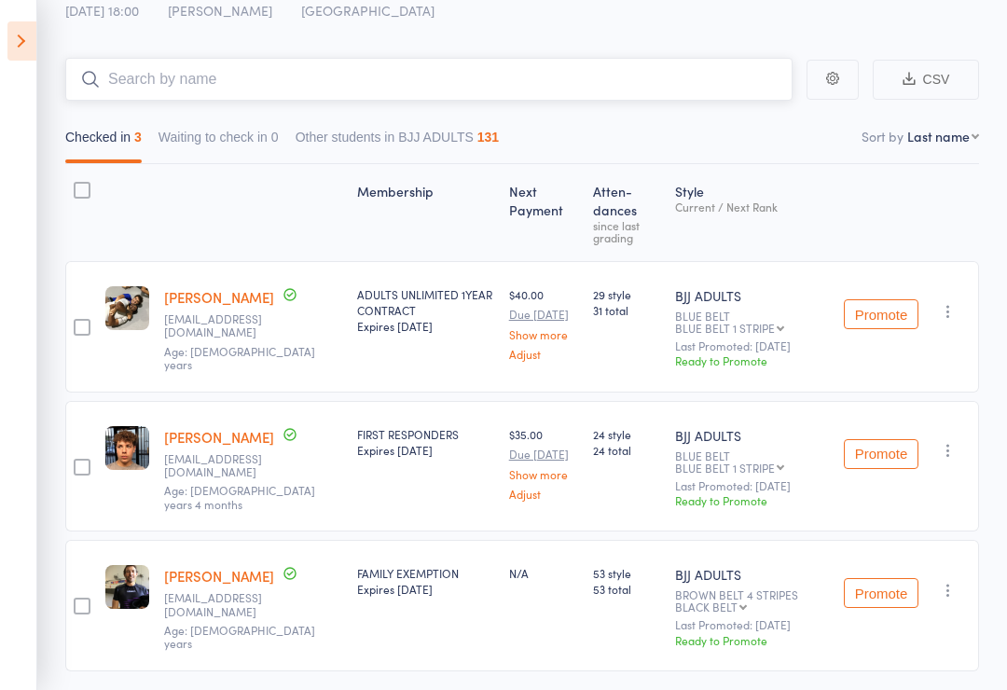
click at [387, 94] on input "search" at bounding box center [429, 79] width 728 height 43
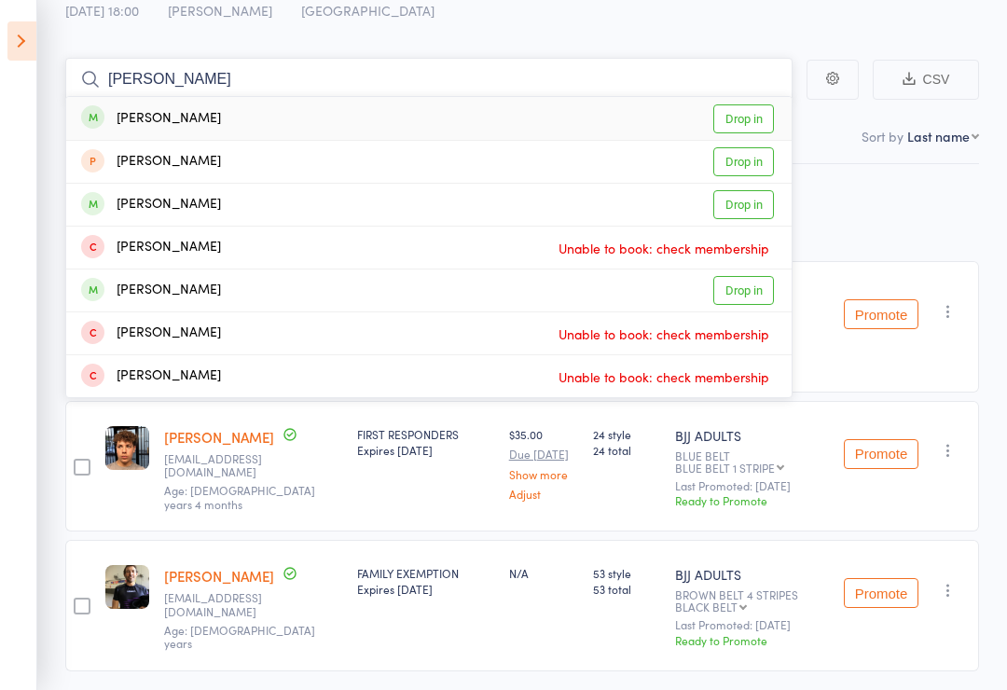
type input "Kai h"
click at [745, 109] on link "Drop in" at bounding box center [744, 118] width 61 height 29
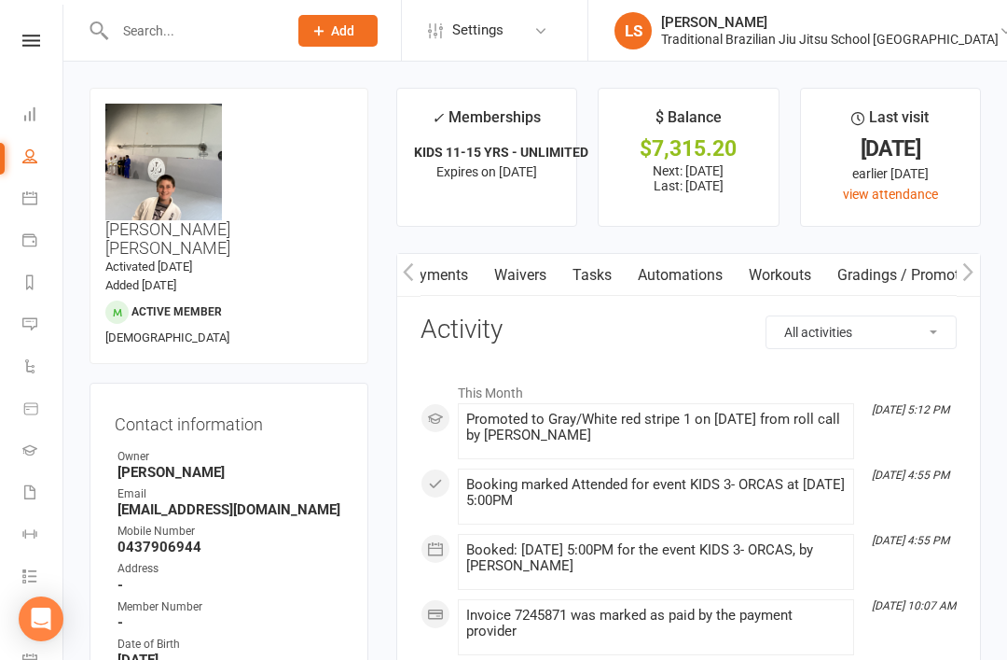
scroll to position [0, 328]
click at [911, 265] on link "Gradings / Promotions" at bounding box center [910, 275] width 176 height 43
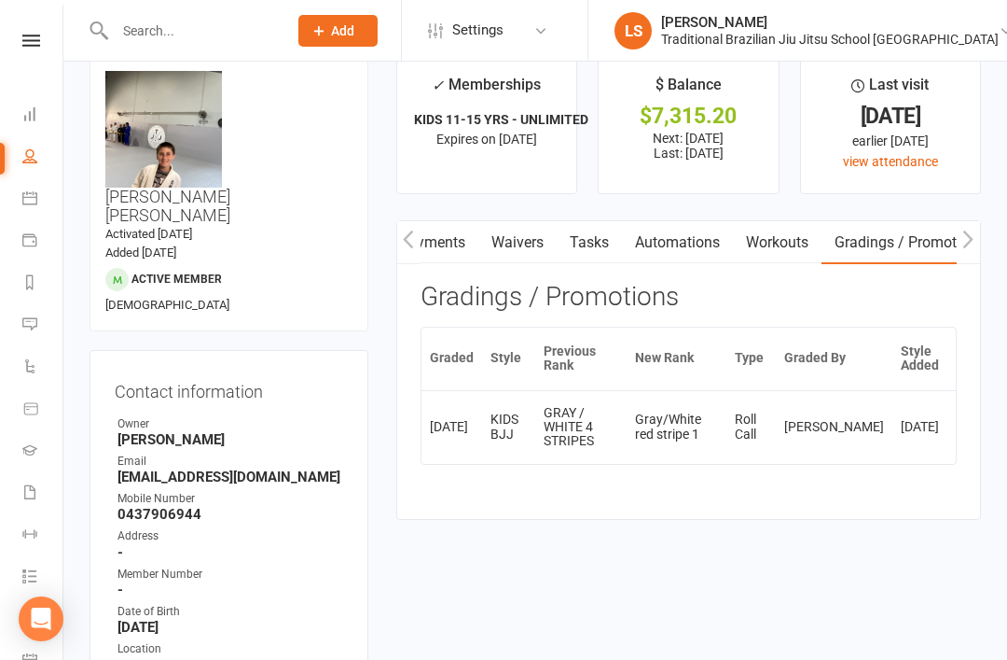
scroll to position [33, 0]
click at [727, 410] on td "Gray/White red stripe 1" at bounding box center [677, 427] width 100 height 74
click at [691, 433] on td "Gray/White red stripe 1" at bounding box center [677, 427] width 100 height 74
click at [535, 433] on td "KIDS BJJ" at bounding box center [508, 427] width 53 height 74
click at [463, 411] on td "[DATE]" at bounding box center [452, 427] width 61 height 74
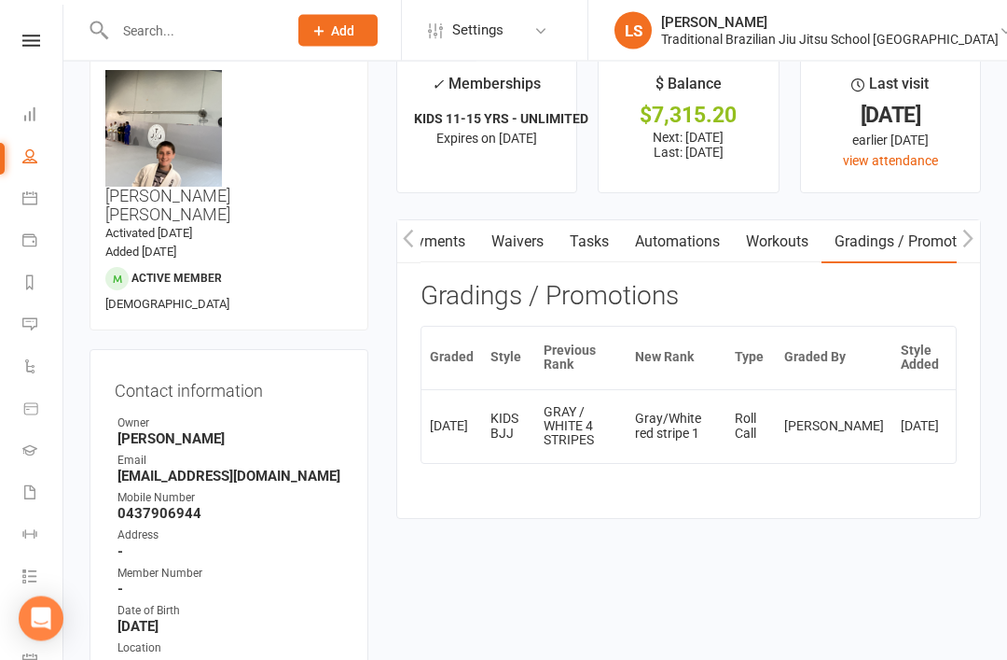
click at [628, 390] on td "GRAY / WHITE 4 STRIPES" at bounding box center [581, 427] width 92 height 74
click at [727, 413] on td "Gray/White red stripe 1" at bounding box center [677, 427] width 100 height 74
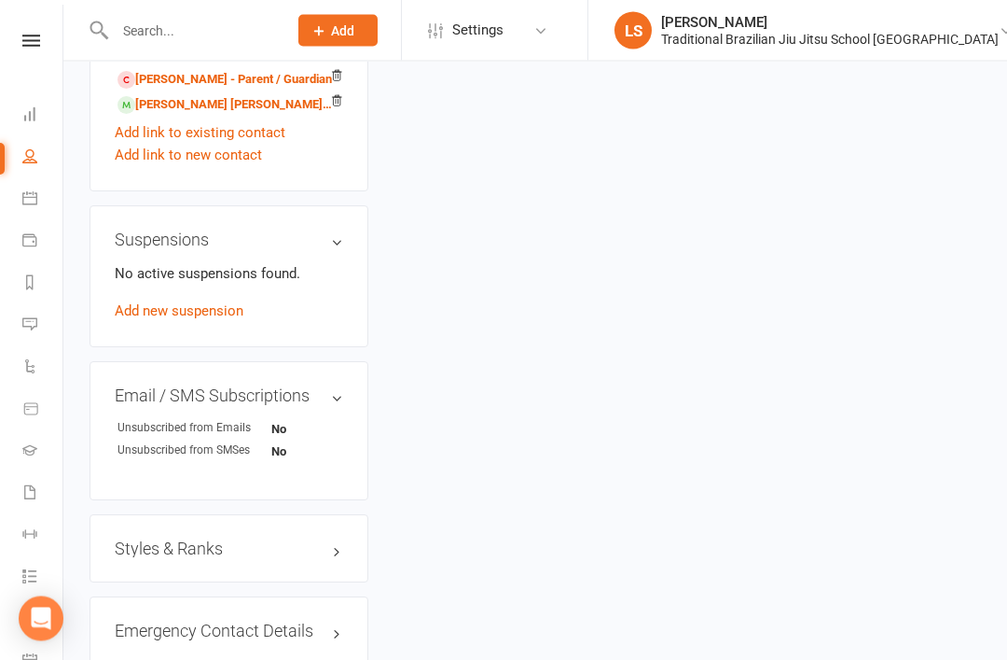
scroll to position [1215, 0]
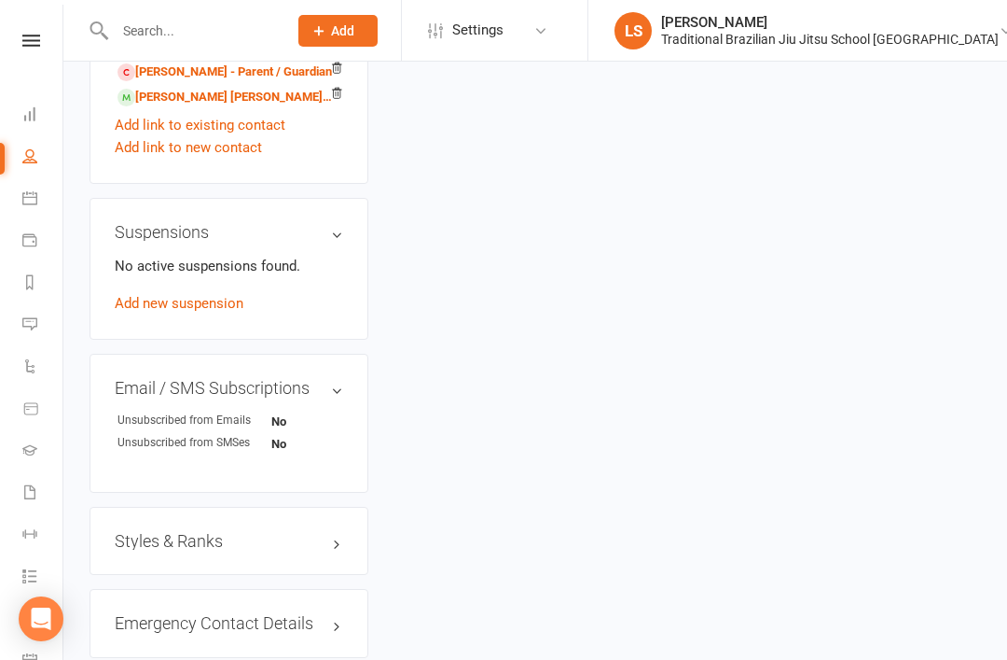
click at [331, 532] on h3 "Styles & Ranks" at bounding box center [229, 541] width 229 height 19
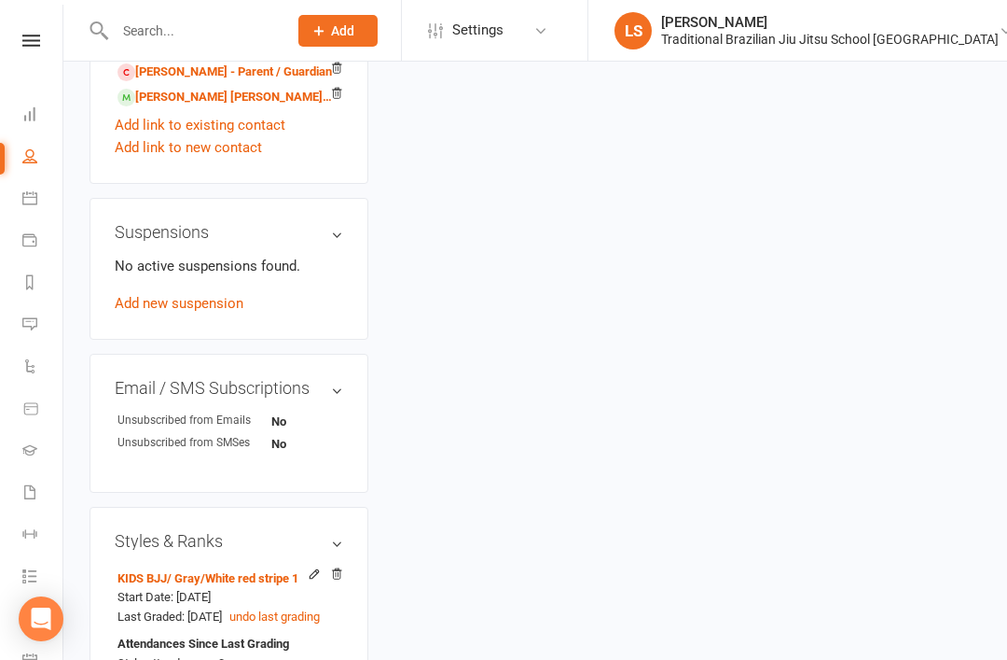
click at [318, 569] on icon at bounding box center [314, 576] width 13 height 14
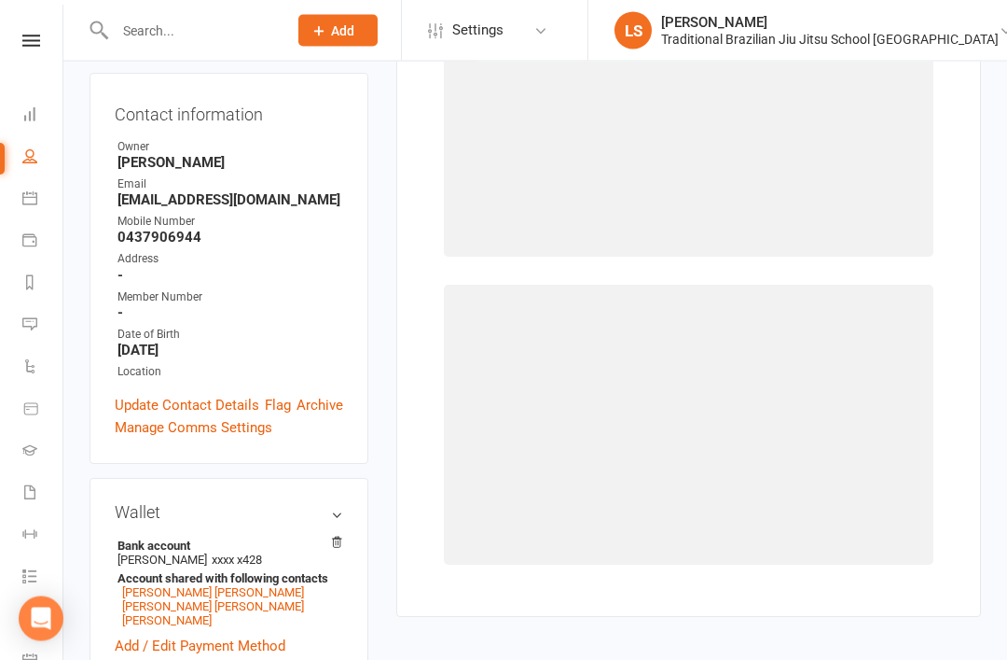
scroll to position [159, 0]
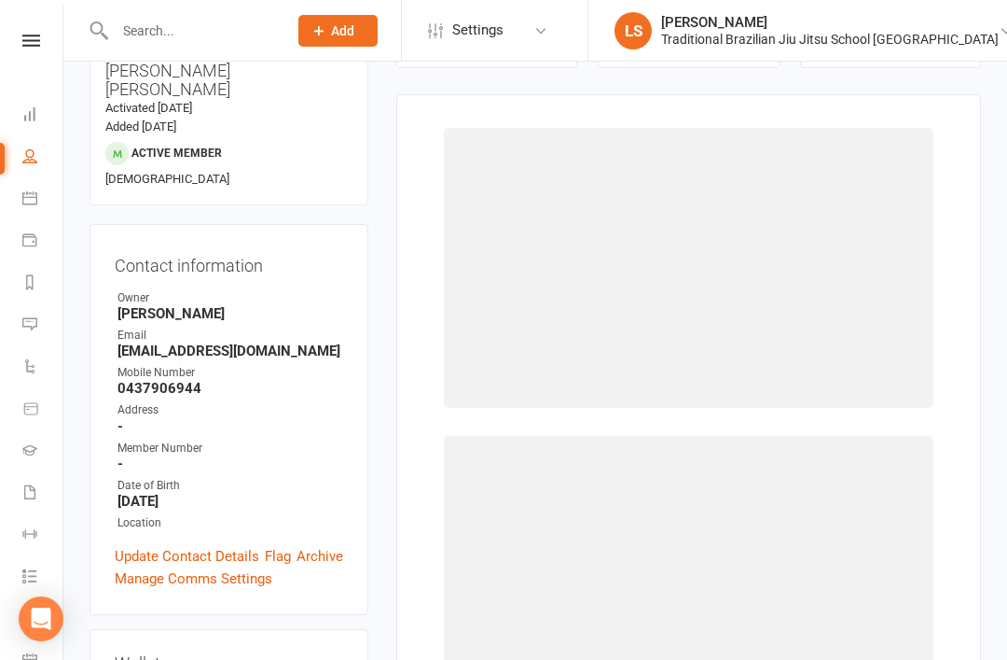
select select "2859"
select select "44719"
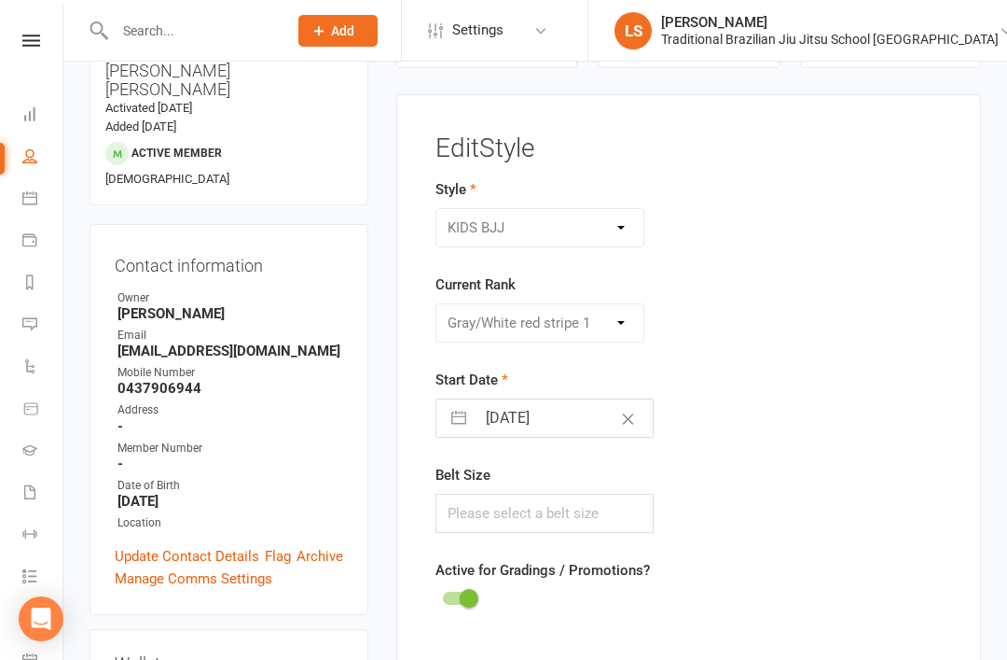
click at [626, 323] on div "Please Select Starting Rank WHITE BELT WHITE BELT 1 STRIPE WHITE BELT 2 STRIPES…" at bounding box center [541, 322] width 210 height 39
click at [624, 320] on div "Please Select Starting Rank WHITE BELT WHITE BELT 1 STRIPE WHITE BELT 2 STRIPES…" at bounding box center [541, 322] width 210 height 39
click at [619, 323] on div "Please Select Starting Rank WHITE BELT WHITE BELT 1 STRIPE WHITE BELT 2 STRIPES…" at bounding box center [541, 322] width 210 height 39
click at [625, 326] on div "Please Select Starting Rank WHITE BELT WHITE BELT 1 STRIPE WHITE BELT 2 STRIPES…" at bounding box center [541, 322] width 210 height 39
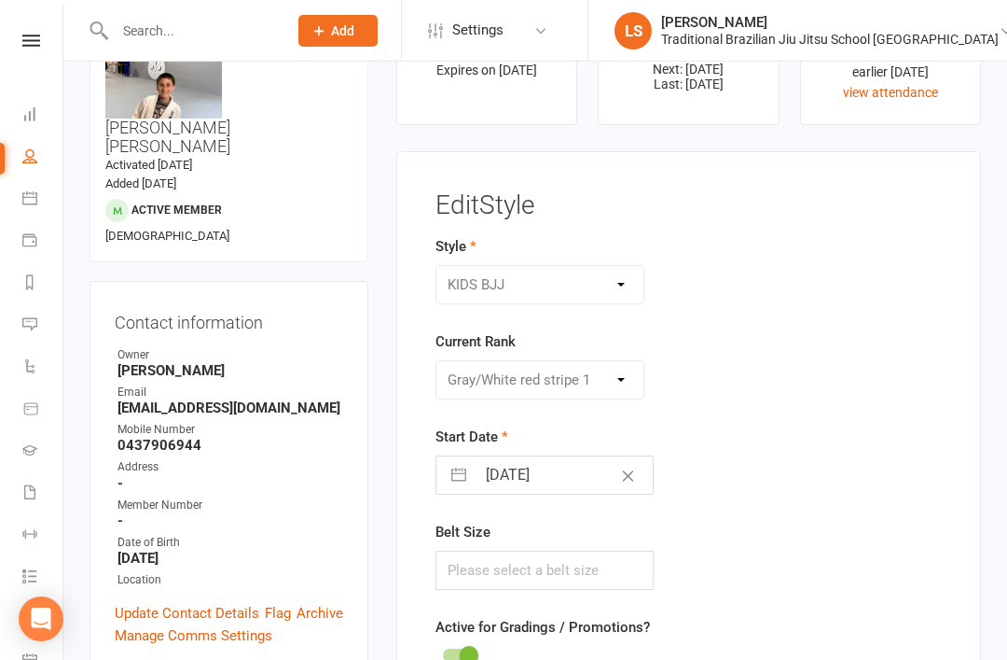
scroll to position [106, 0]
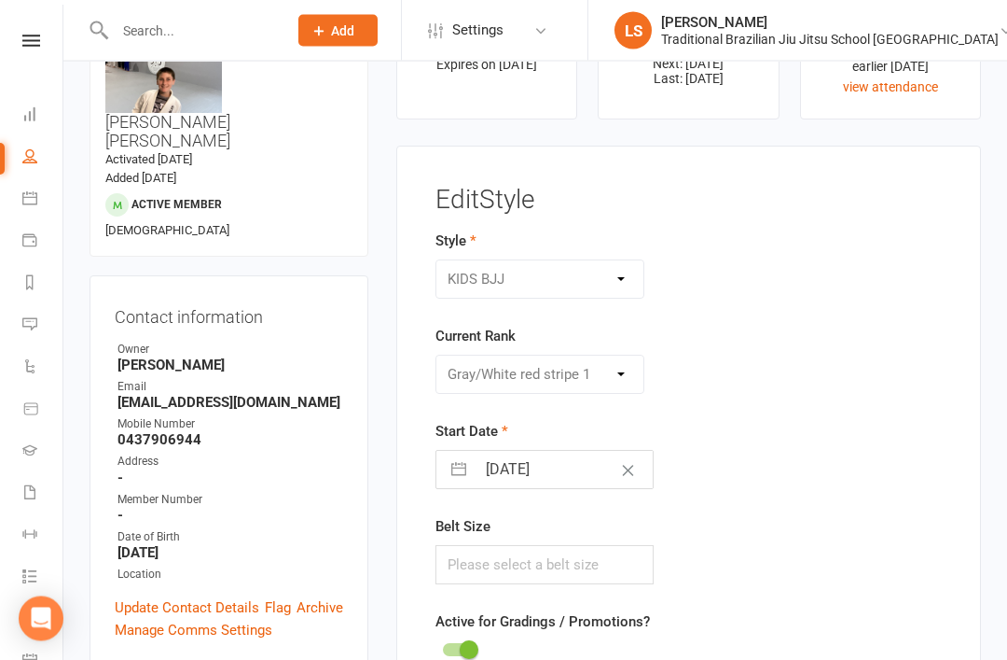
click at [627, 376] on div "Please Select Starting Rank WHITE BELT WHITE BELT 1 STRIPE WHITE BELT 2 STRIPES…" at bounding box center [541, 374] width 210 height 39
click at [624, 266] on div "BJJ ADULTS HOLLIDAYS KIDS BJJ" at bounding box center [541, 279] width 210 height 39
click at [726, 444] on div "Start Date [DATE] Navigate forward to interact with the calendar and select a d…" at bounding box center [600, 455] width 328 height 69
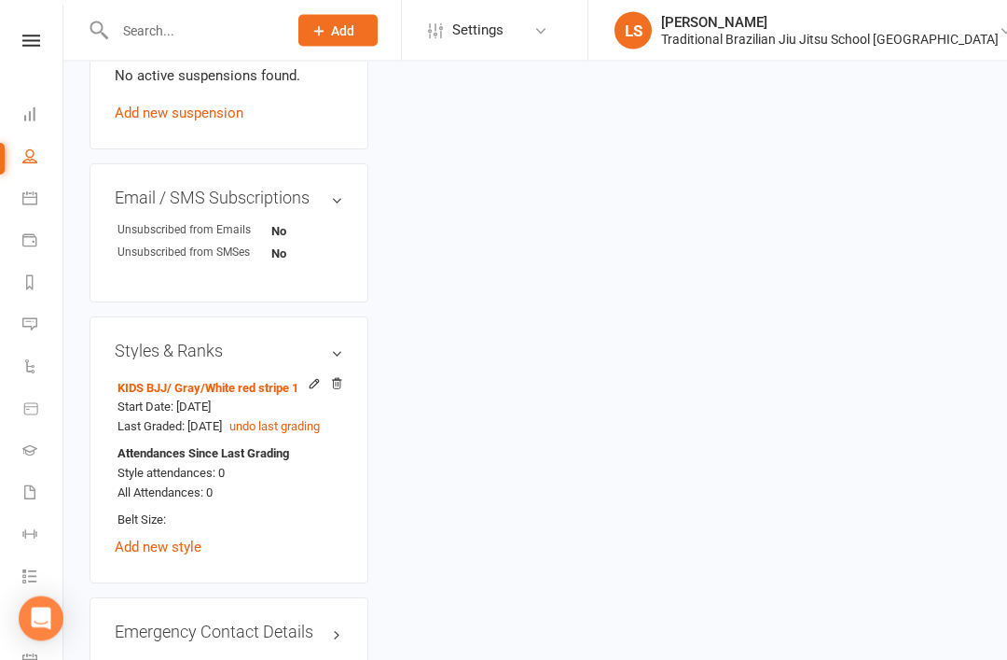
scroll to position [1405, 0]
click at [341, 379] on icon at bounding box center [336, 384] width 9 height 10
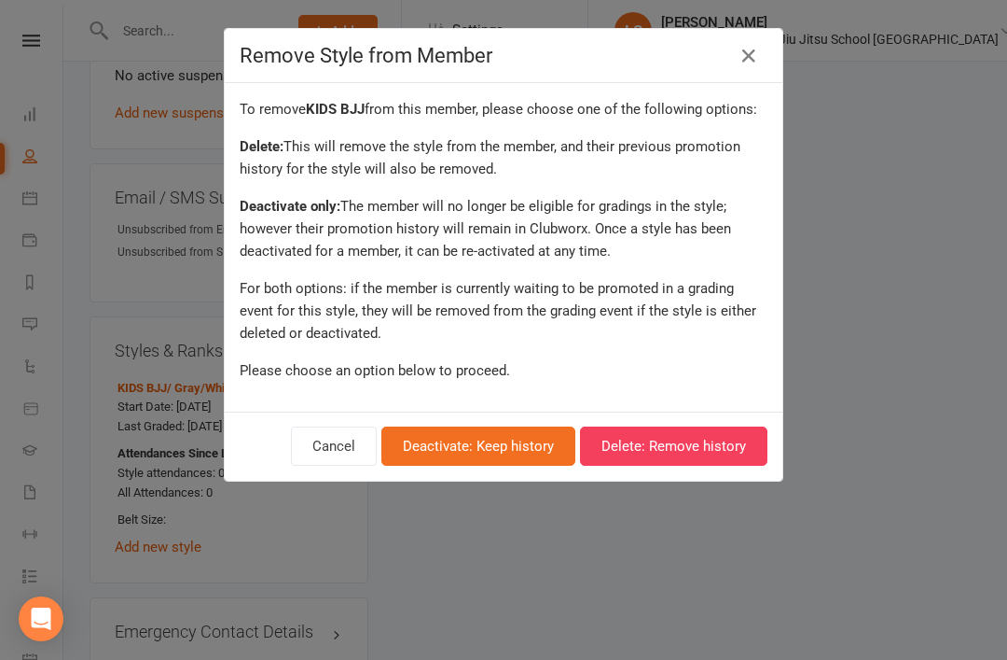
click at [521, 443] on button "Deactivate: Keep history" at bounding box center [479, 445] width 194 height 39
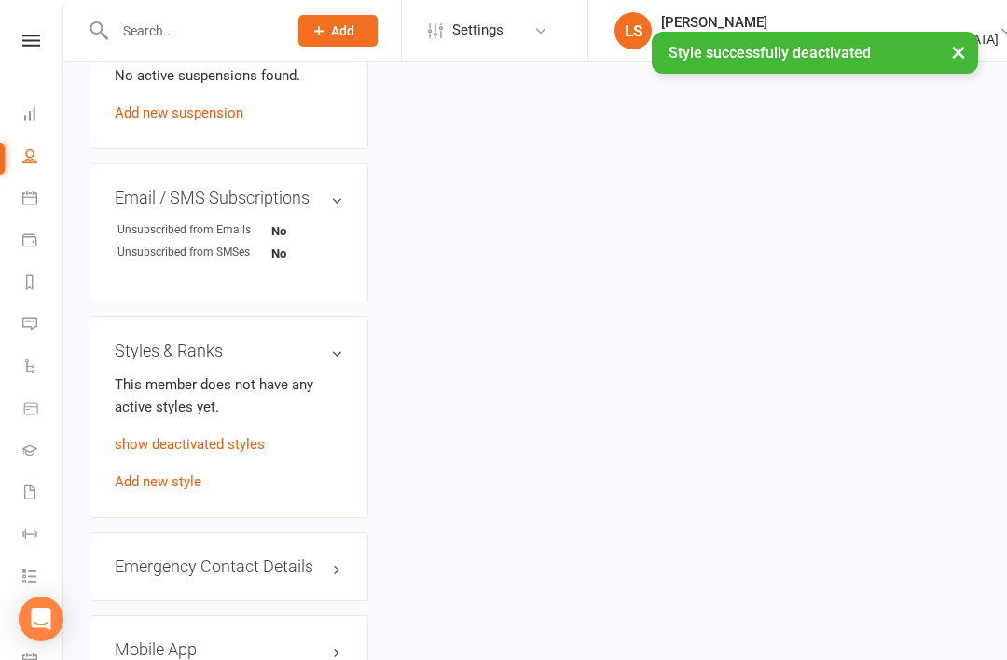
click at [175, 473] on link "Add new style" at bounding box center [158, 481] width 87 height 17
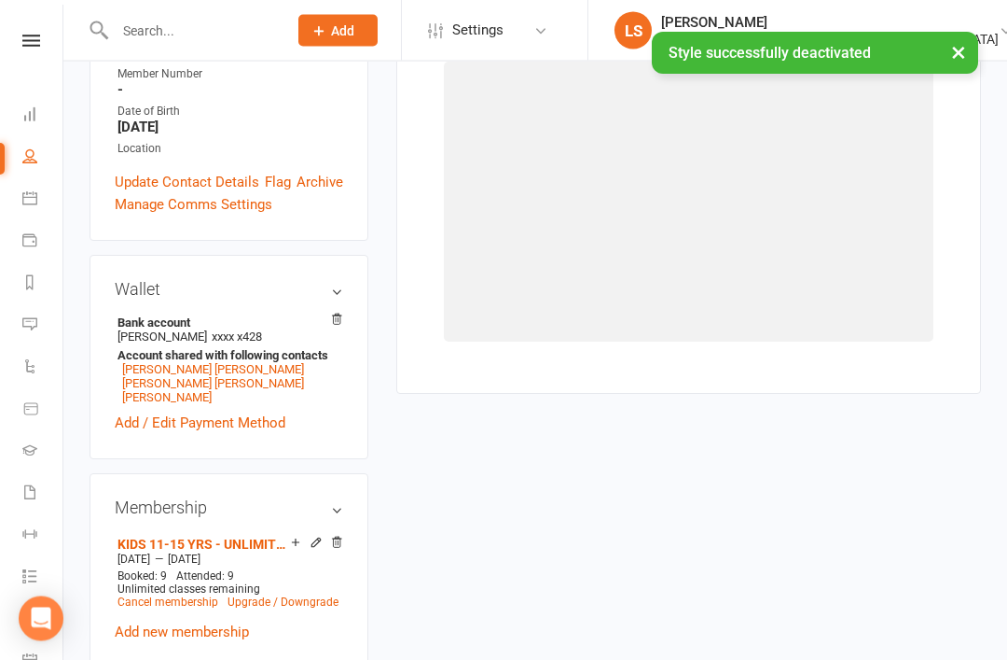
scroll to position [159, 0]
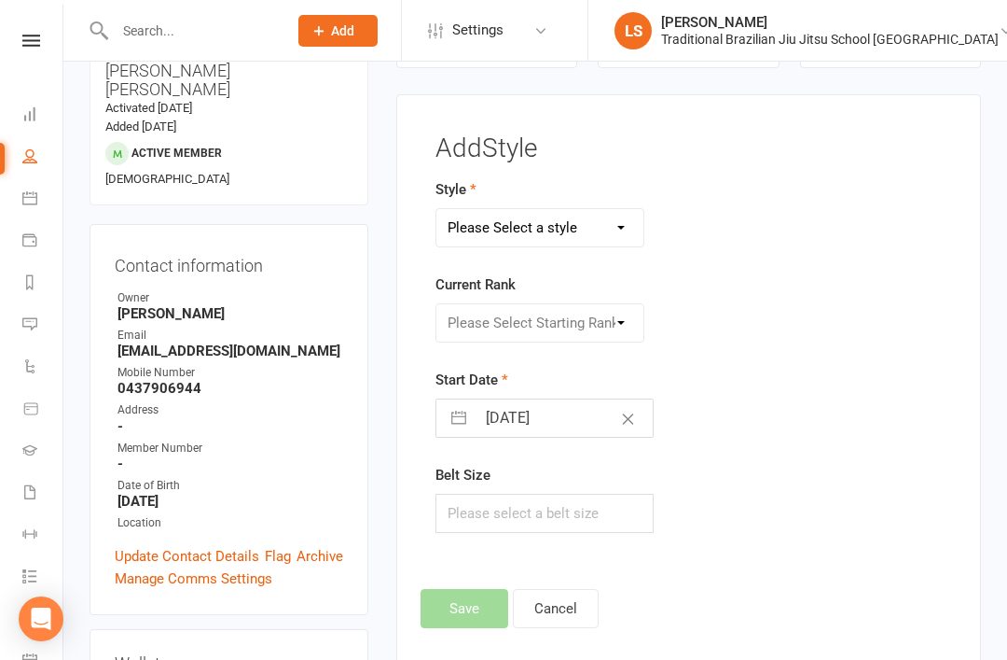
click at [609, 226] on select "Please Select a style BJJ ADULTS HOLLIDAYS KIDS BJJ" at bounding box center [541, 227] width 208 height 37
select select "2859"
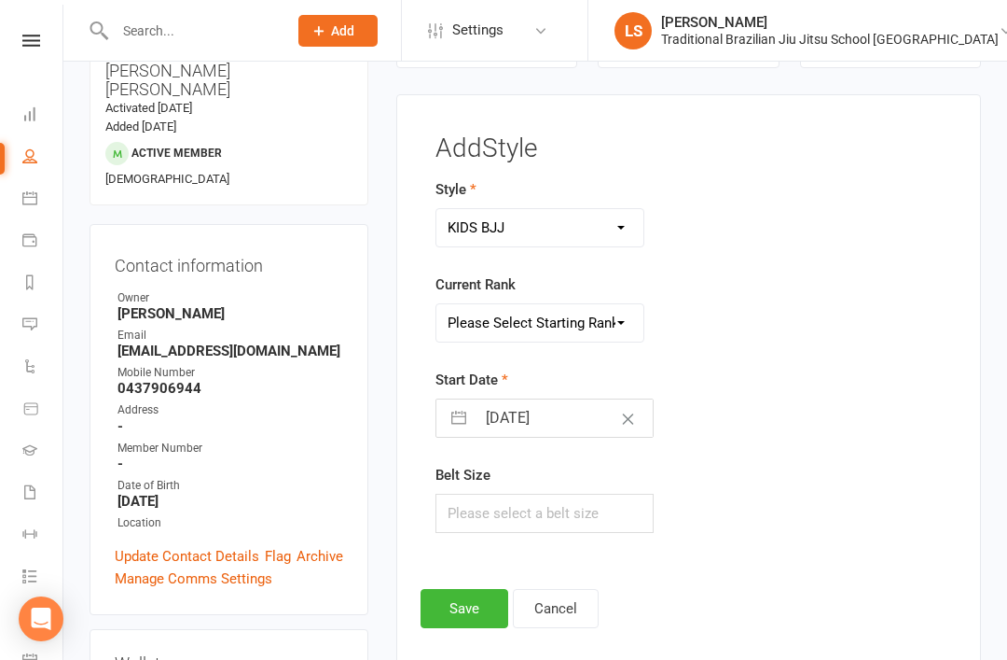
click at [590, 313] on select "Please Select Starting Rank WHITE BELT WHITE BELT 1 STRIPE WHITE BELT 2 STRIPES…" at bounding box center [541, 322] width 208 height 37
select select "30422"
click at [470, 614] on button "Save" at bounding box center [465, 608] width 88 height 39
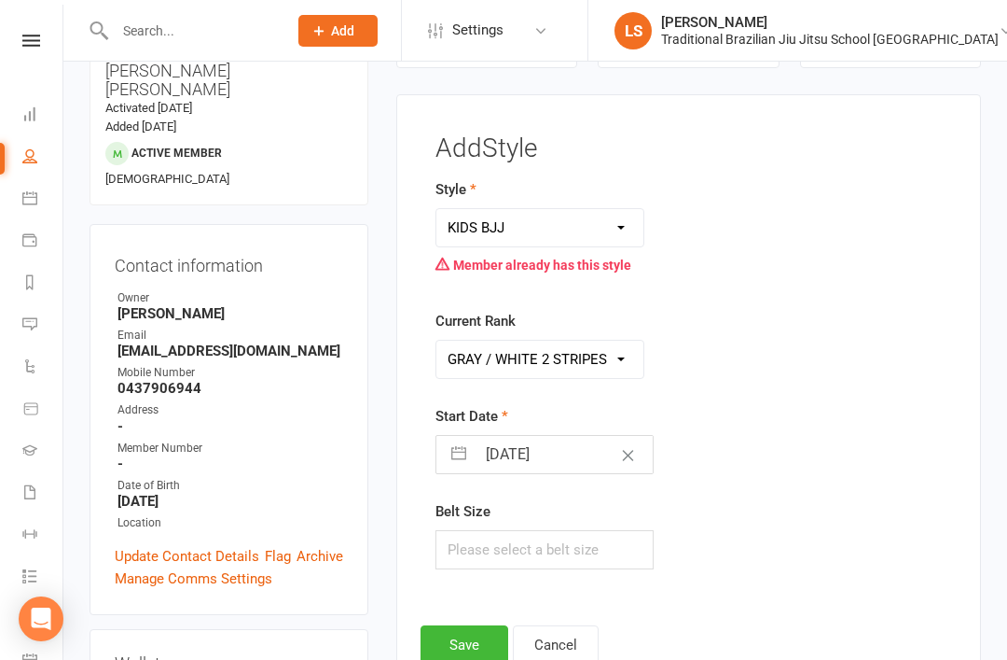
click at [960, 49] on link "LS [PERSON_NAME] Traditional Brazilian Jiu Jitsu School [GEOGRAPHIC_DATA]" at bounding box center [796, 30] width 363 height 37
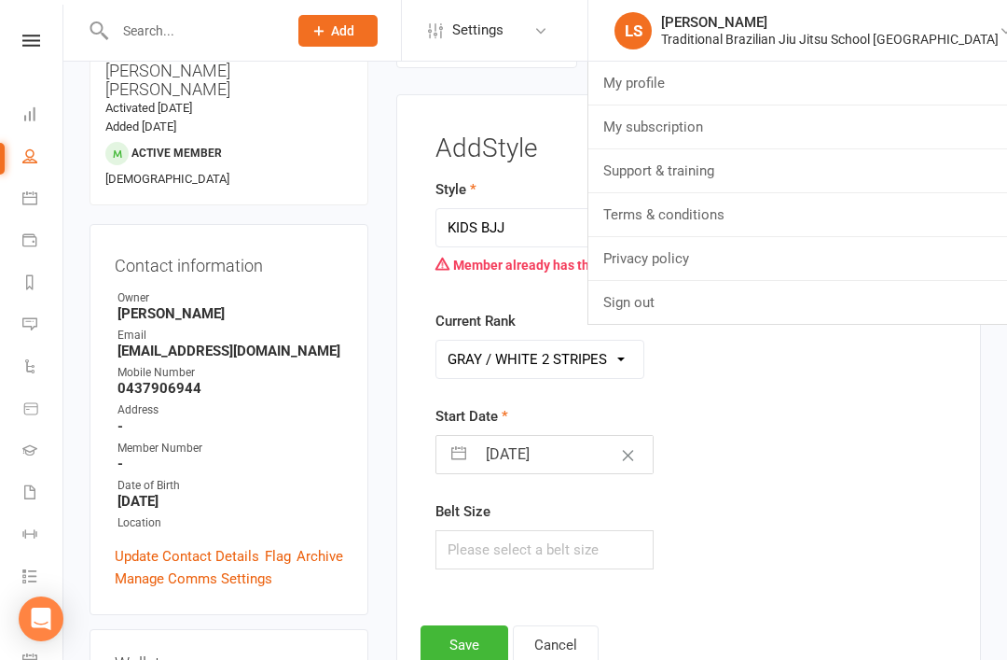
click at [786, 468] on div "Style BJJ ADULTS HOLLIDAYS KIDS BJJ Member already has this style Current Rank …" at bounding box center [689, 386] width 535 height 416
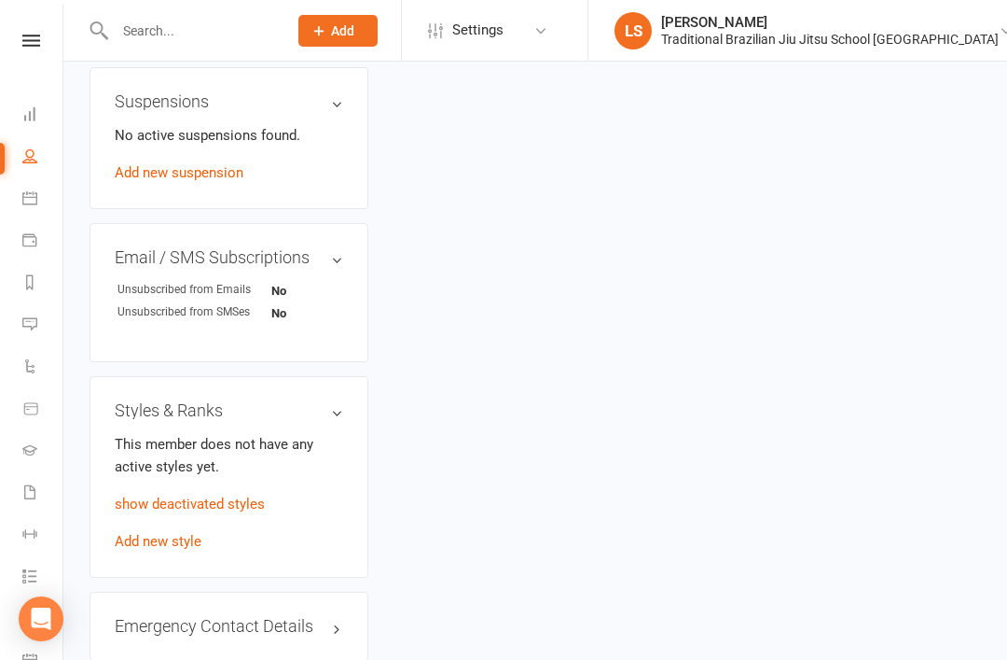
scroll to position [1374, 0]
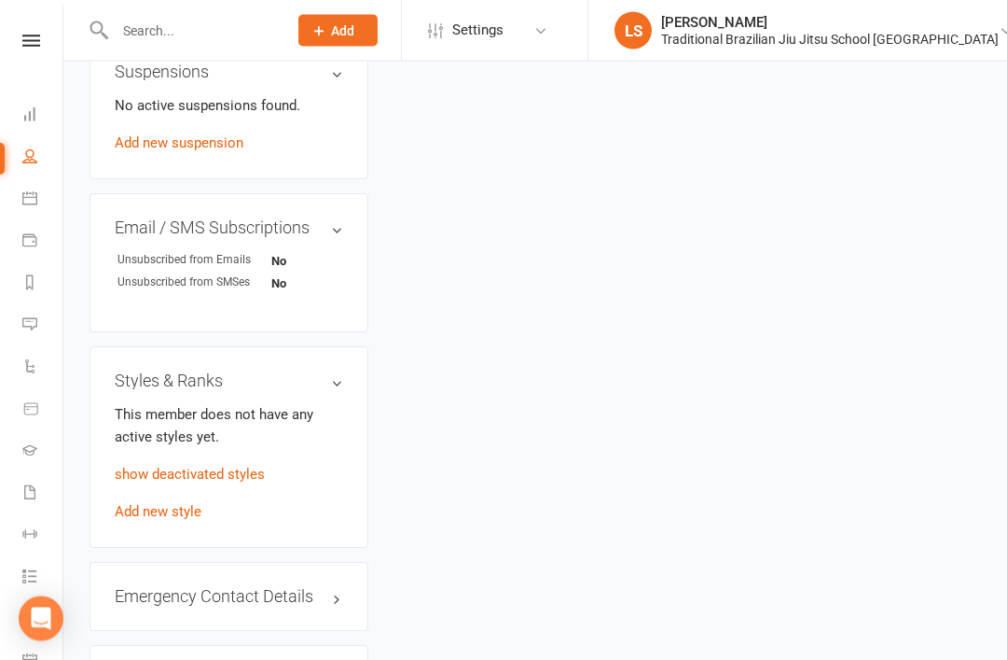
click at [340, 372] on h3 "Styles & Ranks" at bounding box center [229, 381] width 229 height 19
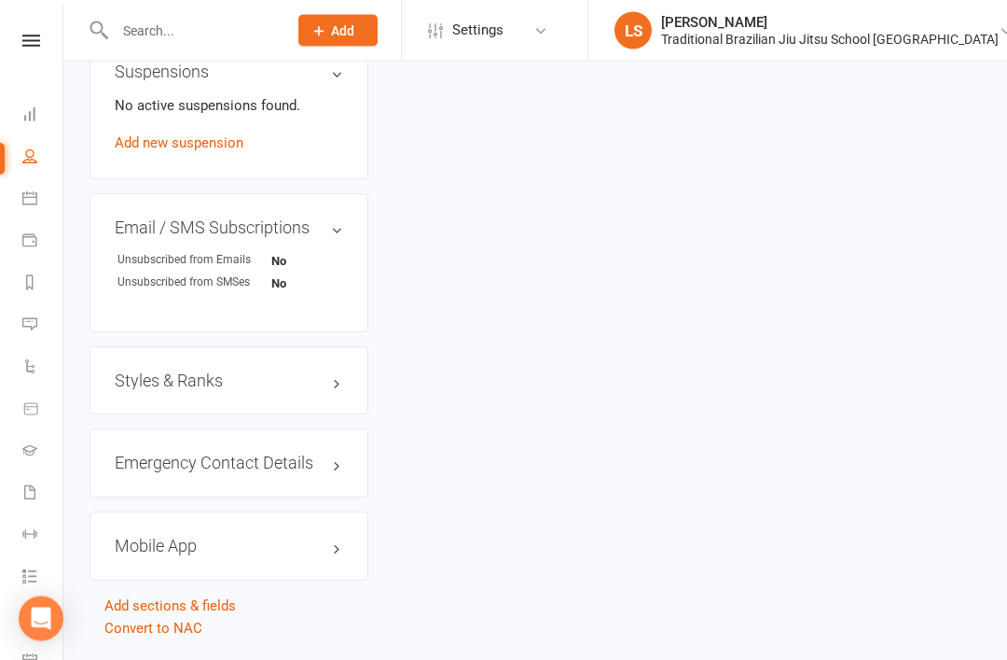
scroll to position [1320, 0]
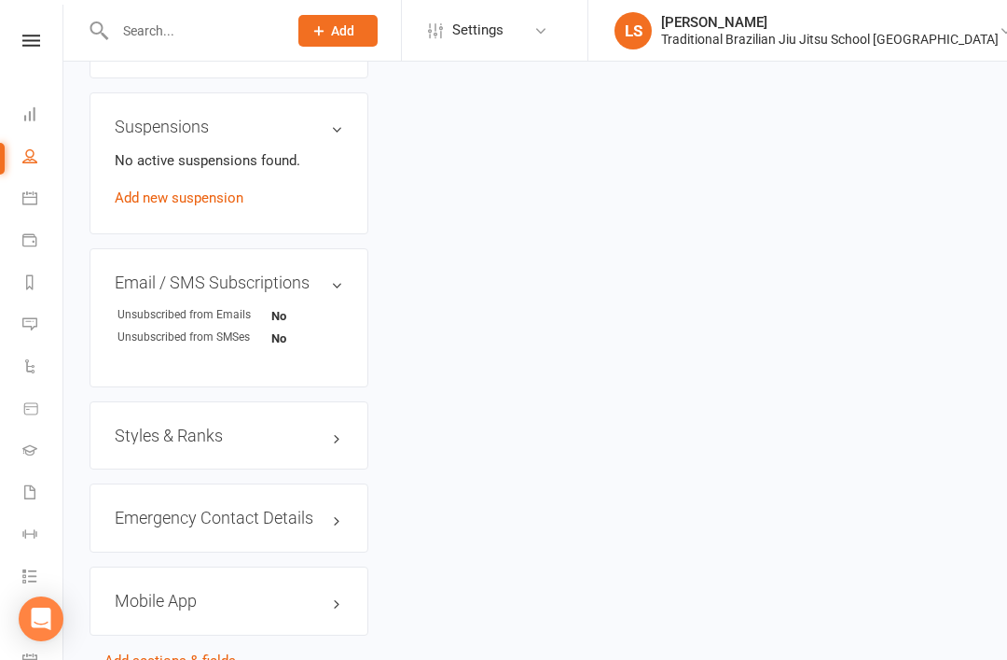
click at [331, 426] on h3 "Styles & Ranks" at bounding box center [229, 435] width 229 height 19
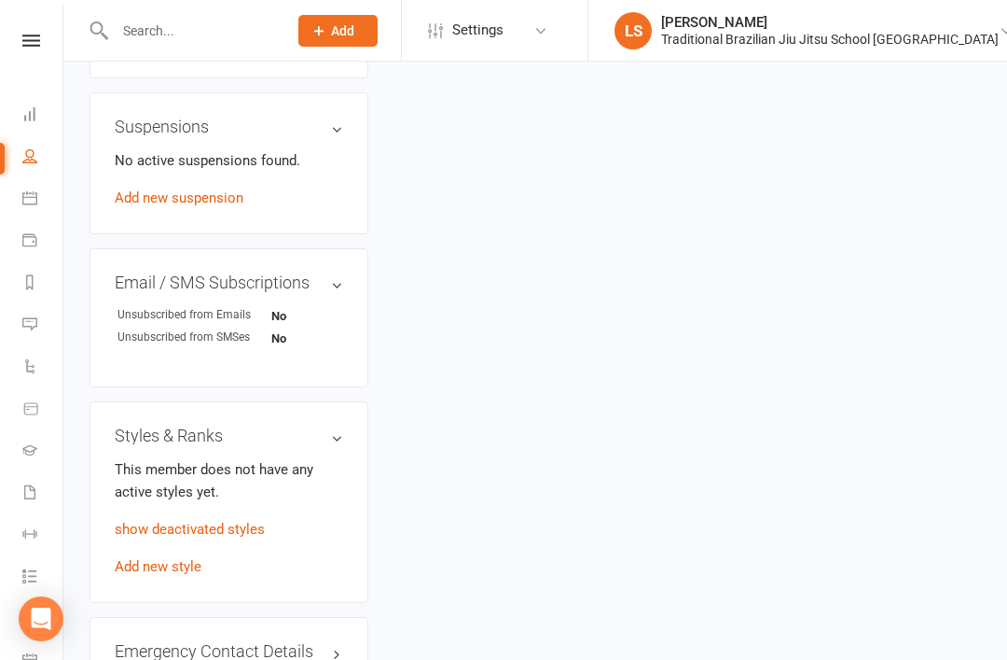
click at [205, 521] on link "show deactivated styles" at bounding box center [190, 529] width 150 height 17
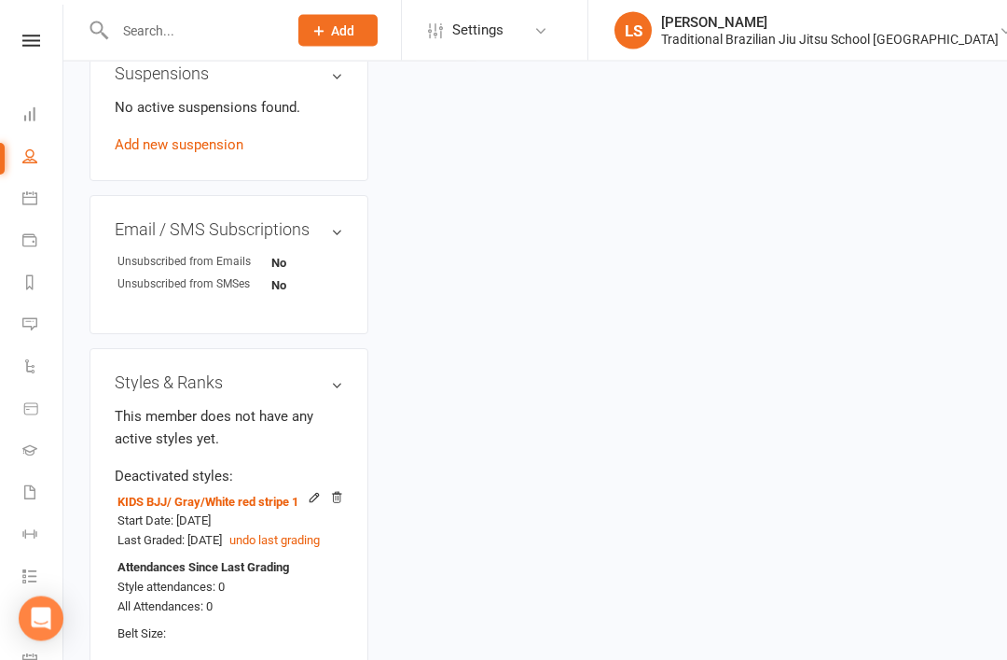
scroll to position [1373, 0]
click at [314, 491] on icon at bounding box center [314, 497] width 13 height 13
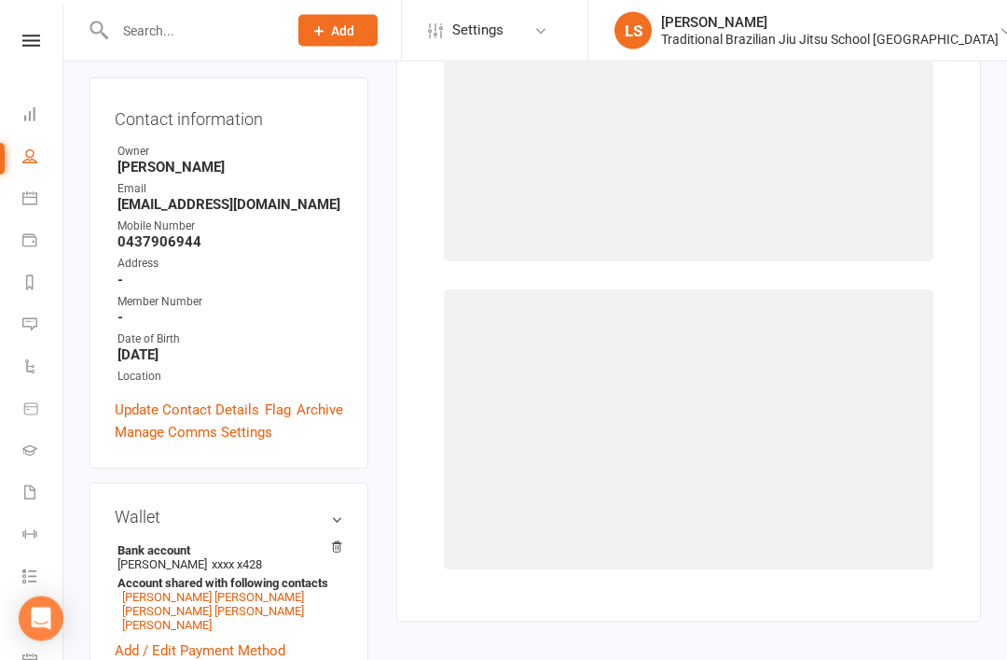
scroll to position [159, 0]
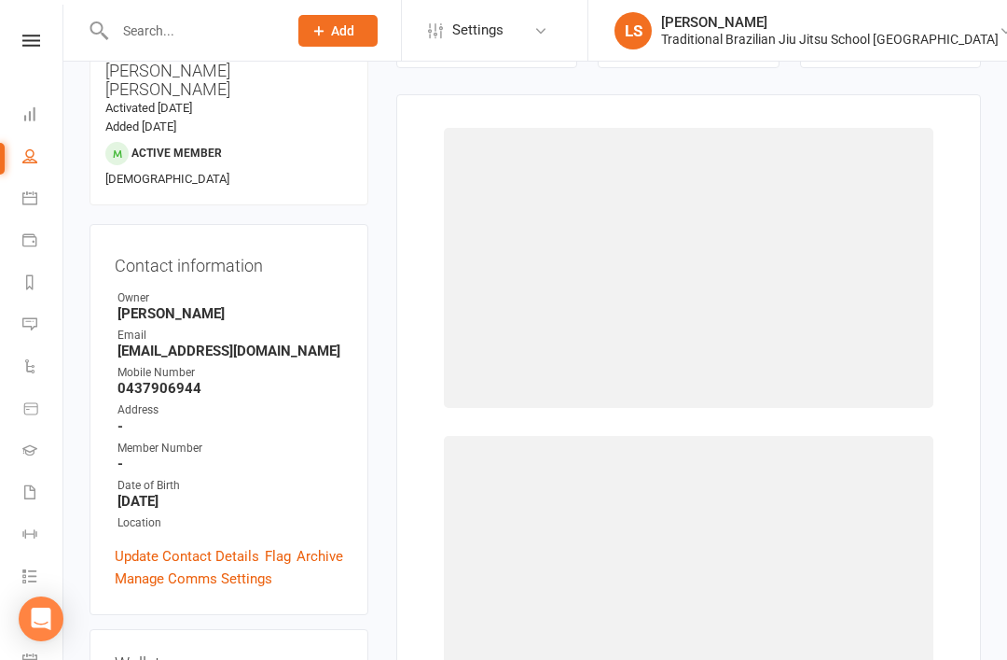
select select "2859"
select select "44719"
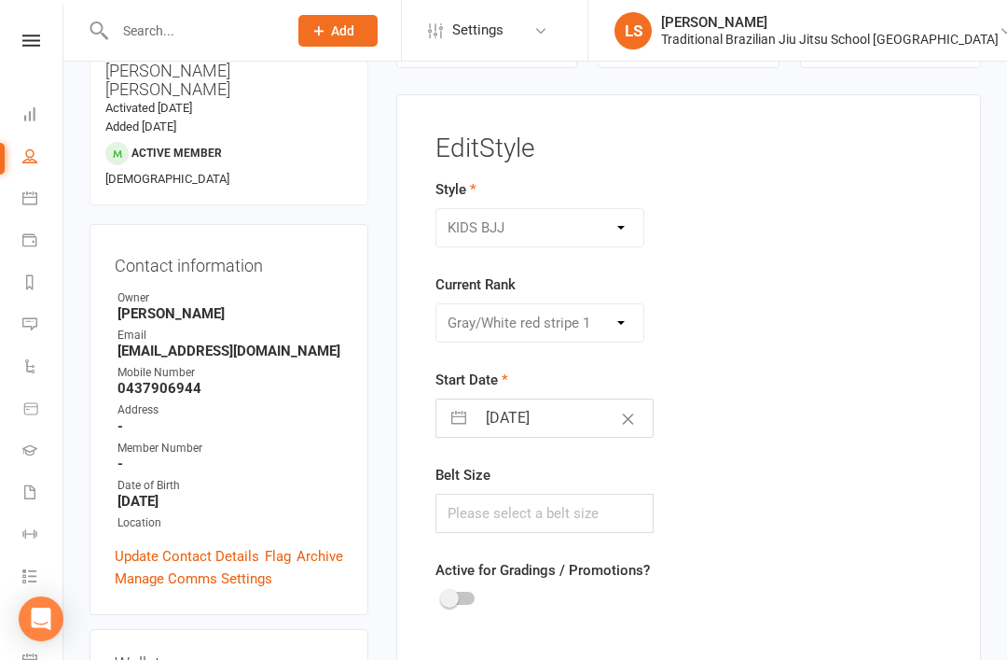
click at [619, 331] on div "Please Select Starting Rank WHITE BELT WHITE BELT 1 STRIPE WHITE BELT 2 STRIPES…" at bounding box center [541, 322] width 210 height 39
click at [607, 326] on div "Please Select Starting Rank WHITE BELT WHITE BELT 1 STRIPE WHITE BELT 2 STRIPES…" at bounding box center [541, 322] width 210 height 39
click at [590, 309] on div "Please Select Starting Rank WHITE BELT WHITE BELT 1 STRIPE WHITE BELT 2 STRIPES…" at bounding box center [541, 322] width 210 height 39
click at [775, 465] on div "Style BJJ ADULTS HOLLIDAYS KIDS BJJ Current Rank Please Select Starting Rank WH…" at bounding box center [600, 407] width 356 height 459
click at [485, 590] on div at bounding box center [545, 600] width 219 height 22
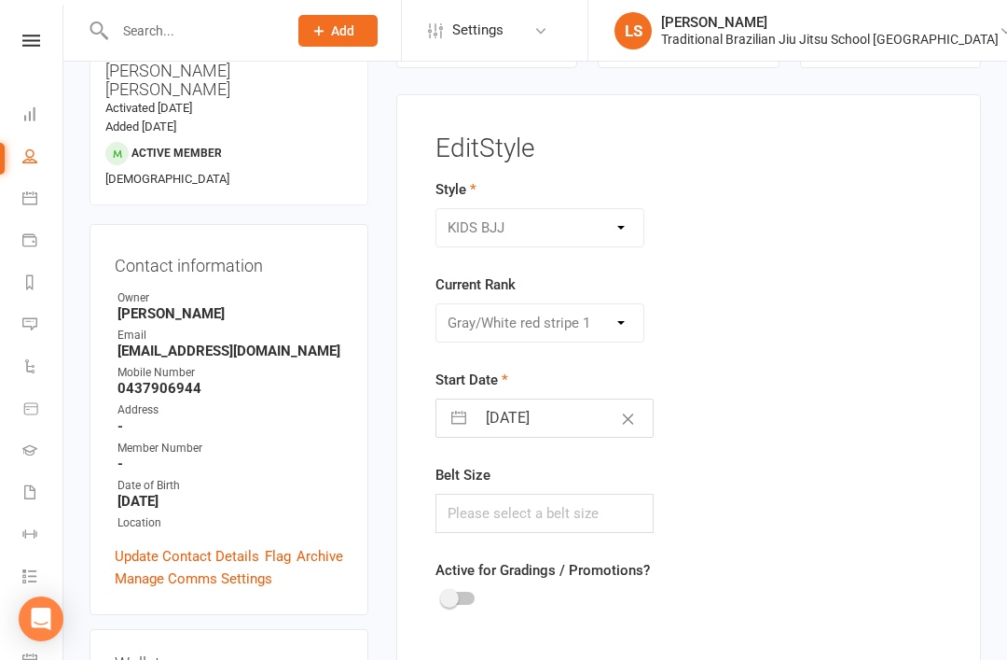
click at [463, 594] on div at bounding box center [459, 597] width 32 height 13
click at [443, 595] on input "checkbox" at bounding box center [443, 595] width 0 height 0
checkbox input "true"
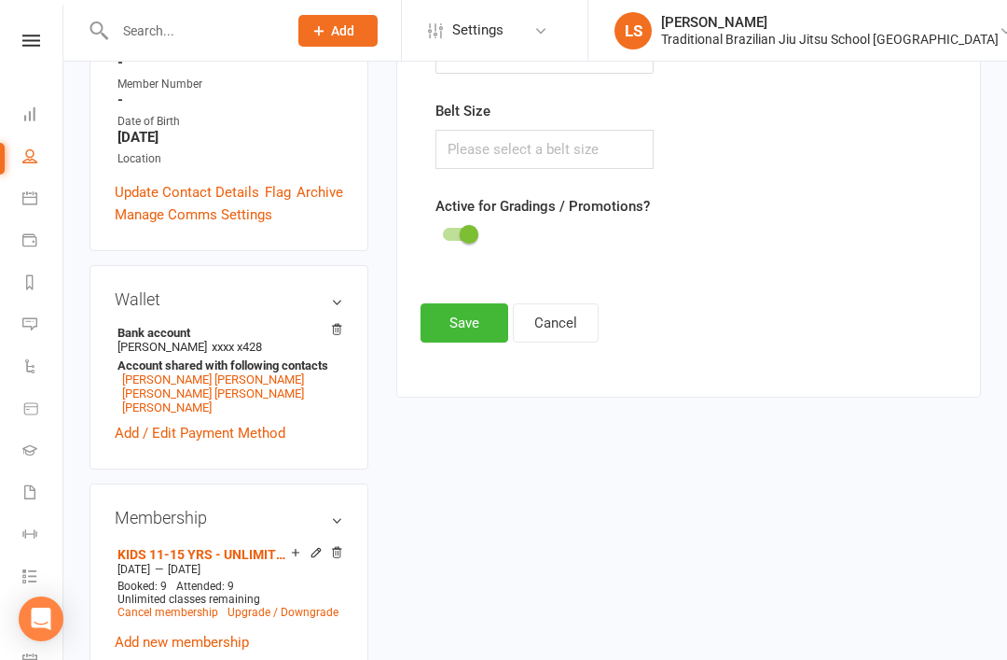
scroll to position [521, 0]
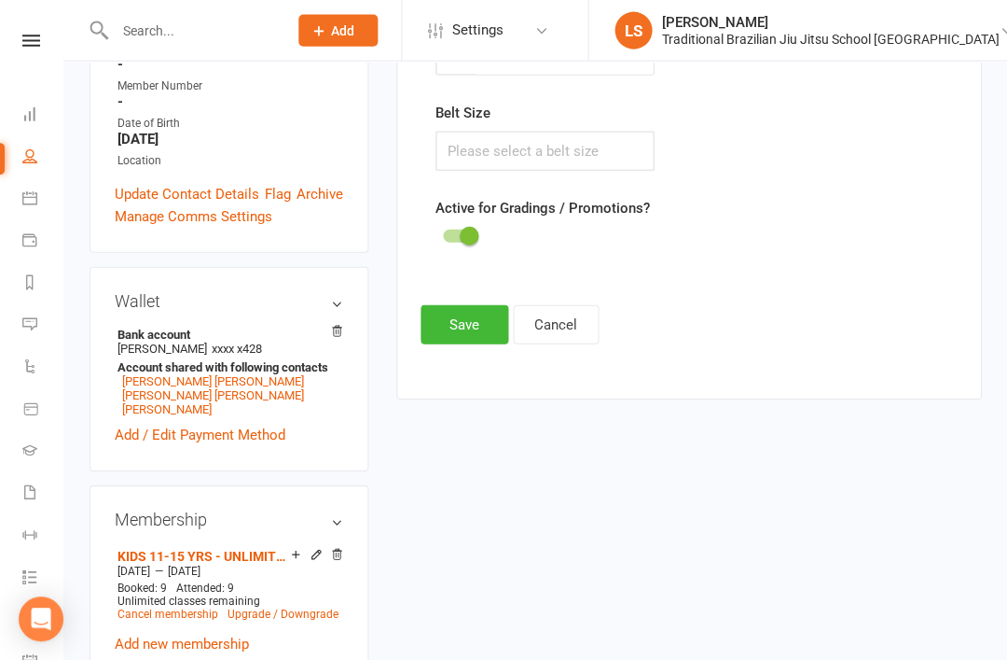
click at [319, 548] on icon at bounding box center [316, 554] width 13 height 13
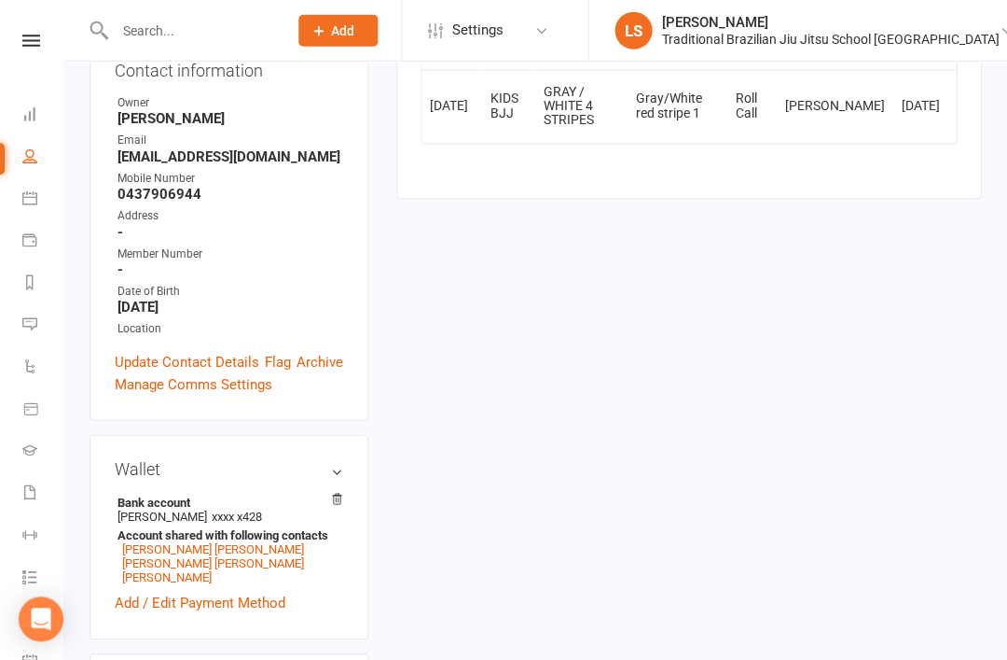
scroll to position [354, 0]
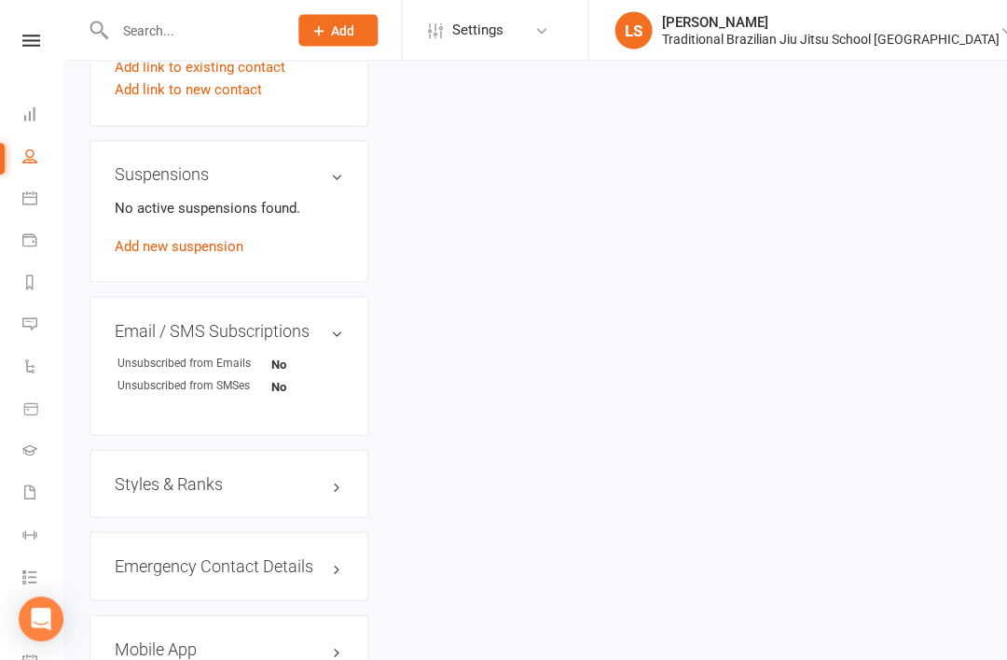
click at [314, 475] on h3 "Styles & Ranks" at bounding box center [229, 484] width 229 height 19
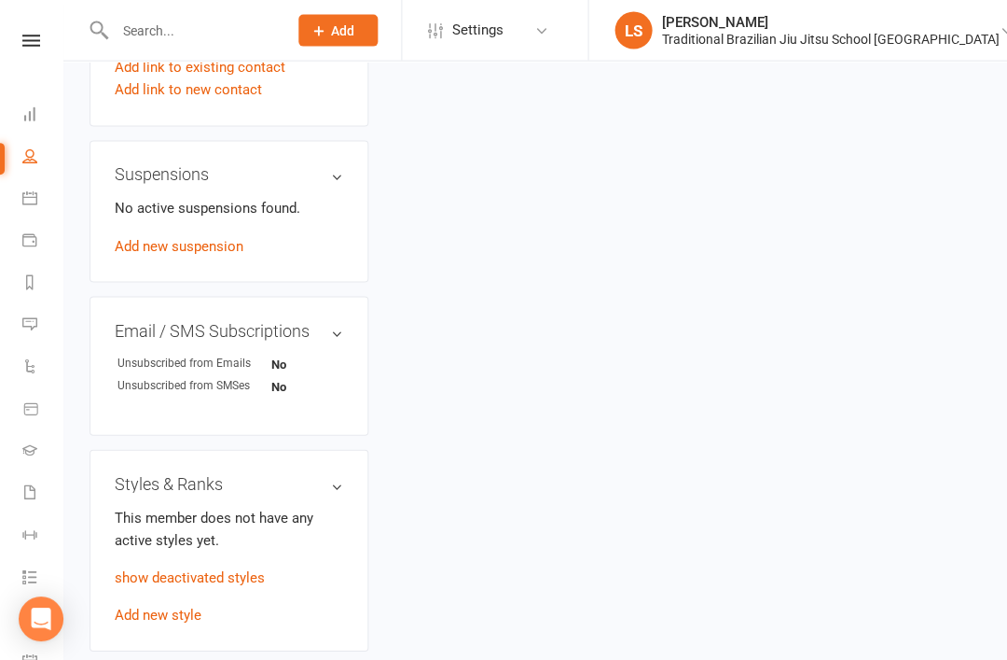
click at [241, 569] on link "show deactivated styles" at bounding box center [190, 577] width 150 height 17
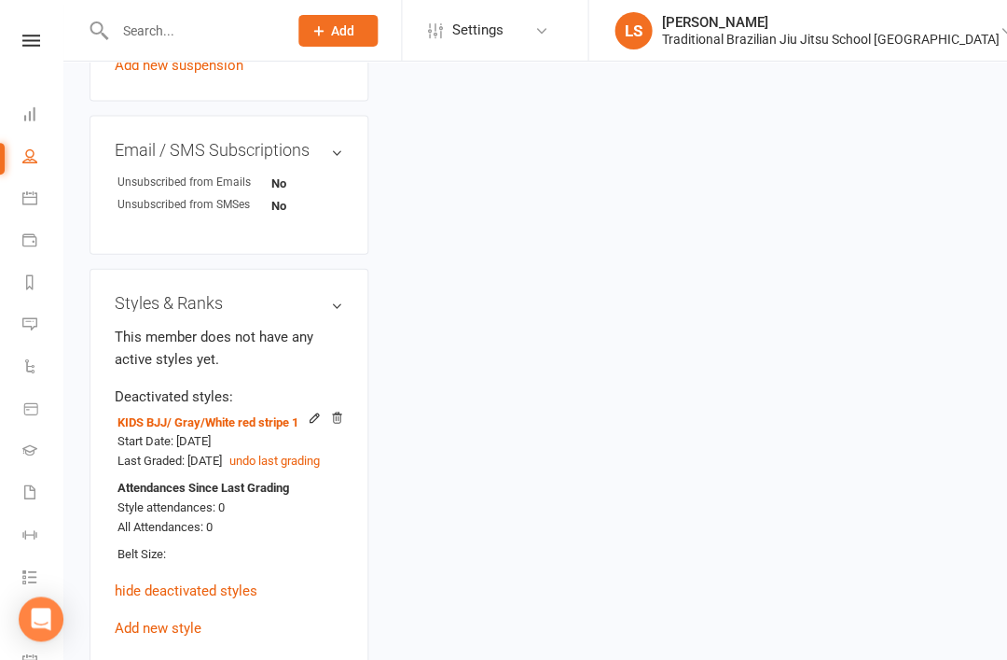
scroll to position [1469, 0]
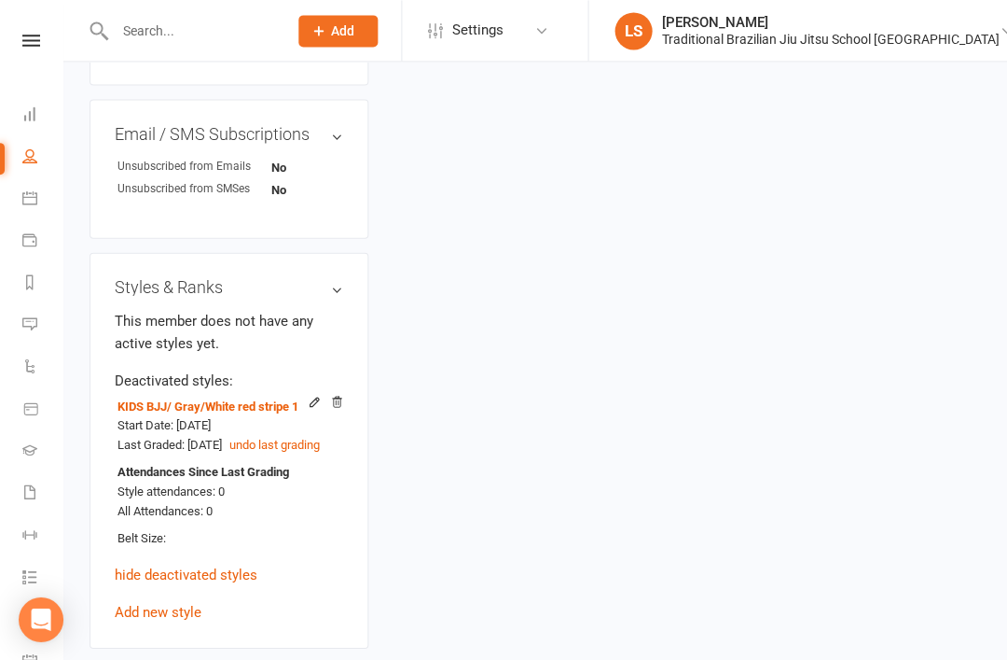
click at [229, 435] on button "undo last grading" at bounding box center [274, 445] width 90 height 20
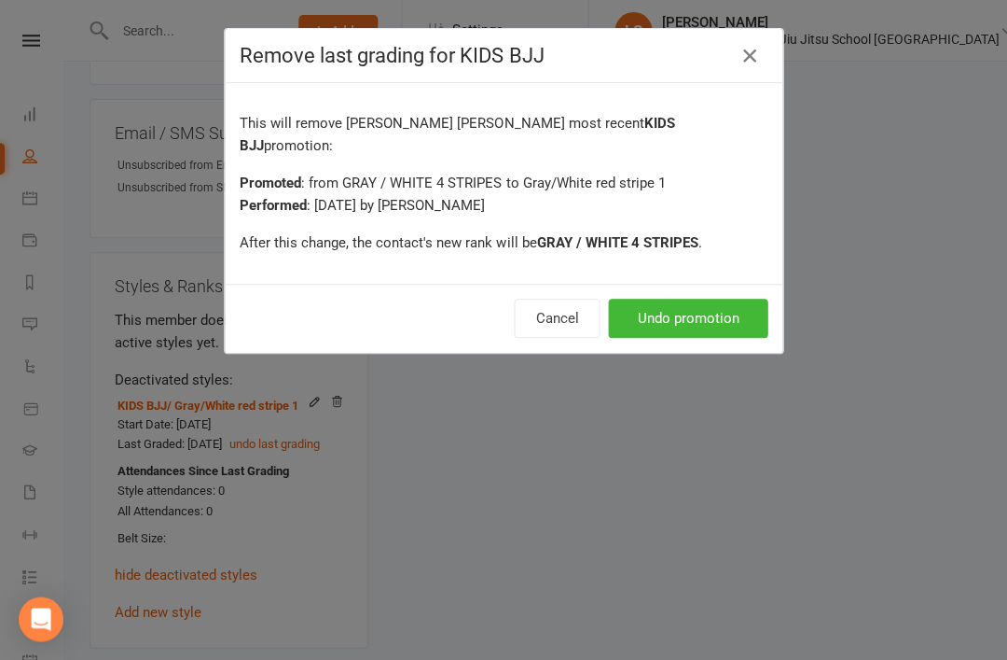
click at [708, 299] on button "Undo promotion" at bounding box center [688, 318] width 160 height 39
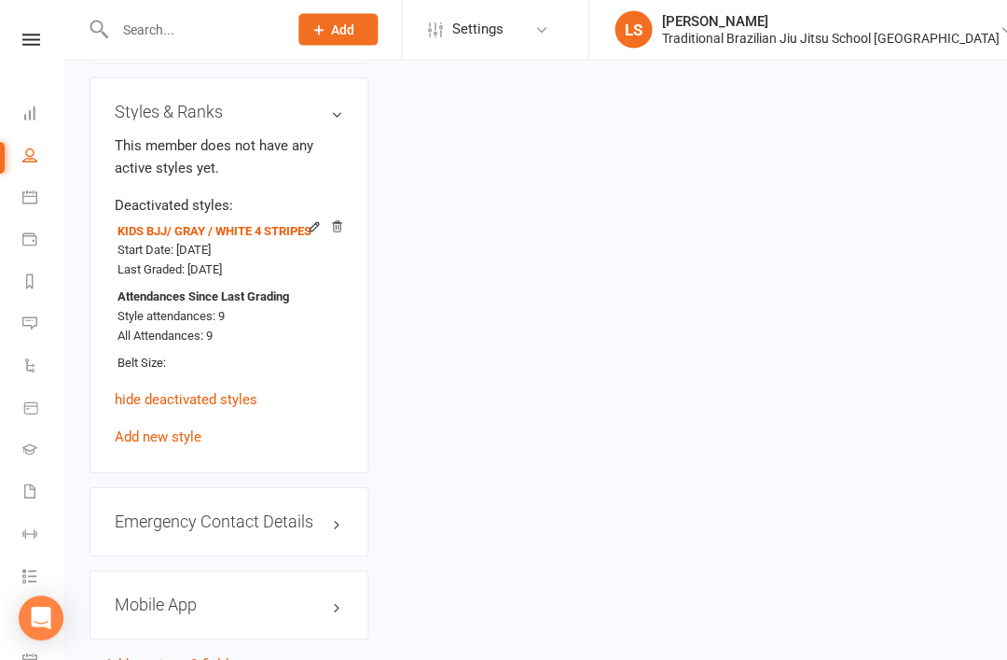
scroll to position [1643, 0]
click at [139, 429] on link "Add new style" at bounding box center [158, 437] width 87 height 17
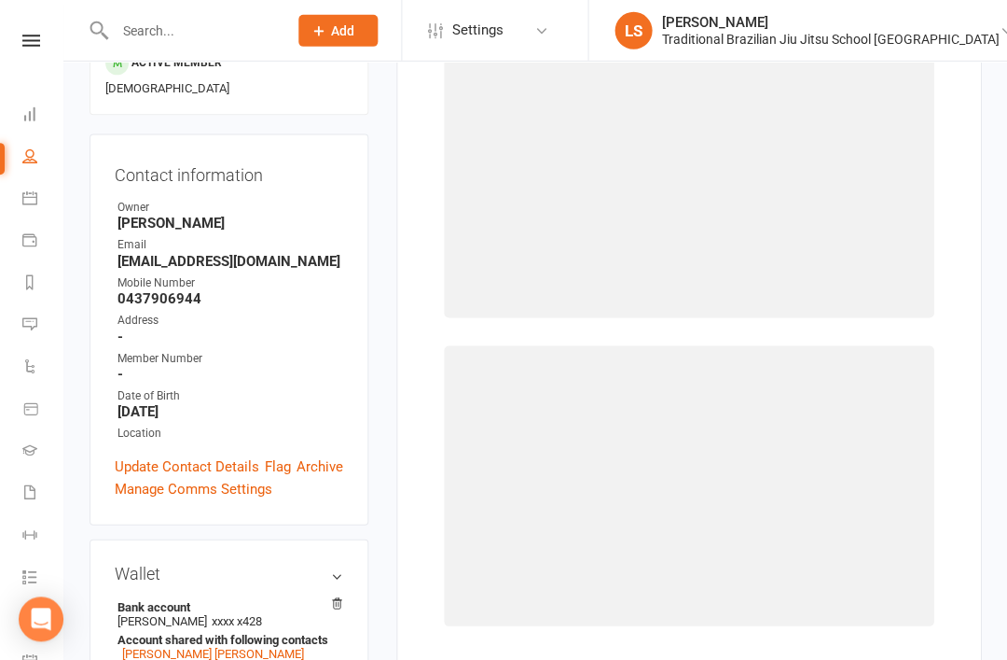
scroll to position [158, 0]
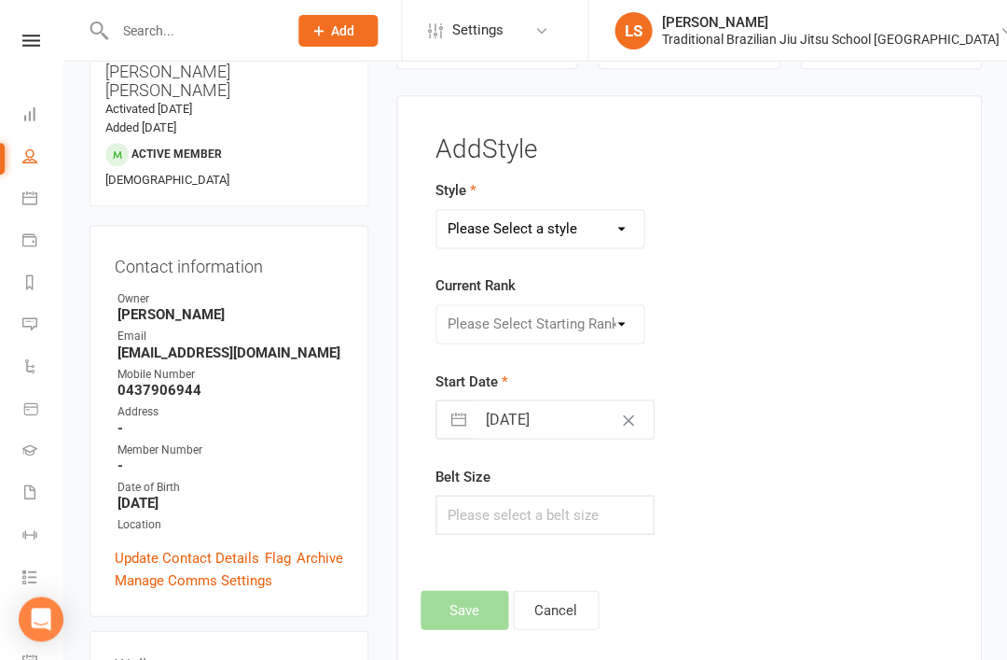
click at [619, 236] on select "Please Select a style BJJ ADULTS HOLLIDAYS KIDS BJJ" at bounding box center [541, 228] width 208 height 37
select select "2859"
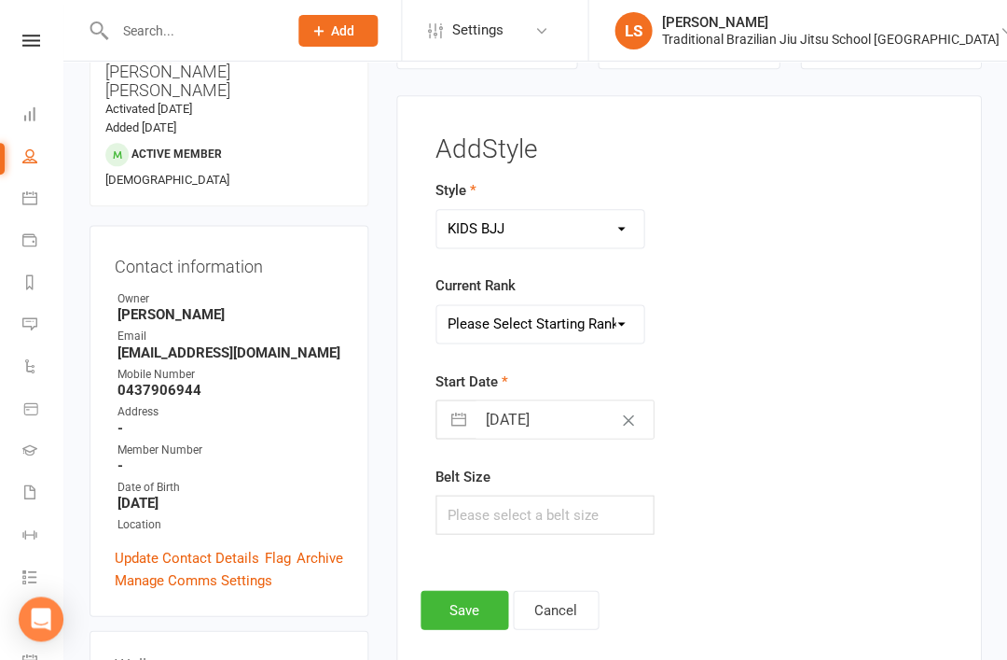
click at [619, 312] on select "Please Select Starting Rank WHITE BELT WHITE BELT 1 STRIPE WHITE BELT 2 STRIPES…" at bounding box center [541, 323] width 208 height 37
select select "30422"
click at [462, 609] on button "Save" at bounding box center [465, 609] width 88 height 39
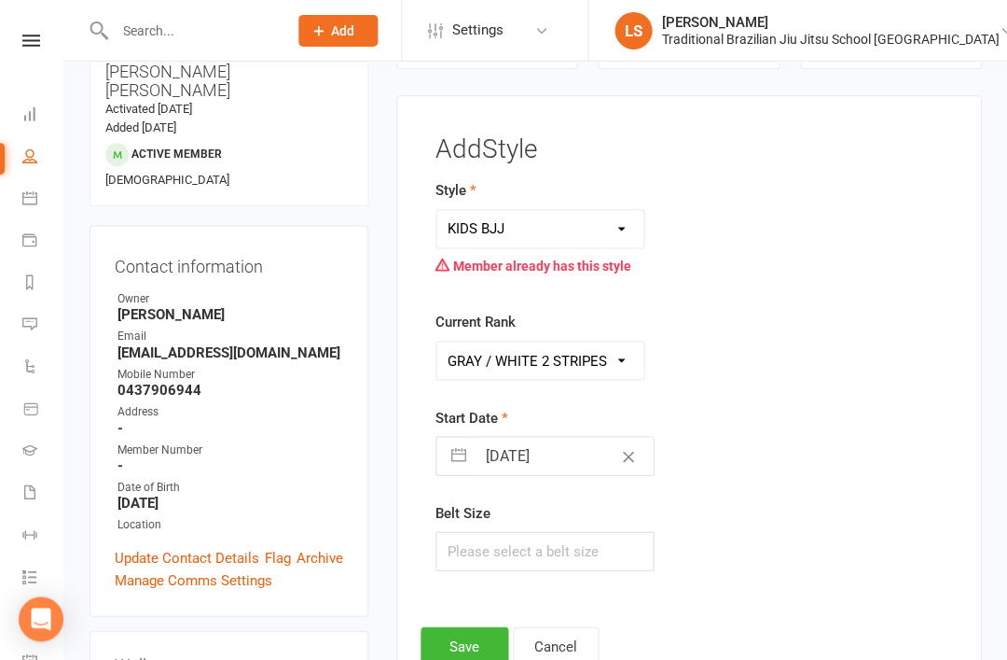
click at [575, 658] on button "Cancel" at bounding box center [556, 645] width 86 height 39
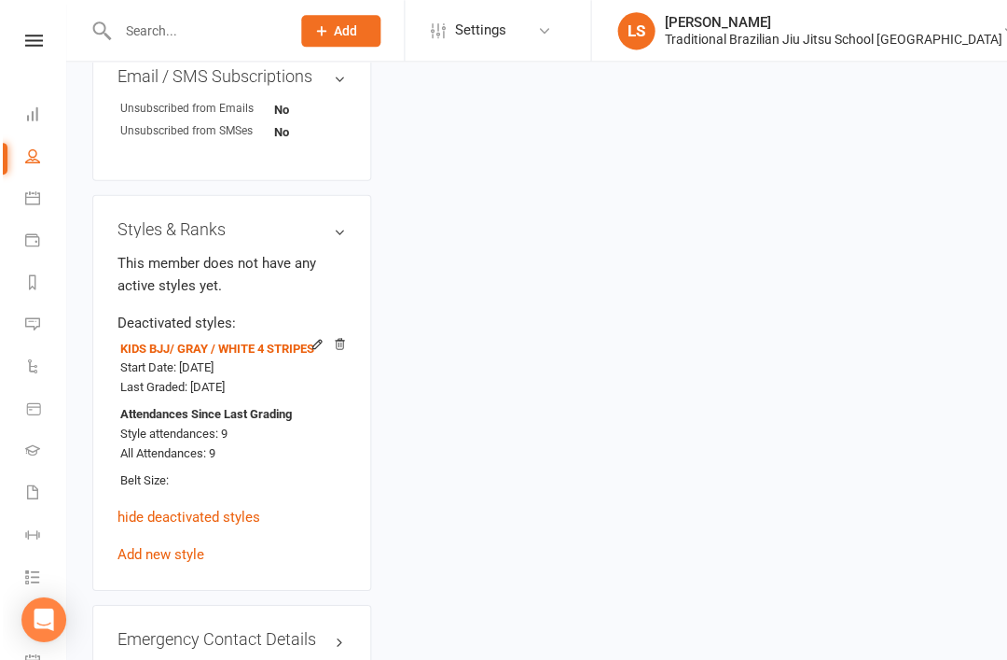
scroll to position [1528, 0]
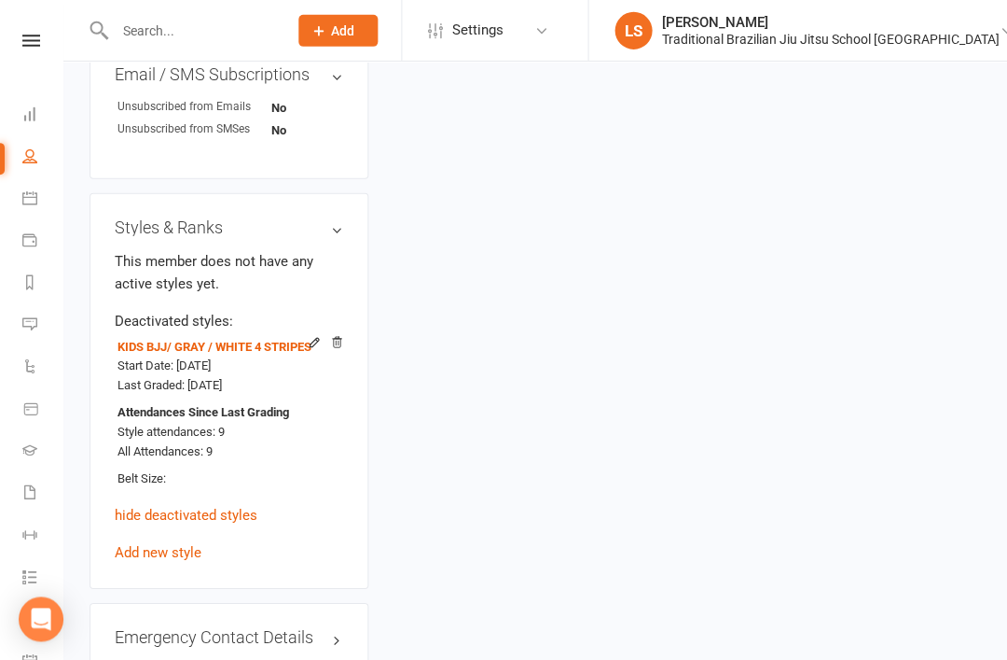
click at [253, 340] on span "/ GRAY / WHITE 4 STRIPES" at bounding box center [239, 347] width 145 height 14
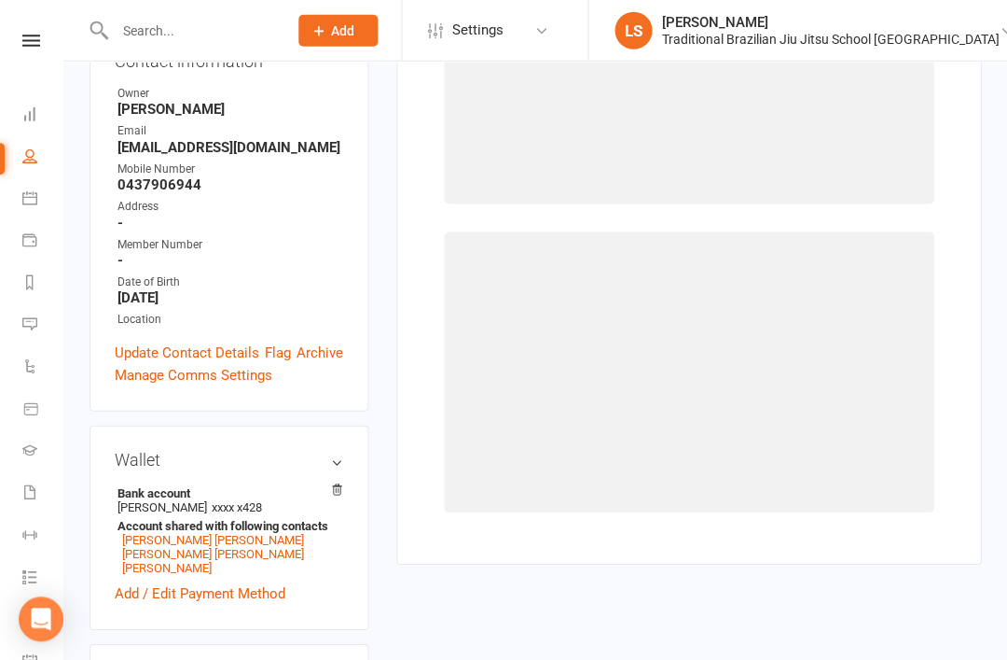
scroll to position [158, 0]
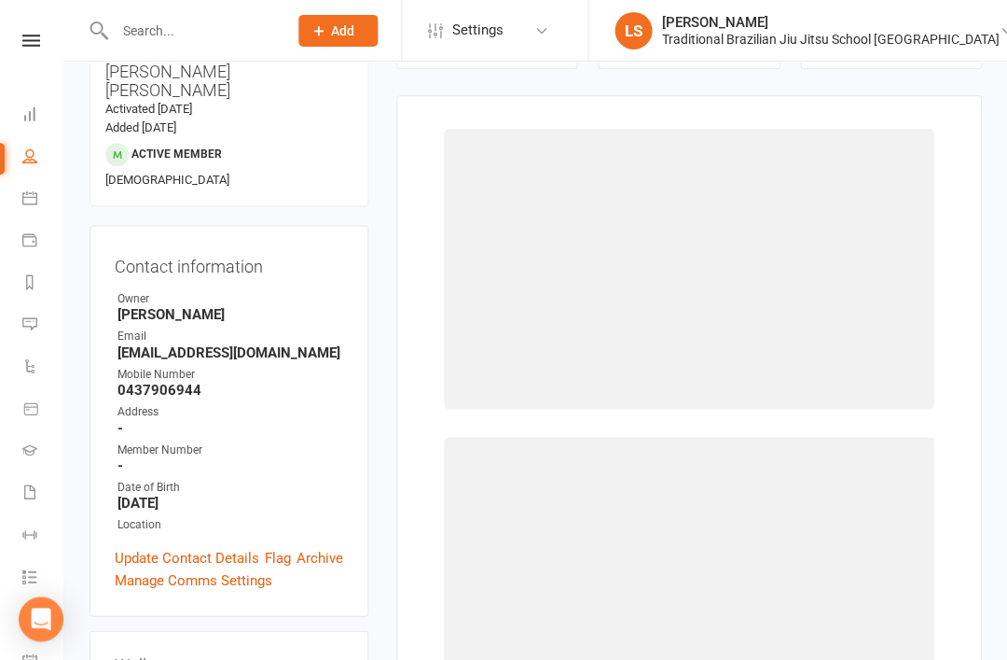
select select "2859"
select select "30424"
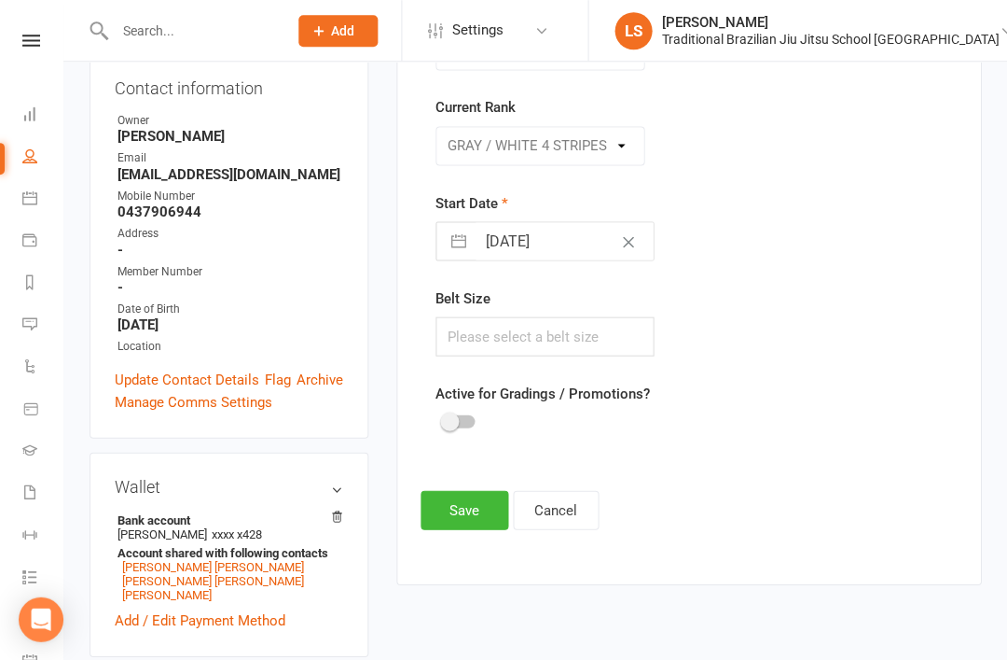
click at [473, 423] on div at bounding box center [459, 420] width 32 height 13
click at [443, 418] on input "checkbox" at bounding box center [443, 418] width 0 height 0
checkbox input "true"
click at [458, 506] on button "Save" at bounding box center [465, 509] width 88 height 39
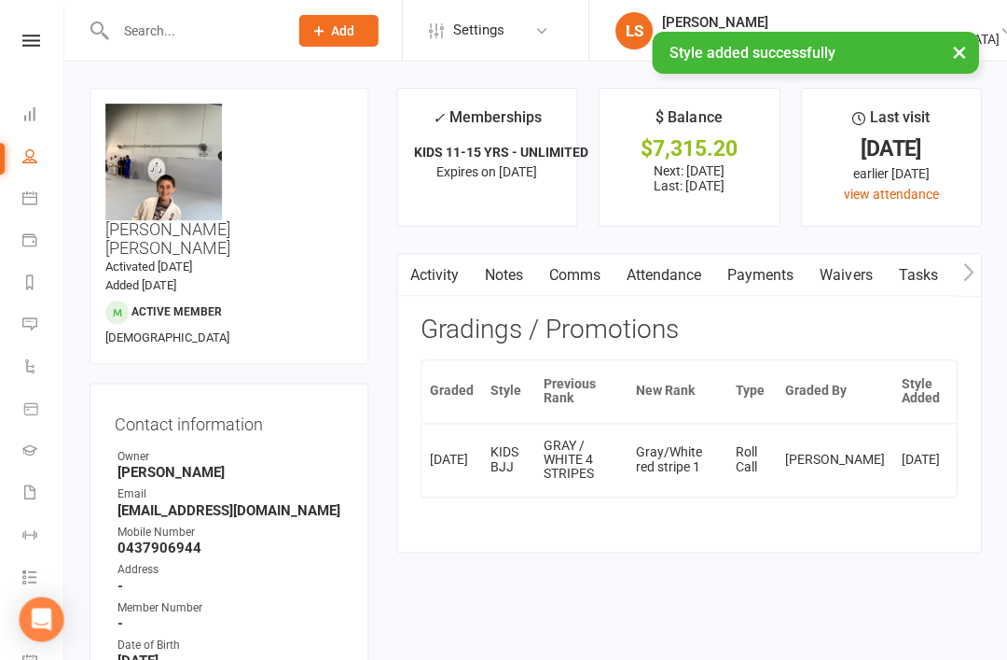
scroll to position [0, 0]
